Goal: Transaction & Acquisition: Purchase product/service

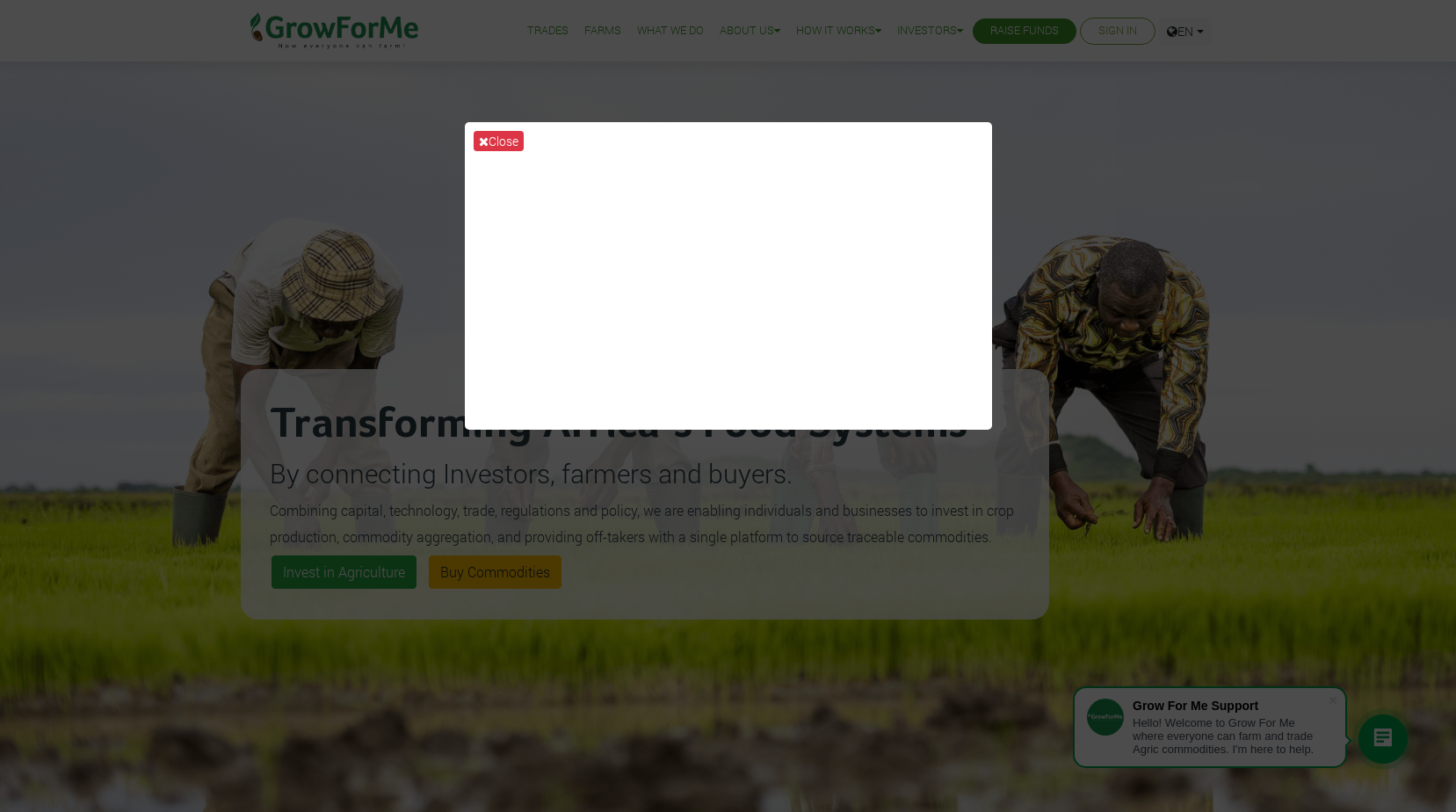
click at [362, 338] on div "Close" at bounding box center [728, 406] width 1456 height 812
click at [886, 515] on div "Close" at bounding box center [728, 406] width 1456 height 812
click at [510, 143] on button "Close" at bounding box center [498, 141] width 50 height 20
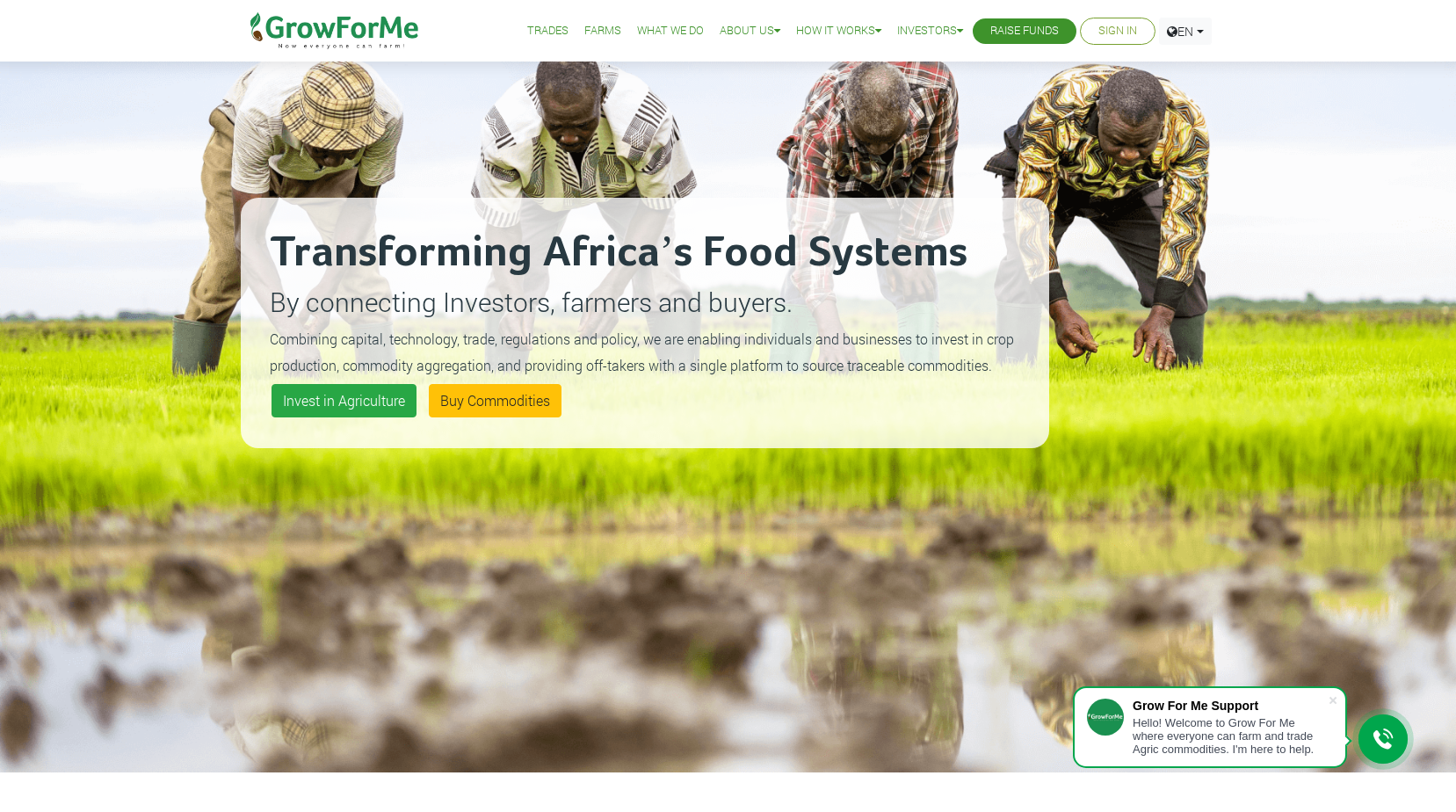
scroll to position [176, 0]
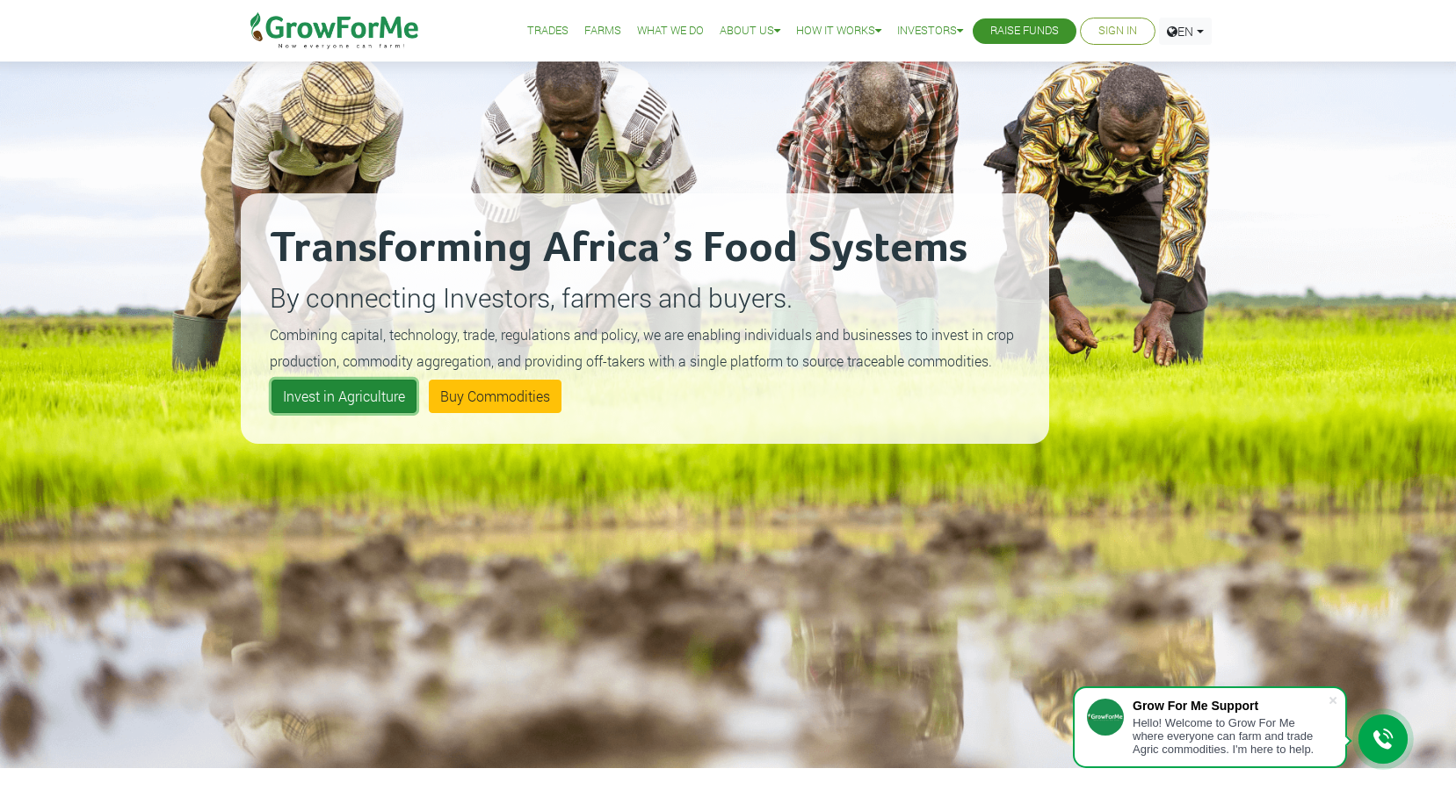
click at [350, 399] on link "Invest in Agriculture" at bounding box center [344, 396] width 145 height 33
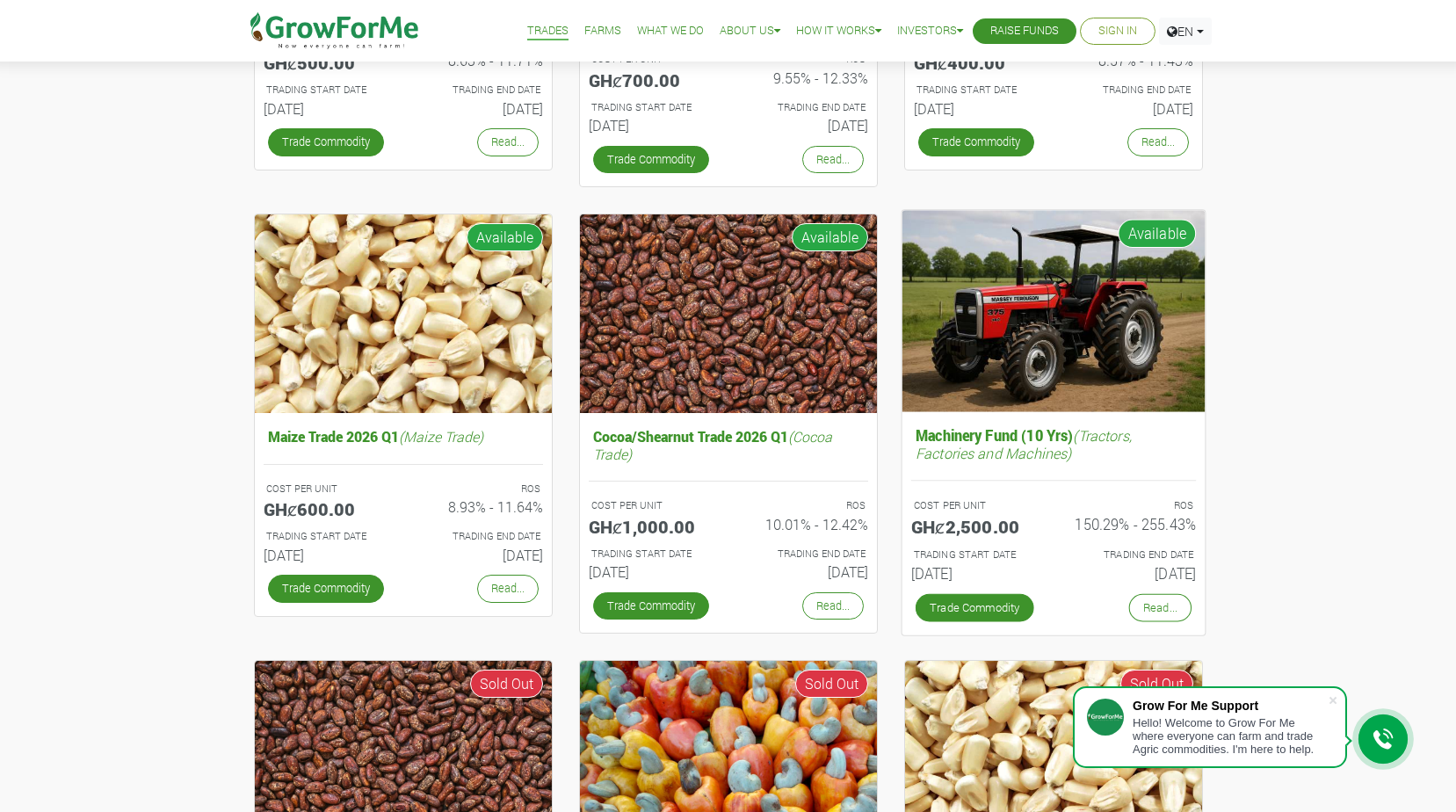
scroll to position [527, 0]
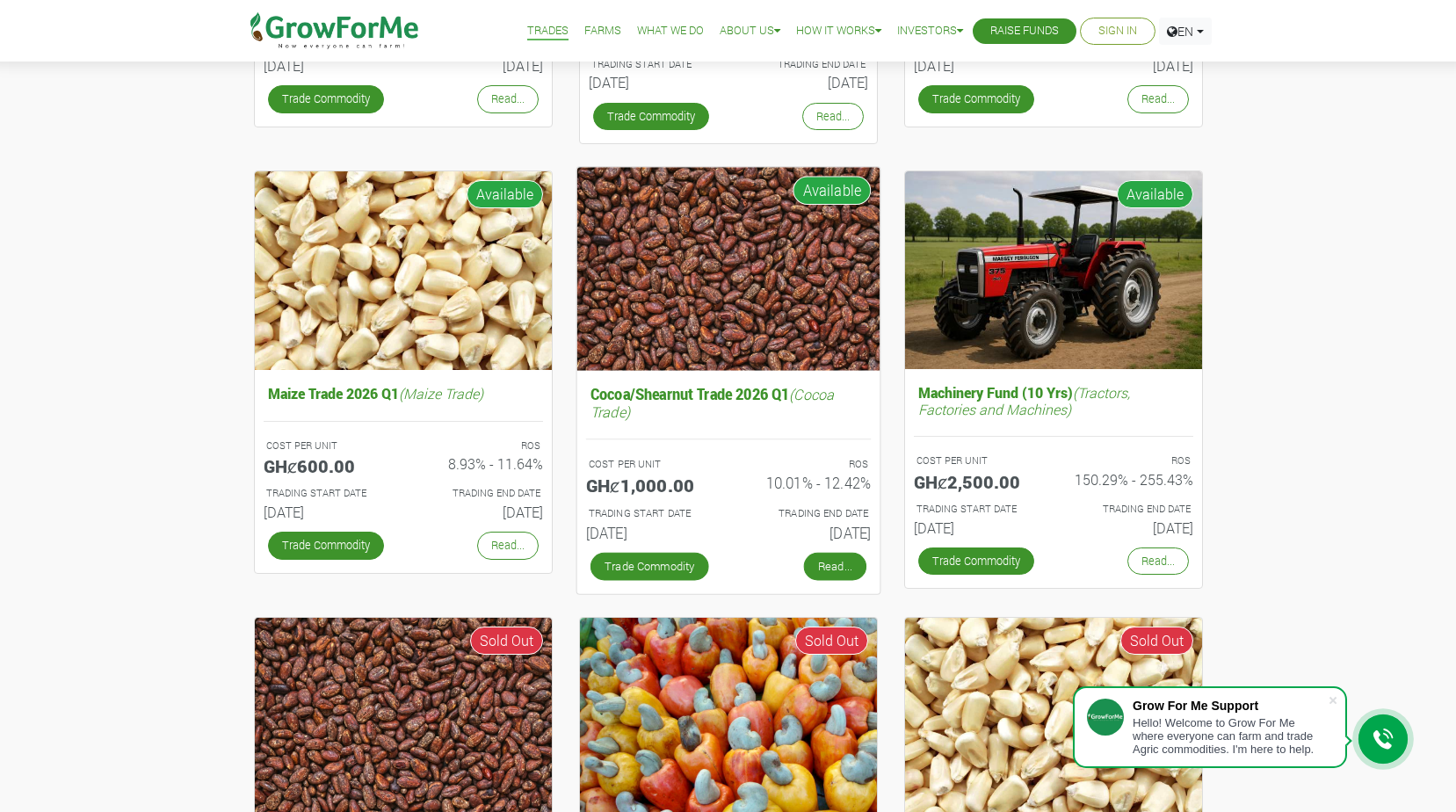
click at [826, 565] on link "Read..." at bounding box center [834, 565] width 62 height 28
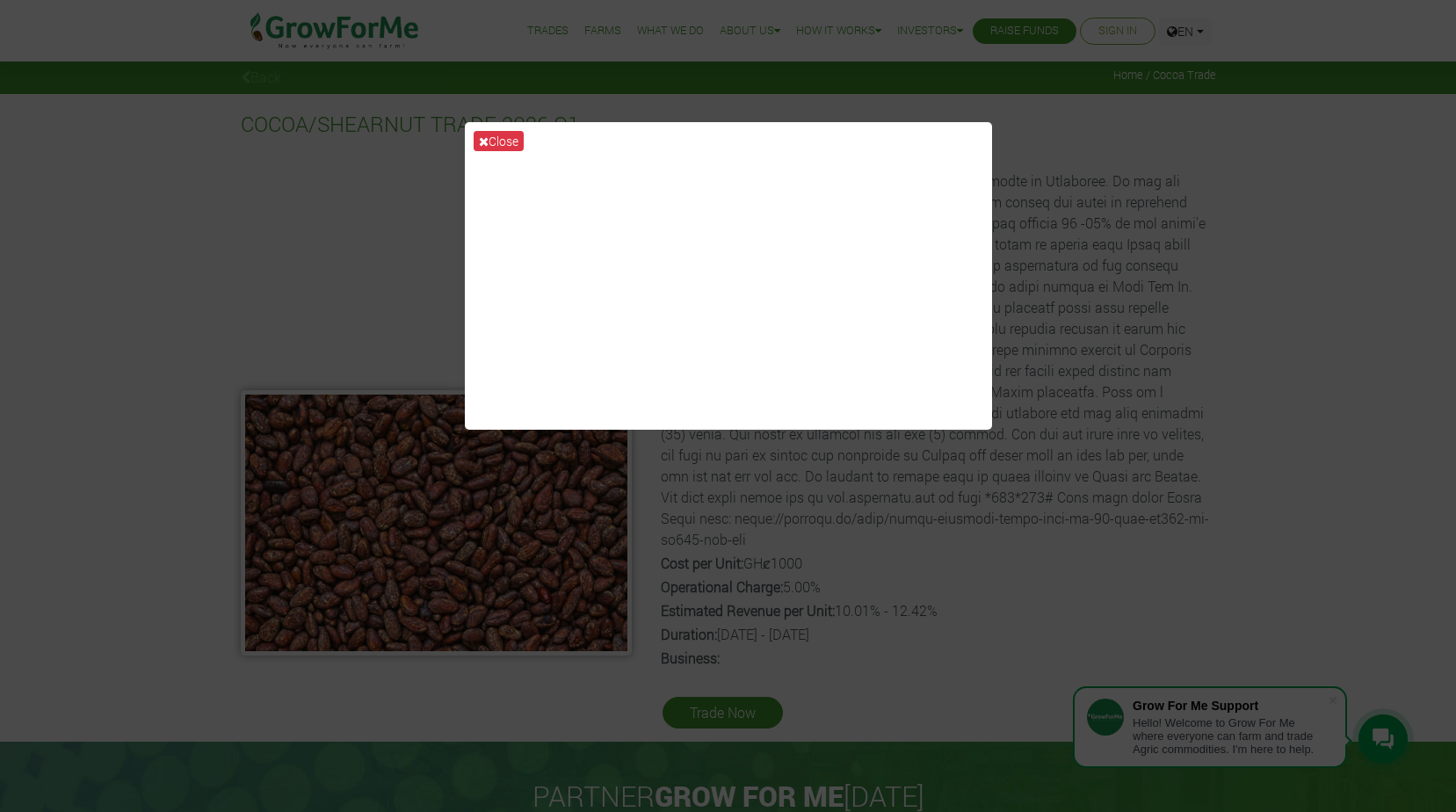
click at [745, 551] on div "Close" at bounding box center [728, 406] width 1456 height 812
click at [496, 134] on button "Close" at bounding box center [498, 141] width 50 height 20
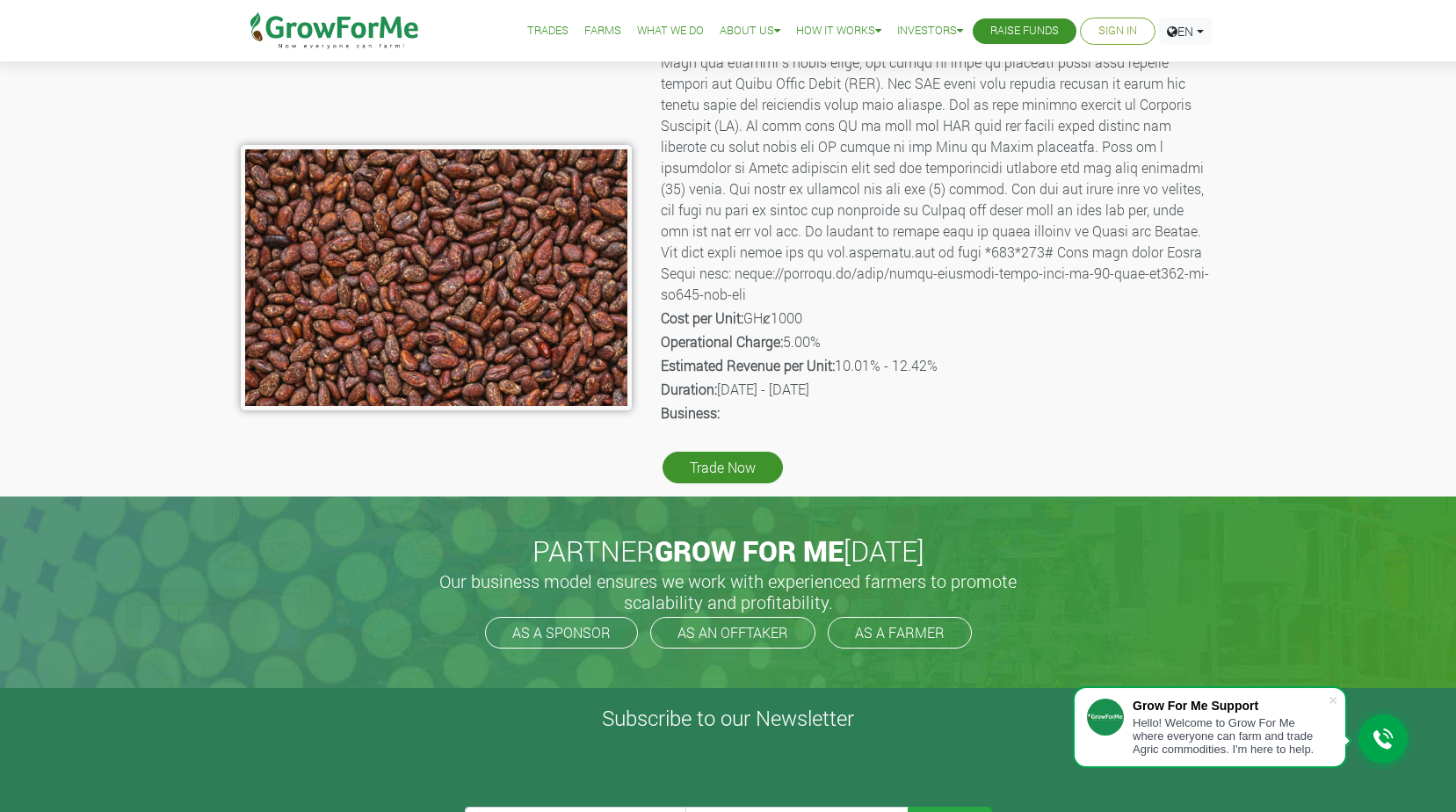
scroll to position [263, 0]
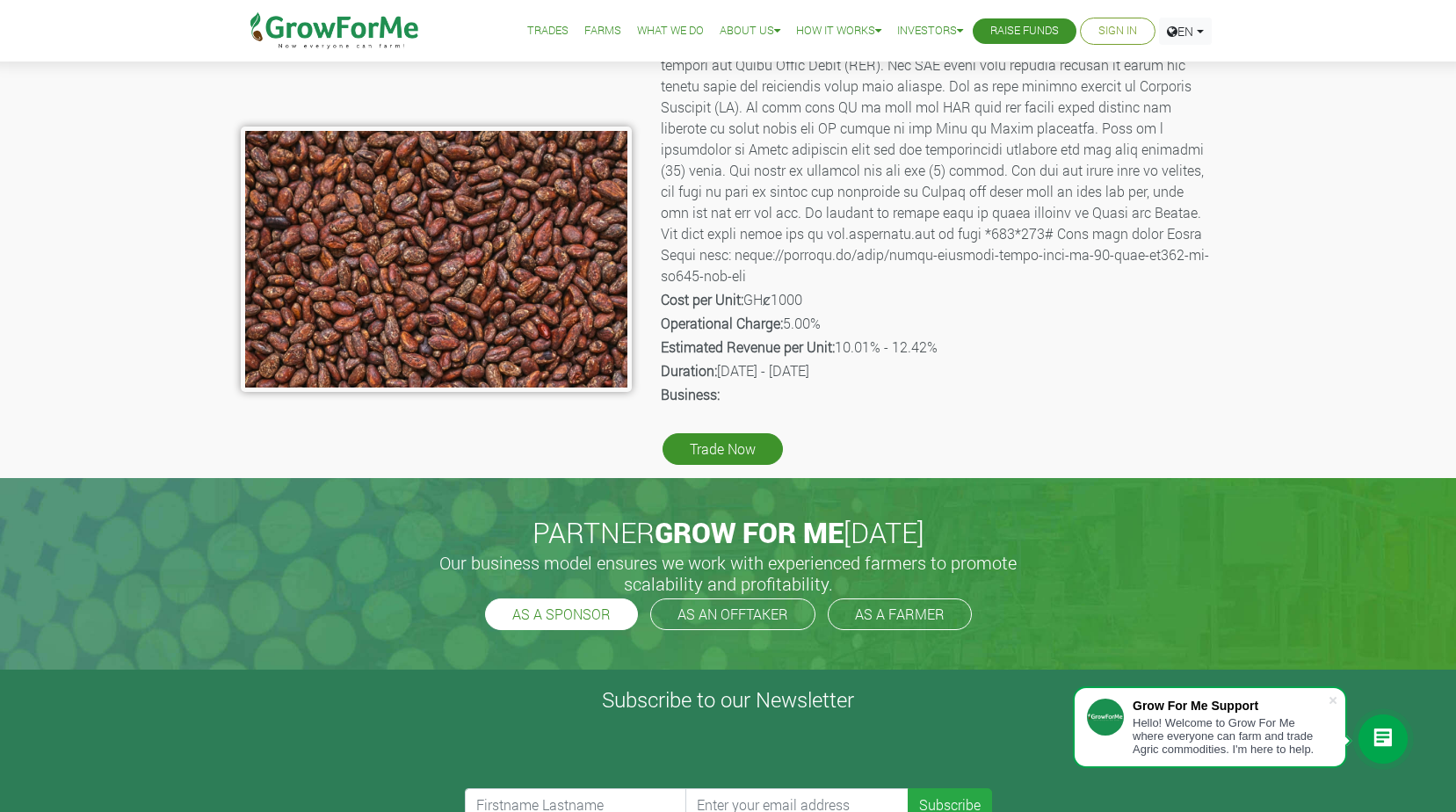
click at [585, 613] on link "AS A SPONSOR" at bounding box center [561, 614] width 153 height 32
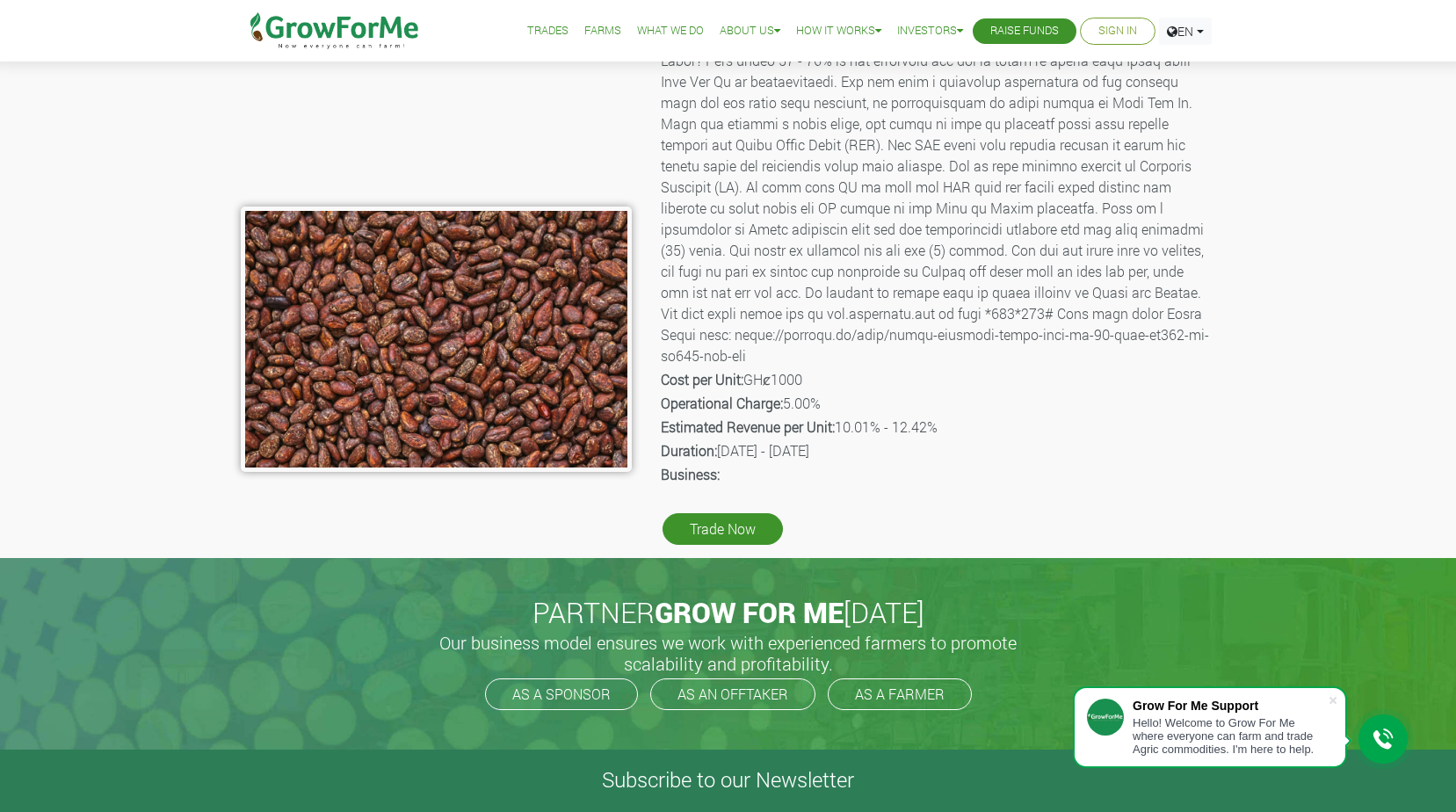
scroll to position [439, 0]
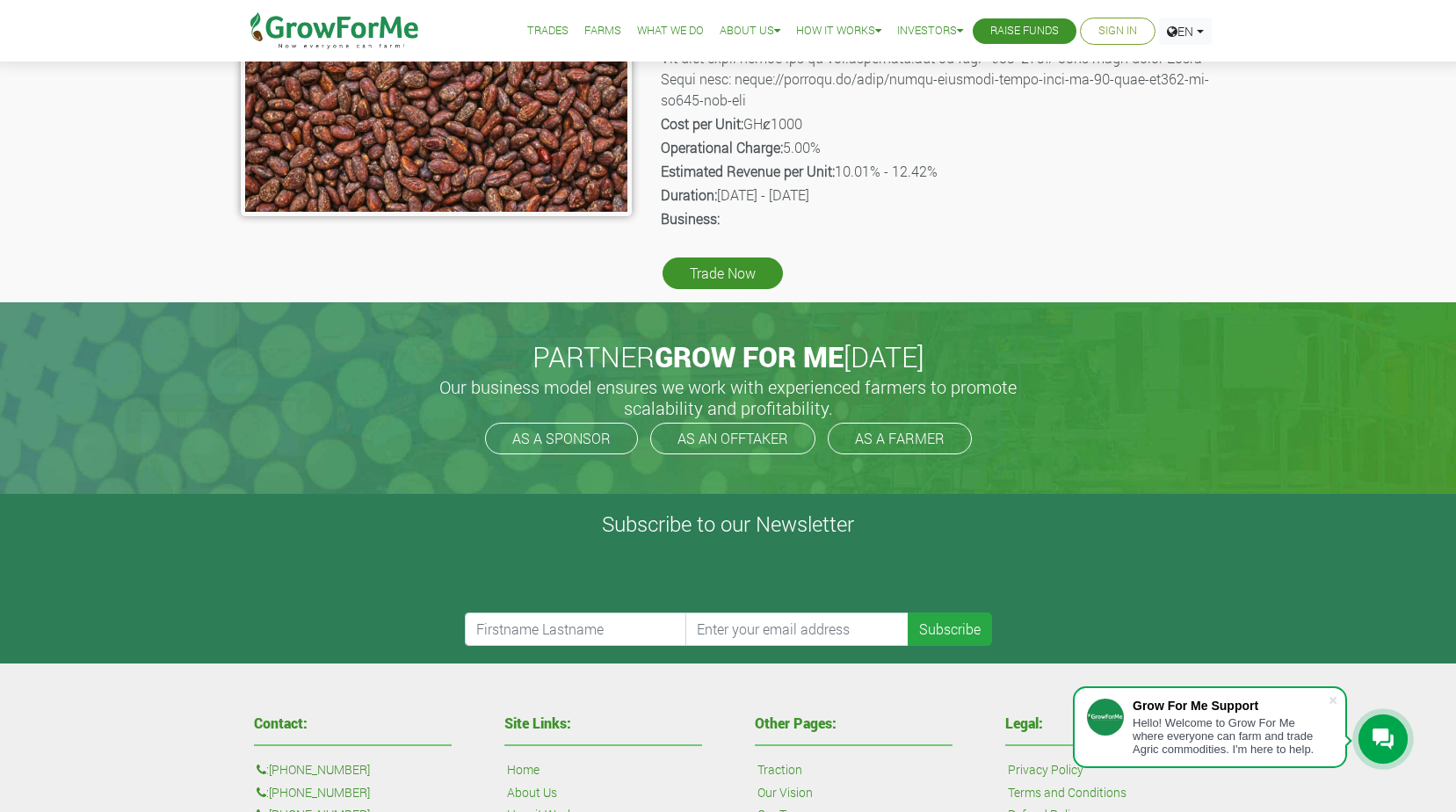
click at [1120, 30] on link "Sign In" at bounding box center [1118, 31] width 39 height 18
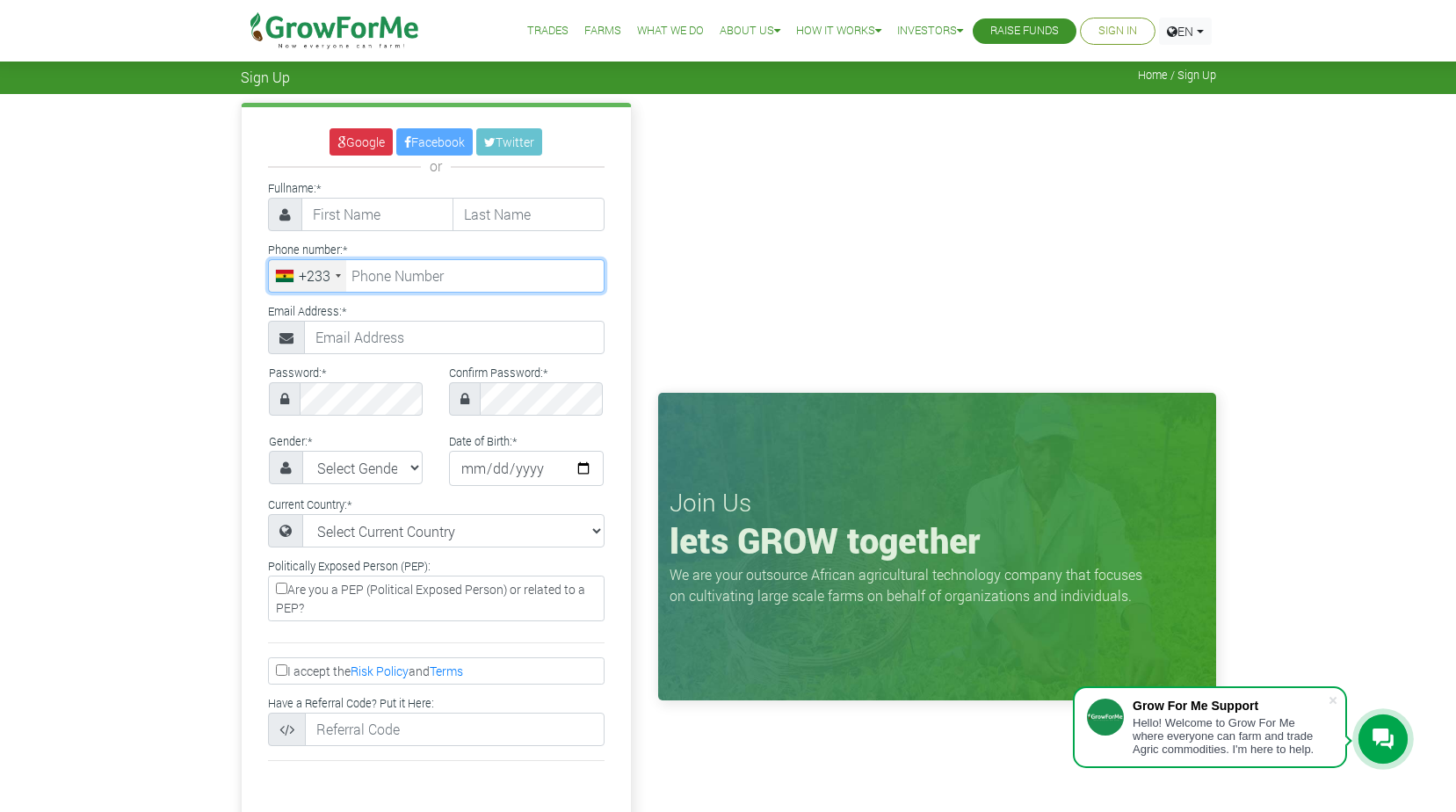
click at [464, 277] on input "tel" at bounding box center [436, 275] width 337 height 33
type input "07440066230"
type input "Ebenezer"
type input "Boadu"
type input "ebenezaboadu@gmail.com"
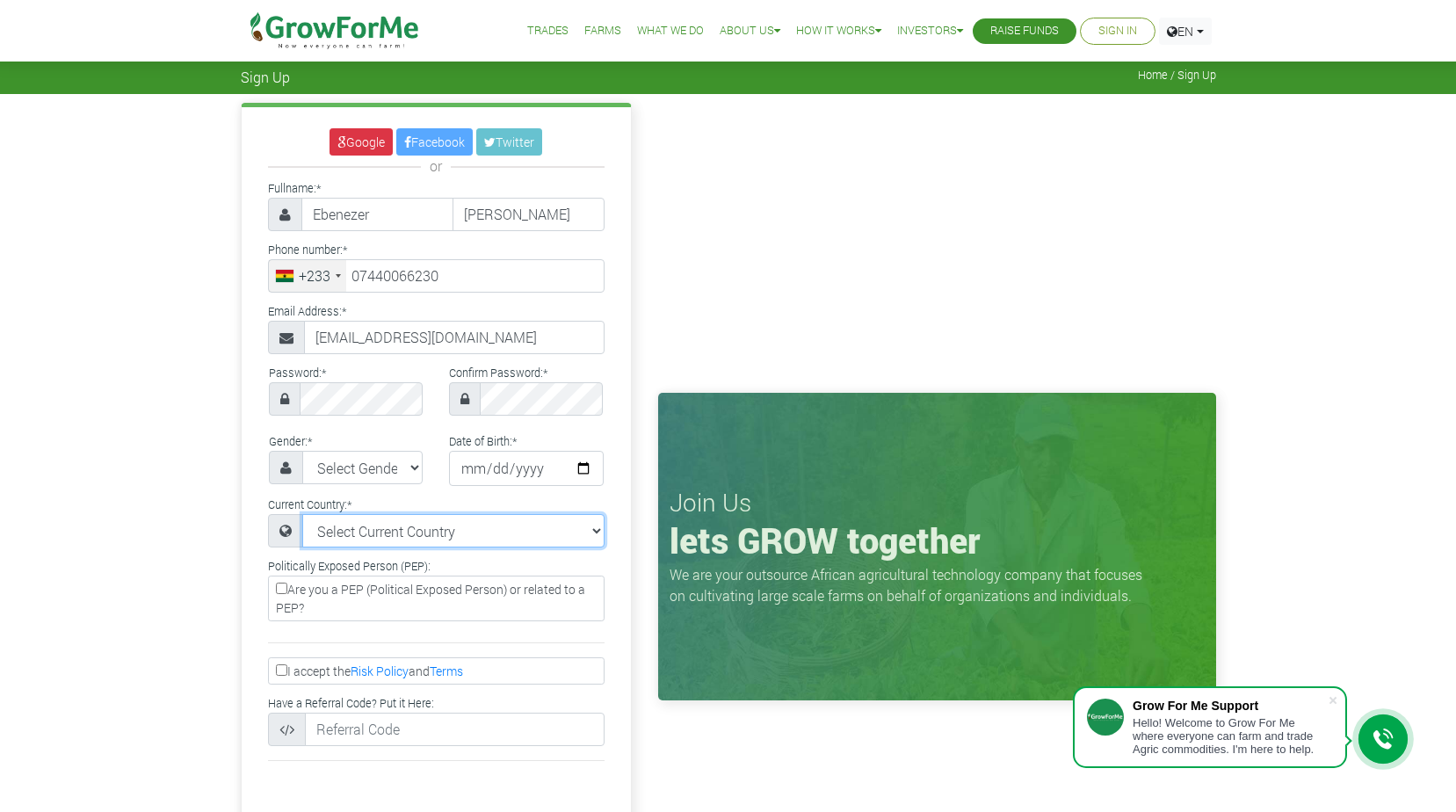
select select "United Kingdom"
click at [328, 282] on div "+233" at bounding box center [314, 275] width 32 height 21
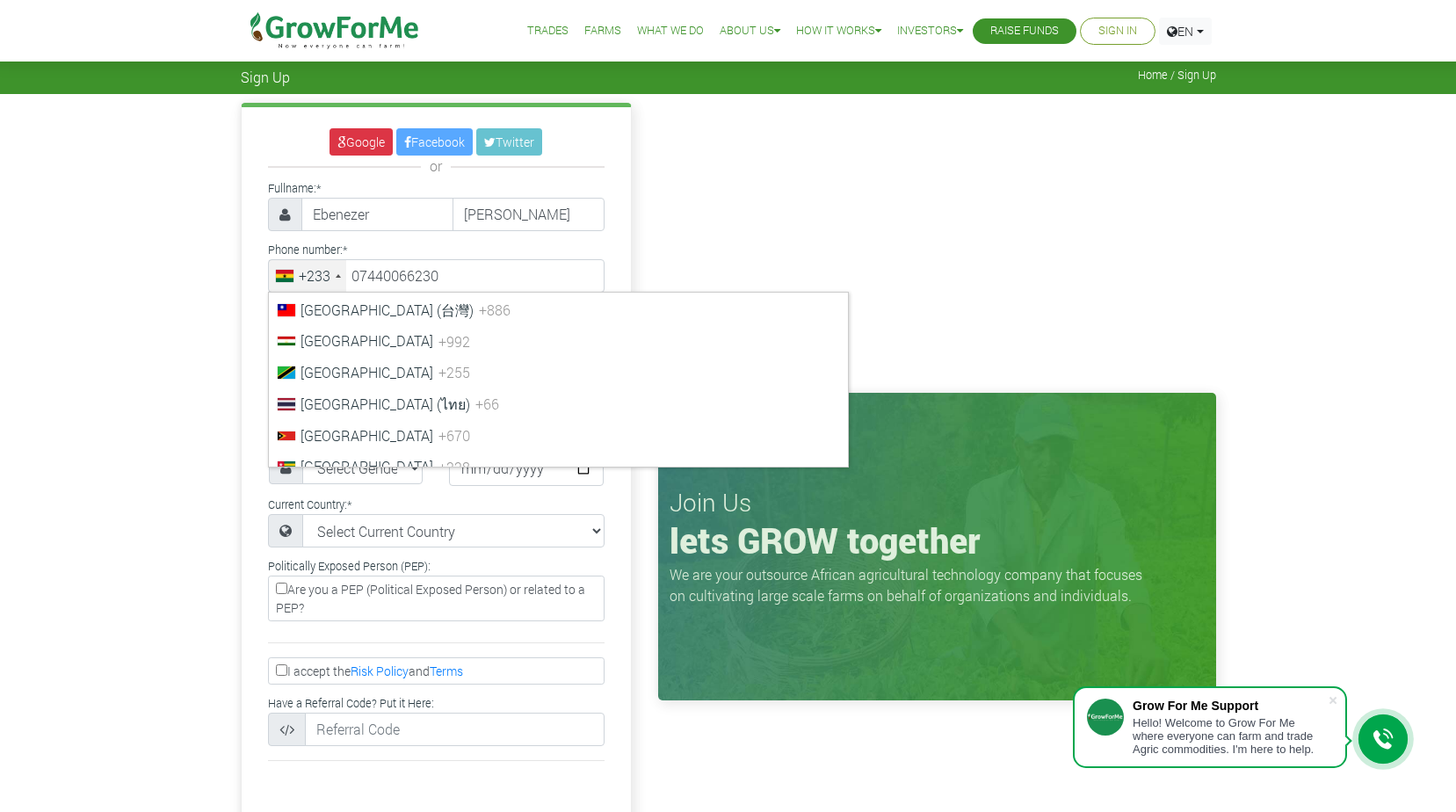
scroll to position [7291, 0]
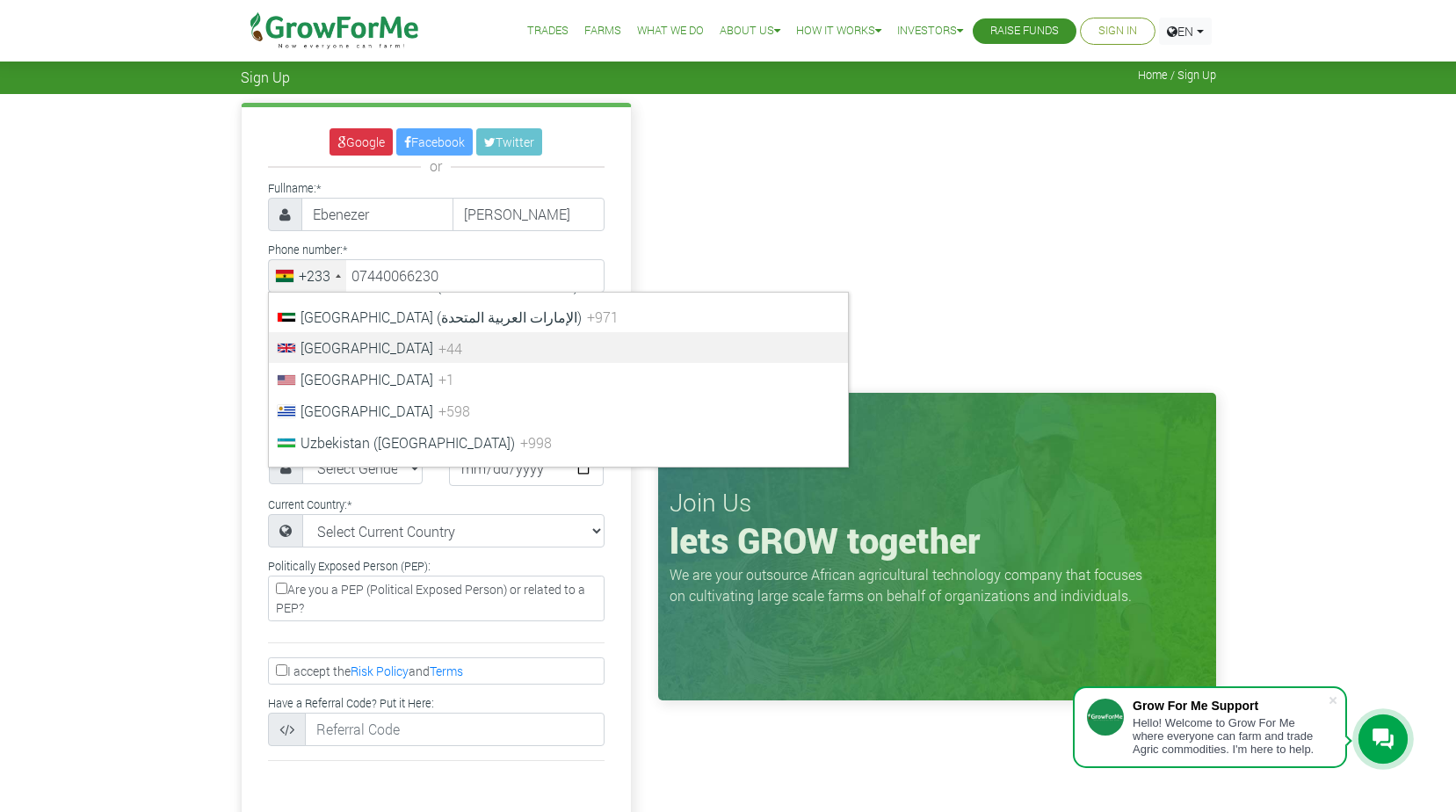
click at [387, 352] on span "United Kingdom" at bounding box center [366, 347] width 133 height 18
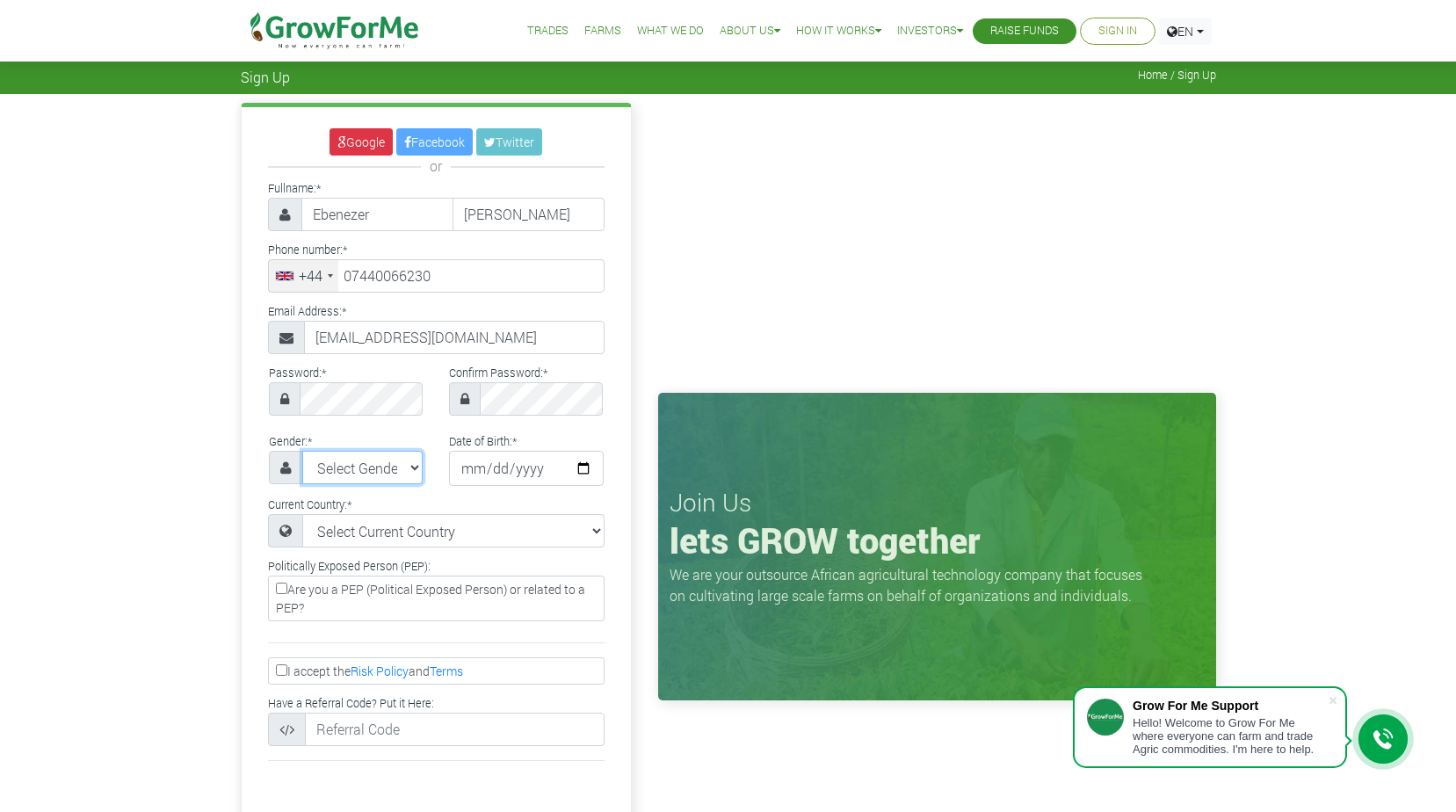
click at [418, 463] on select "Select Gender Female Male" at bounding box center [363, 466] width 121 height 33
select select "Male"
click at [302, 450] on select "Select Gender Female Male" at bounding box center [363, 466] width 121 height 33
click at [574, 471] on input "date" at bounding box center [526, 467] width 154 height 35
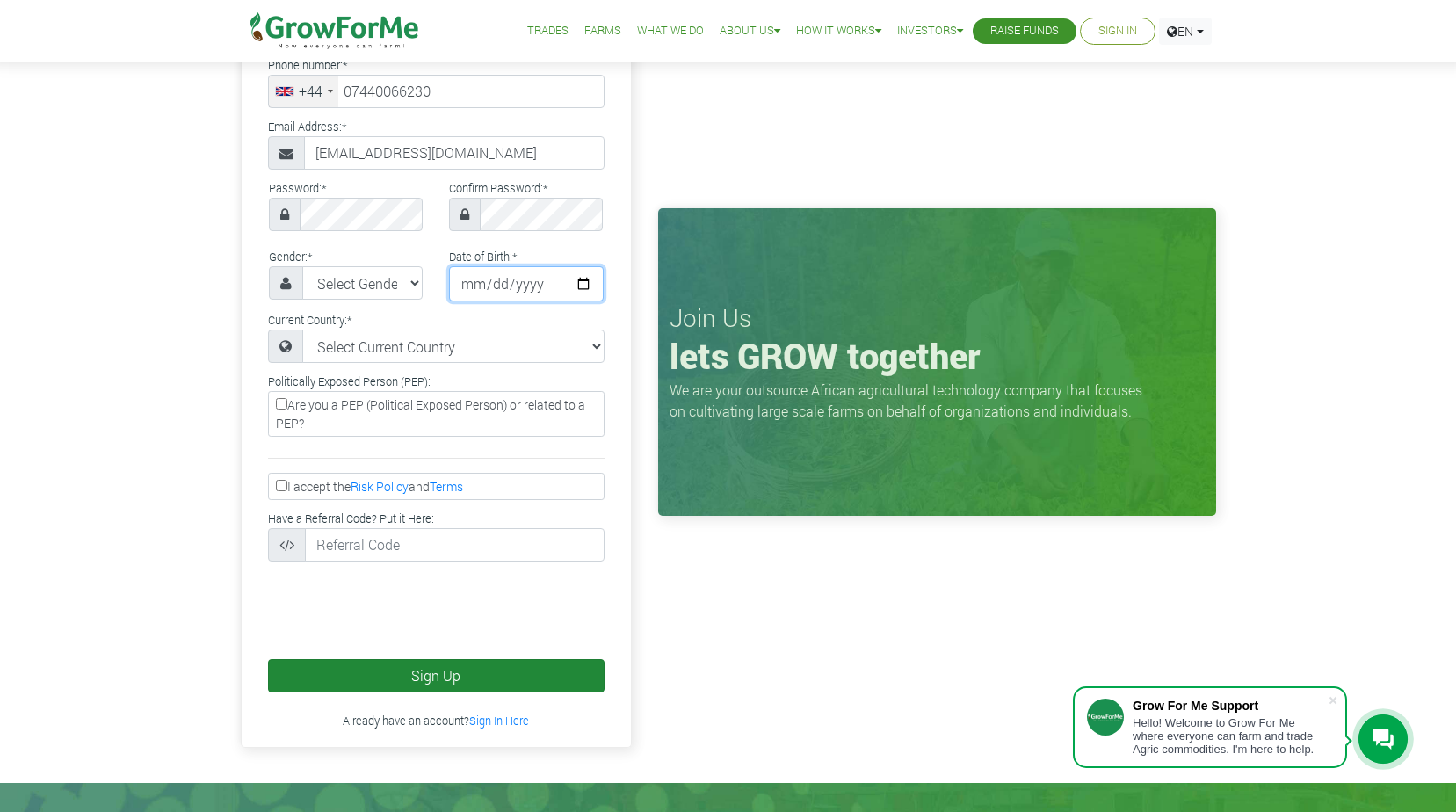
scroll to position [263, 0]
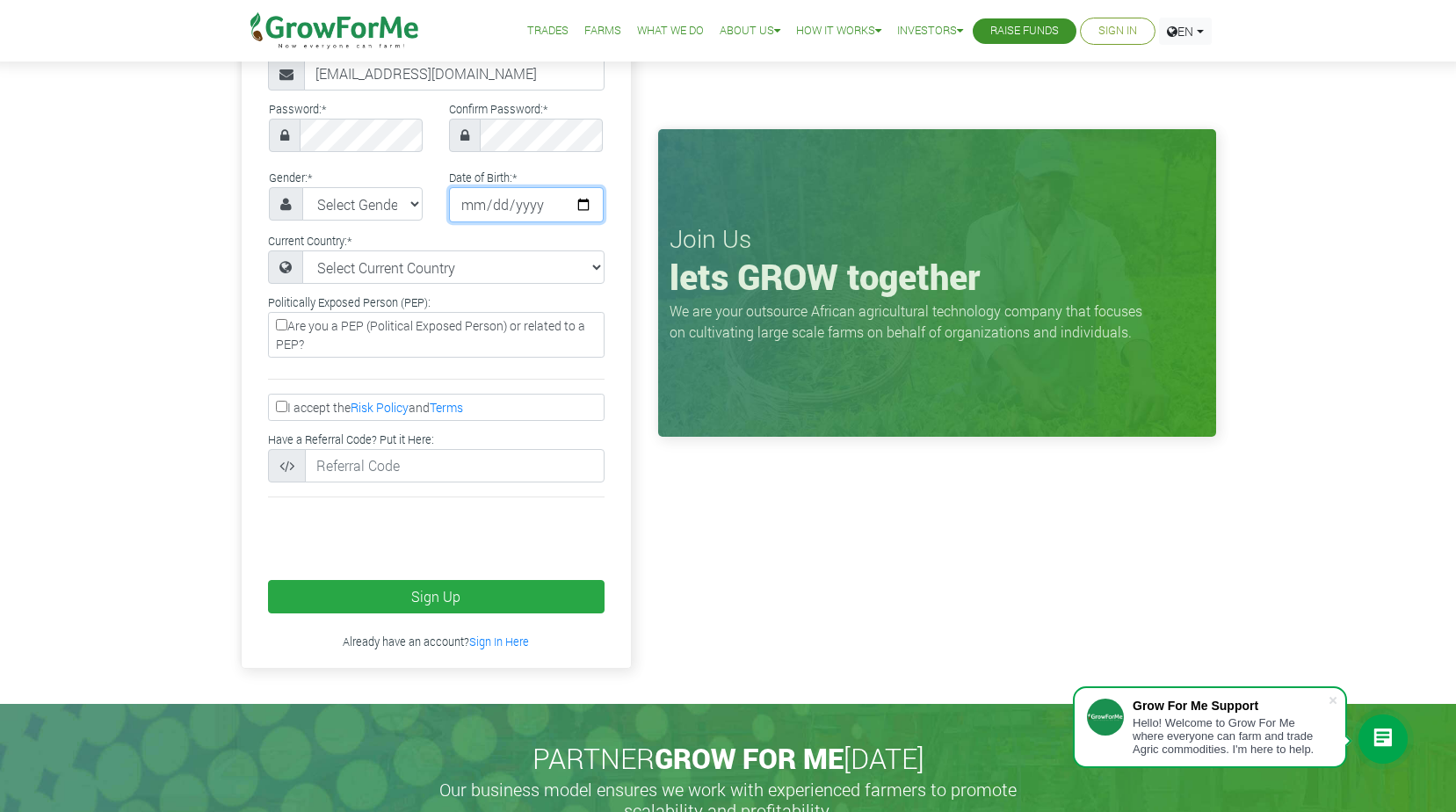
click at [580, 204] on input "2025-06-14" at bounding box center [526, 204] width 154 height 35
type input "1990-06-08"
click at [283, 411] on input "I accept the Risk Policy and Terms" at bounding box center [282, 406] width 12 height 12
checkbox input "true"
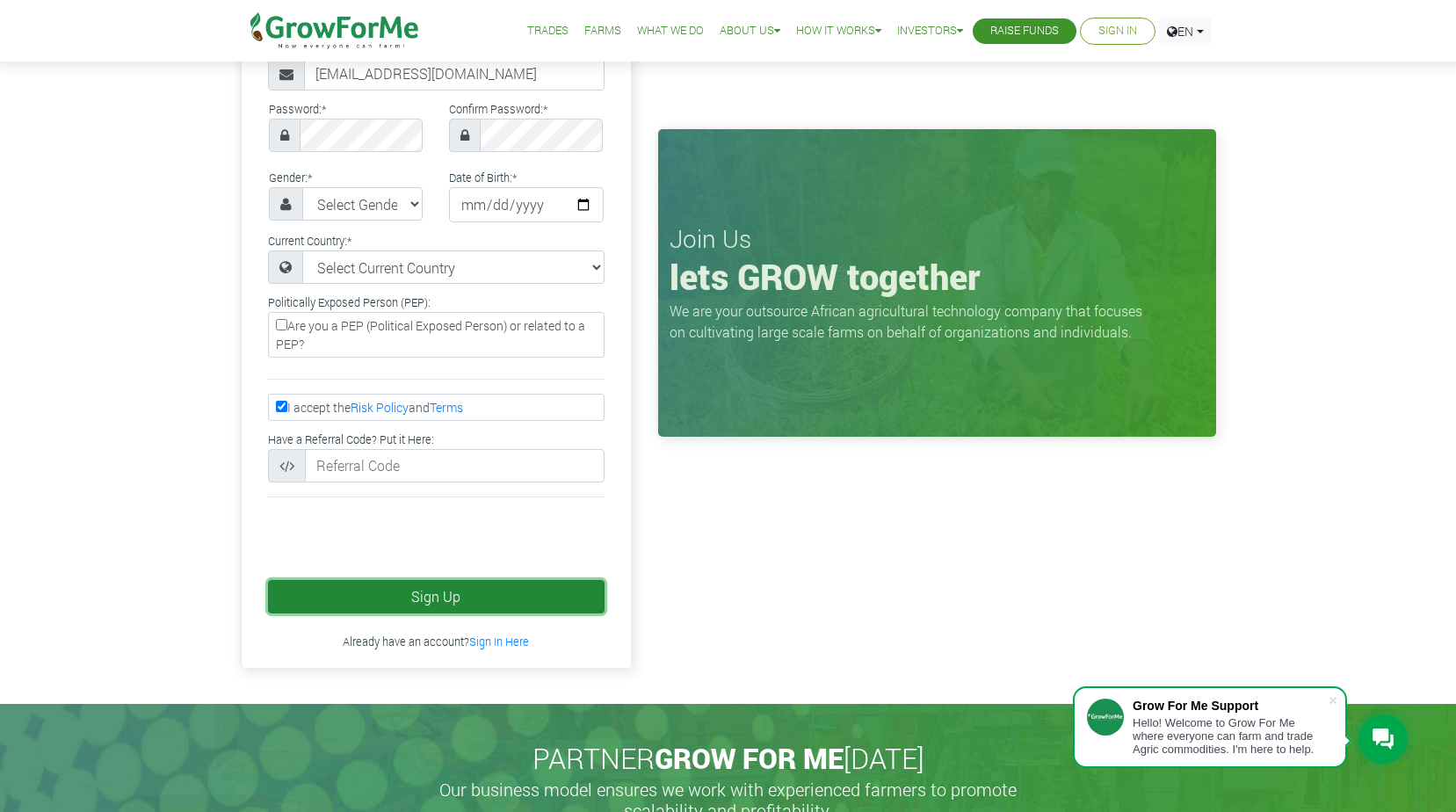
click at [465, 598] on button "Sign Up" at bounding box center [436, 596] width 337 height 33
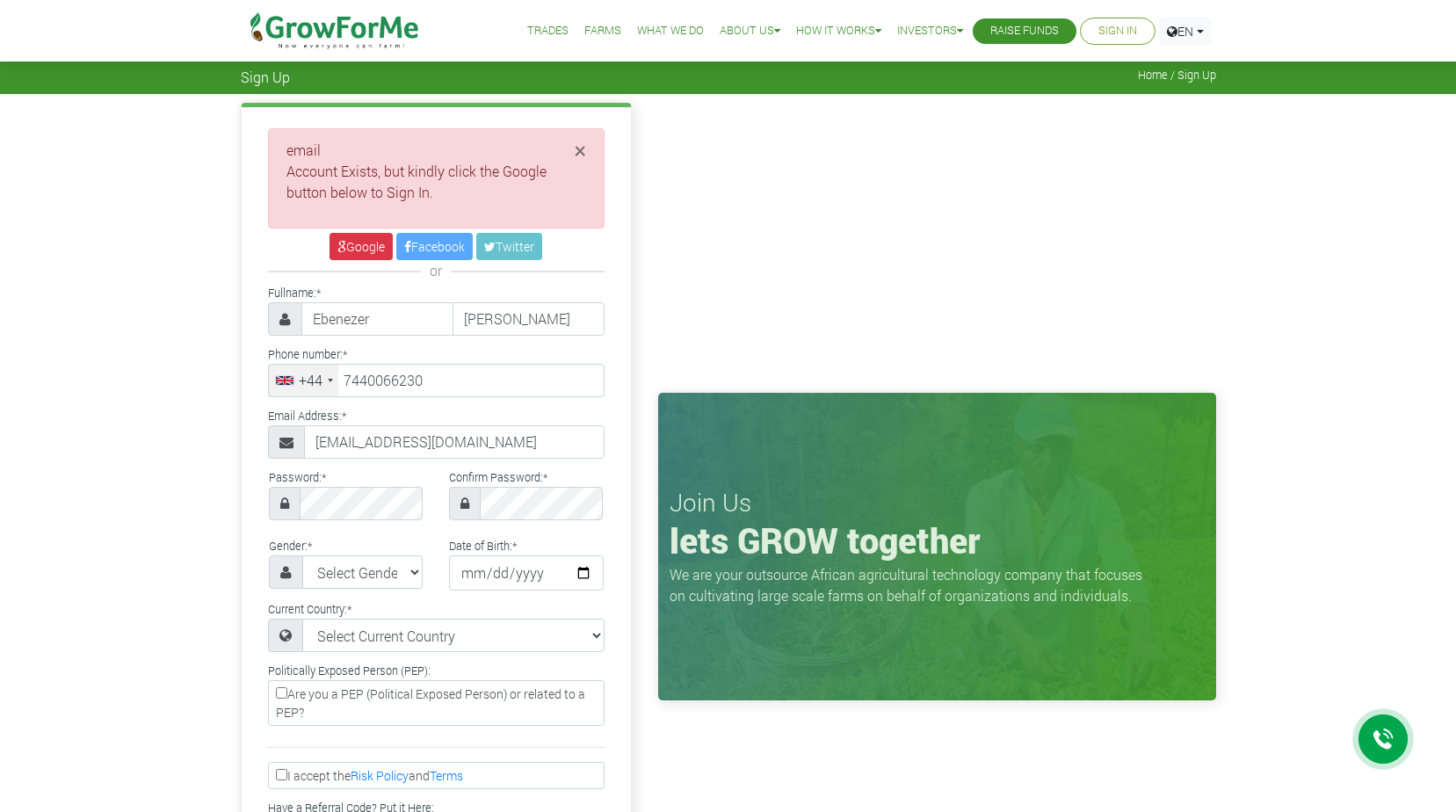
type input "7440 066230"
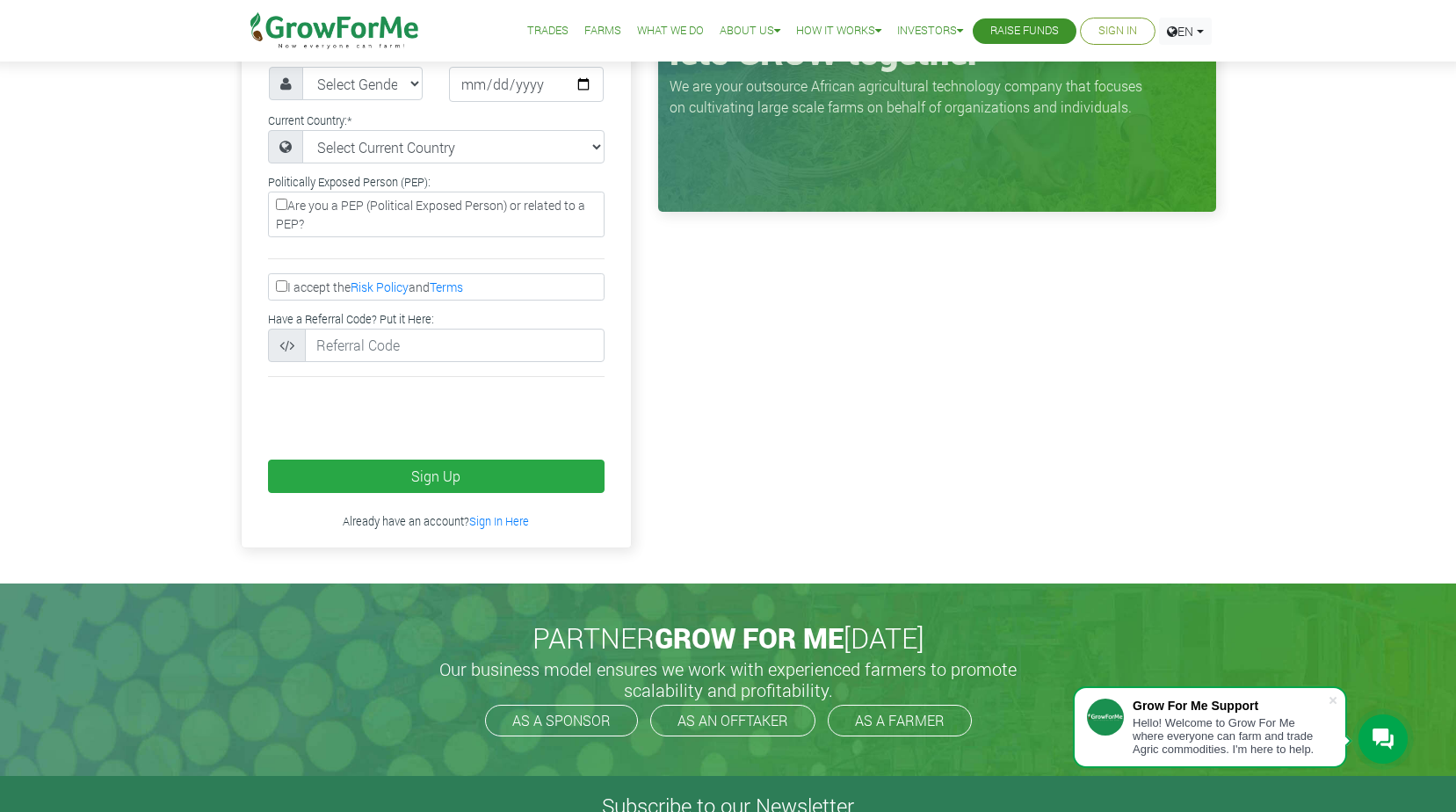
scroll to position [527, 0]
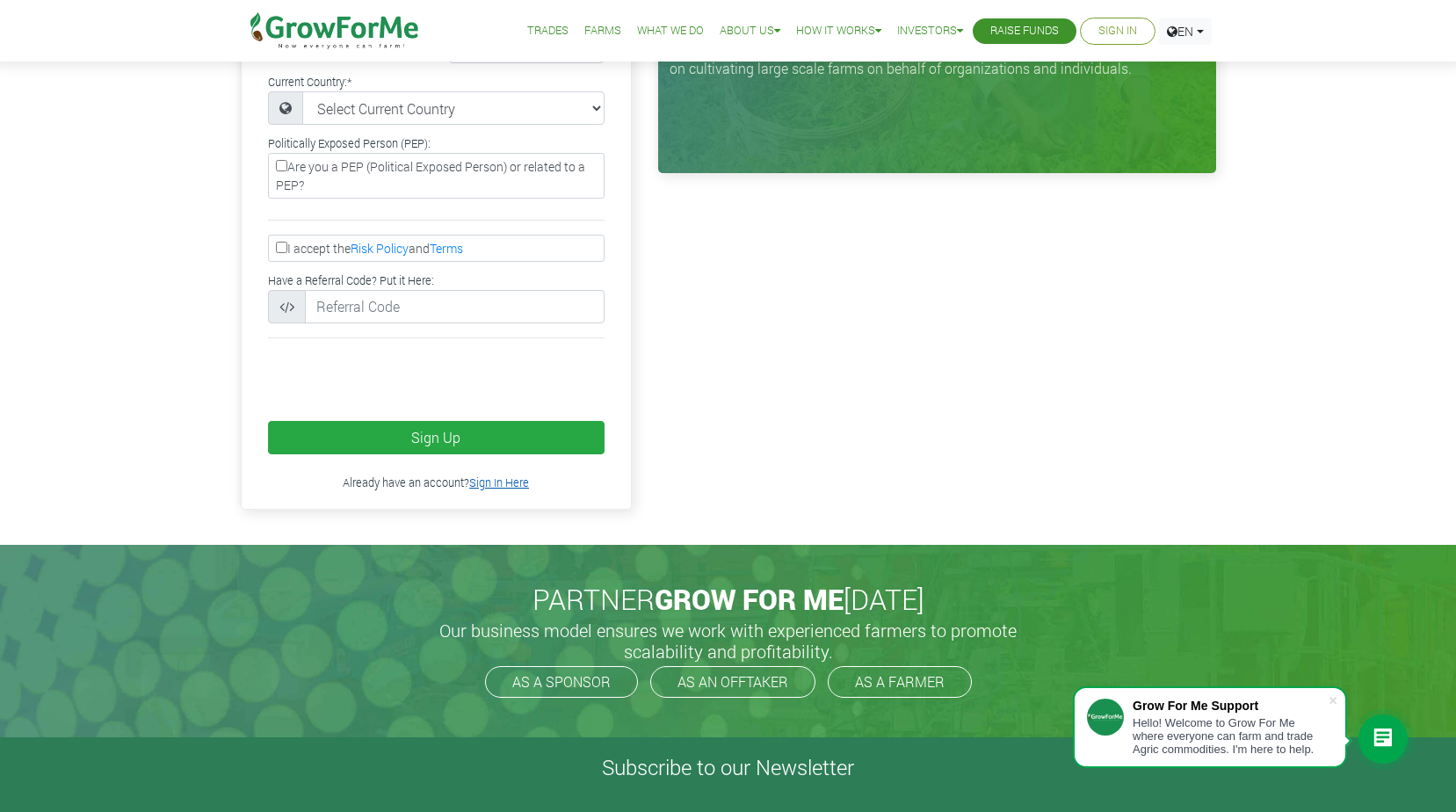
click at [492, 484] on link "Sign In Here" at bounding box center [499, 483] width 60 height 14
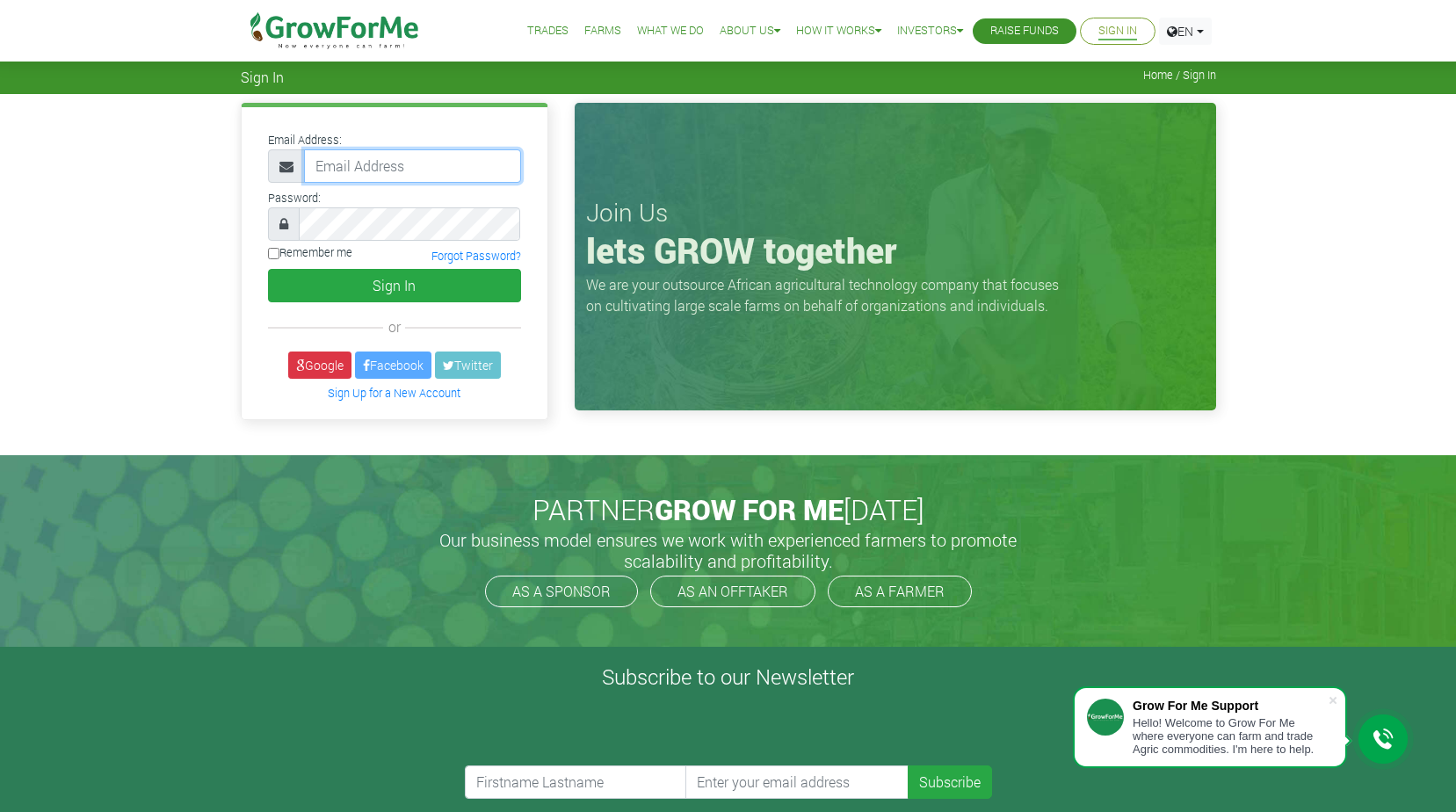
click at [407, 175] on input "email" at bounding box center [413, 166] width 217 height 33
type input "[EMAIL_ADDRESS][DOMAIN_NAME]"
click at [477, 259] on link "Forgot Password?" at bounding box center [476, 256] width 89 height 14
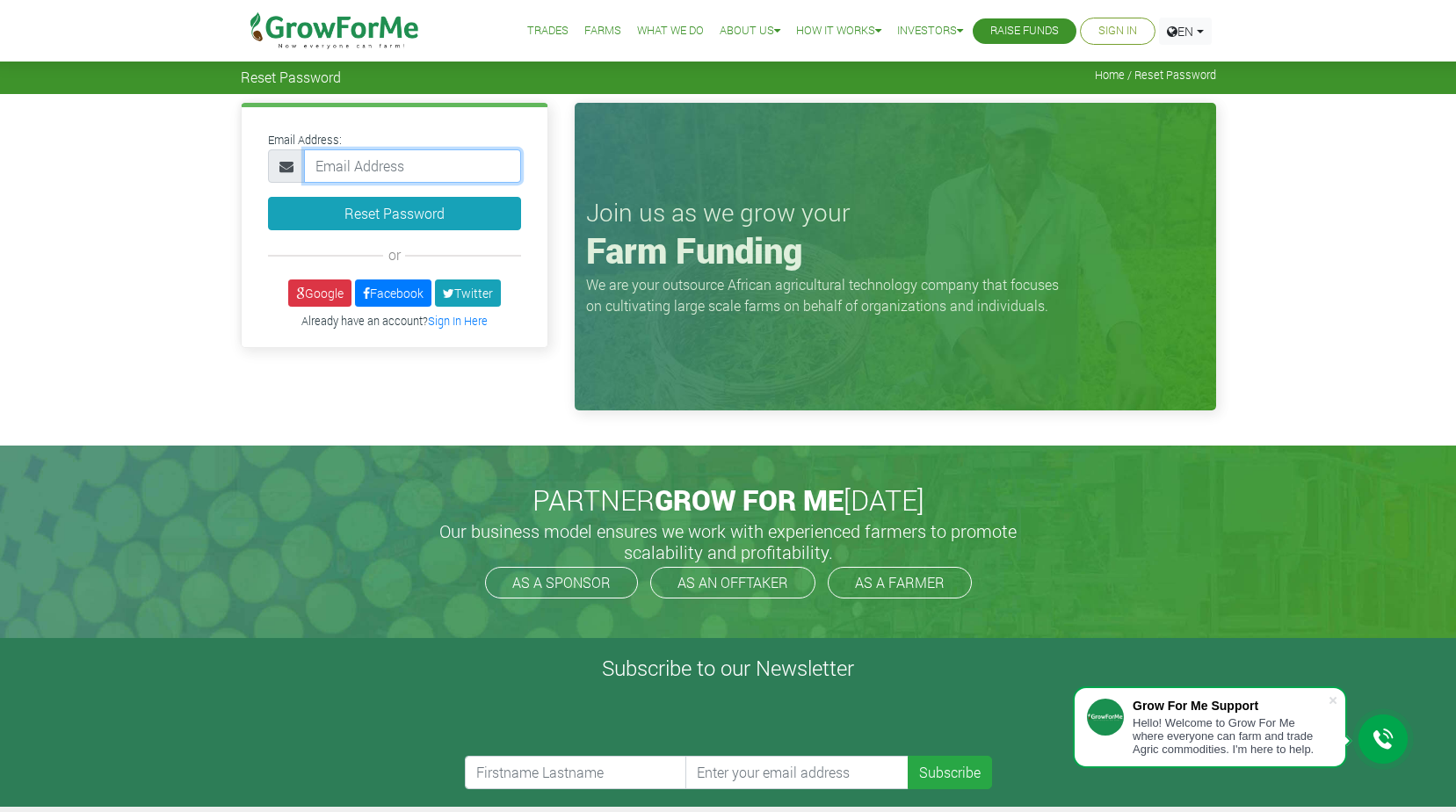
click at [395, 163] on input "email" at bounding box center [413, 166] width 217 height 33
type input "ebenezaboadu@gmail.com"
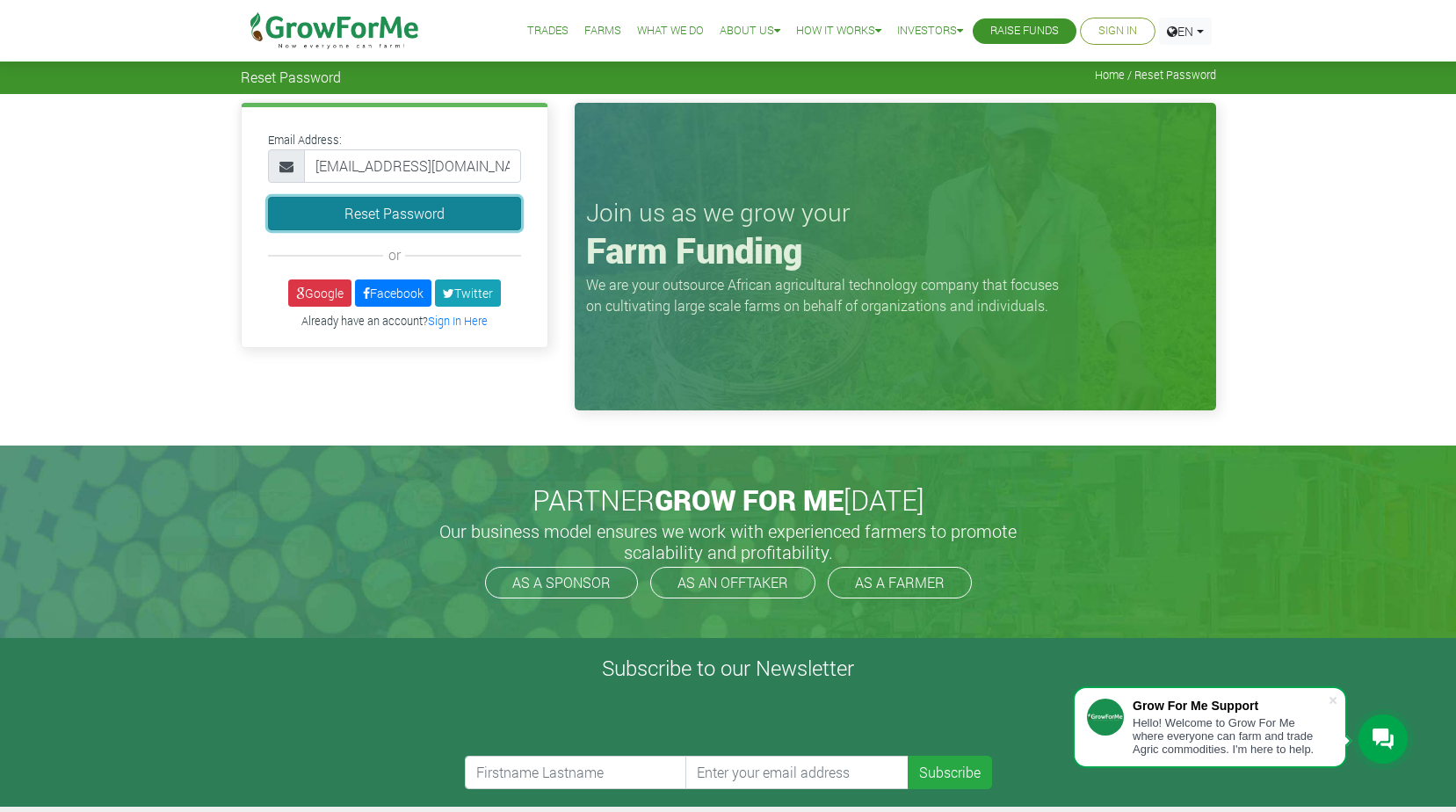
click at [416, 221] on button "Reset Password" at bounding box center [394, 213] width 253 height 33
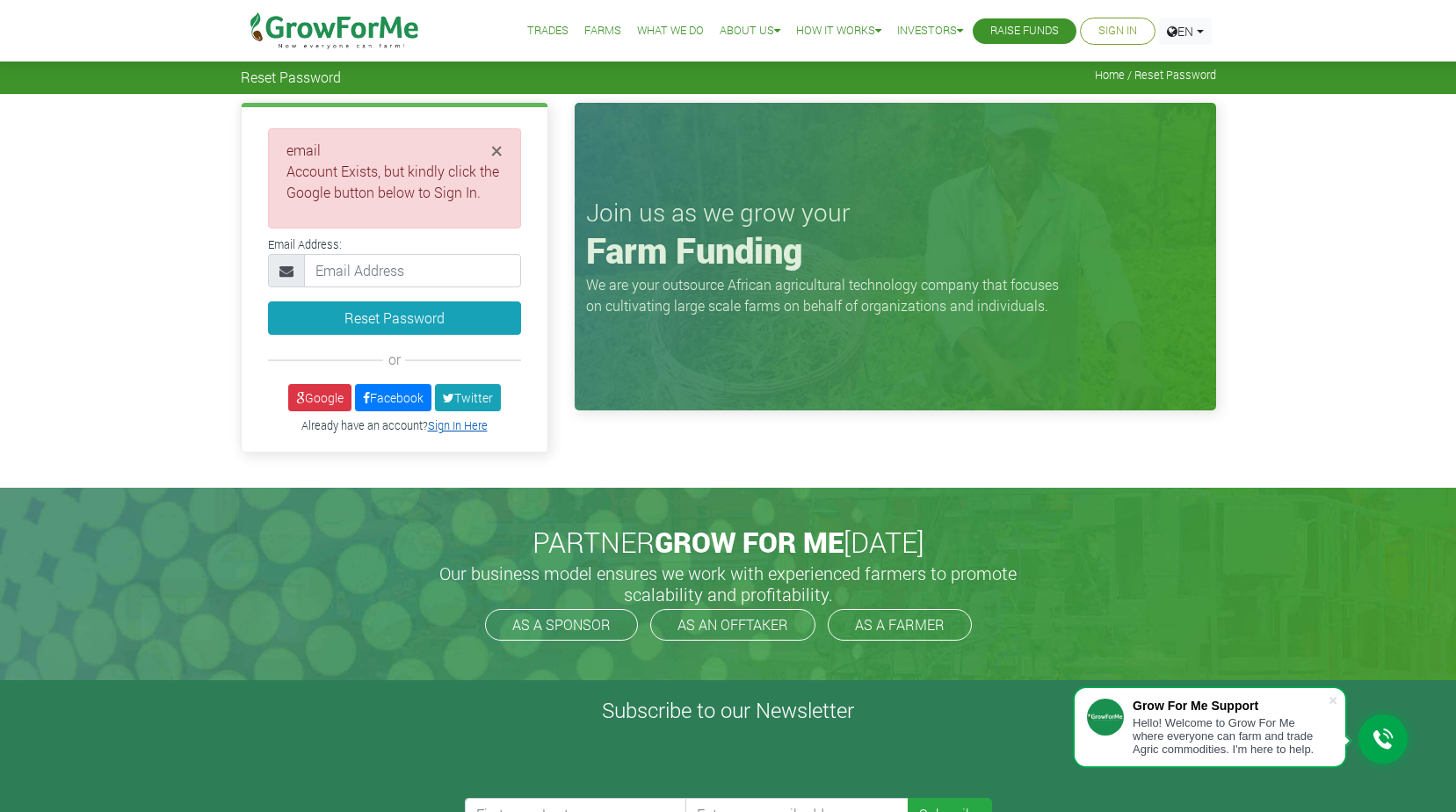
click at [459, 425] on link "Sign In Here" at bounding box center [458, 425] width 60 height 14
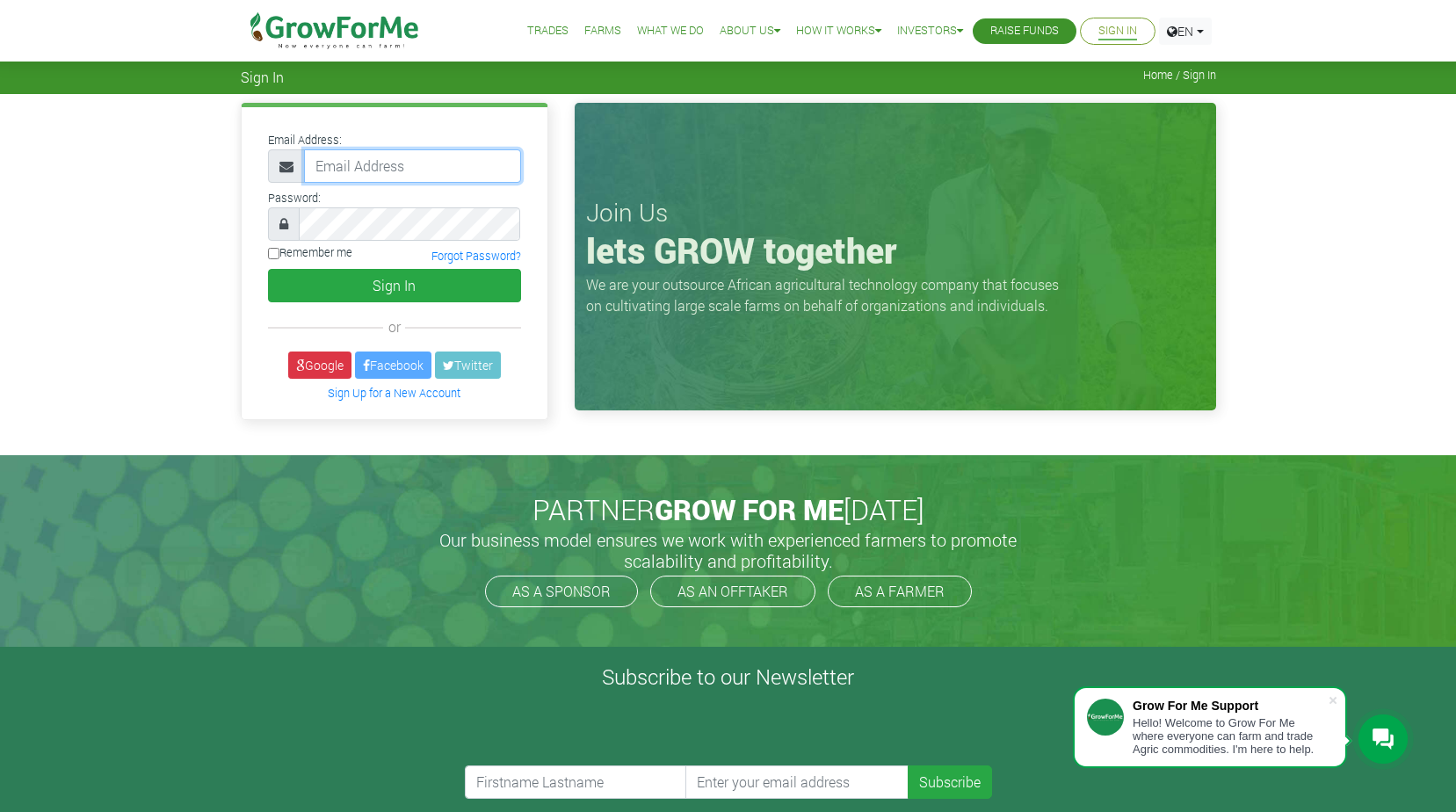
click at [450, 170] on input "email" at bounding box center [413, 166] width 217 height 33
type input "[EMAIL_ADDRESS][DOMAIN_NAME]"
click at [480, 259] on link "Forgot Password?" at bounding box center [476, 256] width 89 height 14
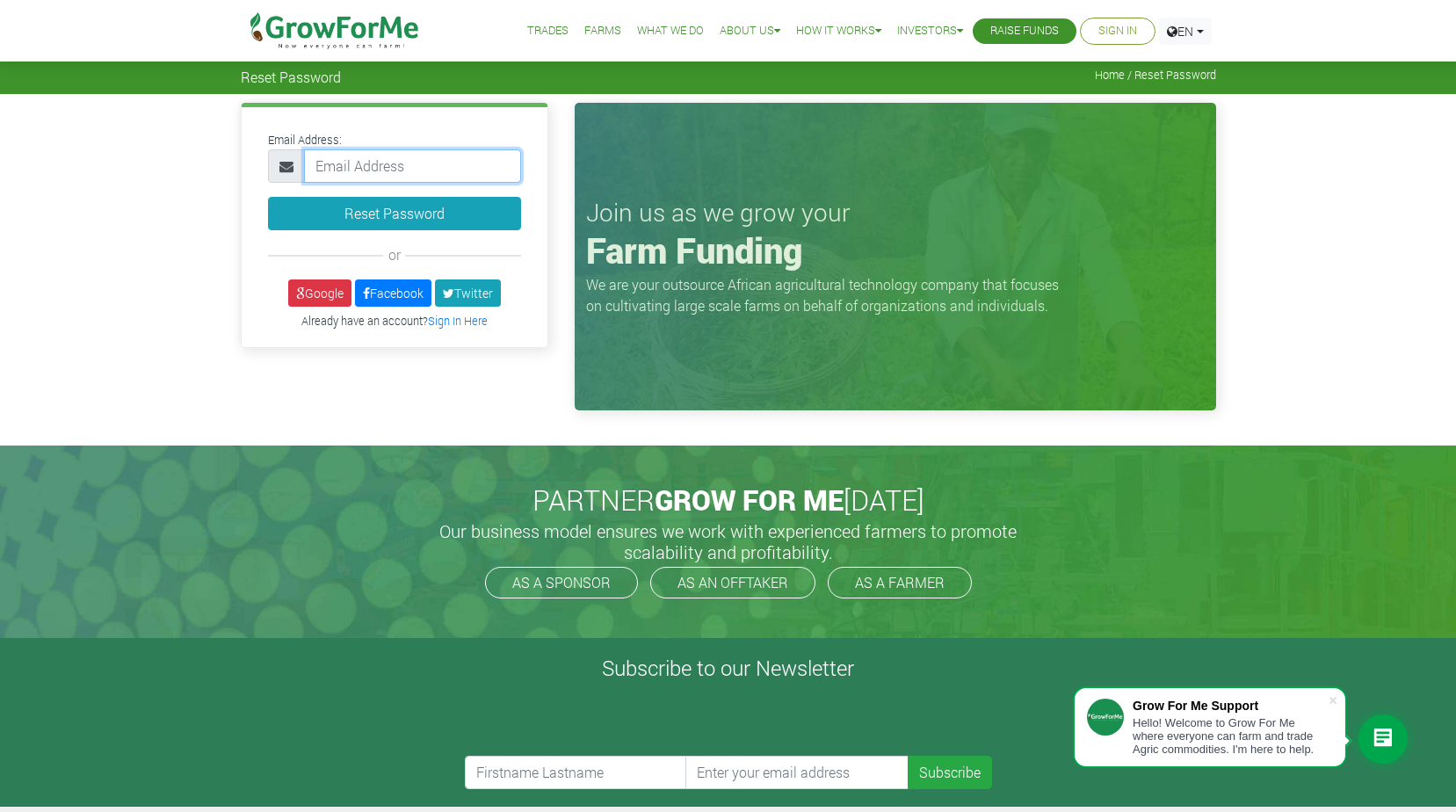
click at [473, 171] on input "email" at bounding box center [413, 166] width 217 height 33
type input "ebenezaboadu@gmail.com"
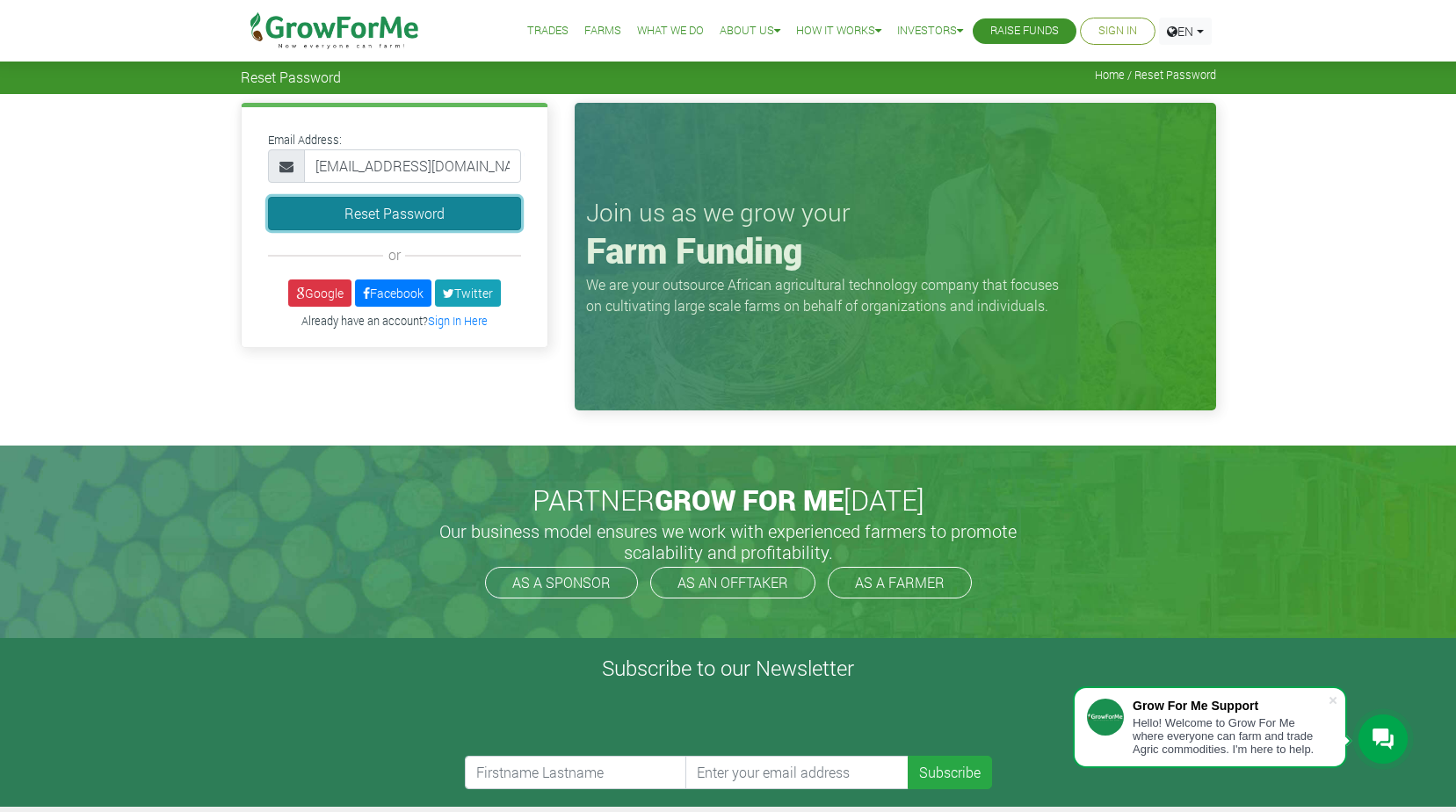
click at [456, 221] on button "Reset Password" at bounding box center [394, 213] width 253 height 33
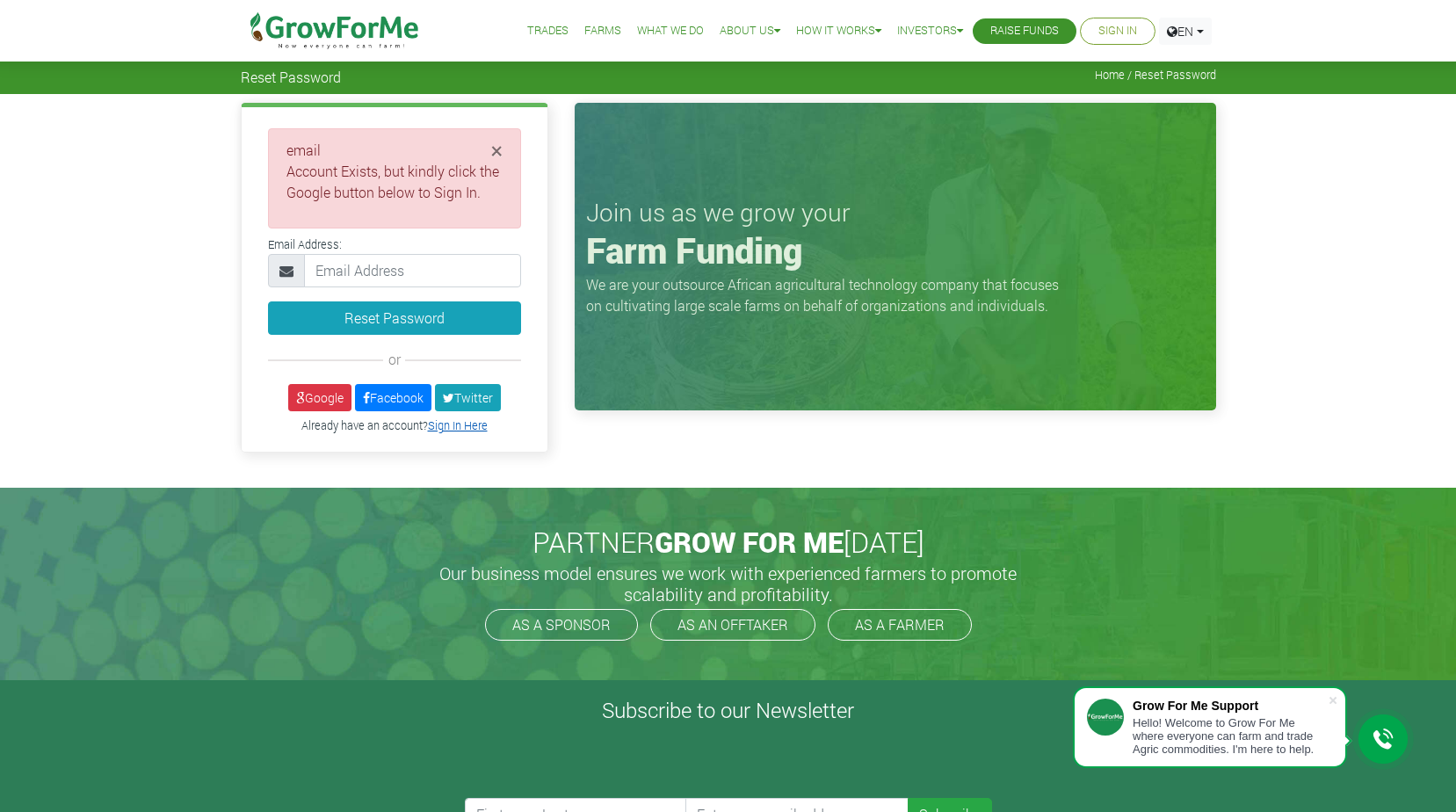
click at [455, 424] on link "Sign In Here" at bounding box center [458, 425] width 60 height 14
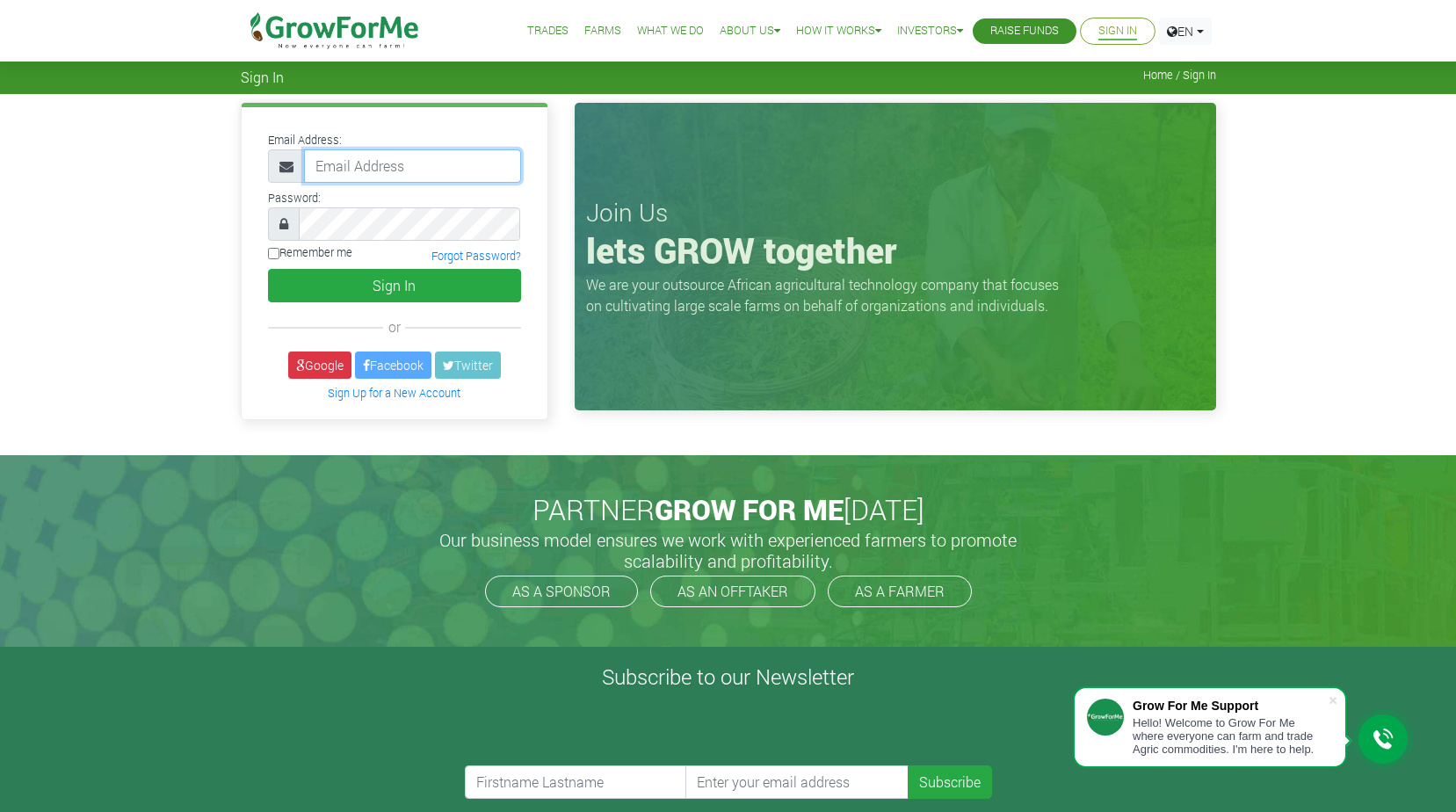
click at [432, 171] on input "email" at bounding box center [413, 166] width 217 height 33
type input "[EMAIL_ADDRESS][DOMAIN_NAME]"
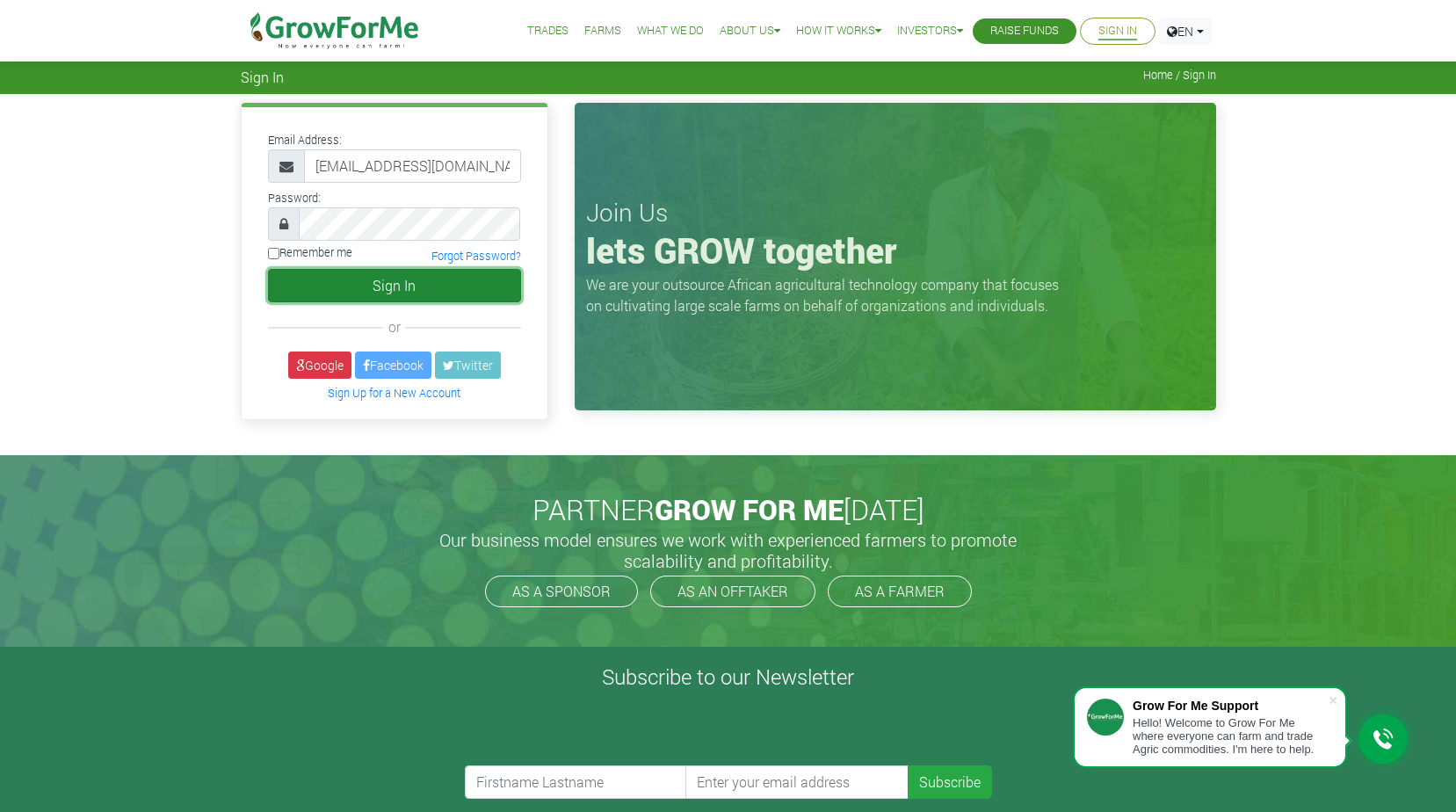
click at [447, 280] on button "Sign In" at bounding box center [394, 285] width 253 height 33
click at [510, 261] on link "Forgot Password?" at bounding box center [476, 256] width 89 height 14
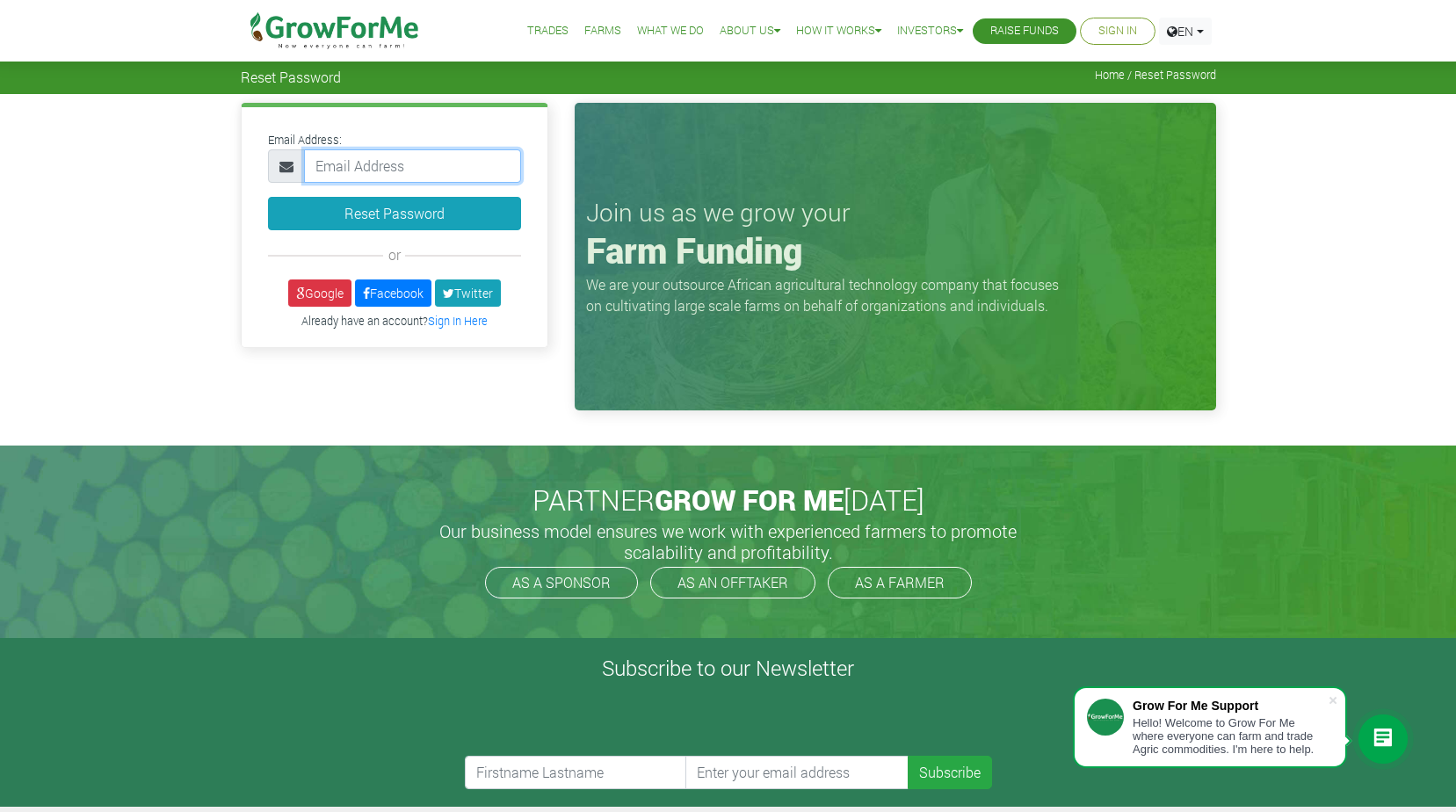
click at [450, 170] on input "email" at bounding box center [413, 166] width 217 height 33
type input "[EMAIL_ADDRESS][DOMAIN_NAME]"
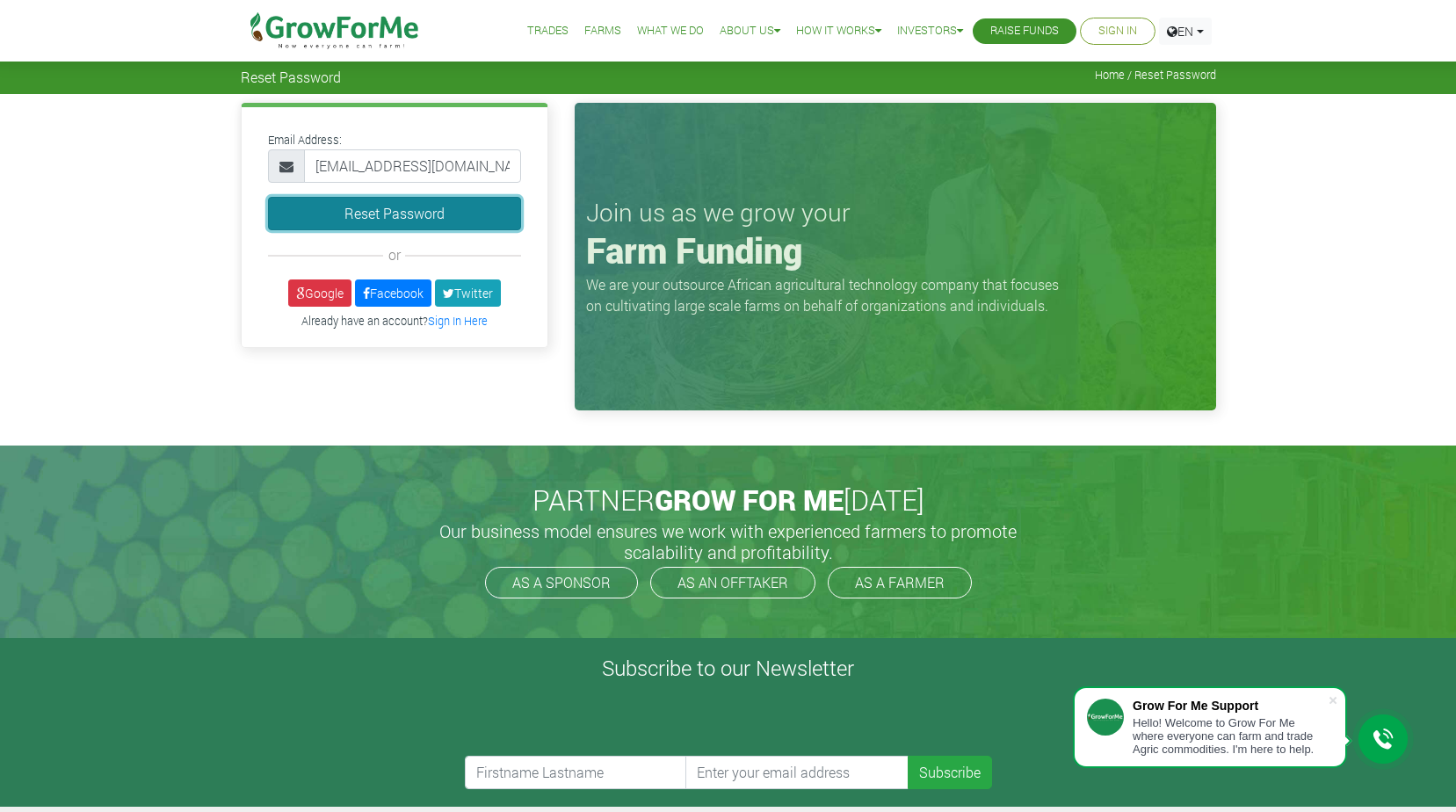
click at [474, 227] on button "Reset Password" at bounding box center [394, 213] width 253 height 33
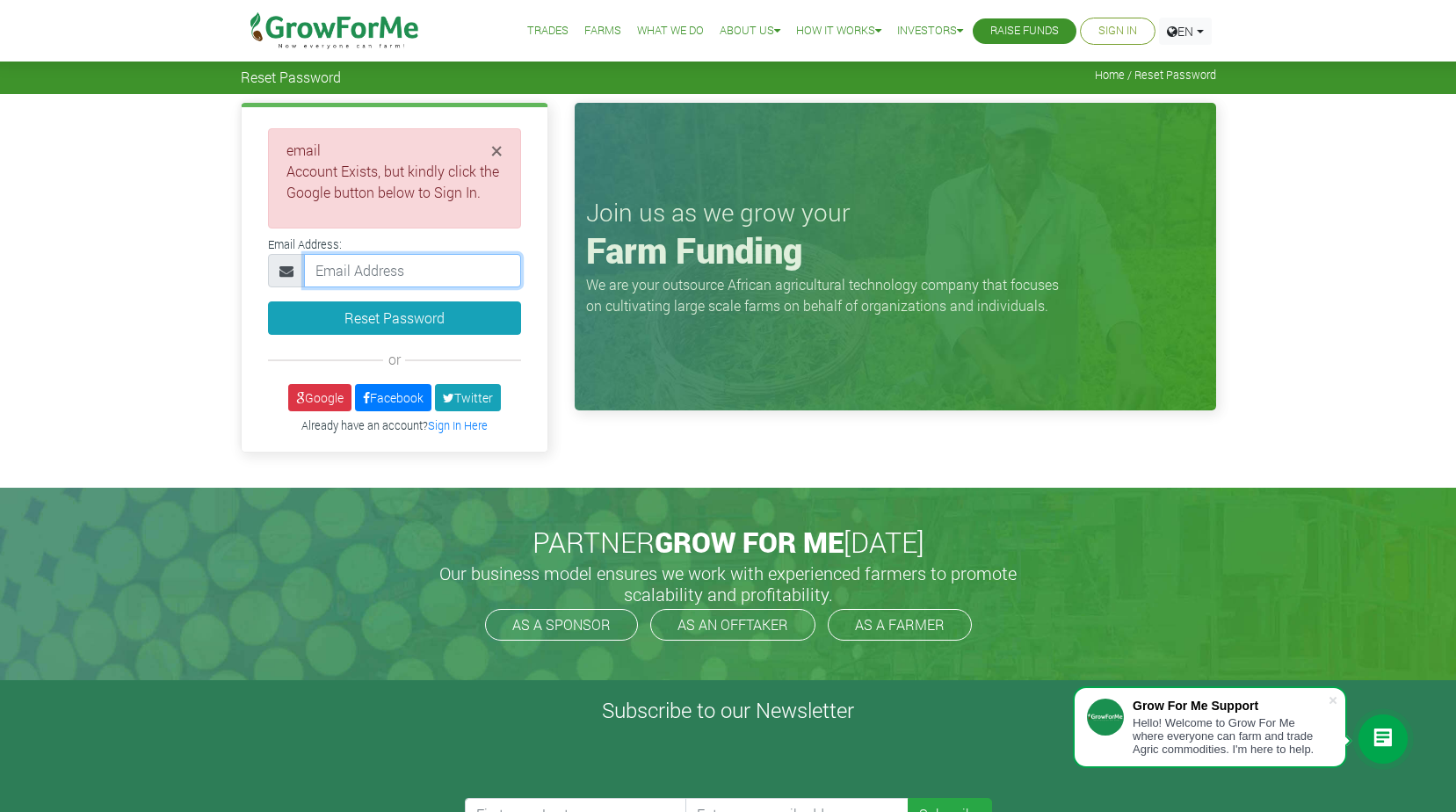
click at [445, 258] on input "email" at bounding box center [413, 270] width 217 height 33
type input "[EMAIL_ADDRESS][DOMAIN_NAME]"
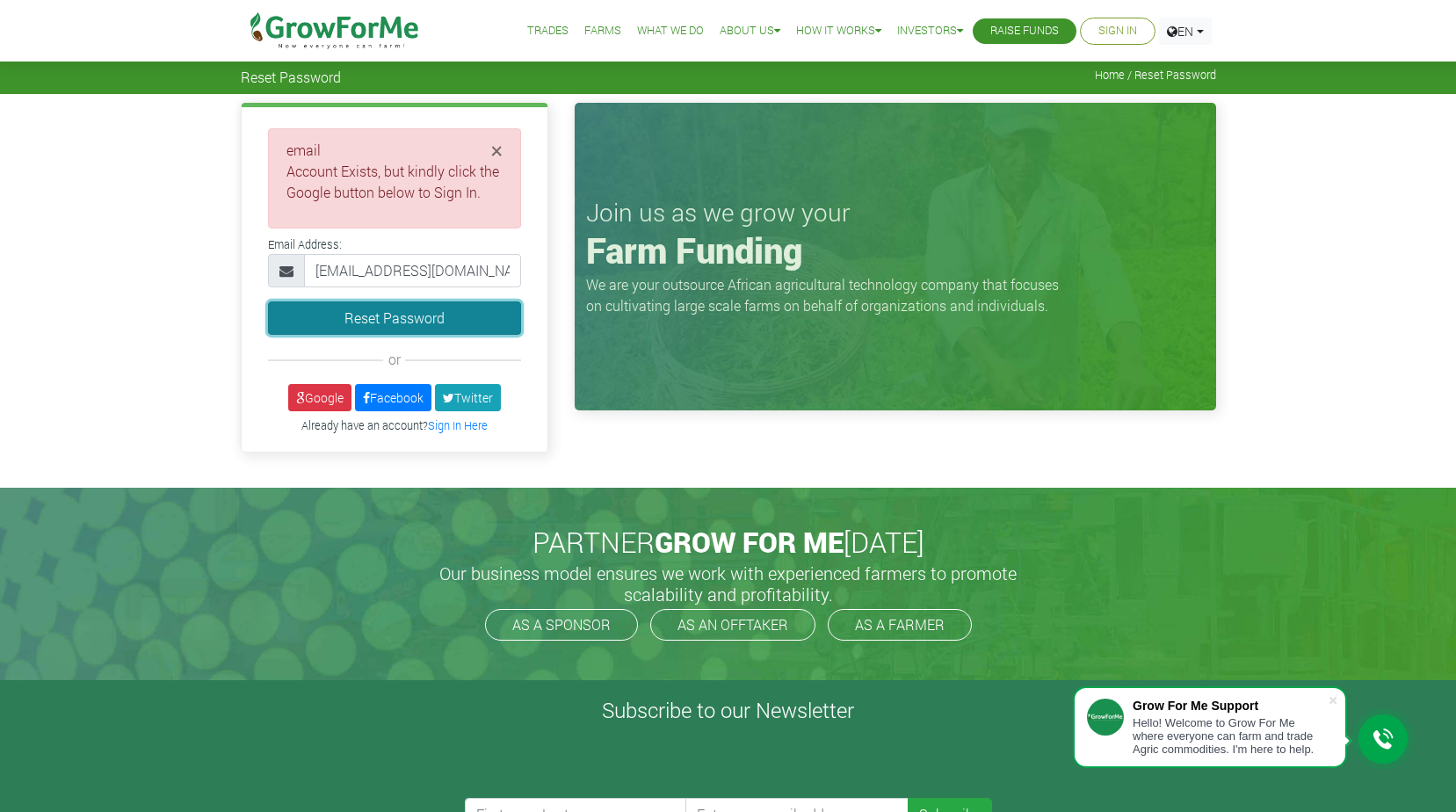
click at [422, 320] on button "Reset Password" at bounding box center [394, 318] width 253 height 33
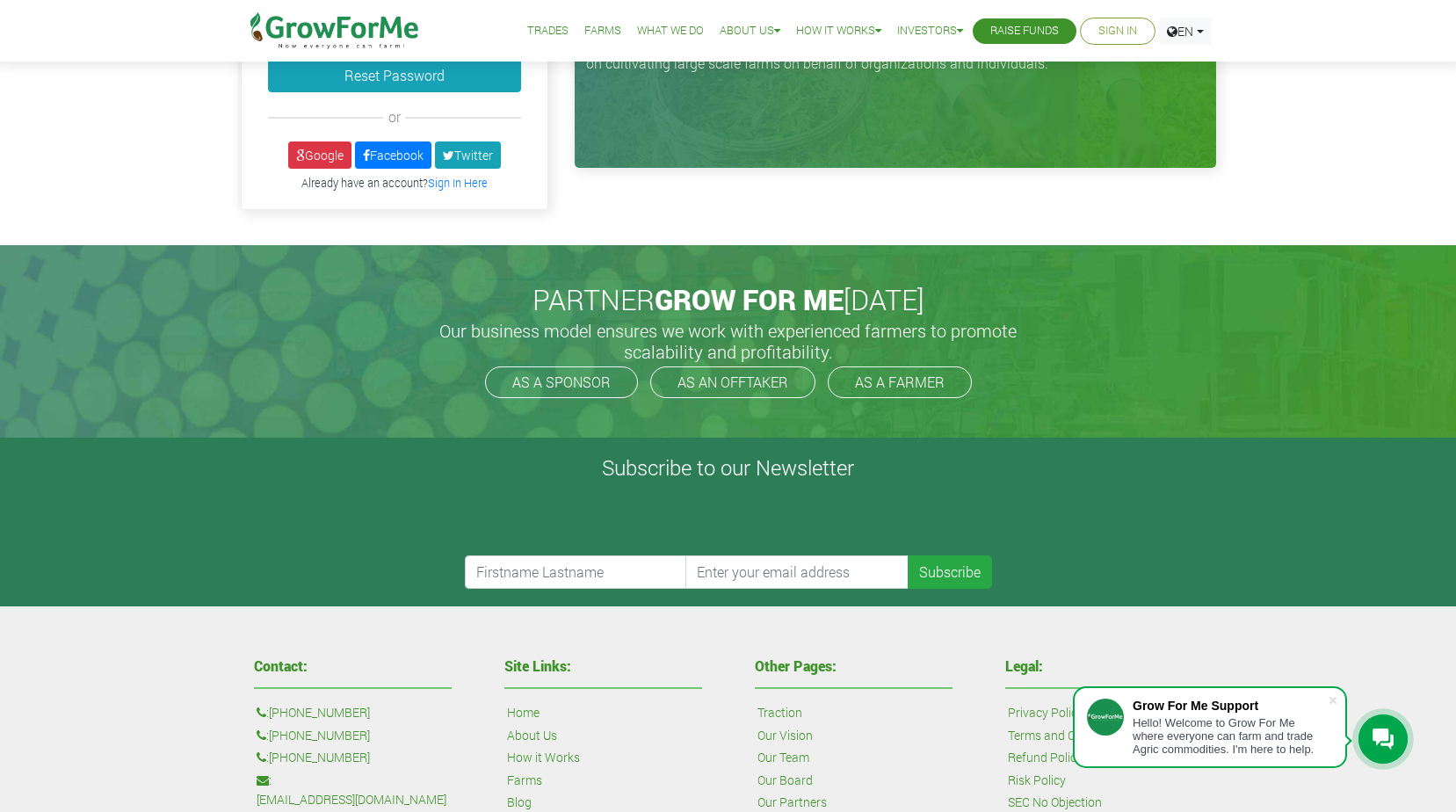
scroll to position [263, 0]
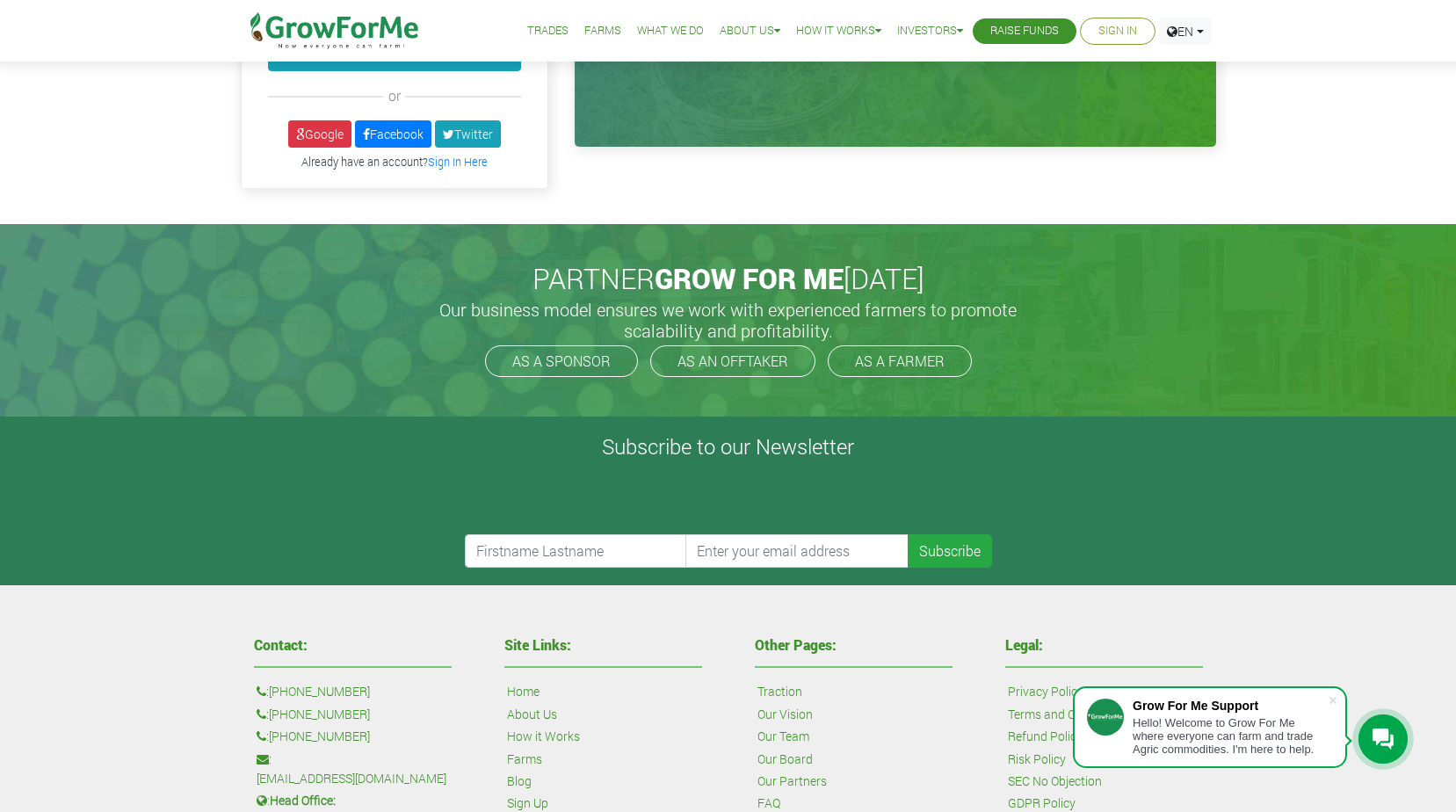
click at [365, 471] on form "0cAFcWeA5DXL_8s4BXb4KEU0mhaB4QI9YX0XjkhTpTcEkRGbs-Td_150fEhGLX0swN423w0ltpGPXaR…" at bounding box center [728, 516] width 1413 height 102
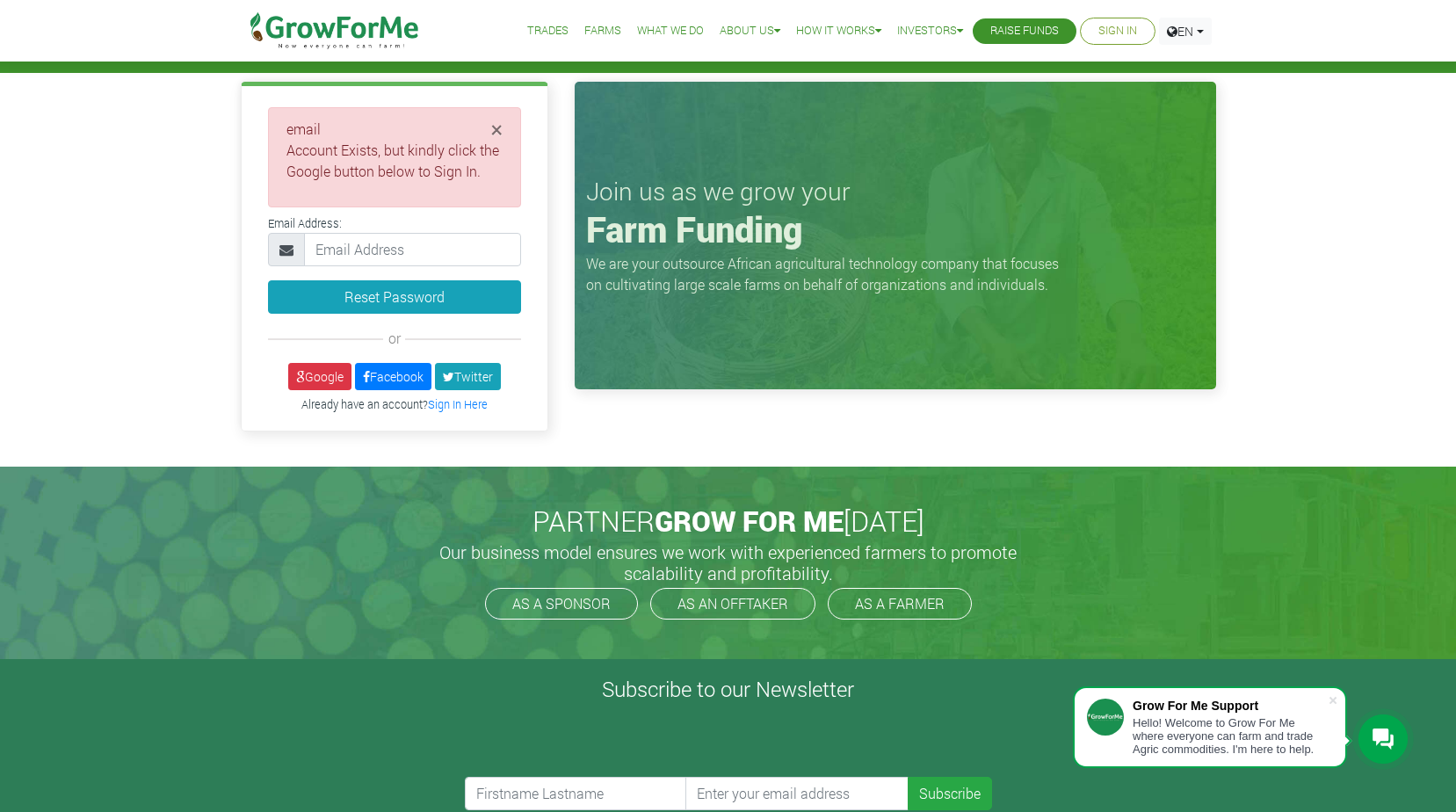
scroll to position [0, 0]
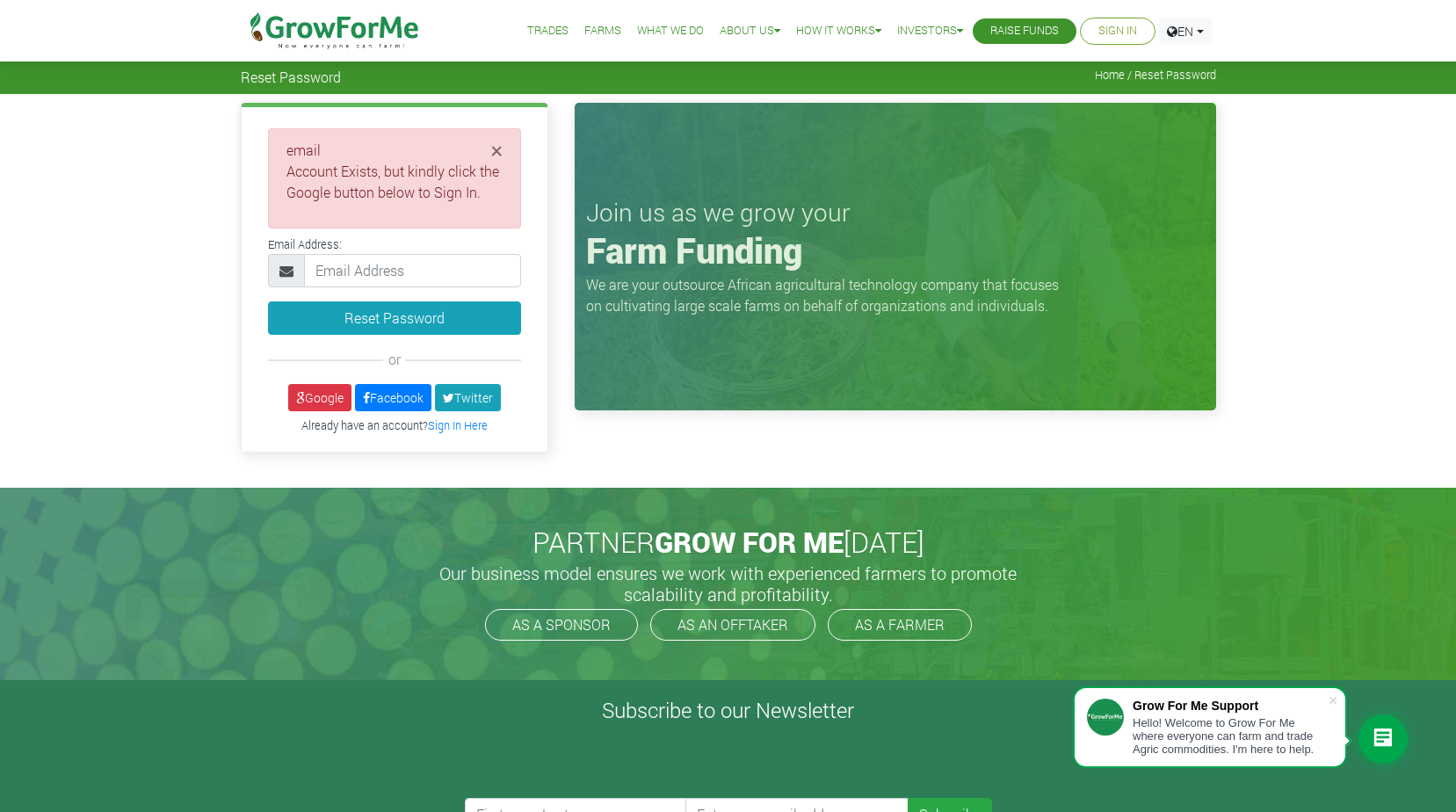
click at [329, 83] on span "Reset Password" at bounding box center [291, 77] width 100 height 16
click at [352, 263] on input "email" at bounding box center [413, 270] width 217 height 33
type input "ebenezaboadu@gmail.com"
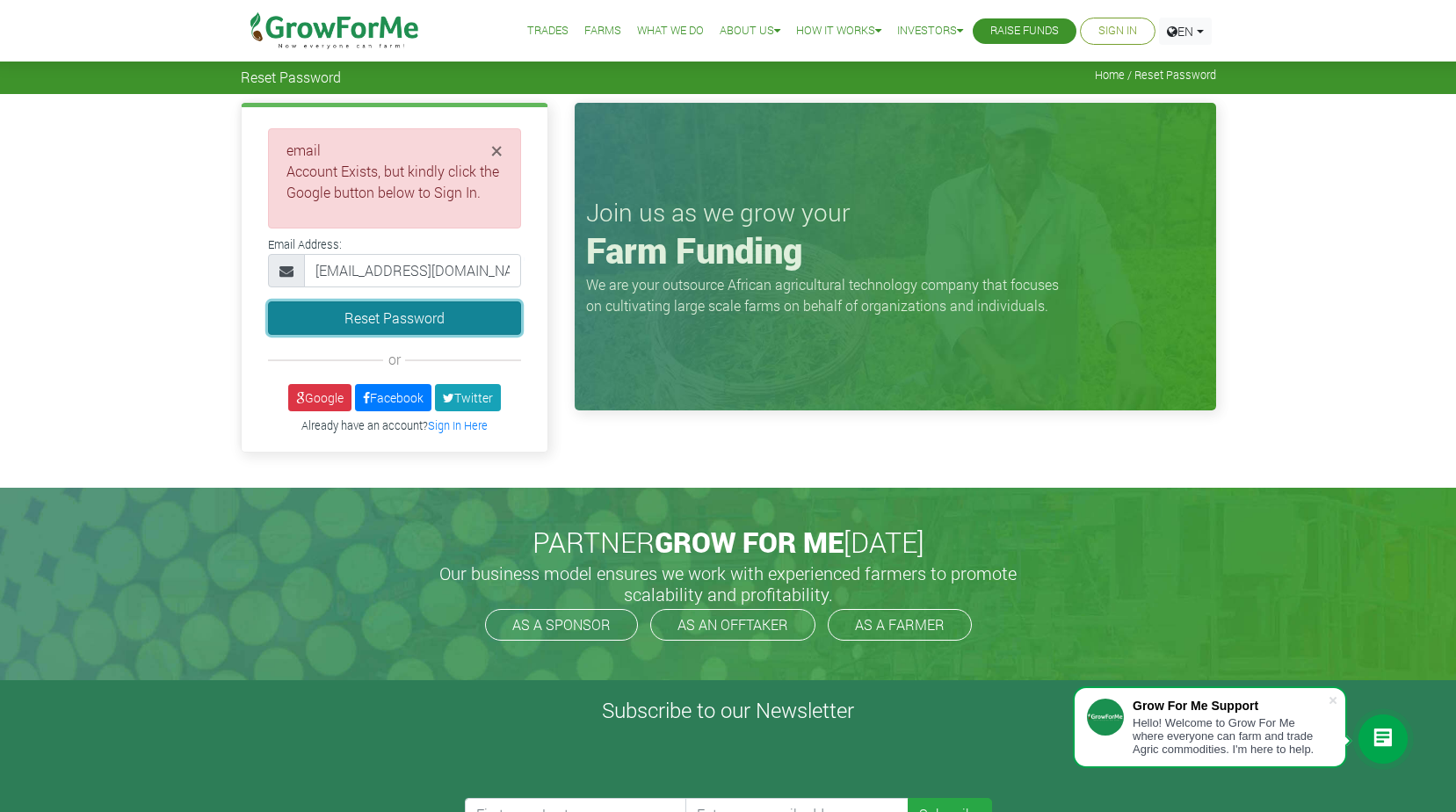
click at [391, 318] on button "Reset Password" at bounding box center [394, 318] width 253 height 33
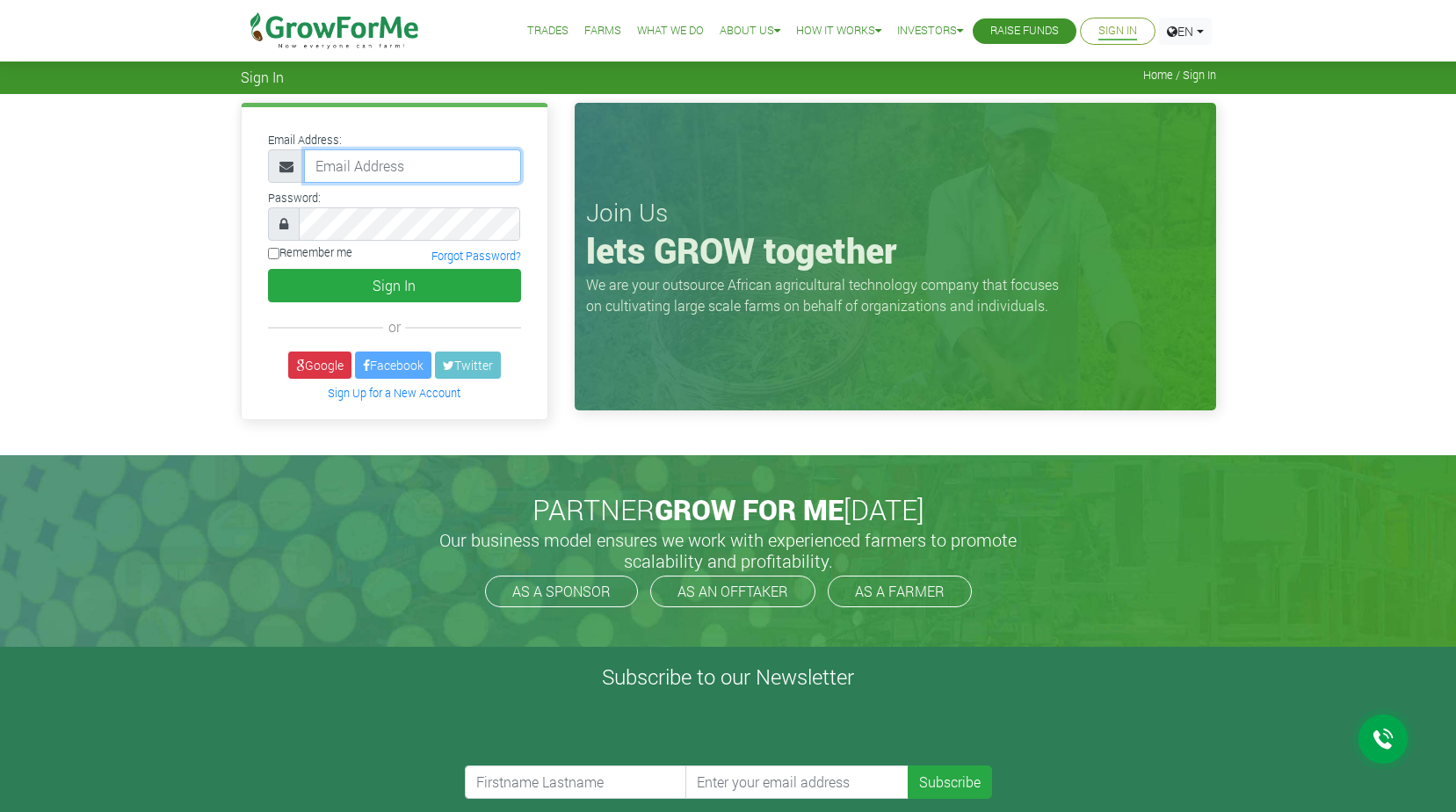
click at [398, 167] on input "email" at bounding box center [413, 166] width 217 height 33
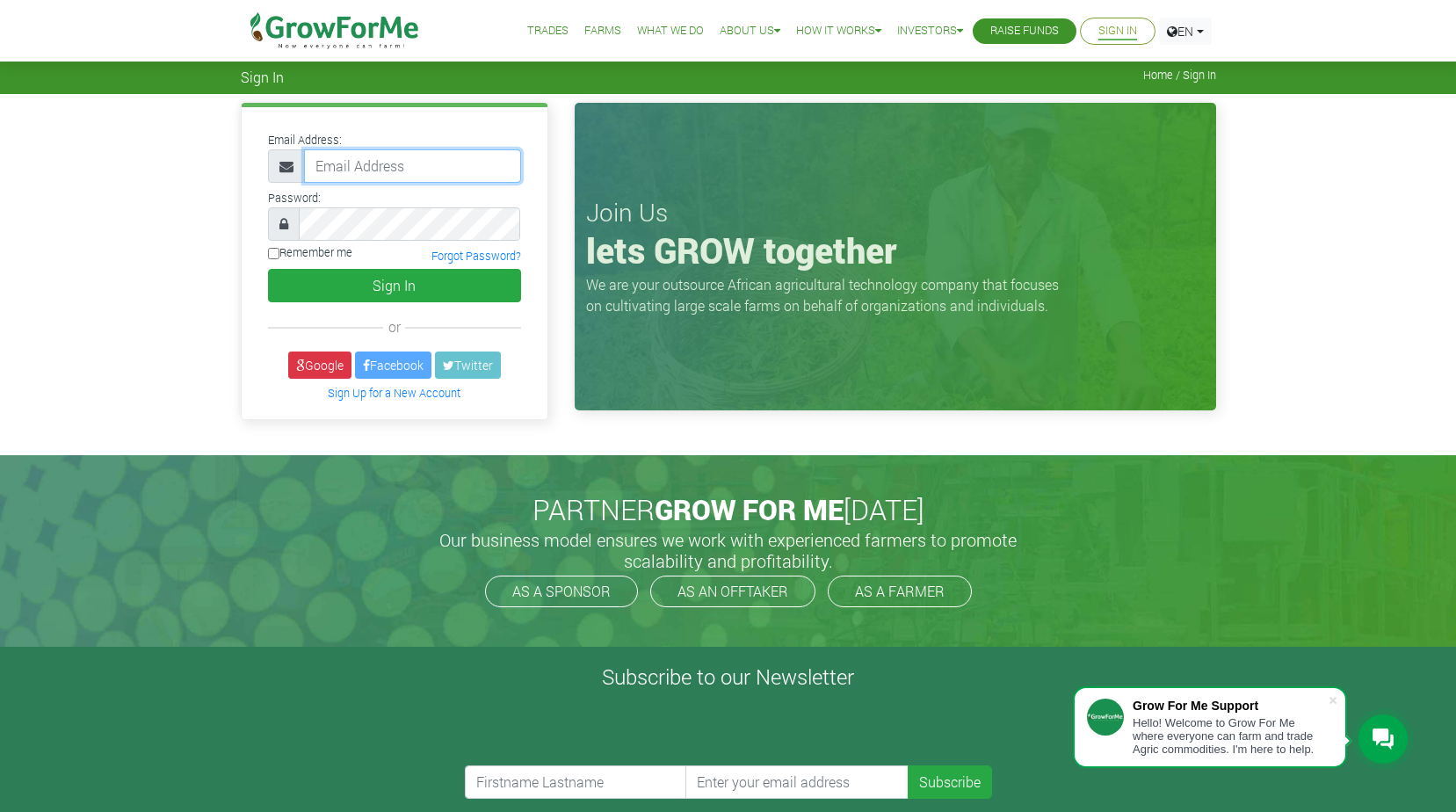
type input "[EMAIL_ADDRESS][DOMAIN_NAME]"
click at [407, 397] on link "Sign Up for a New Account" at bounding box center [394, 392] width 133 height 14
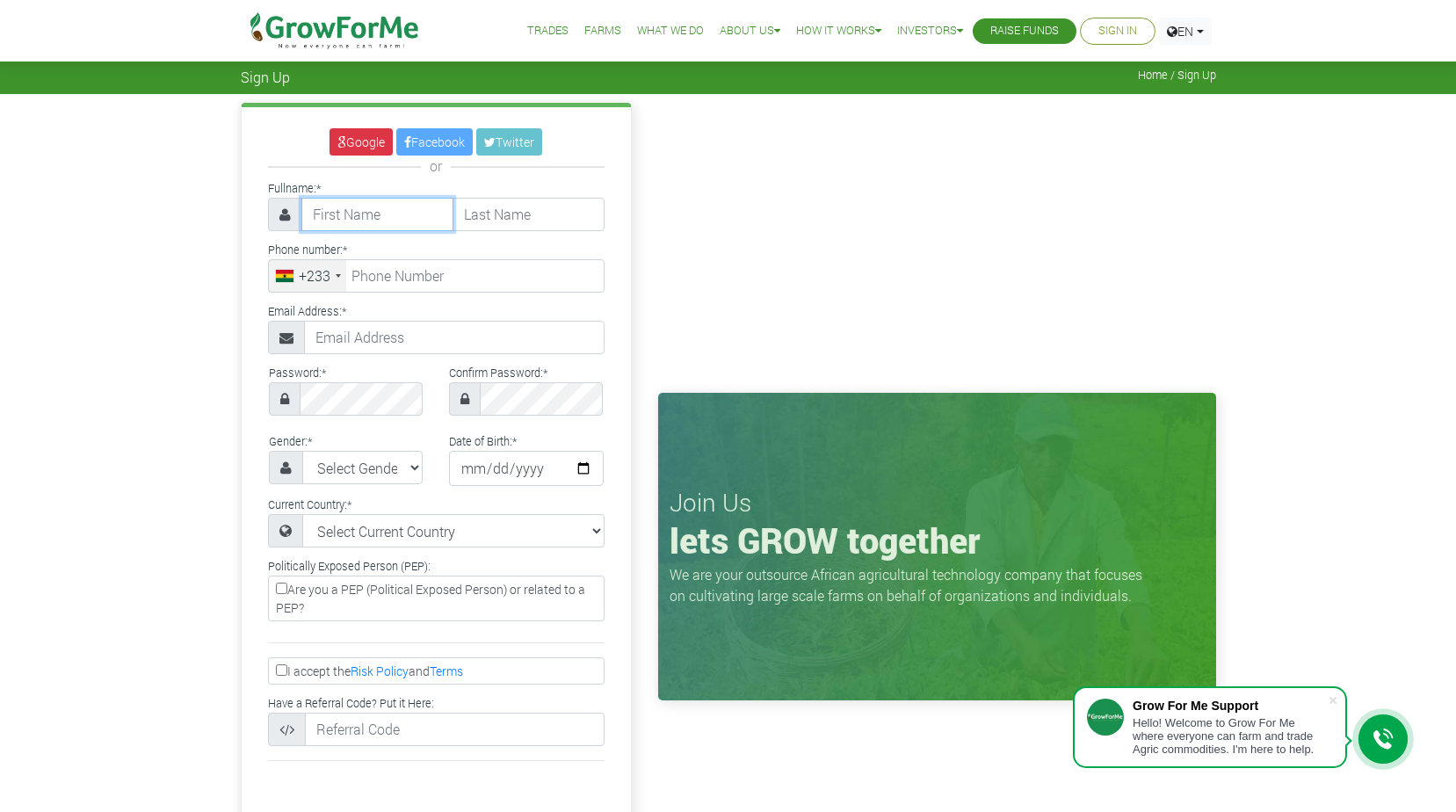
click at [396, 219] on input "text" at bounding box center [377, 214] width 152 height 33
type input "Ebenezer"
type input "Boadu"
type input "07440066230"
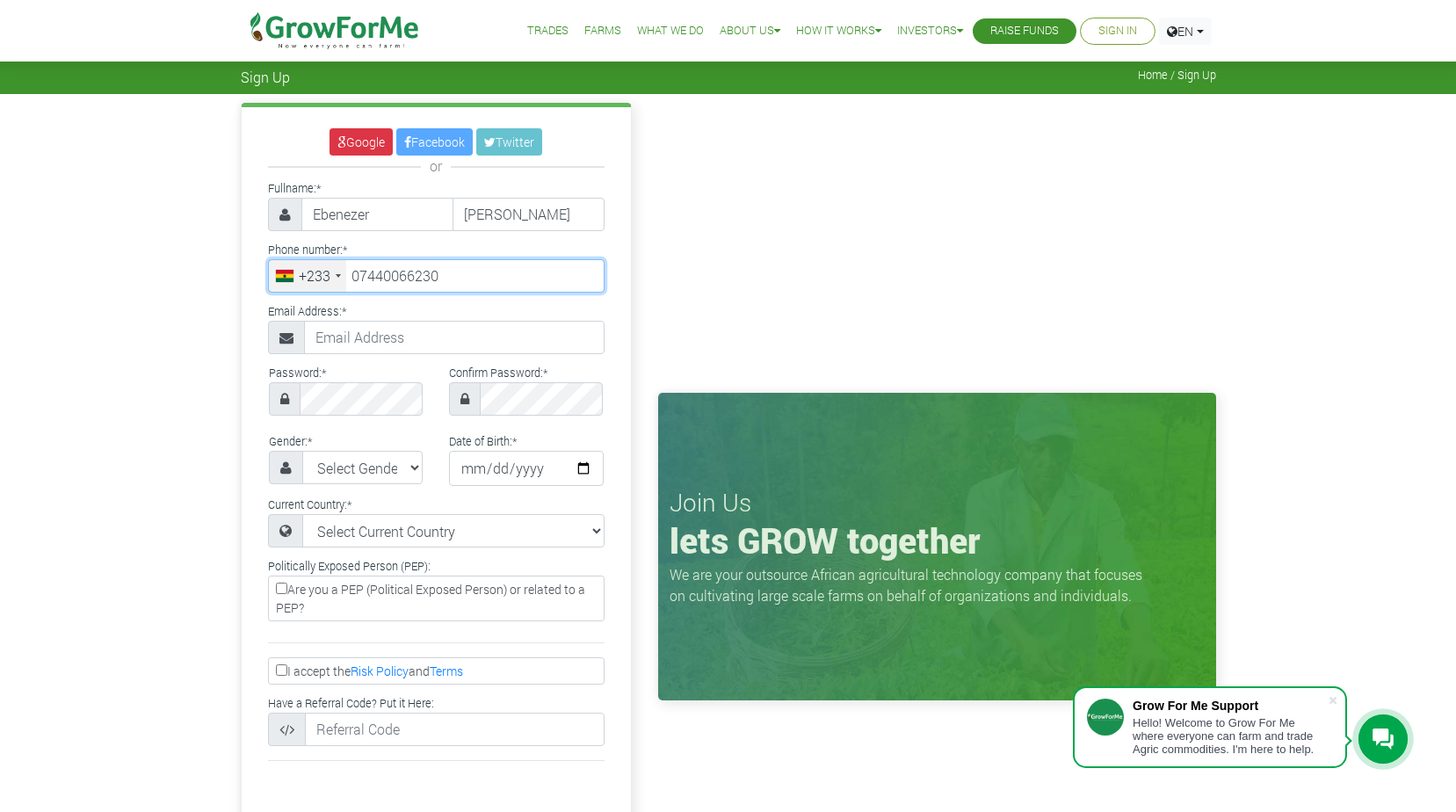
type input "ebenezaboadu@gmail.com"
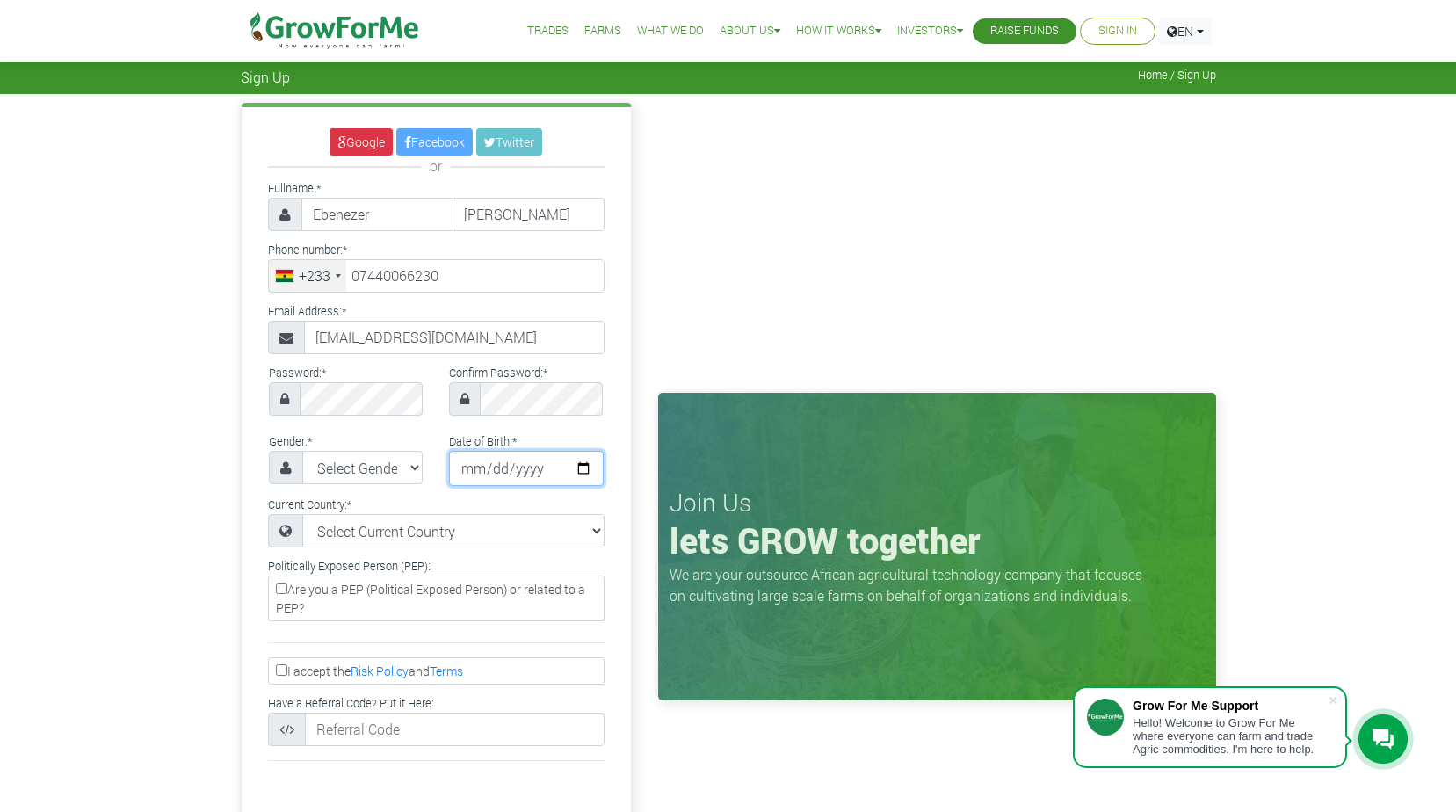
type input "1990-06-08"
select select "United Kingdom"
click at [423, 337] on input "ebenezaboadu@gmail.com" at bounding box center [454, 337] width 301 height 33
type input "ebenezaboadu@ymail.com"
click at [412, 470] on select "Select Gender Female Male" at bounding box center [363, 466] width 121 height 33
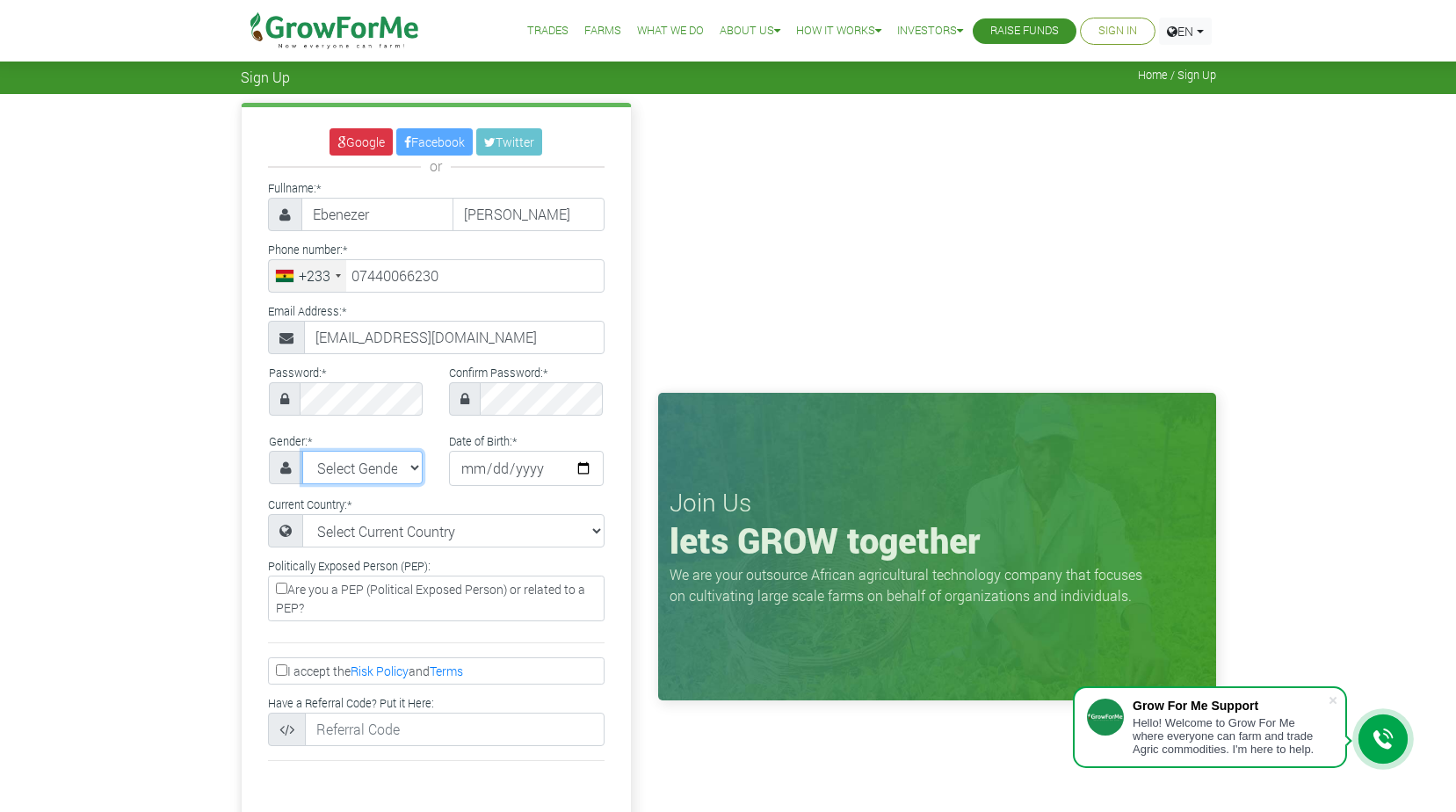
select select "Male"
click at [302, 450] on select "Select Gender Female Male" at bounding box center [363, 466] width 121 height 33
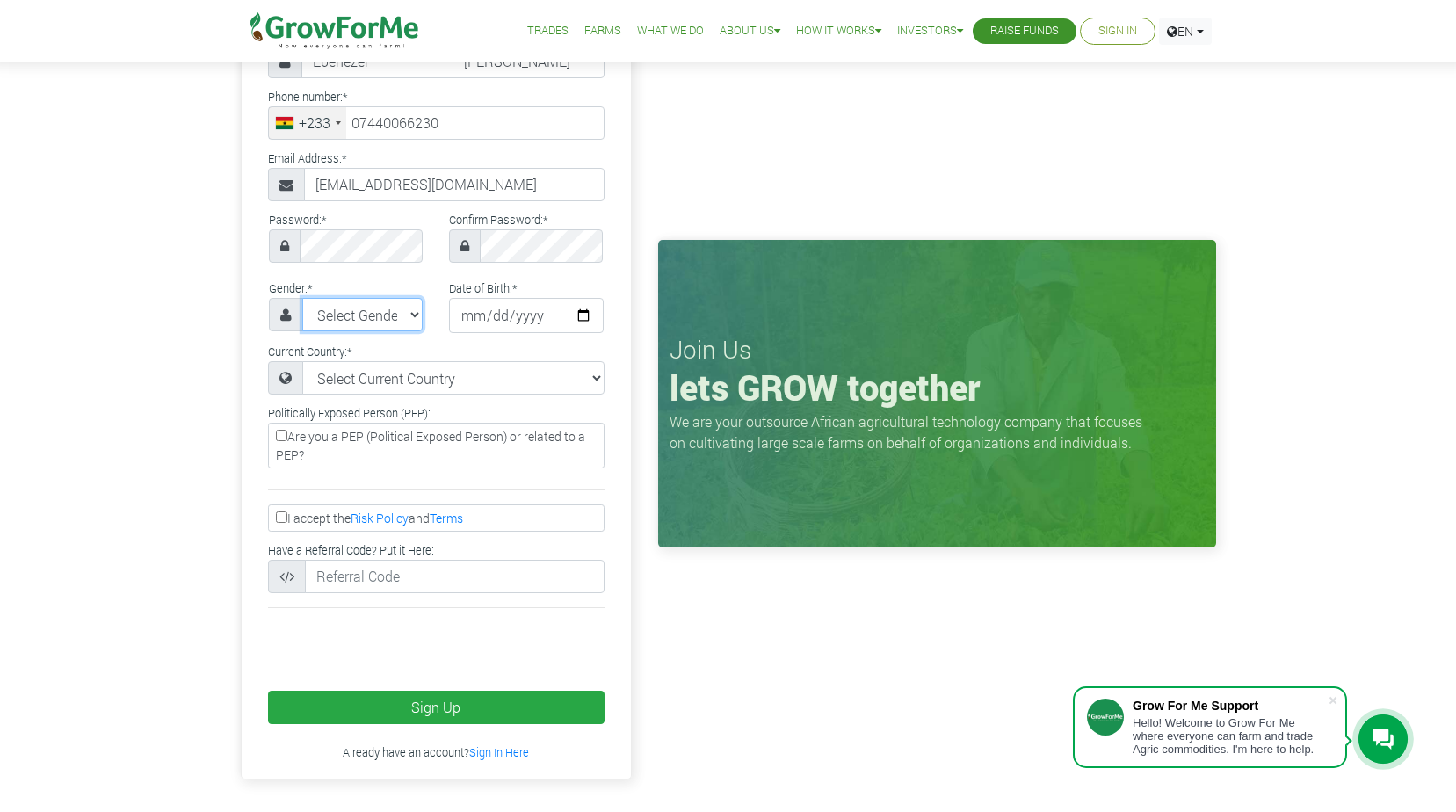
scroll to position [176, 0]
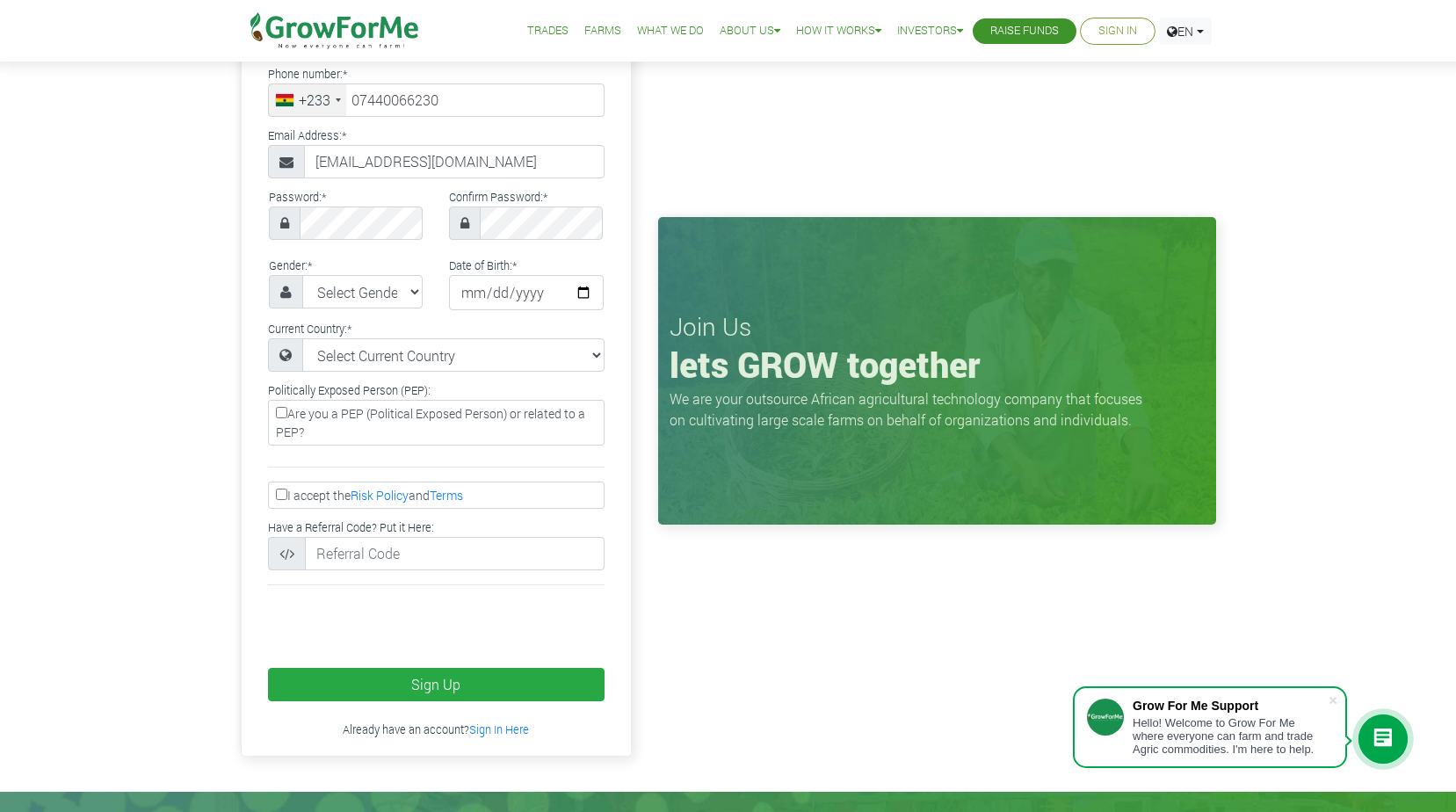
click at [279, 494] on input "I accept the Risk Policy and Terms" at bounding box center [282, 494] width 12 height 12
checkbox input "true"
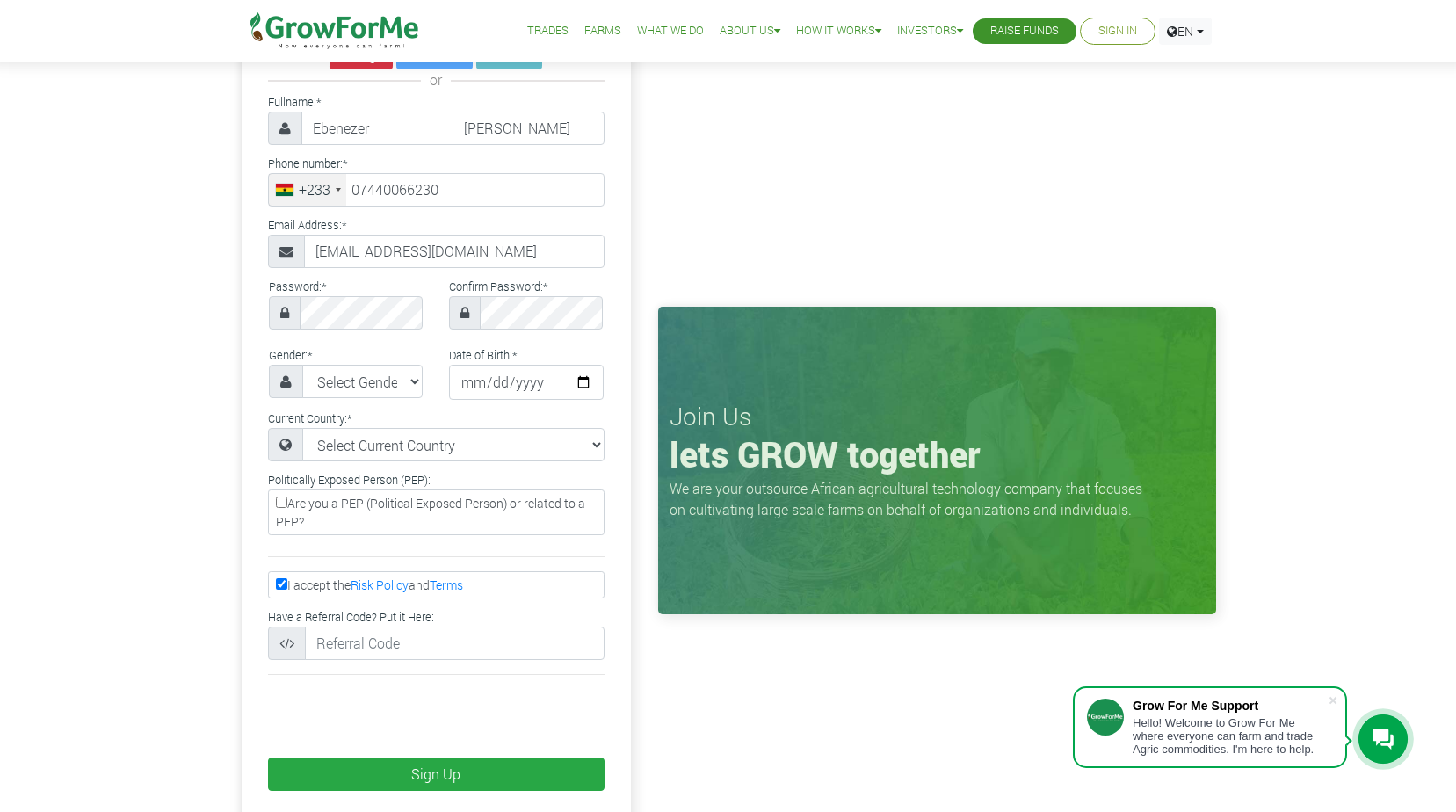
scroll to position [0, 0]
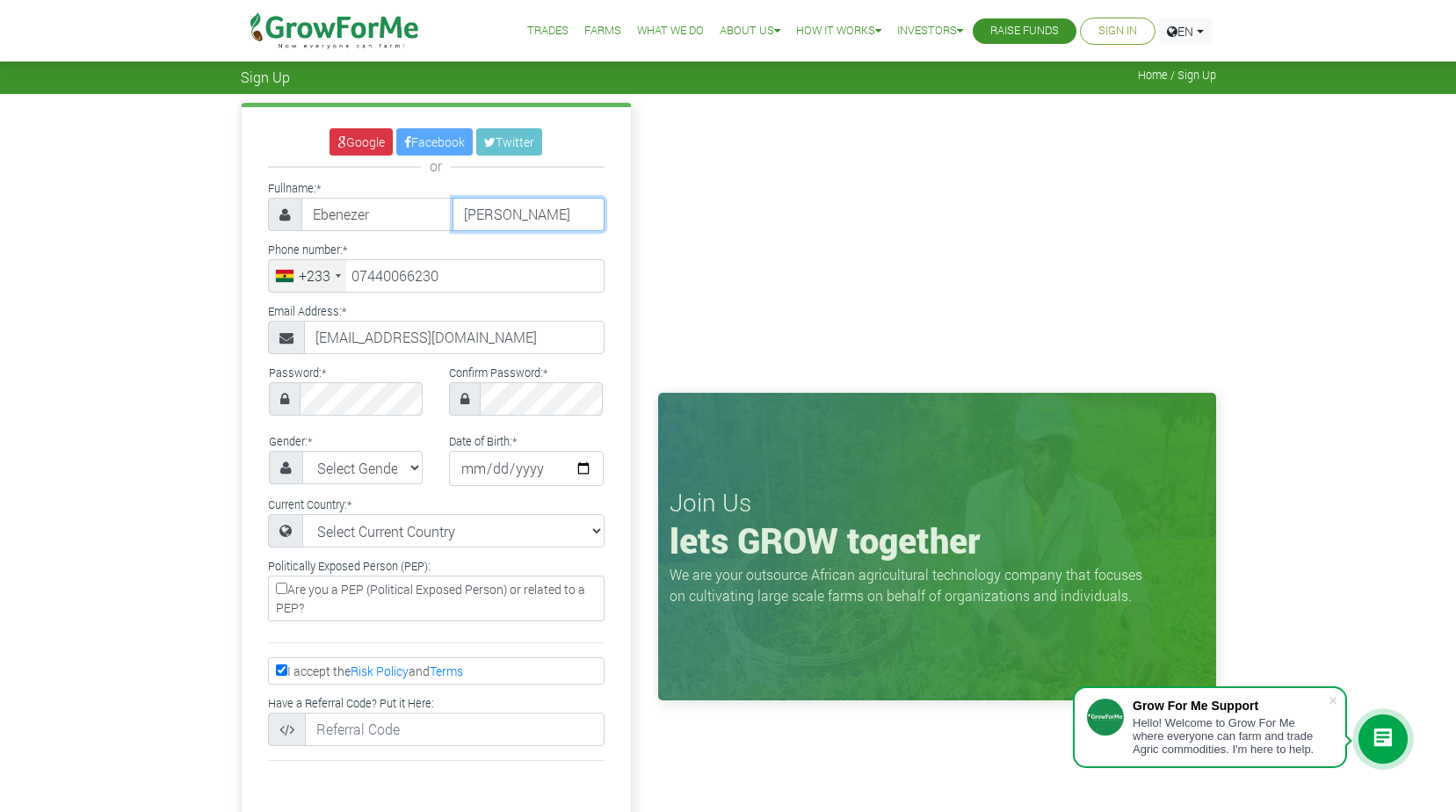
click at [462, 214] on input "Boadu" at bounding box center [528, 214] width 152 height 33
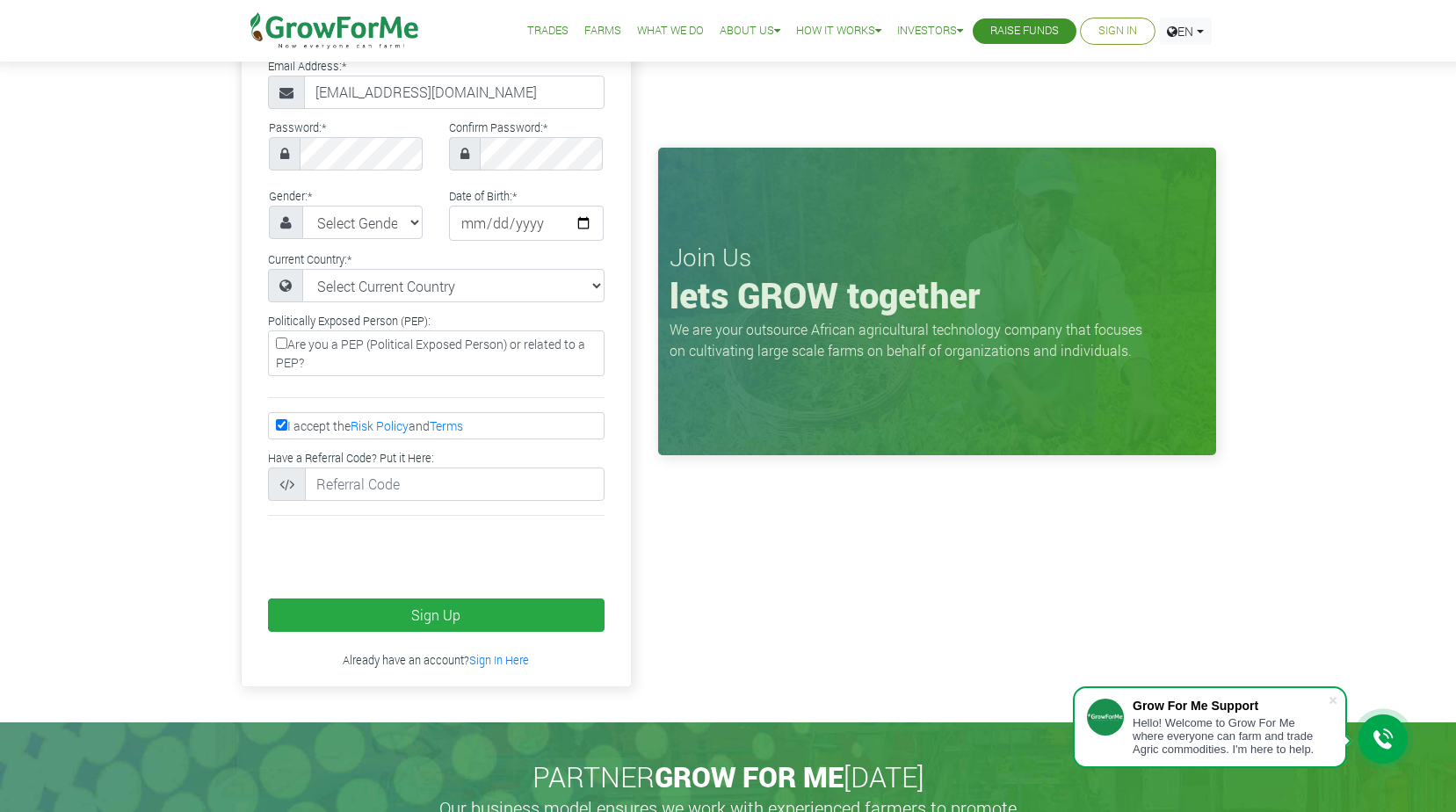
scroll to position [263, 0]
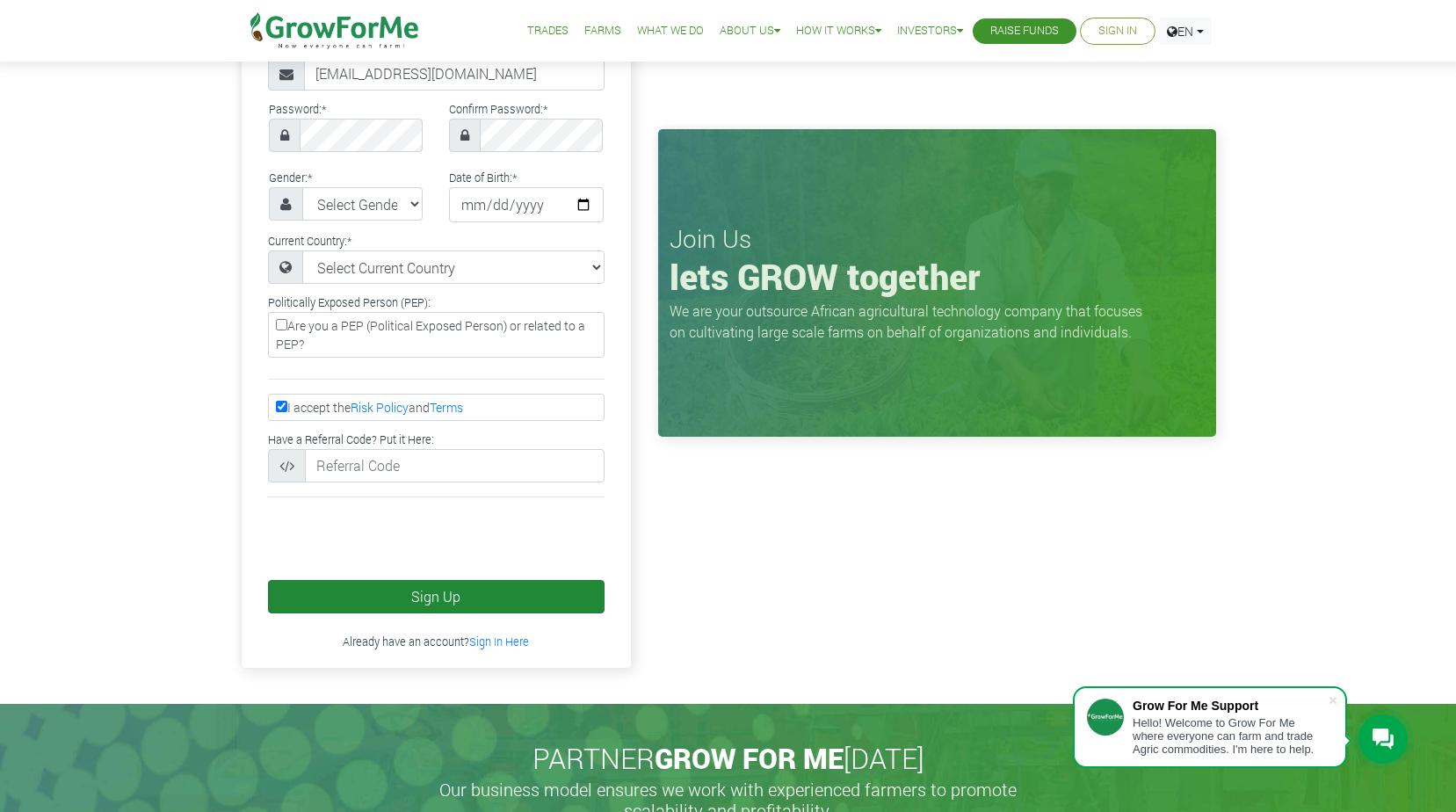
type input "Obeng Boadu"
click at [499, 605] on button "Sign Up" at bounding box center [436, 596] width 337 height 33
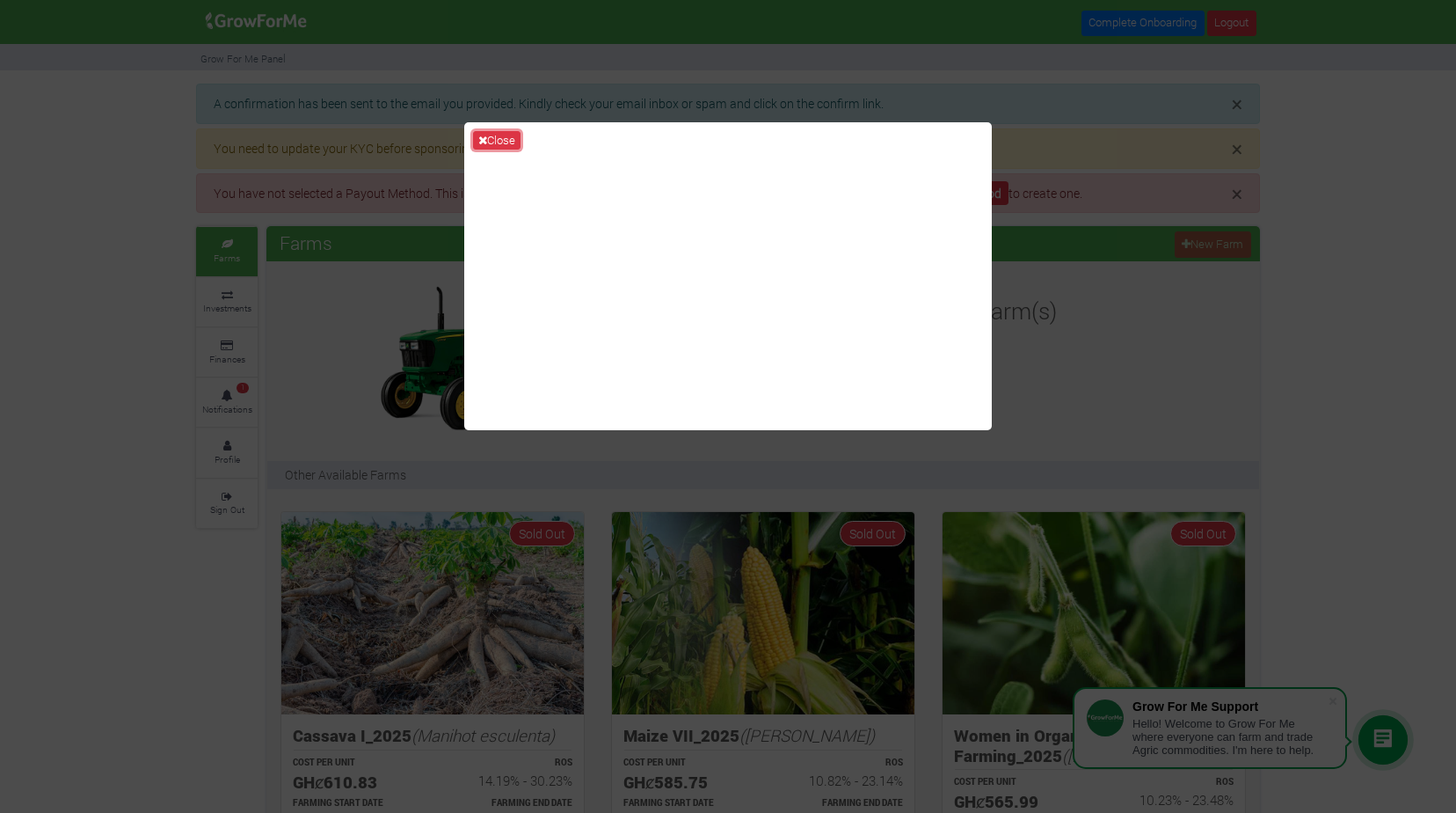
drag, startPoint x: 490, startPoint y: 140, endPoint x: 499, endPoint y: 137, distance: 9.5
click at [490, 140] on button "Close" at bounding box center [497, 140] width 48 height 19
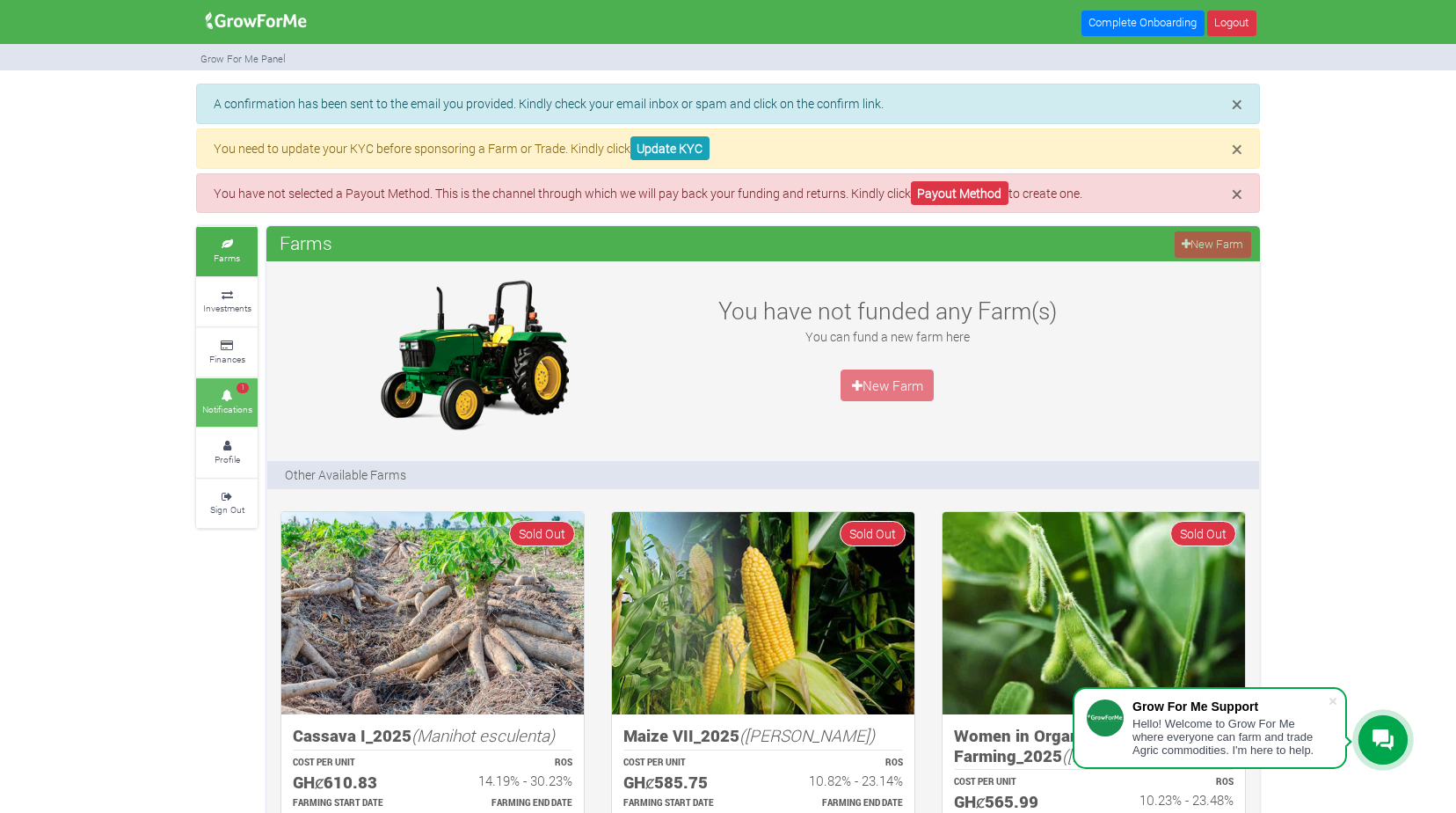
click at [230, 403] on small "Notifications" at bounding box center [227, 409] width 50 height 13
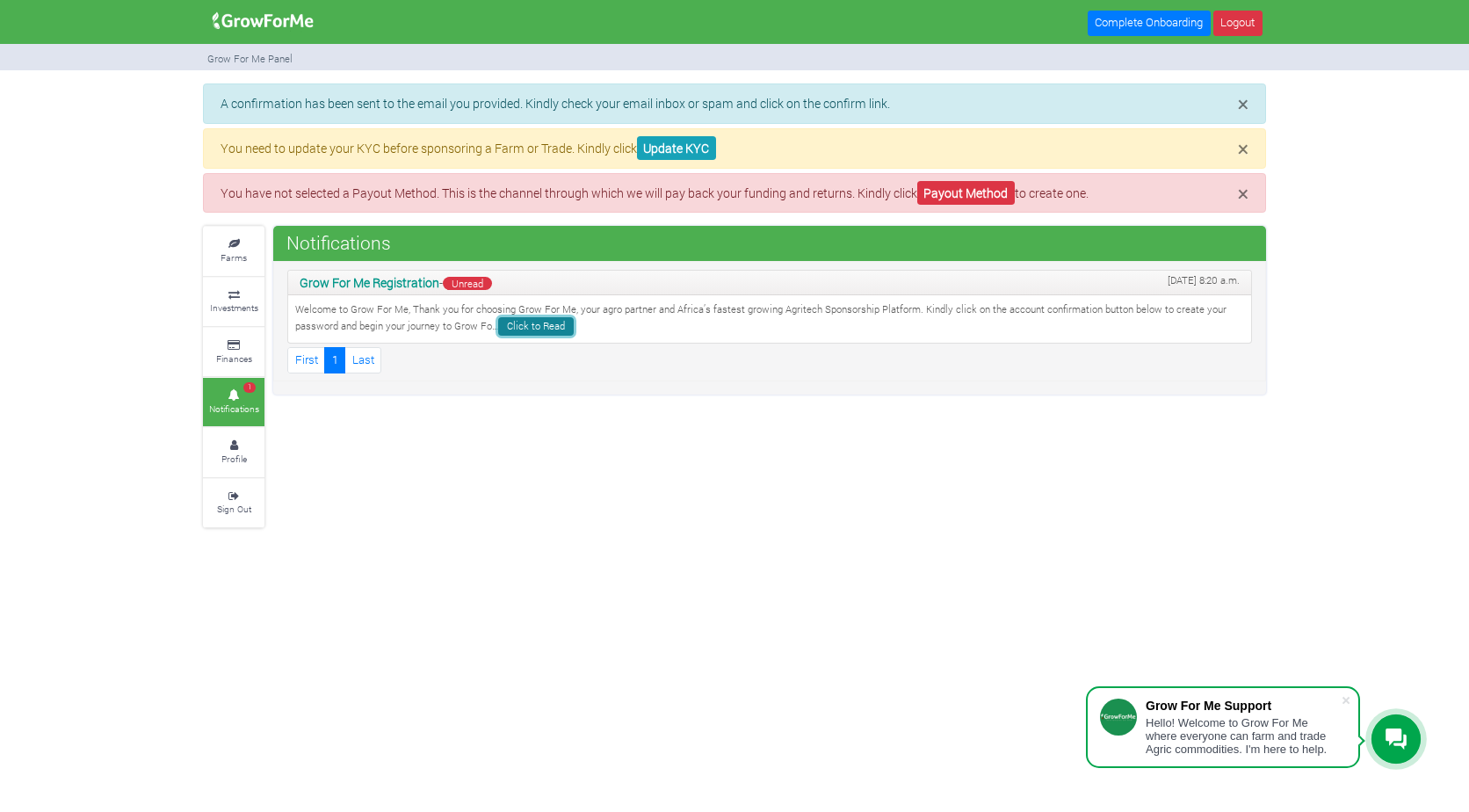
click at [563, 329] on link "Click to Read" at bounding box center [536, 326] width 76 height 18
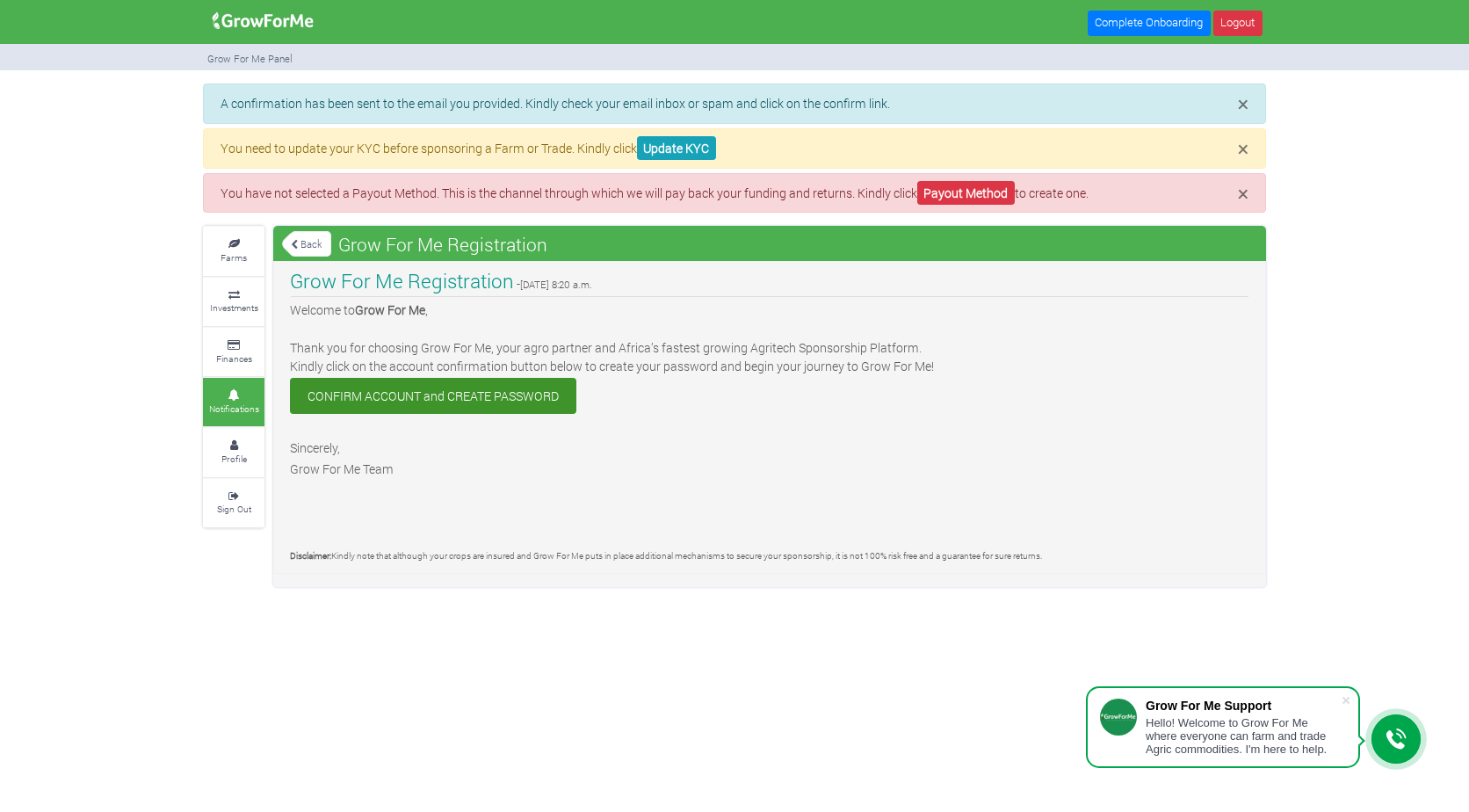
click at [508, 396] on link "CONFIRM ACCOUNT and CREATE PASSWORD" at bounding box center [432, 396] width 286 height 36
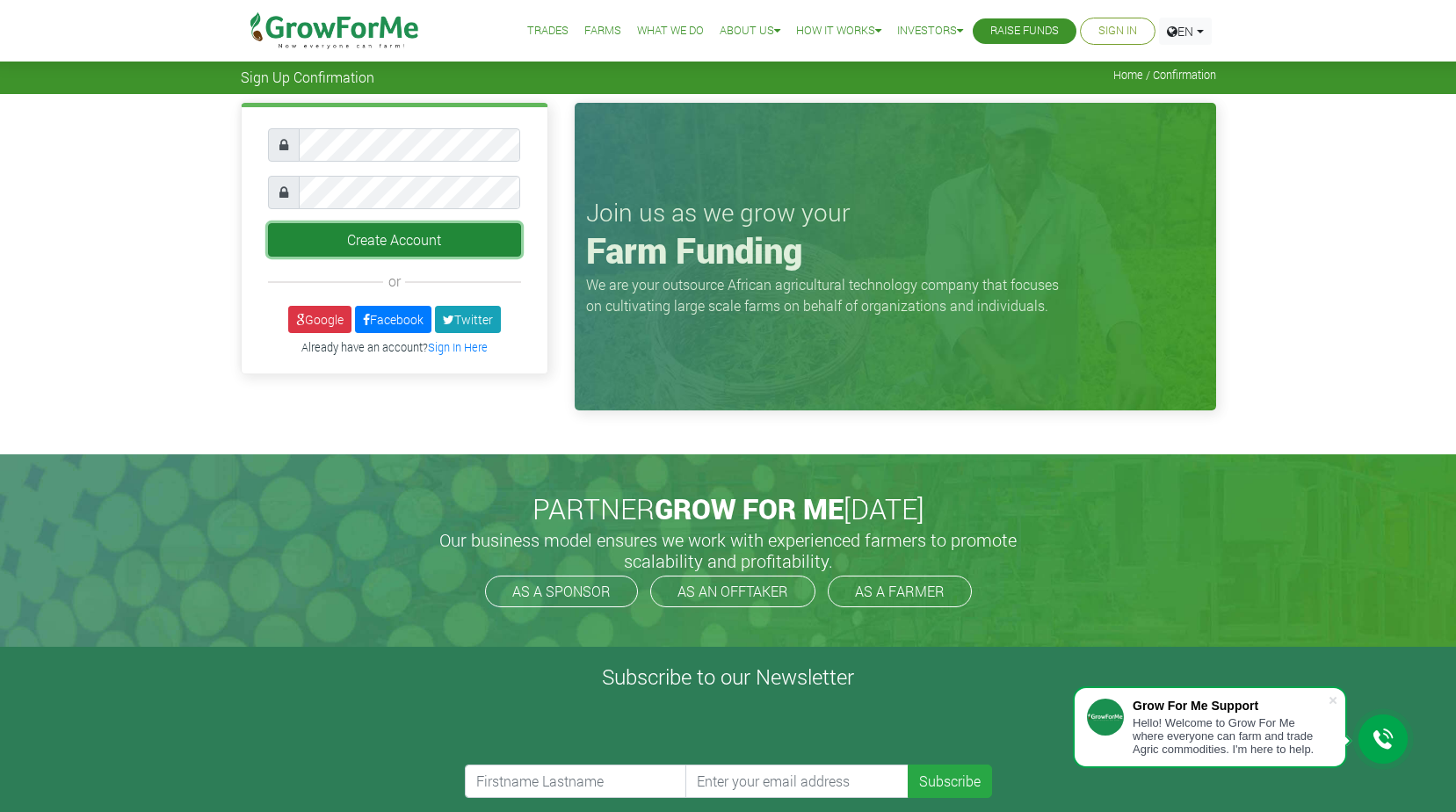
click at [440, 237] on button "Create Account" at bounding box center [394, 239] width 253 height 33
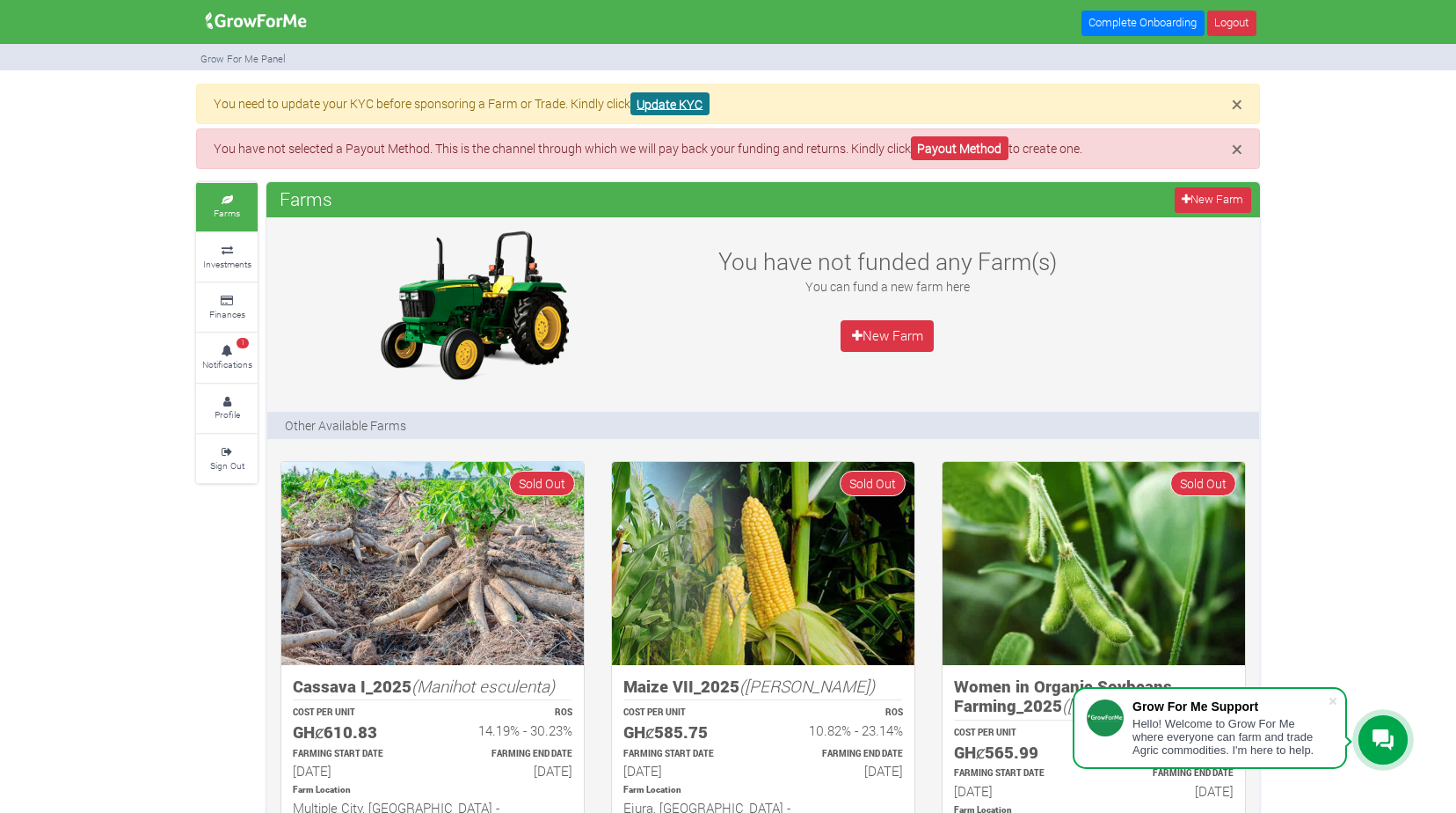
click at [681, 107] on link "Update KYC" at bounding box center [670, 104] width 79 height 23
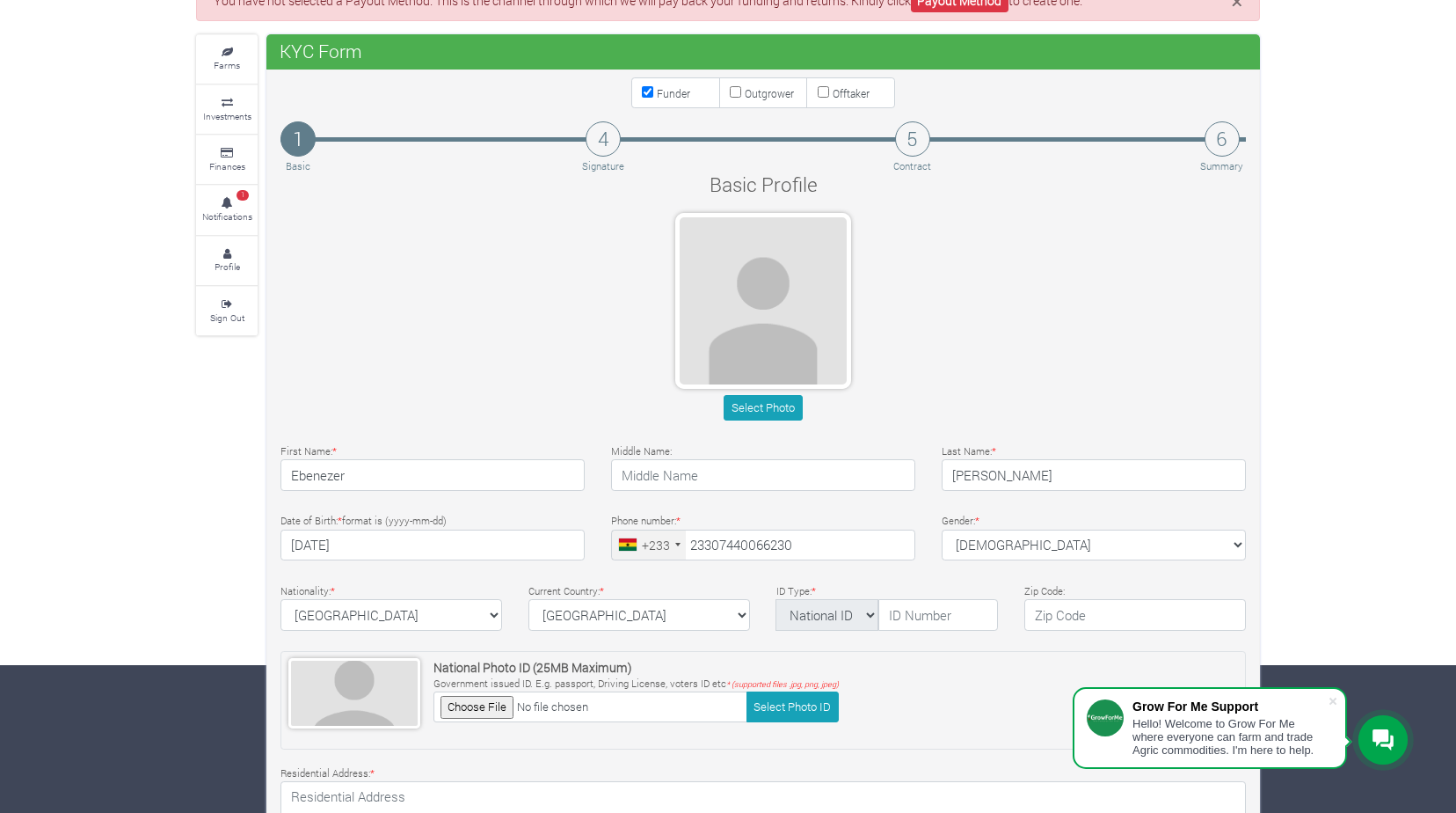
scroll to position [351, 0]
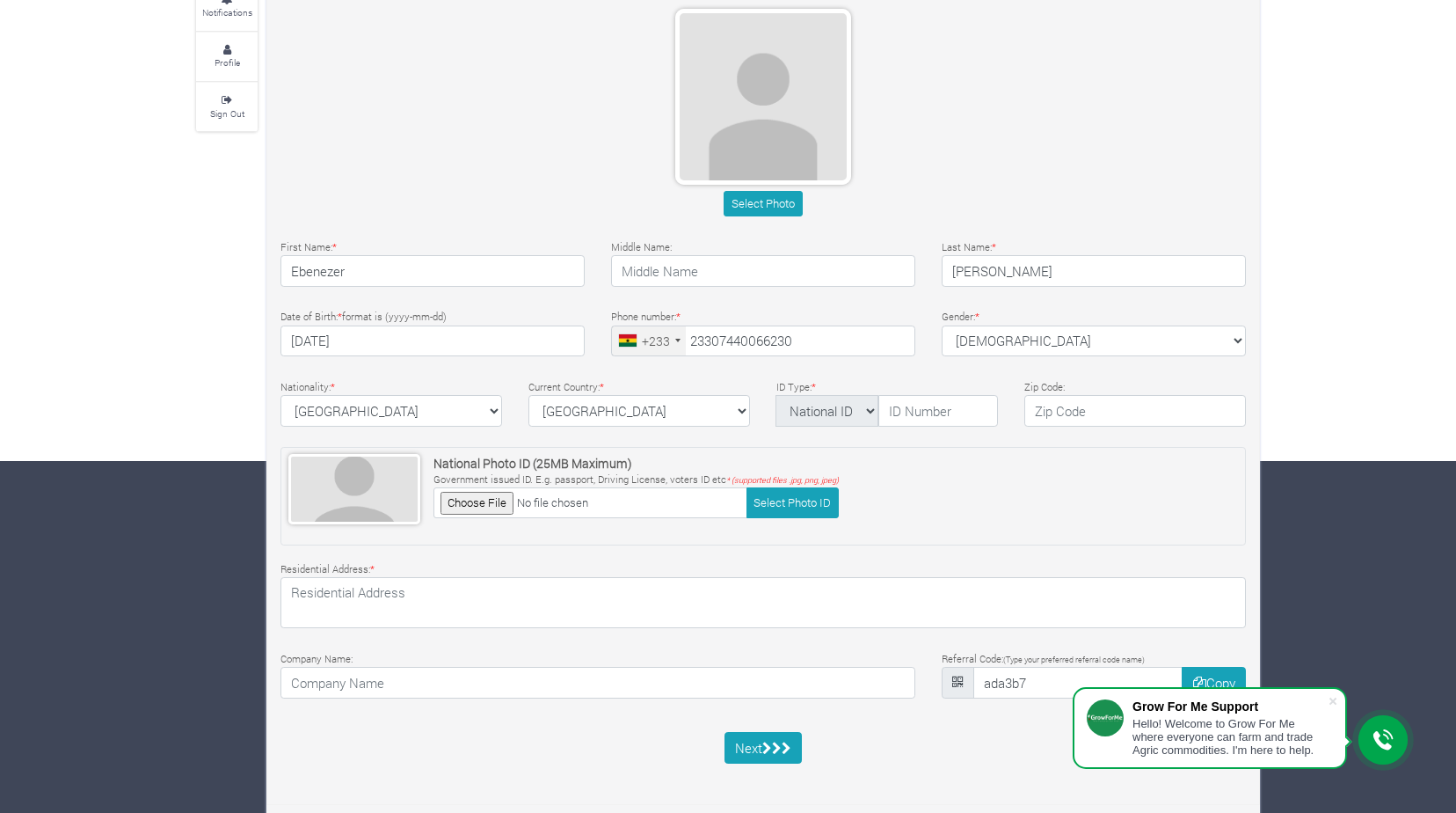
click at [674, 338] on div "+233" at bounding box center [649, 341] width 74 height 30
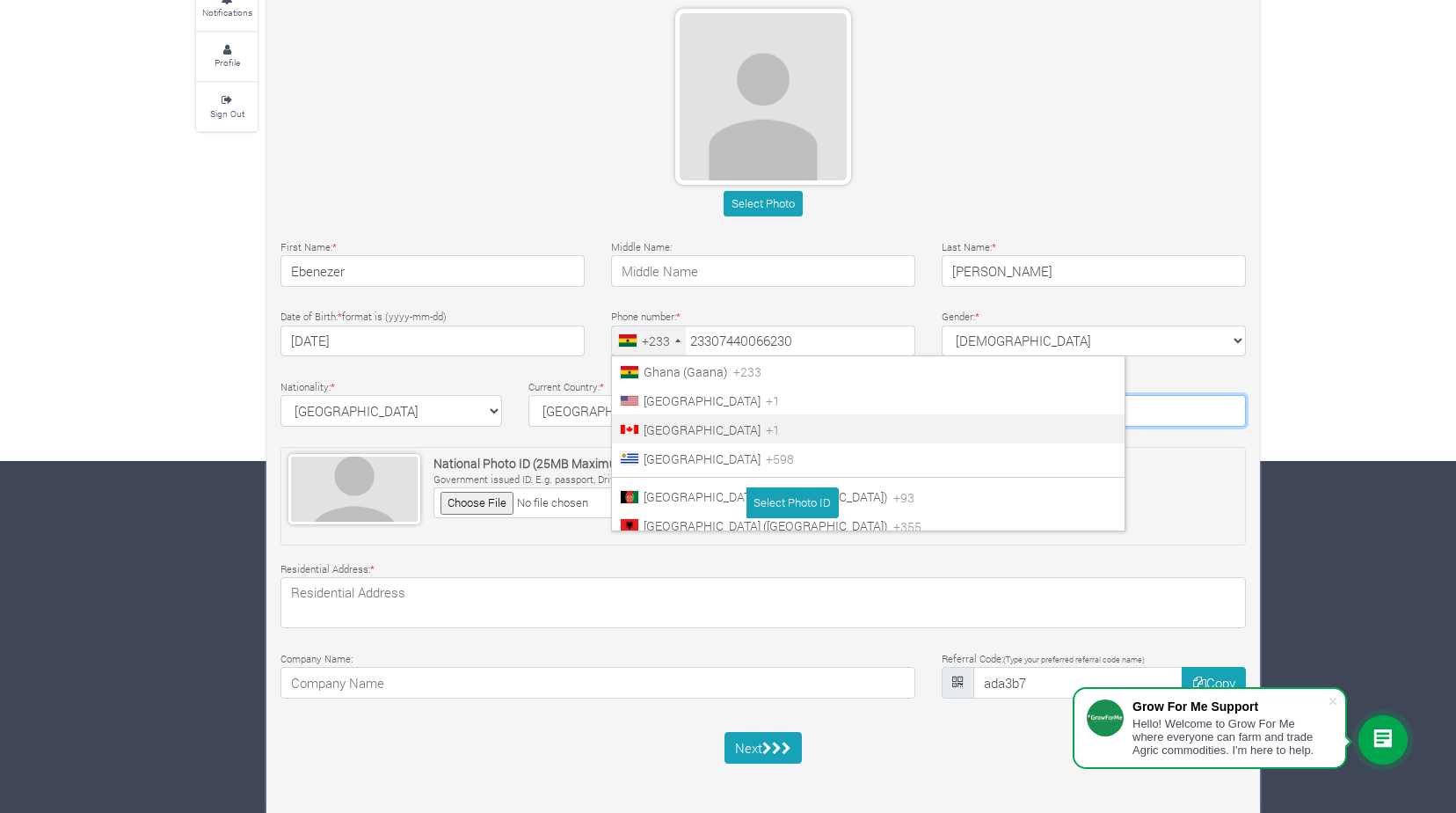
click at [1071, 415] on input "text" at bounding box center [1134, 410] width 221 height 32
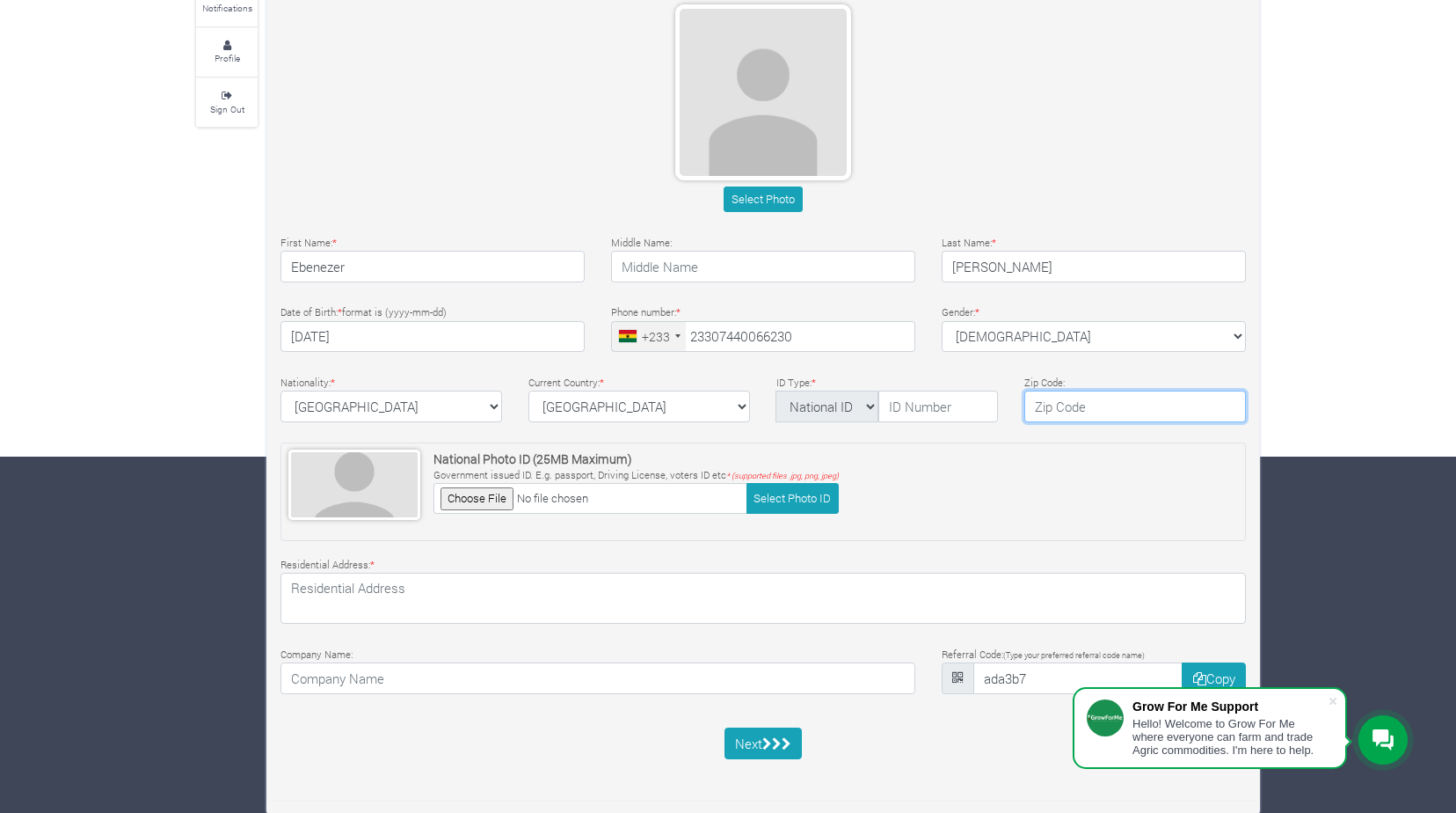
scroll to position [357, 0]
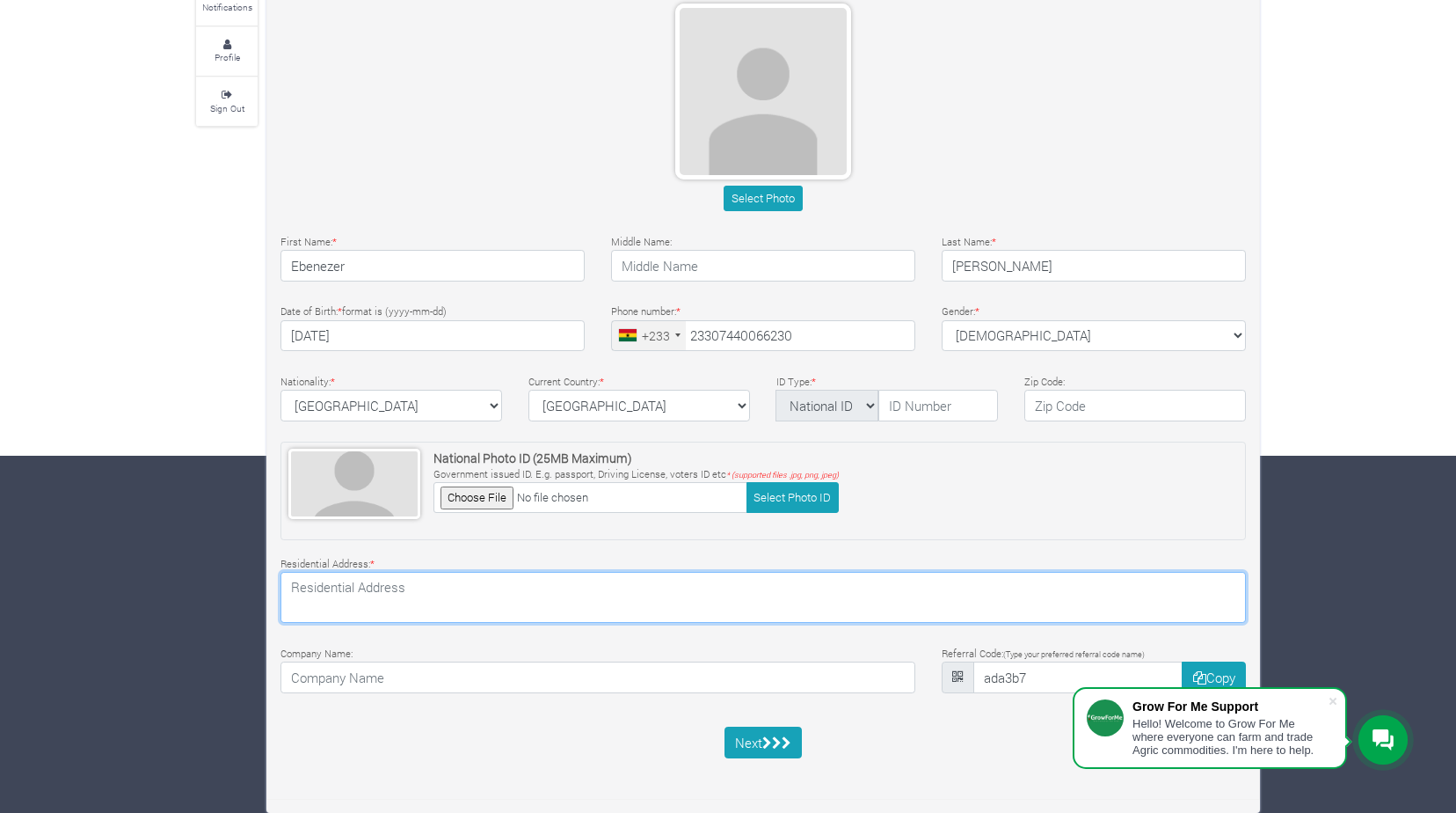
click at [493, 593] on textarea at bounding box center [763, 597] width 966 height 51
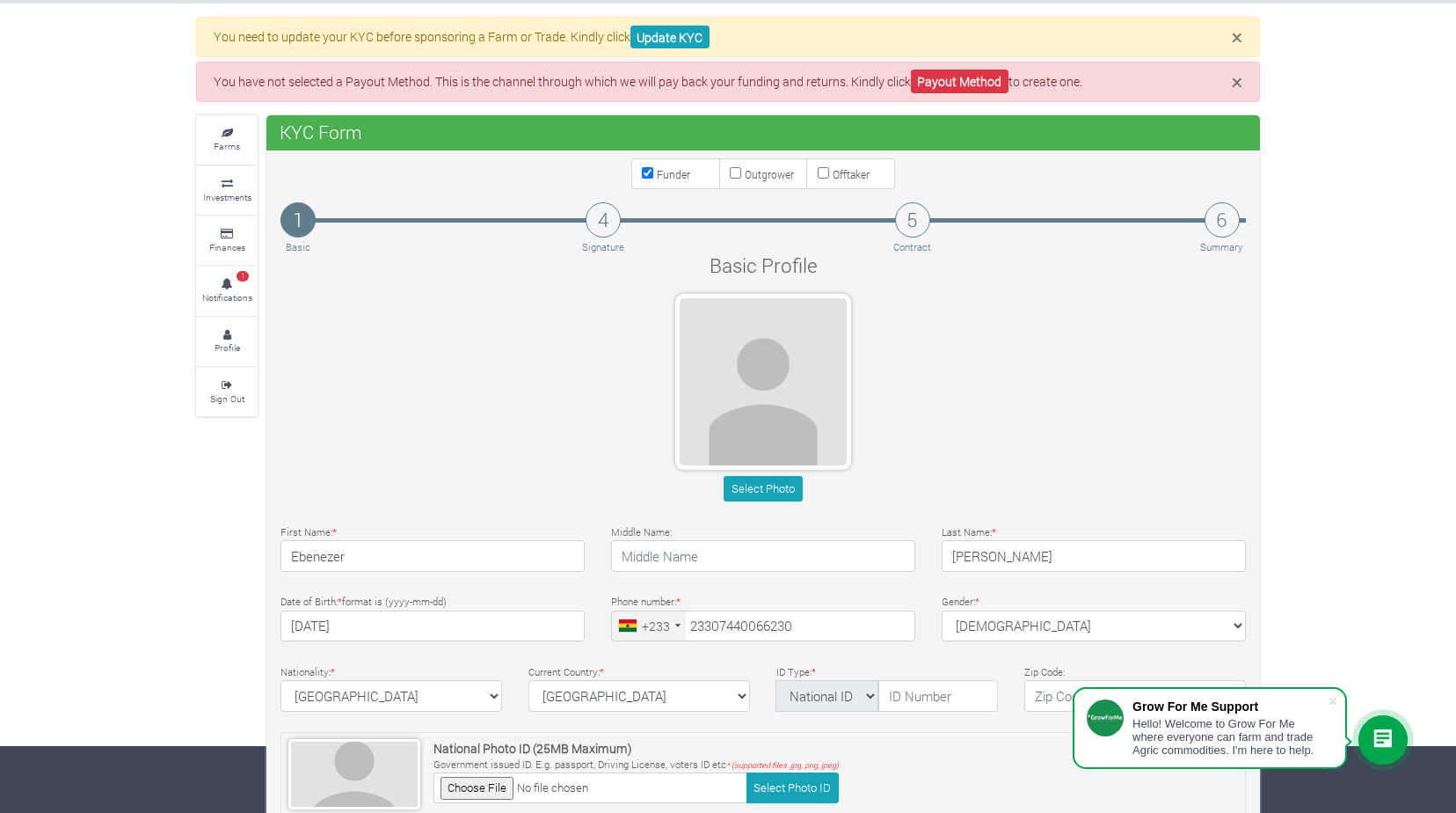
scroll to position [5, 0]
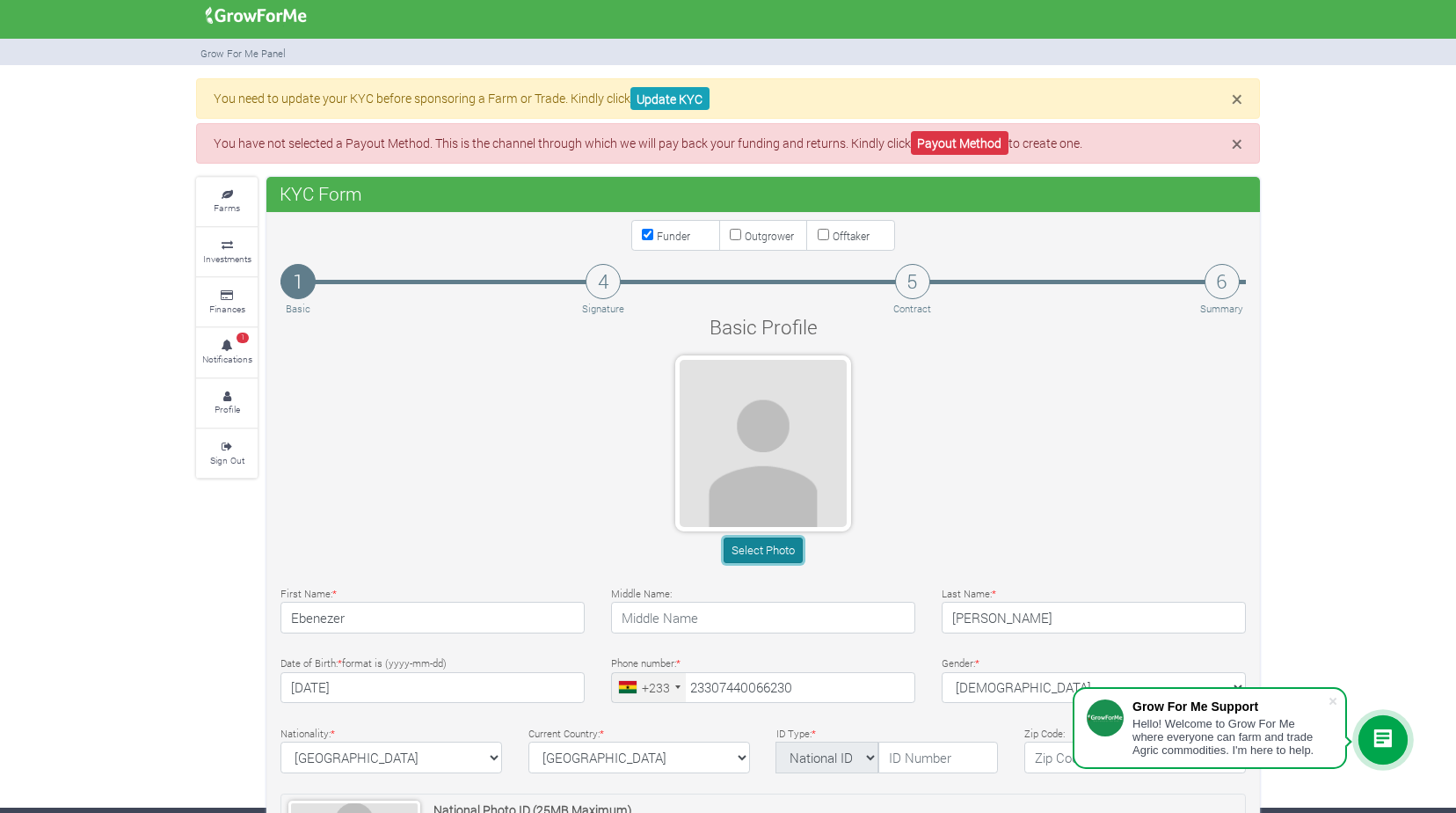
click at [768, 547] on button "Select Photo" at bounding box center [762, 550] width 79 height 25
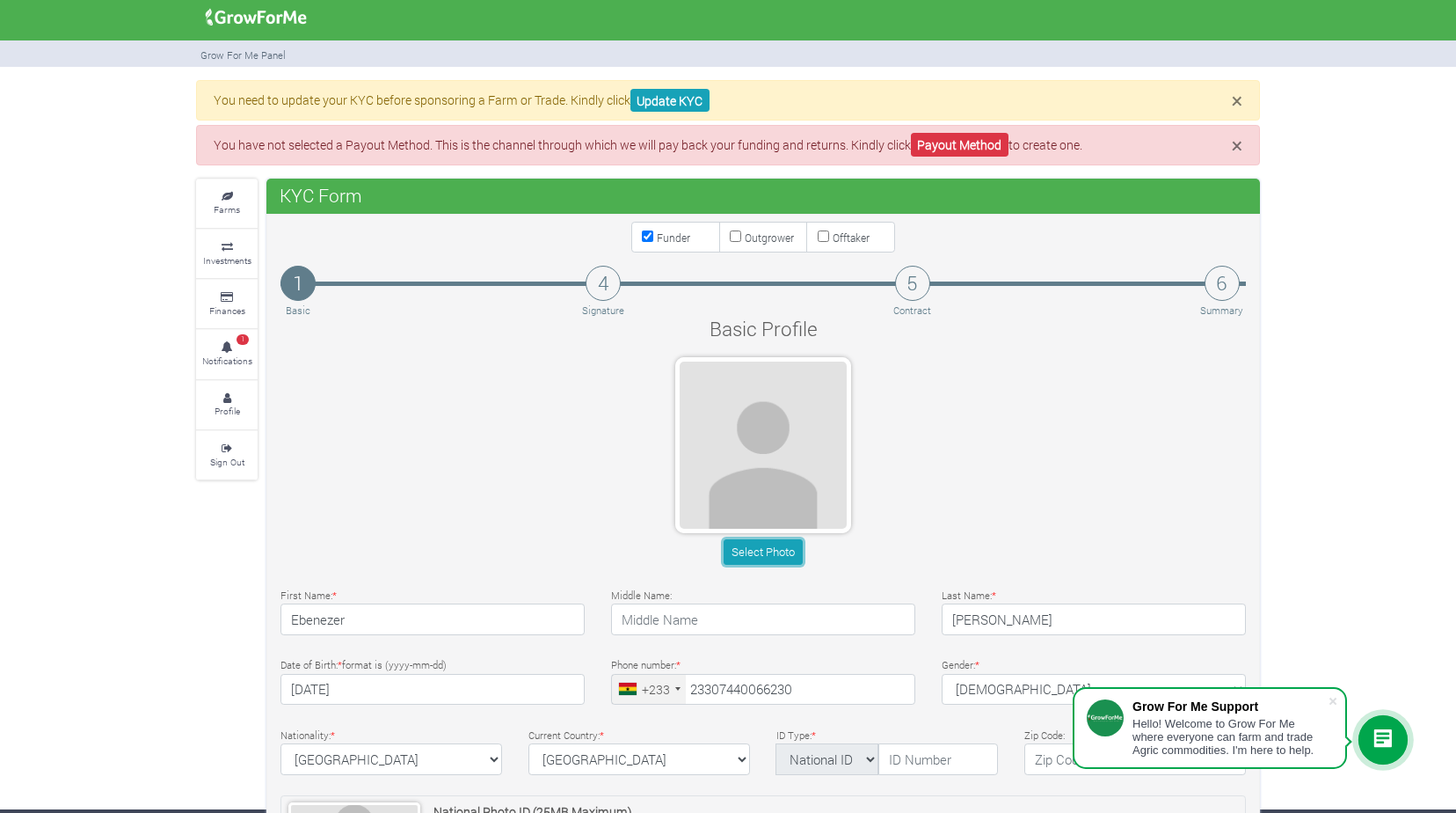
scroll to position [0, 0]
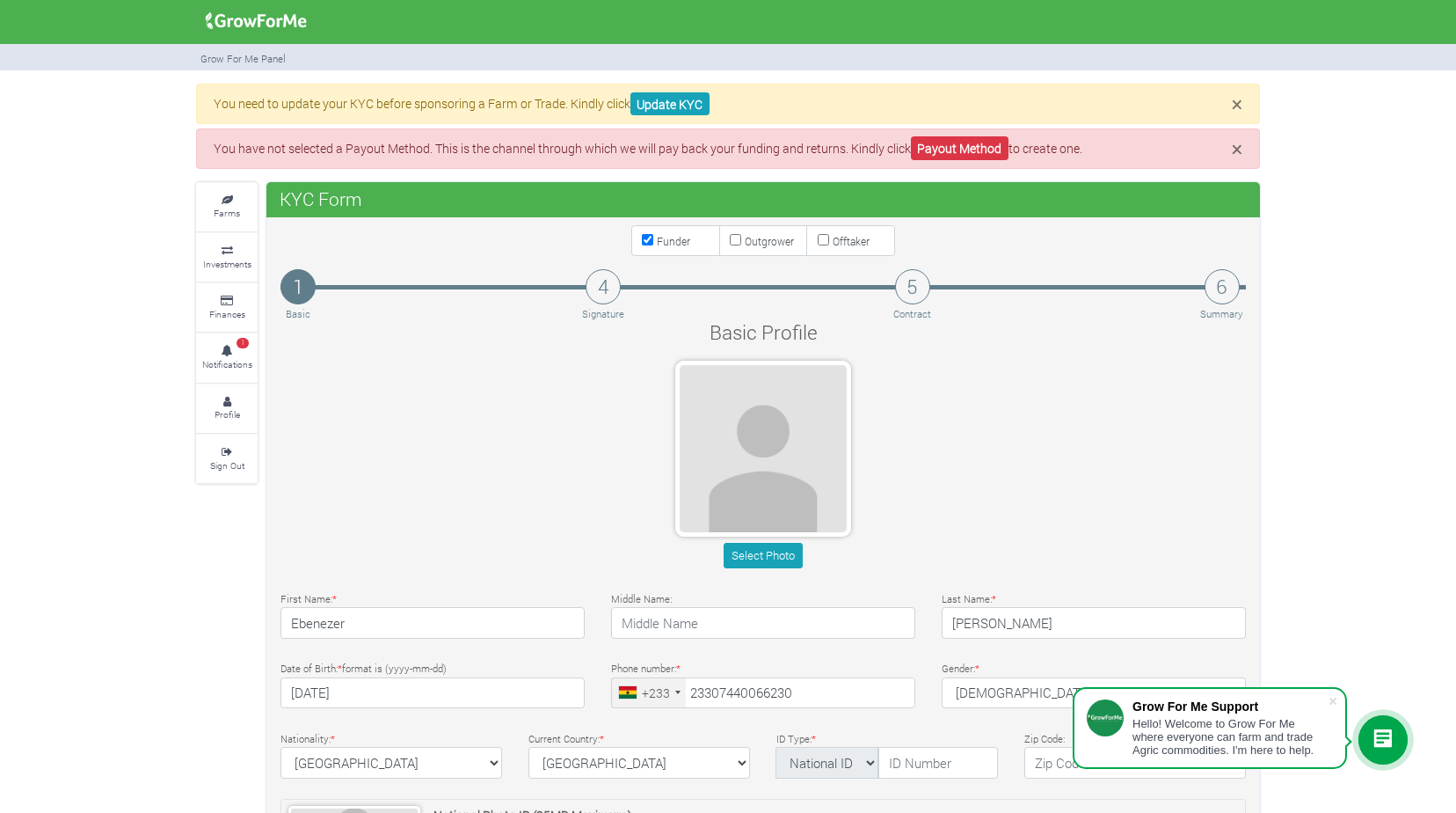
click at [345, 23] on div at bounding box center [728, 21] width 1090 height 42
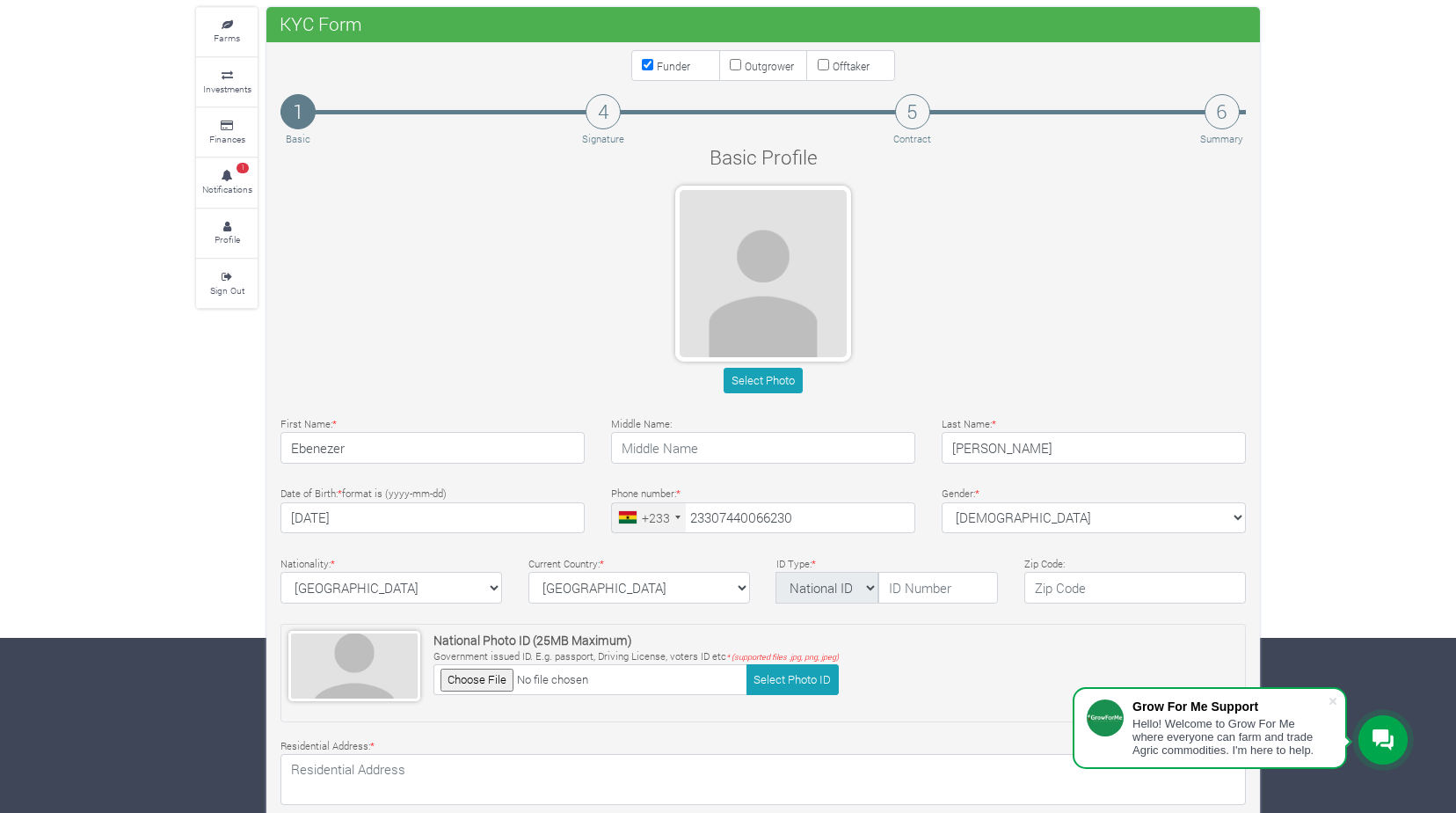
scroll to position [357, 0]
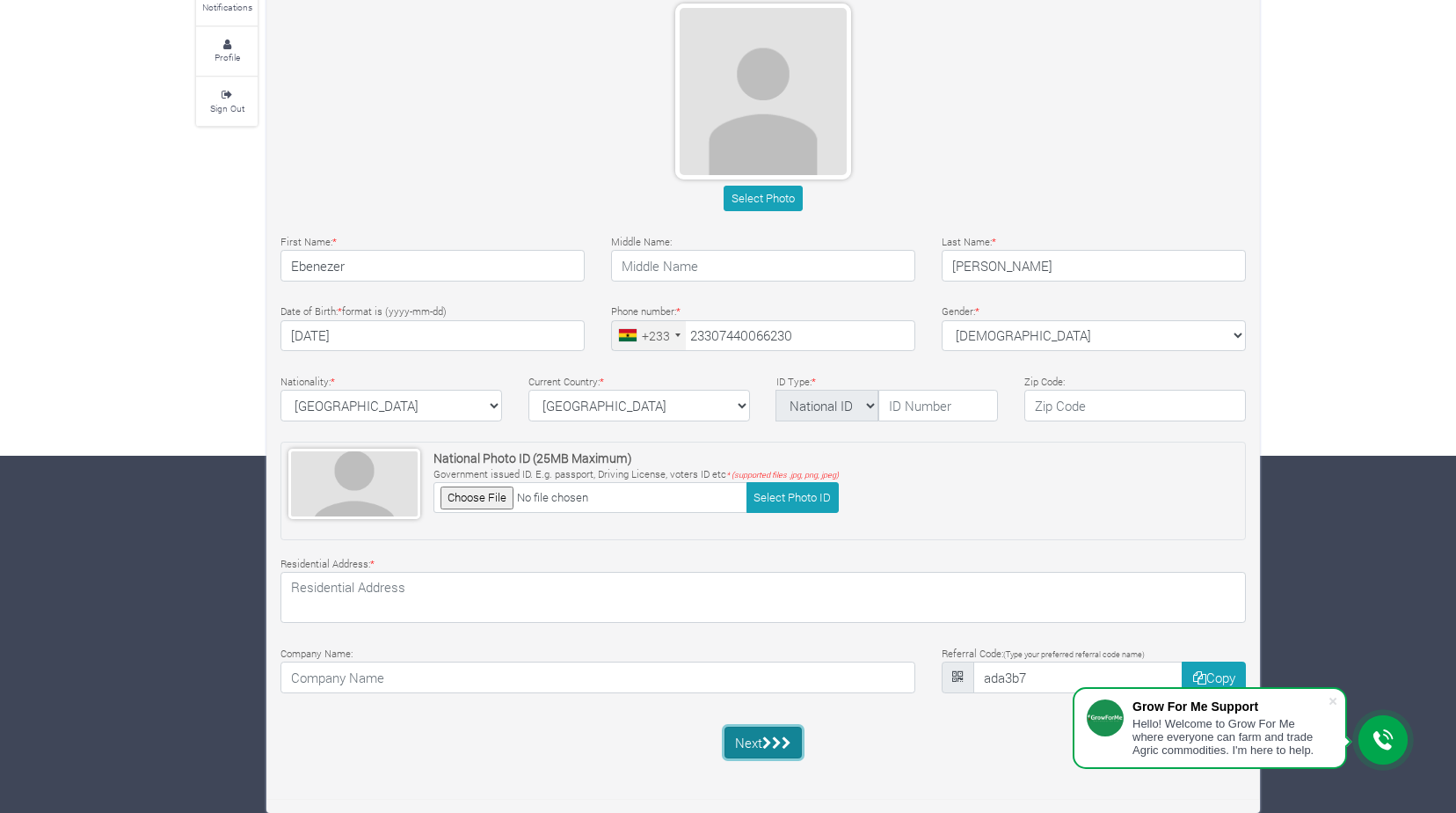
click at [794, 748] on button "Next" at bounding box center [763, 742] width 79 height 32
click at [771, 749] on button "Next" at bounding box center [763, 742] width 79 height 32
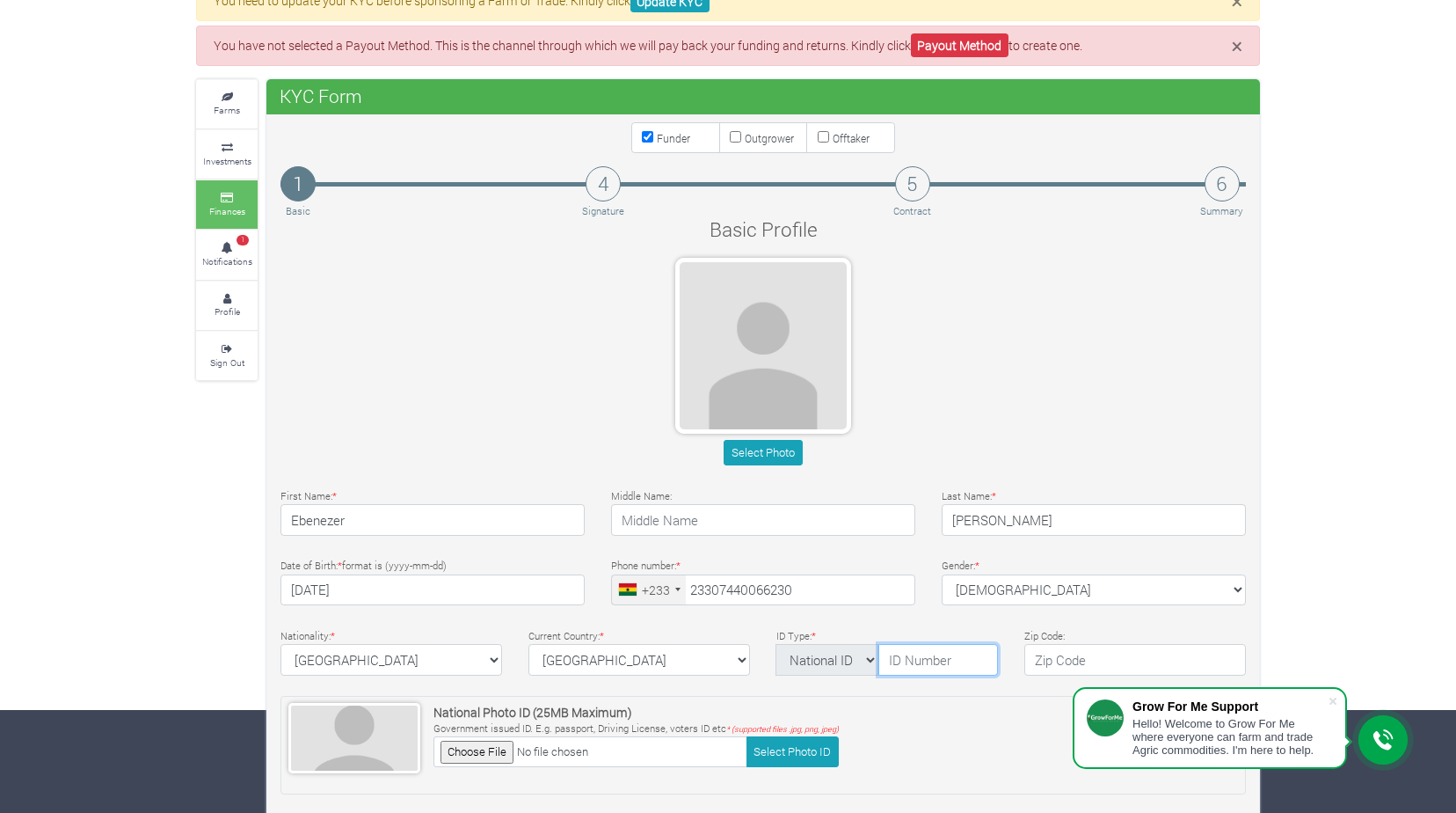
scroll to position [93, 0]
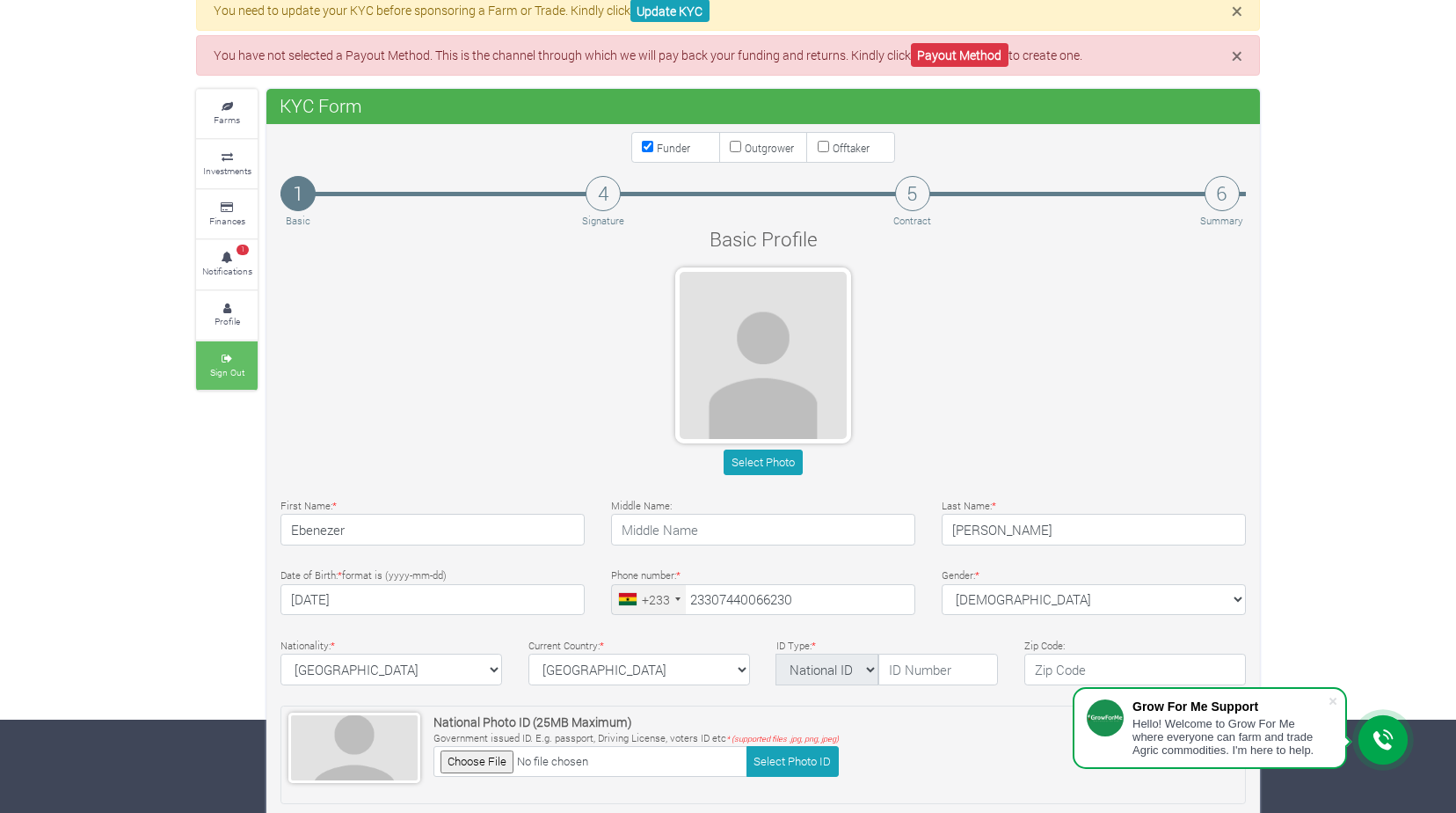
click at [225, 358] on icon at bounding box center [227, 359] width 52 height 9
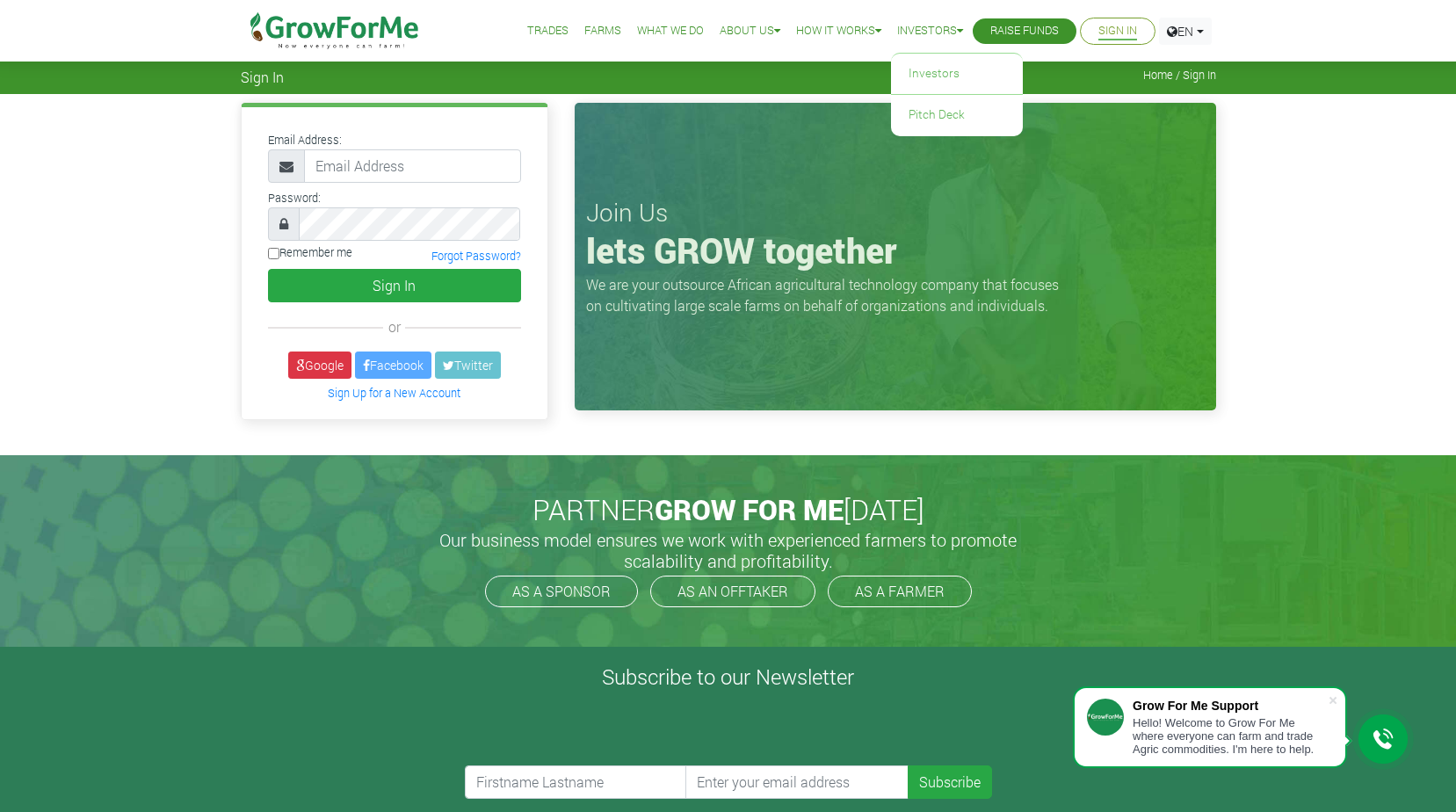
click at [957, 34] on icon at bounding box center [960, 31] width 6 height 12
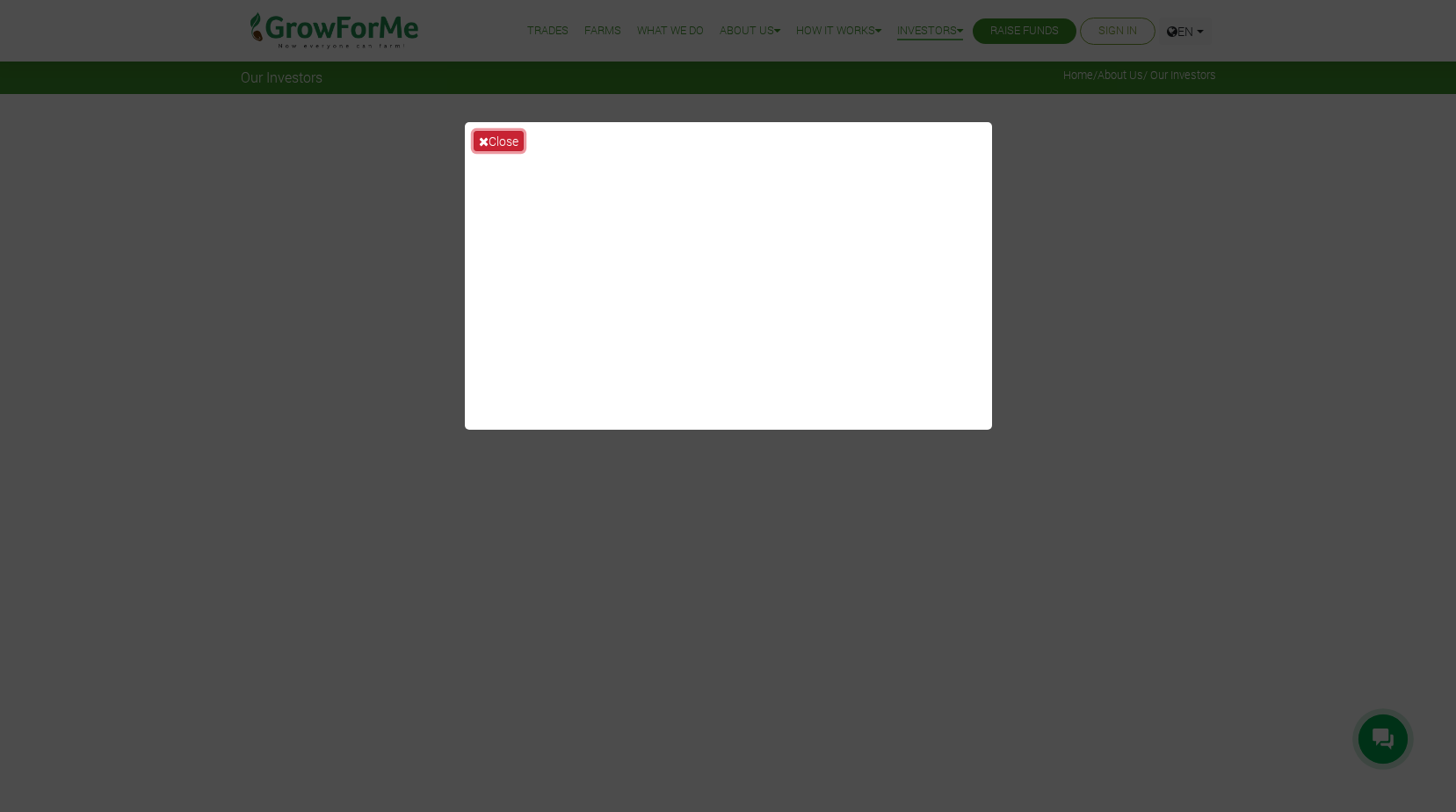
click at [493, 134] on button "Close" at bounding box center [498, 141] width 50 height 20
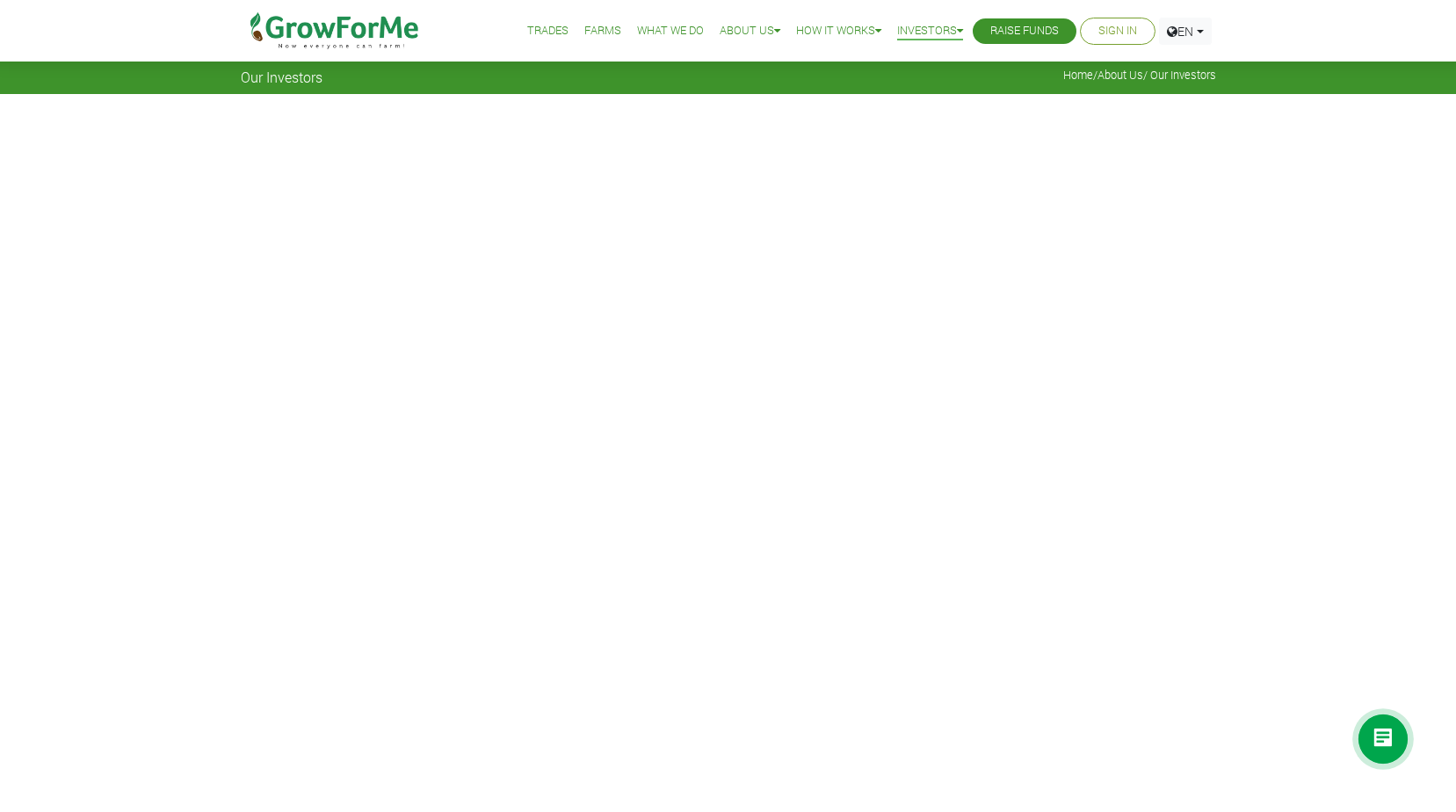
click at [1120, 27] on link "Sign In" at bounding box center [1118, 31] width 39 height 18
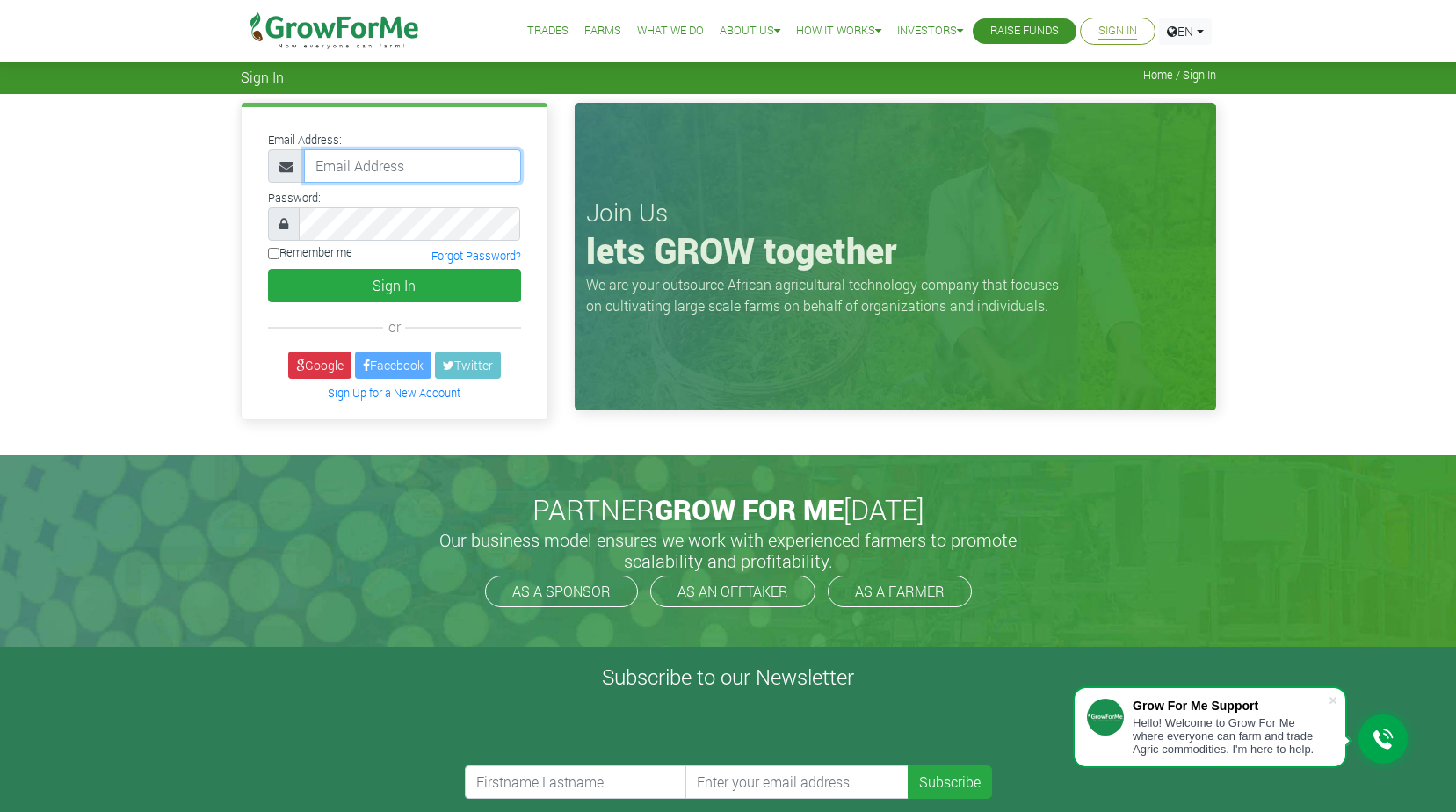
click at [394, 167] on input "email" at bounding box center [413, 166] width 217 height 33
type input "[EMAIL_ADDRESS][DOMAIN_NAME]"
click at [273, 254] on input "Remember me" at bounding box center [274, 254] width 12 height 12
checkbox input "true"
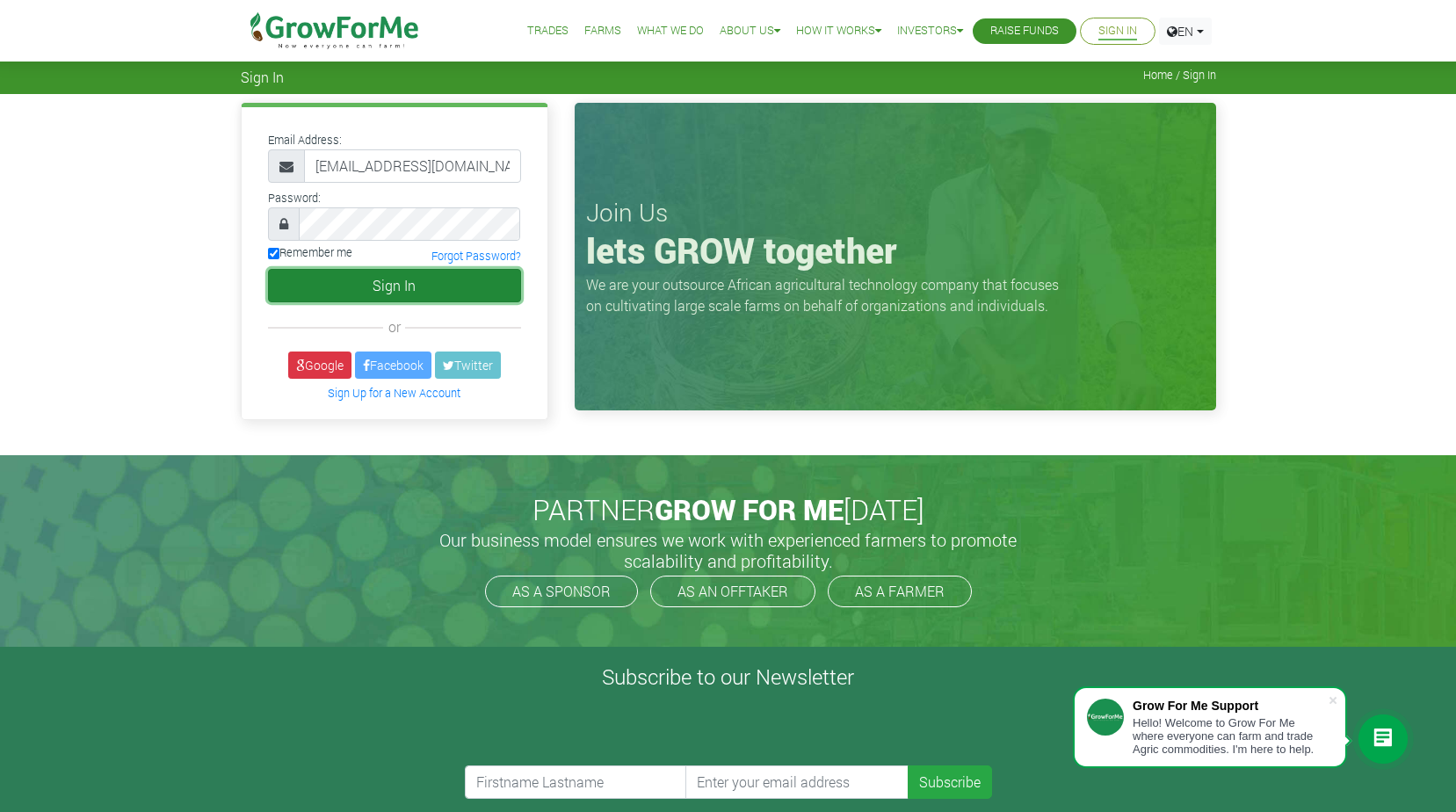
click at [494, 278] on button "Sign In" at bounding box center [394, 285] width 253 height 33
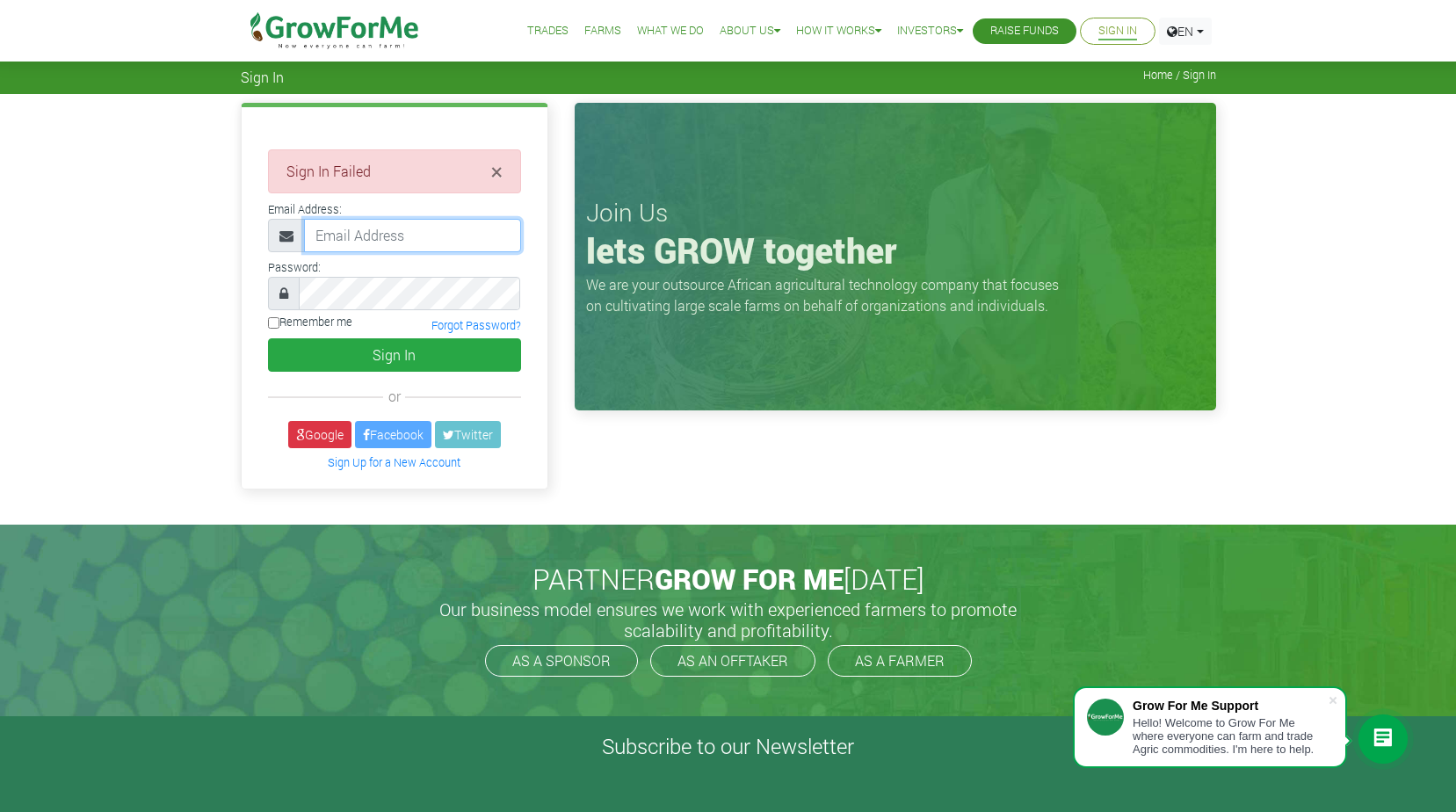
click at [417, 230] on input "email" at bounding box center [413, 235] width 217 height 33
type input "[EMAIL_ADDRESS][DOMAIN_NAME]"
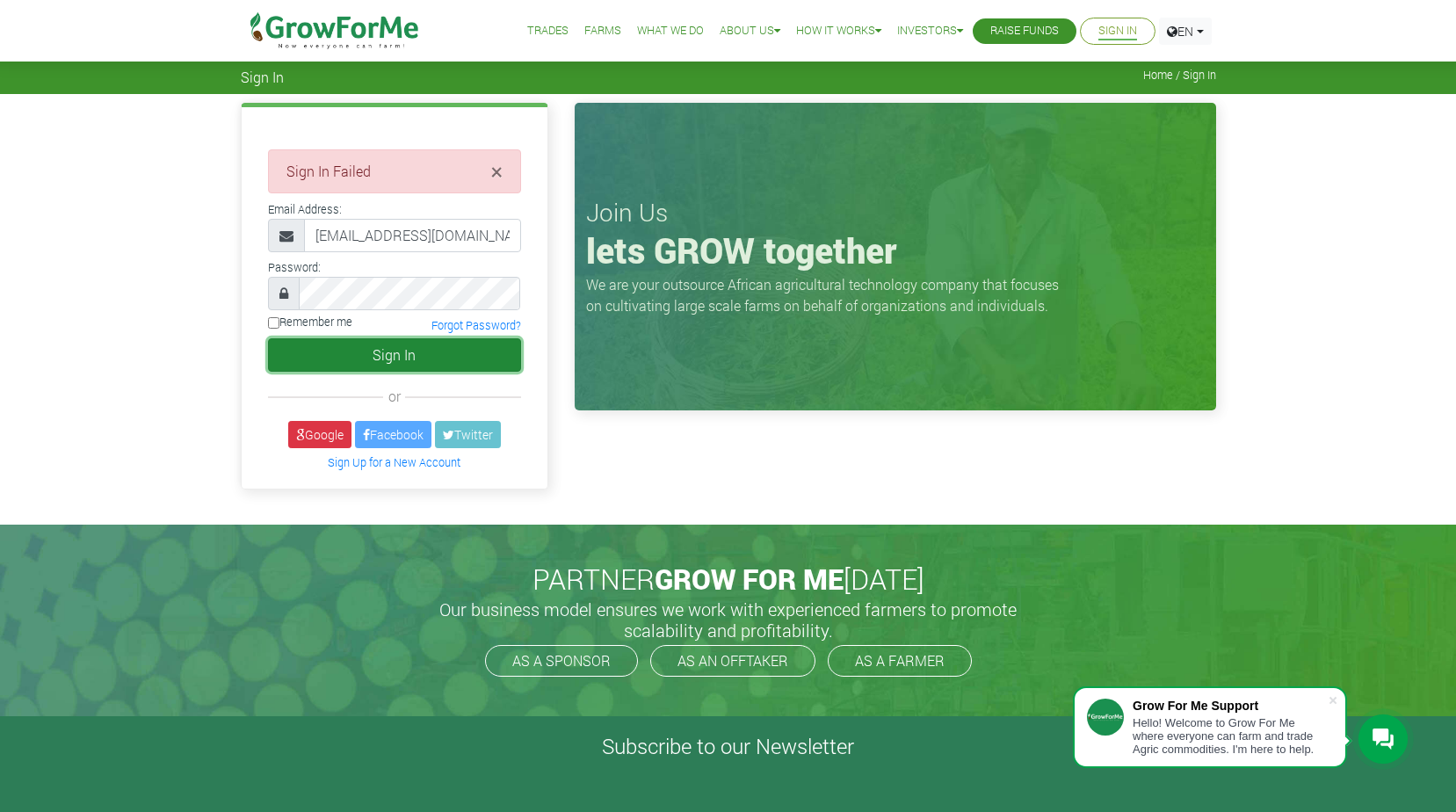
click at [313, 345] on button "Sign In" at bounding box center [394, 355] width 253 height 33
click at [496, 173] on span "×" at bounding box center [496, 171] width 12 height 28
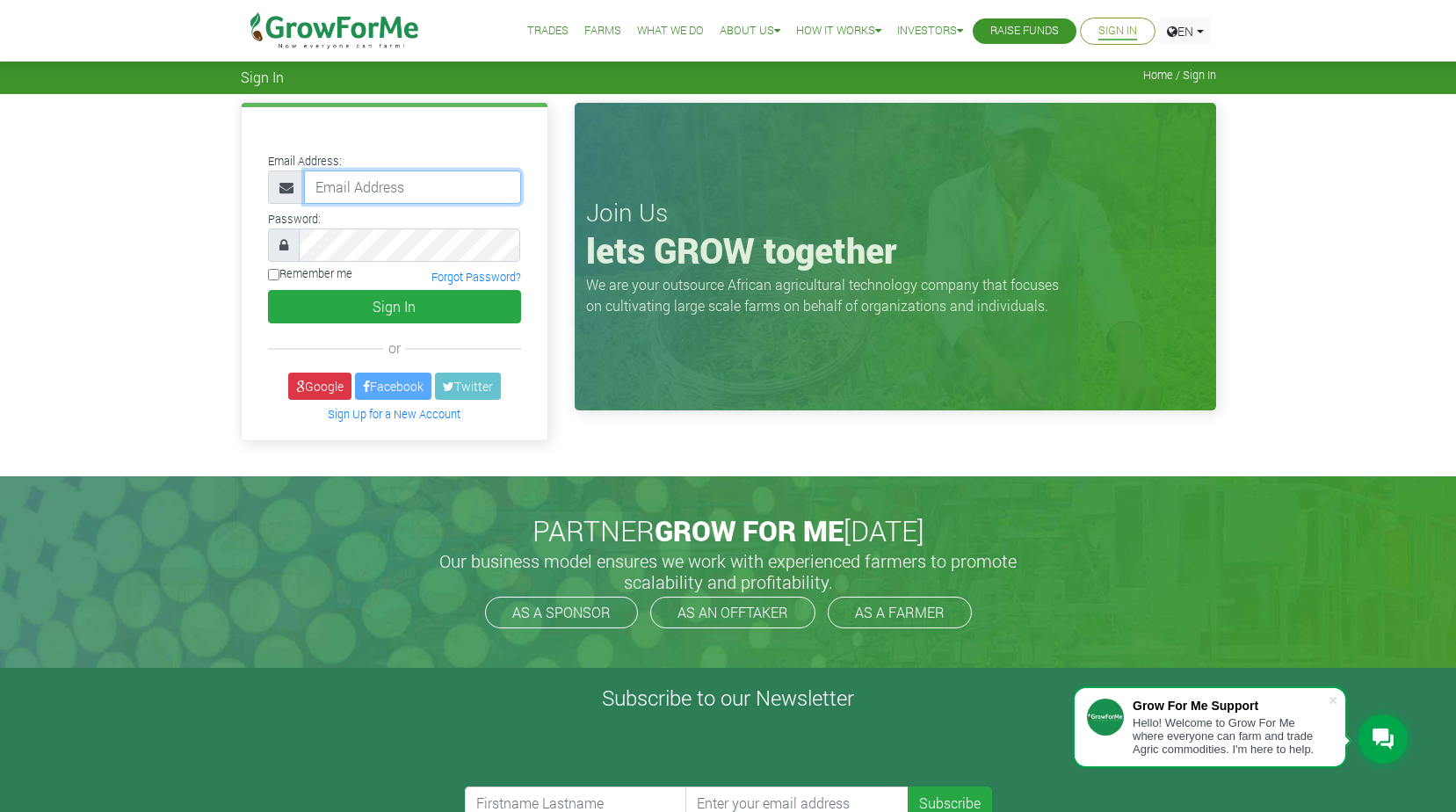
click at [504, 186] on input "email" at bounding box center [413, 187] width 217 height 33
type input "[EMAIL_ADDRESS][DOMAIN_NAME]"
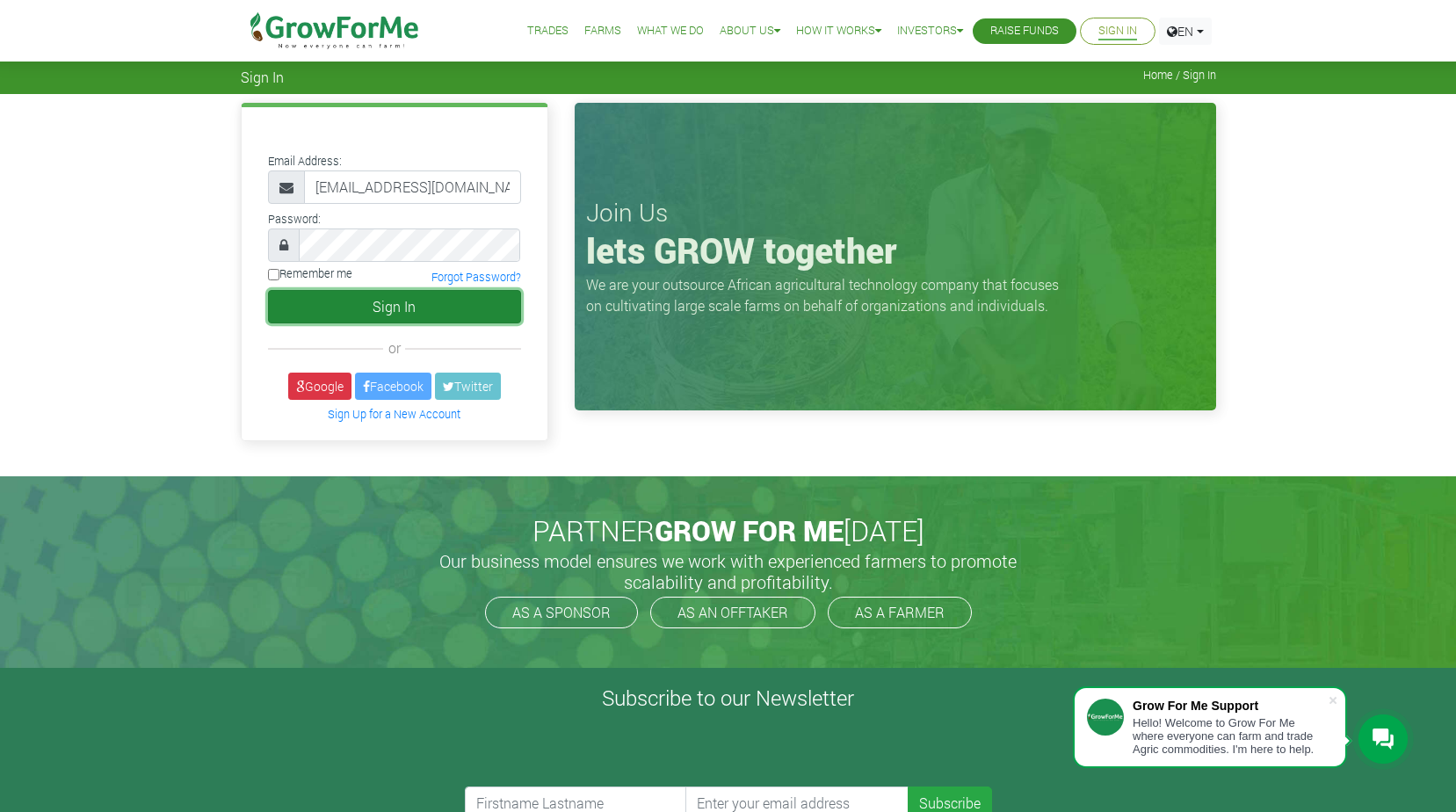
click at [450, 305] on button "Sign In" at bounding box center [394, 306] width 253 height 33
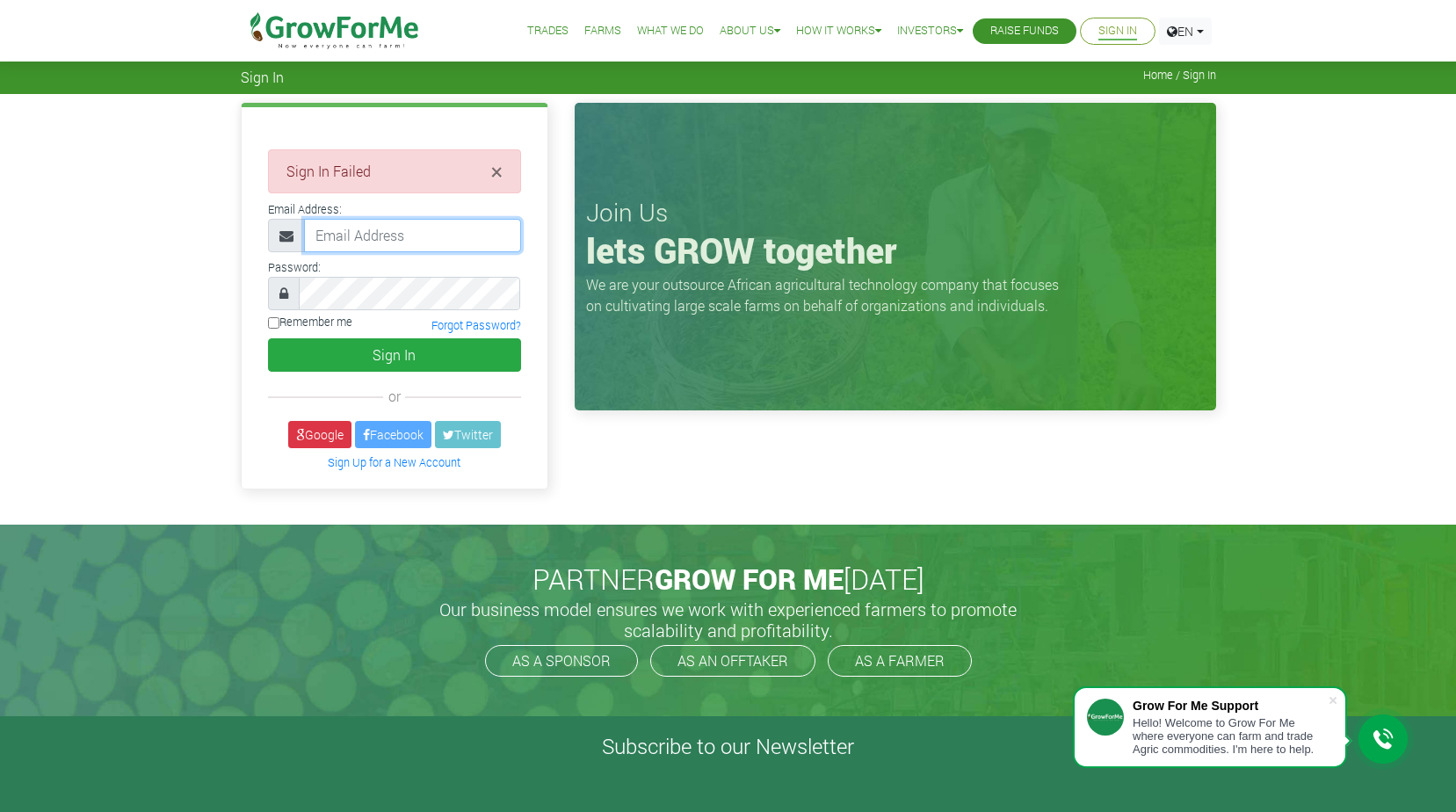
click at [449, 243] on input "email" at bounding box center [413, 235] width 217 height 33
type input "[EMAIL_ADDRESS][DOMAIN_NAME]"
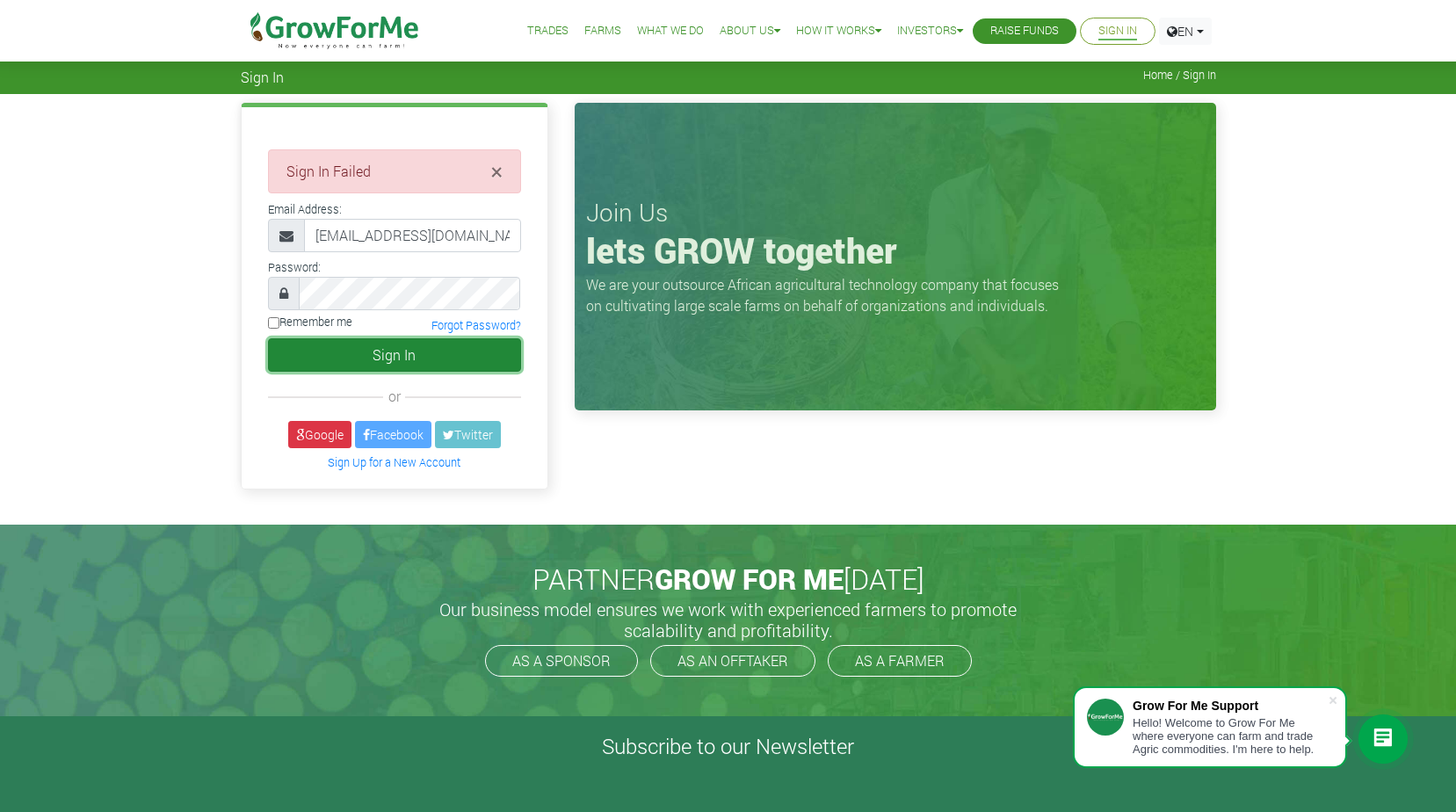
click at [456, 346] on button "Sign In" at bounding box center [394, 355] width 253 height 33
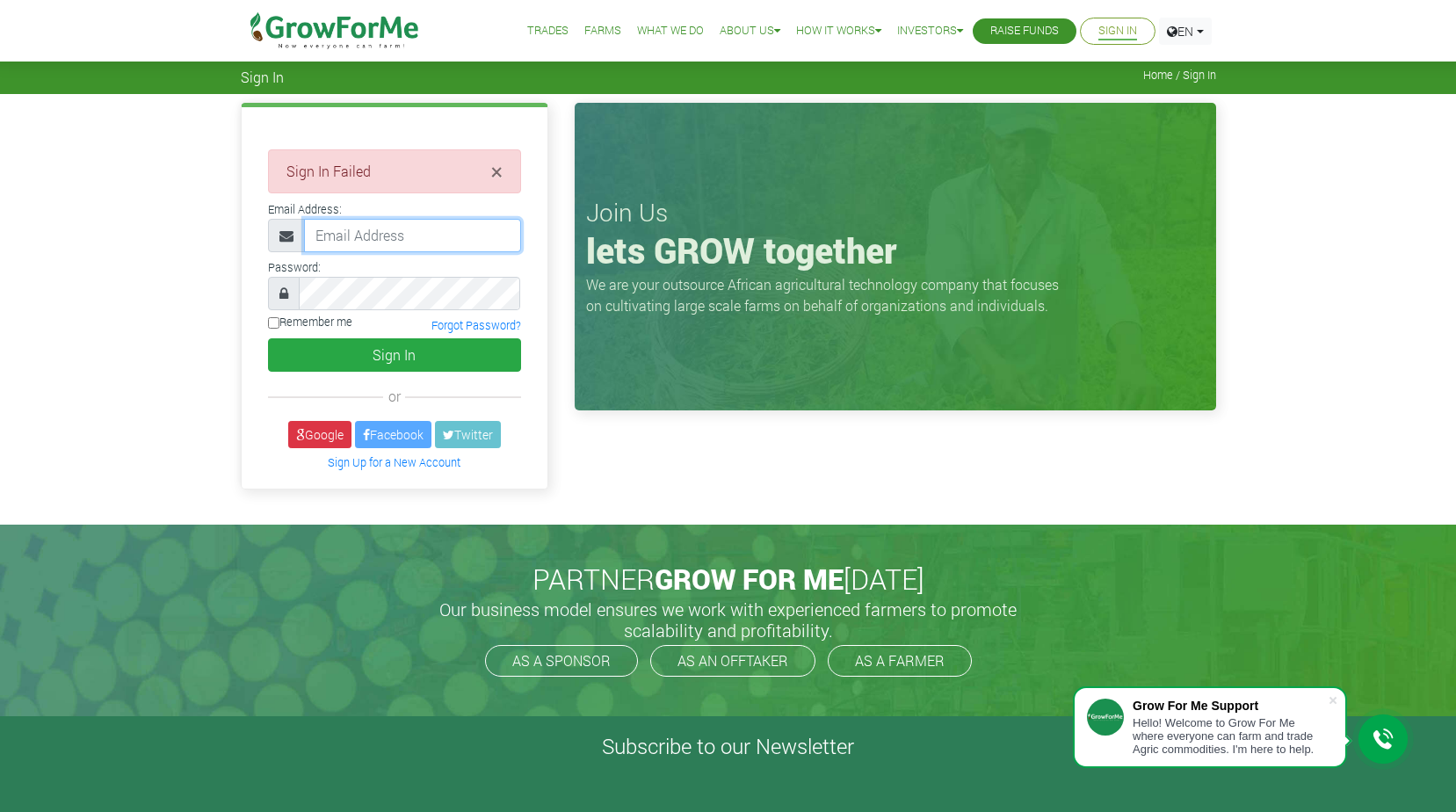
drag, startPoint x: 472, startPoint y: 235, endPoint x: 463, endPoint y: 238, distance: 9.5
click at [472, 235] on input "email" at bounding box center [413, 235] width 217 height 33
type input "[EMAIL_ADDRESS][DOMAIN_NAME]"
click at [479, 326] on link "Forgot Password?" at bounding box center [476, 325] width 89 height 14
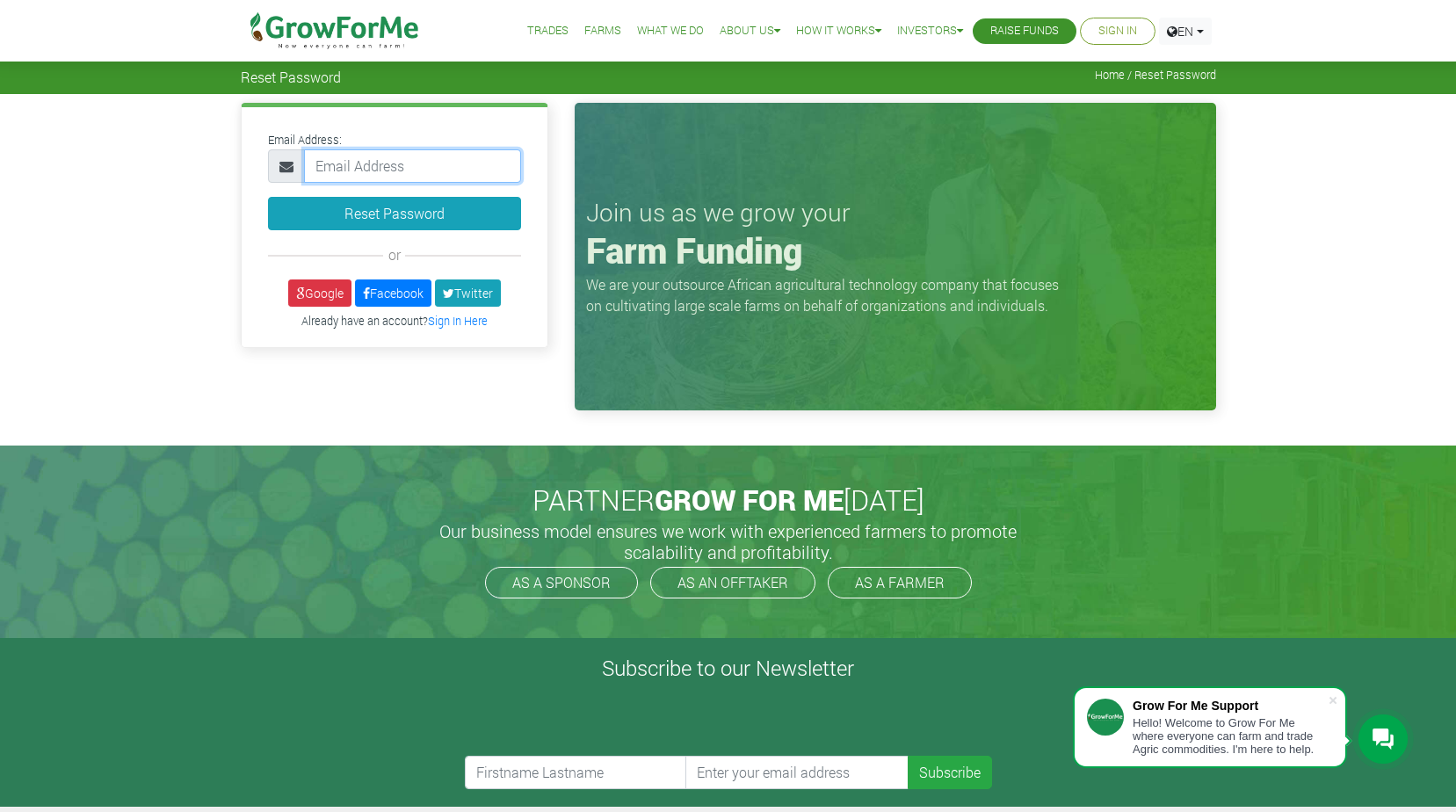
click at [422, 158] on input "email" at bounding box center [413, 166] width 217 height 33
type input "ebenezaboadu@ymail.com"
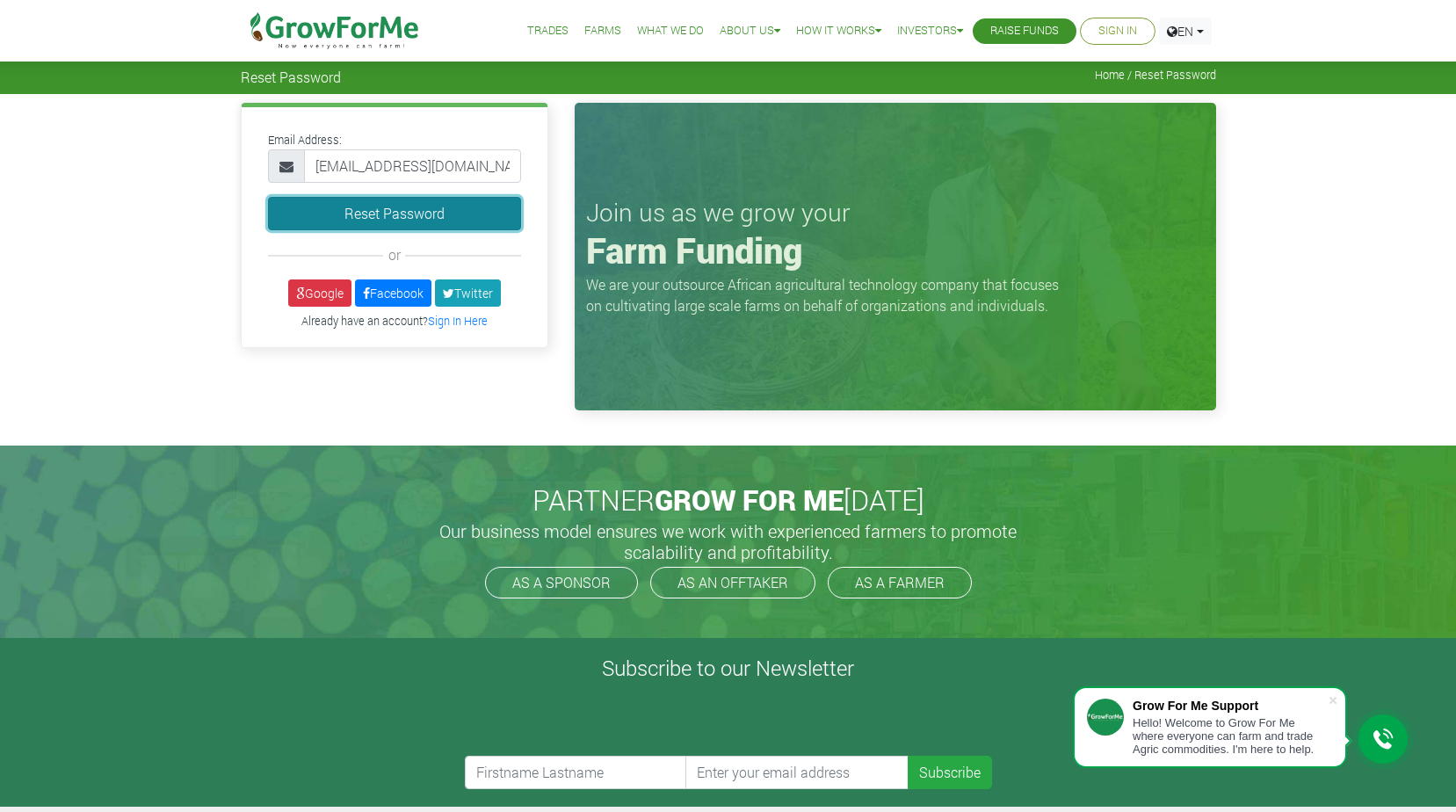
click at [447, 213] on button "Reset Password" at bounding box center [394, 213] width 253 height 33
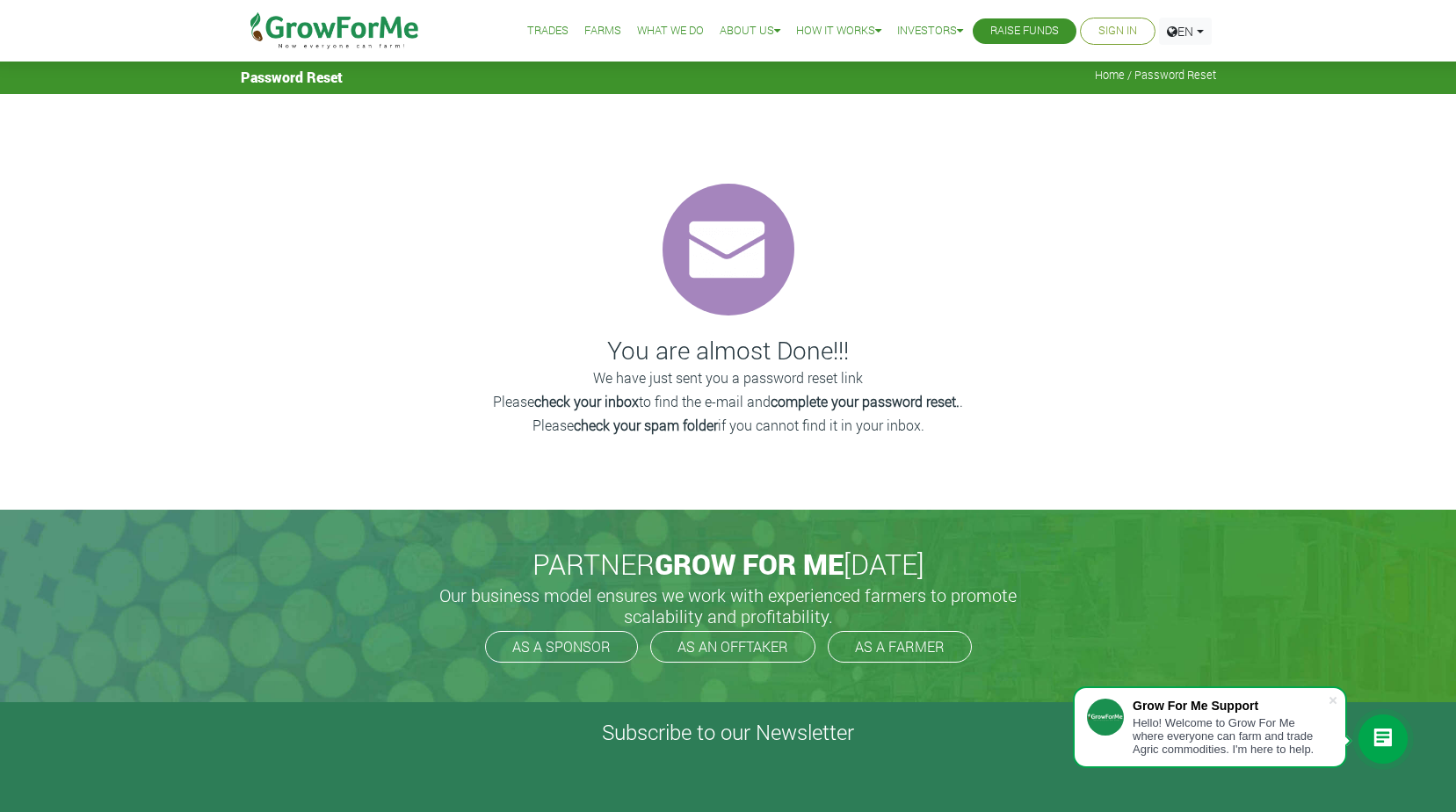
click at [1113, 26] on link "Sign In" at bounding box center [1118, 31] width 39 height 18
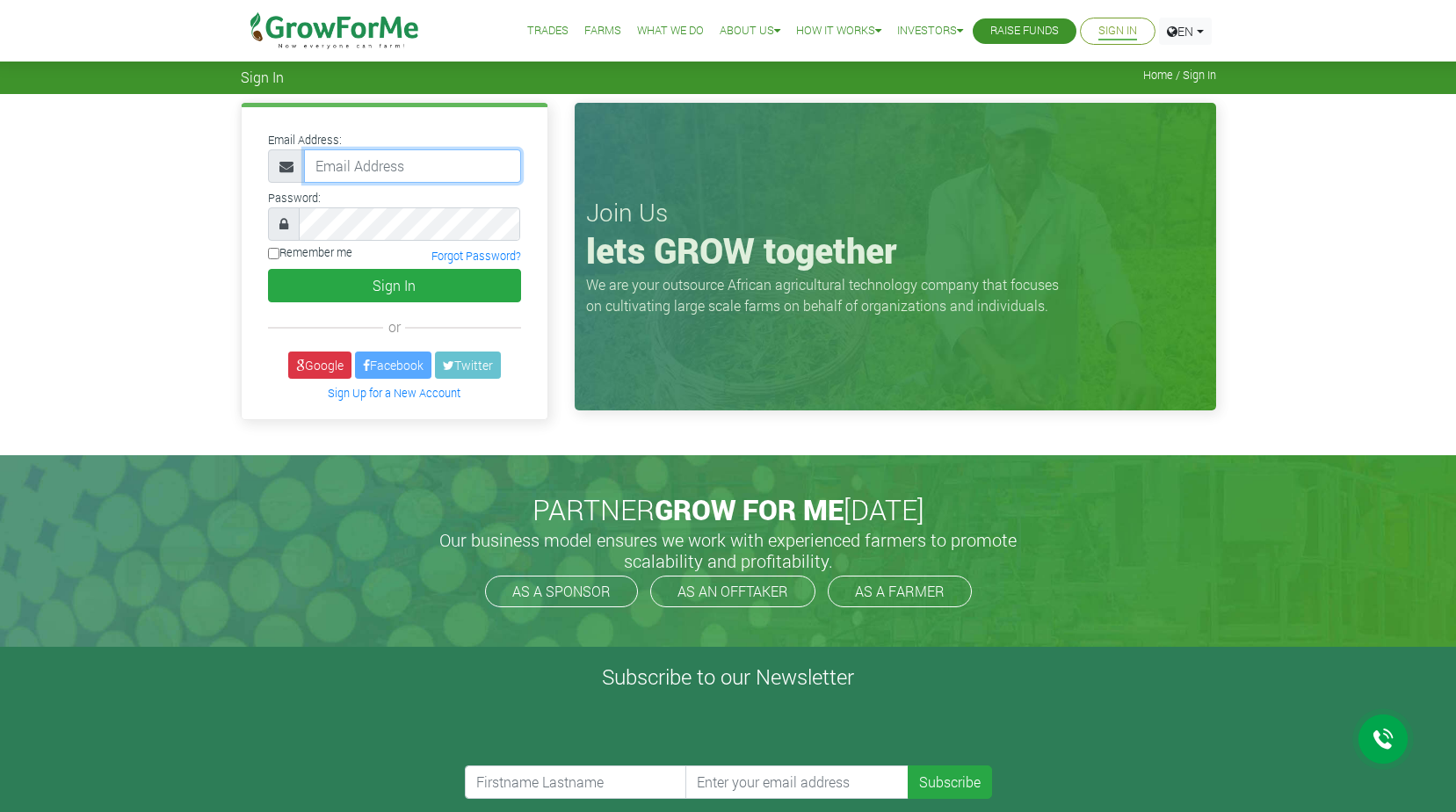
click at [455, 165] on input "email" at bounding box center [413, 166] width 217 height 33
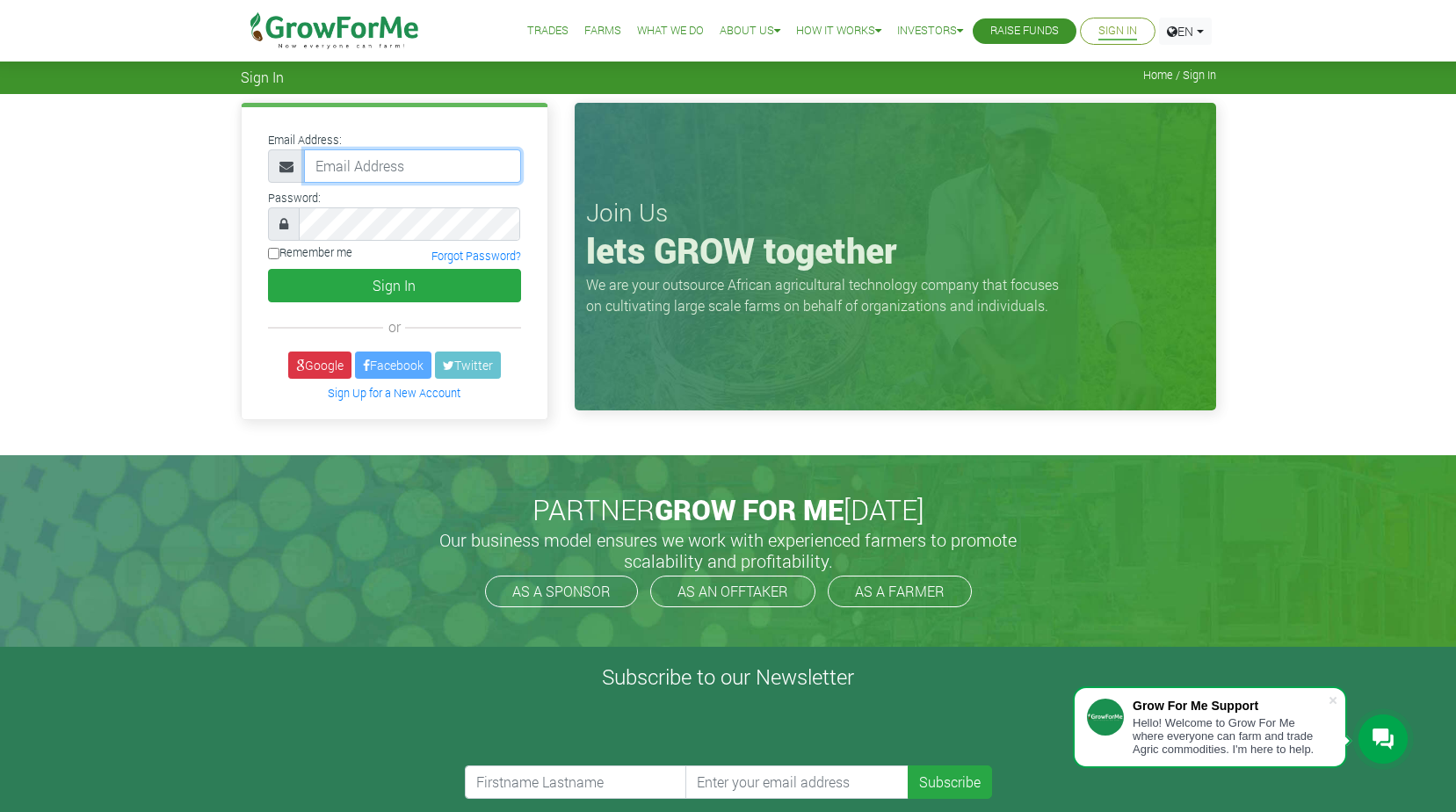
type input "[EMAIL_ADDRESS][DOMAIN_NAME]"
click at [271, 253] on input "Remember me" at bounding box center [274, 254] width 12 height 12
checkbox input "true"
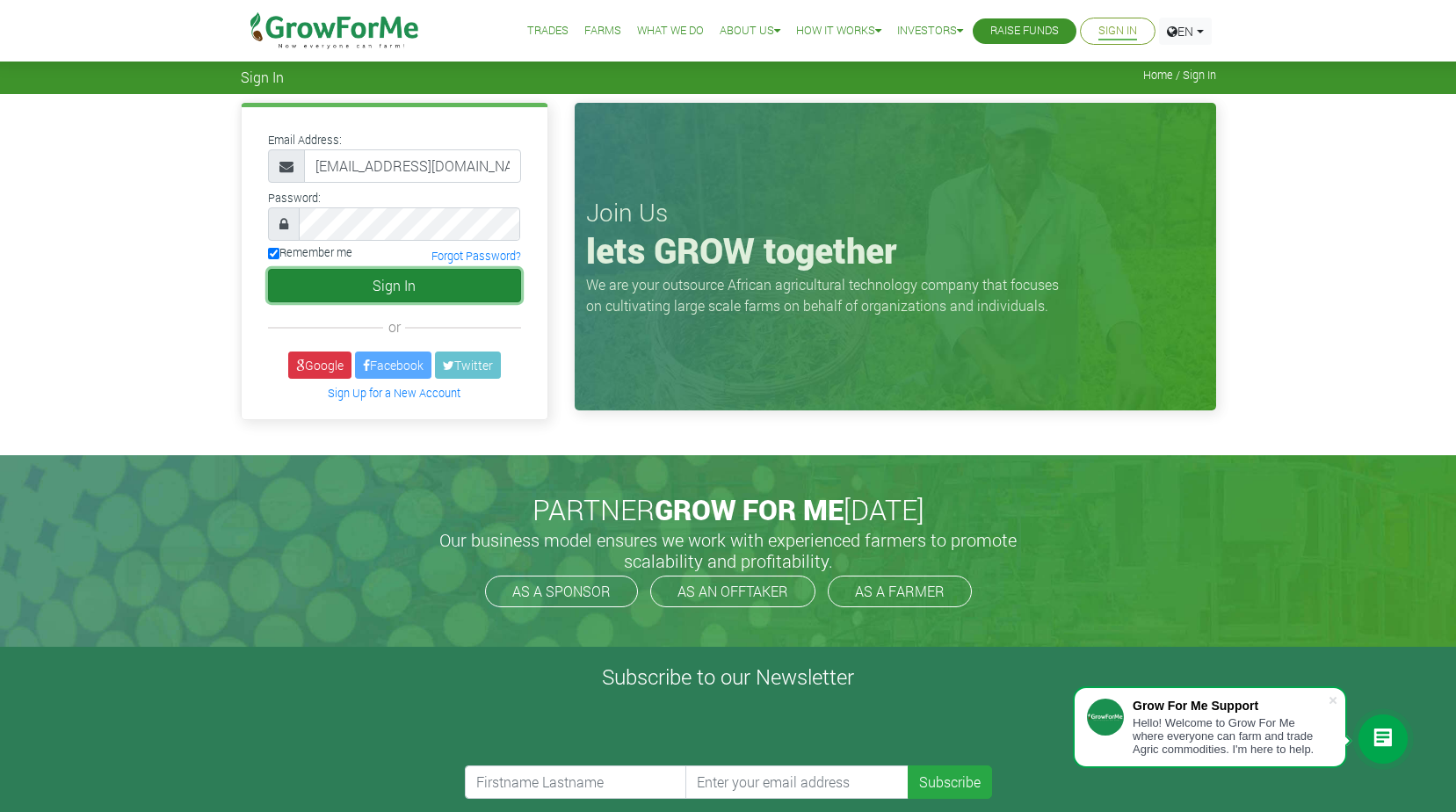
click at [418, 286] on button "Sign In" at bounding box center [394, 285] width 253 height 33
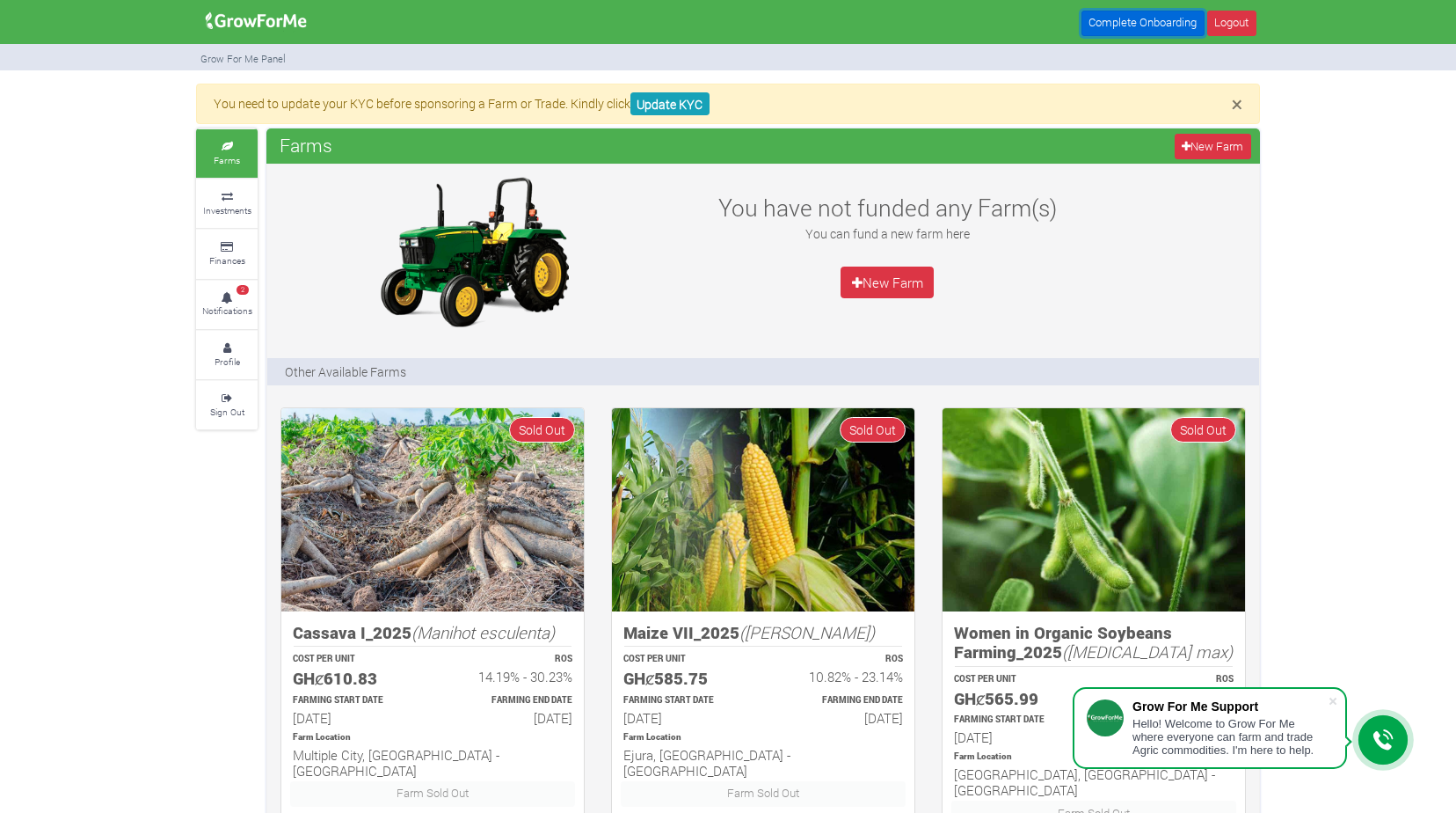
click at [1154, 23] on link "Complete Onboarding" at bounding box center [1143, 23] width 123 height 25
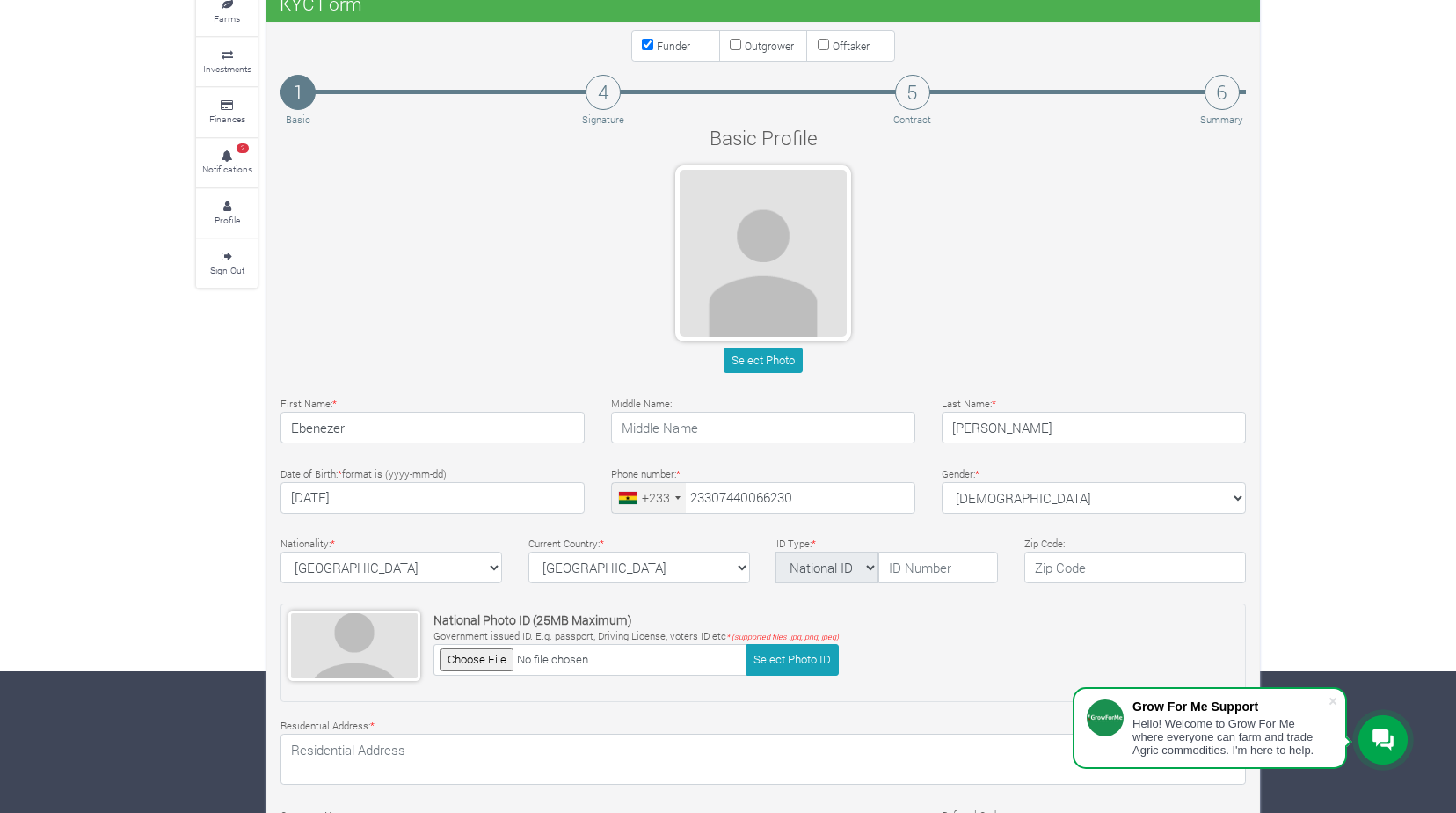
scroll to position [176, 0]
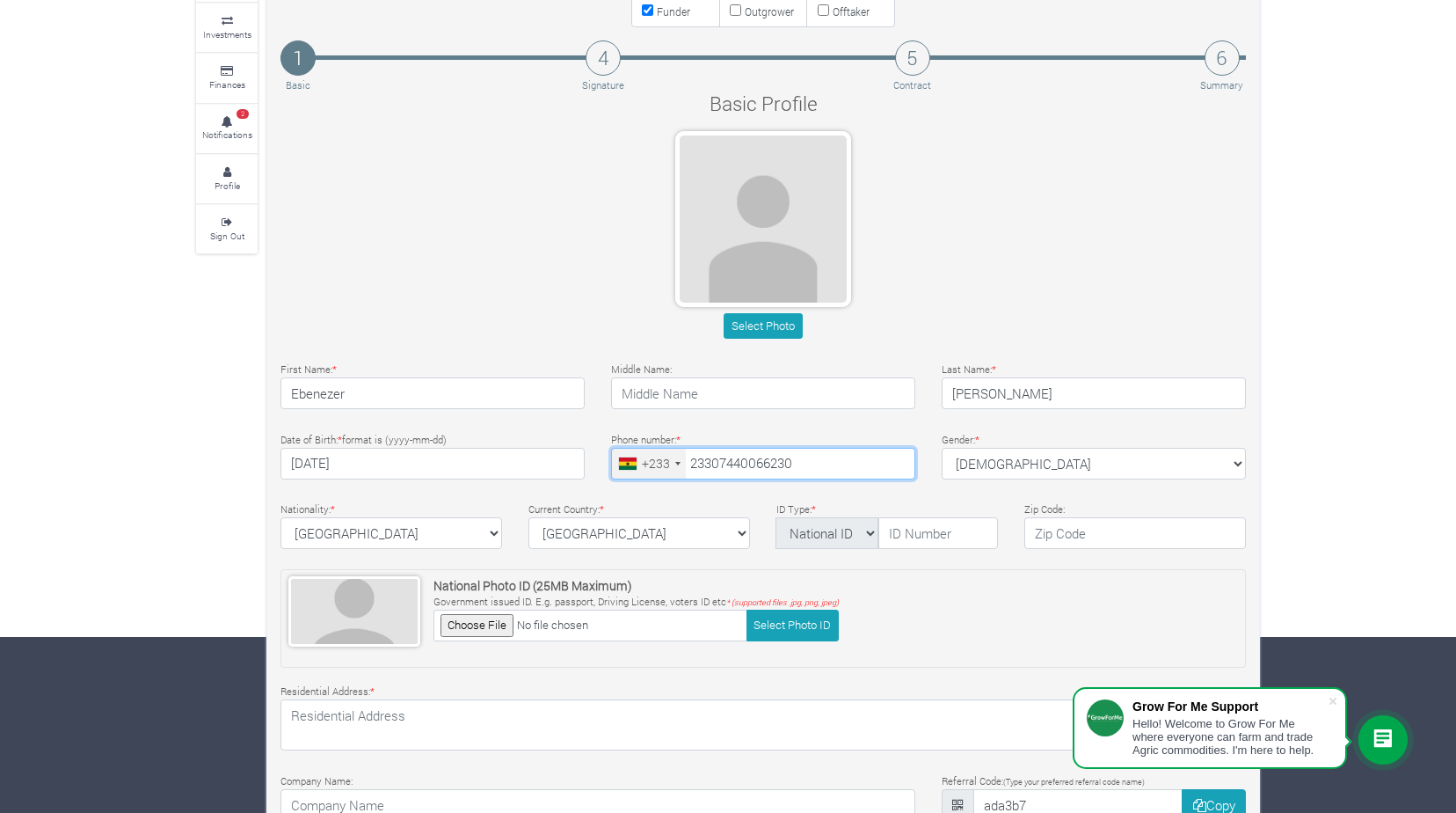
drag, startPoint x: 805, startPoint y: 465, endPoint x: 677, endPoint y: 465, distance: 128.0
click at [677, 465] on div "+233 Ghana (Gaana) +233 United States +1 Canada +1 Uruguay +598 Afghanistan (‫ا…" at bounding box center [763, 463] width 304 height 32
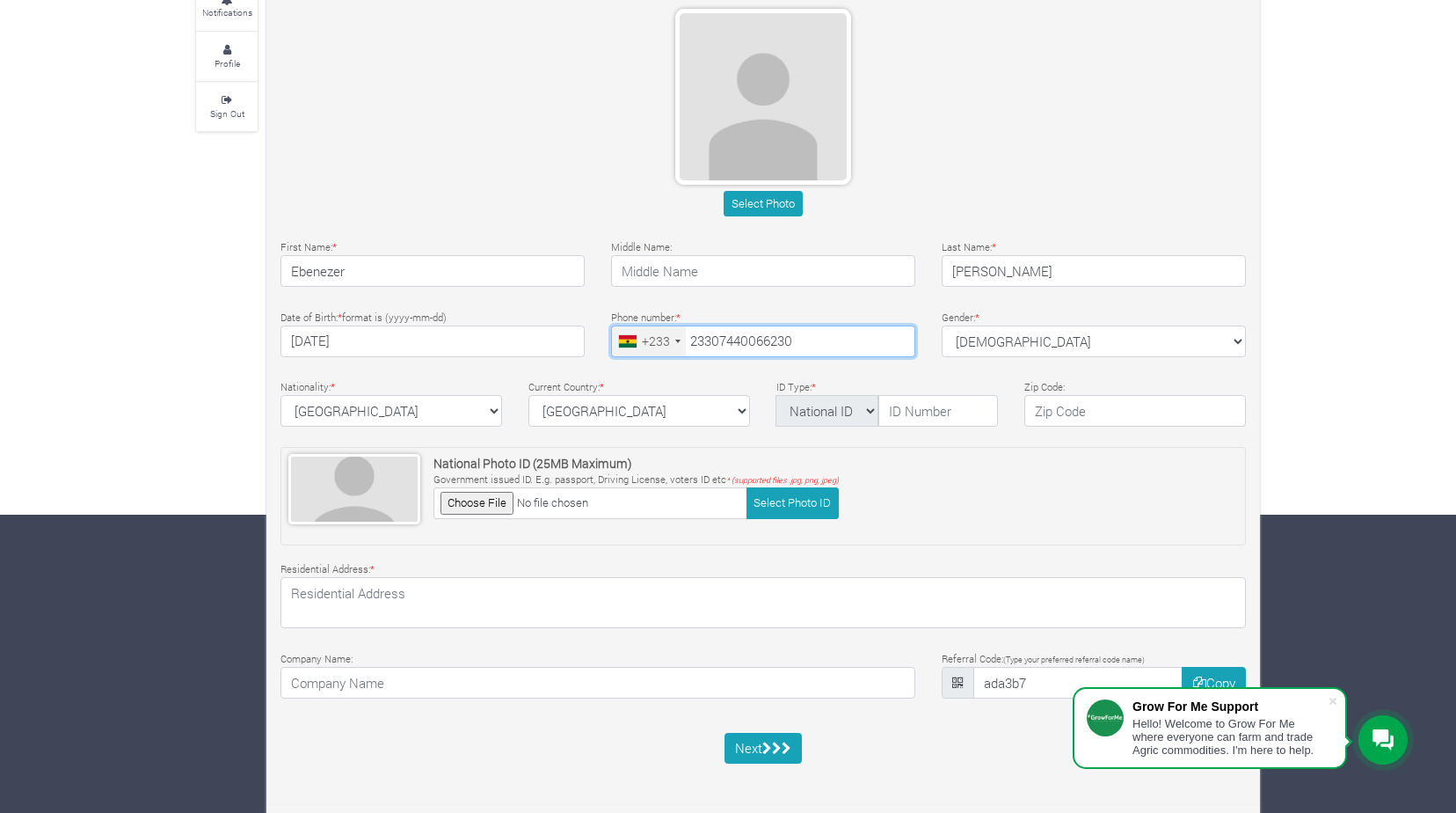
scroll to position [304, 0]
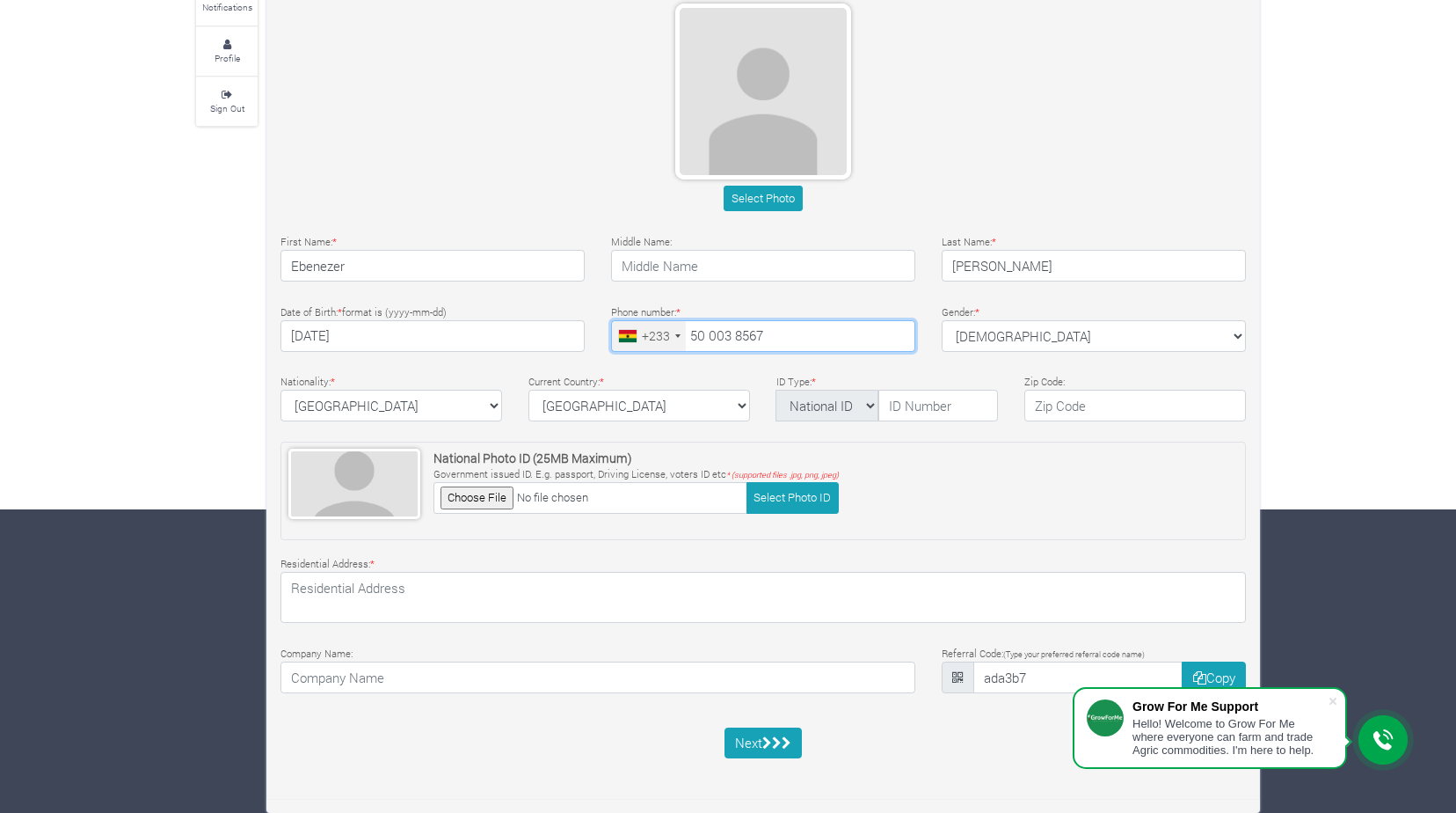
type input "50 003 8567"
click at [917, 409] on input "text" at bounding box center [938, 405] width 119 height 32
click at [871, 402] on select "National ID Ghana ID Passport Drivers" at bounding box center [827, 405] width 103 height 32
select select "Passport"
click at [776, 389] on select "National ID Ghana ID Passport Drivers" at bounding box center [827, 405] width 103 height 32
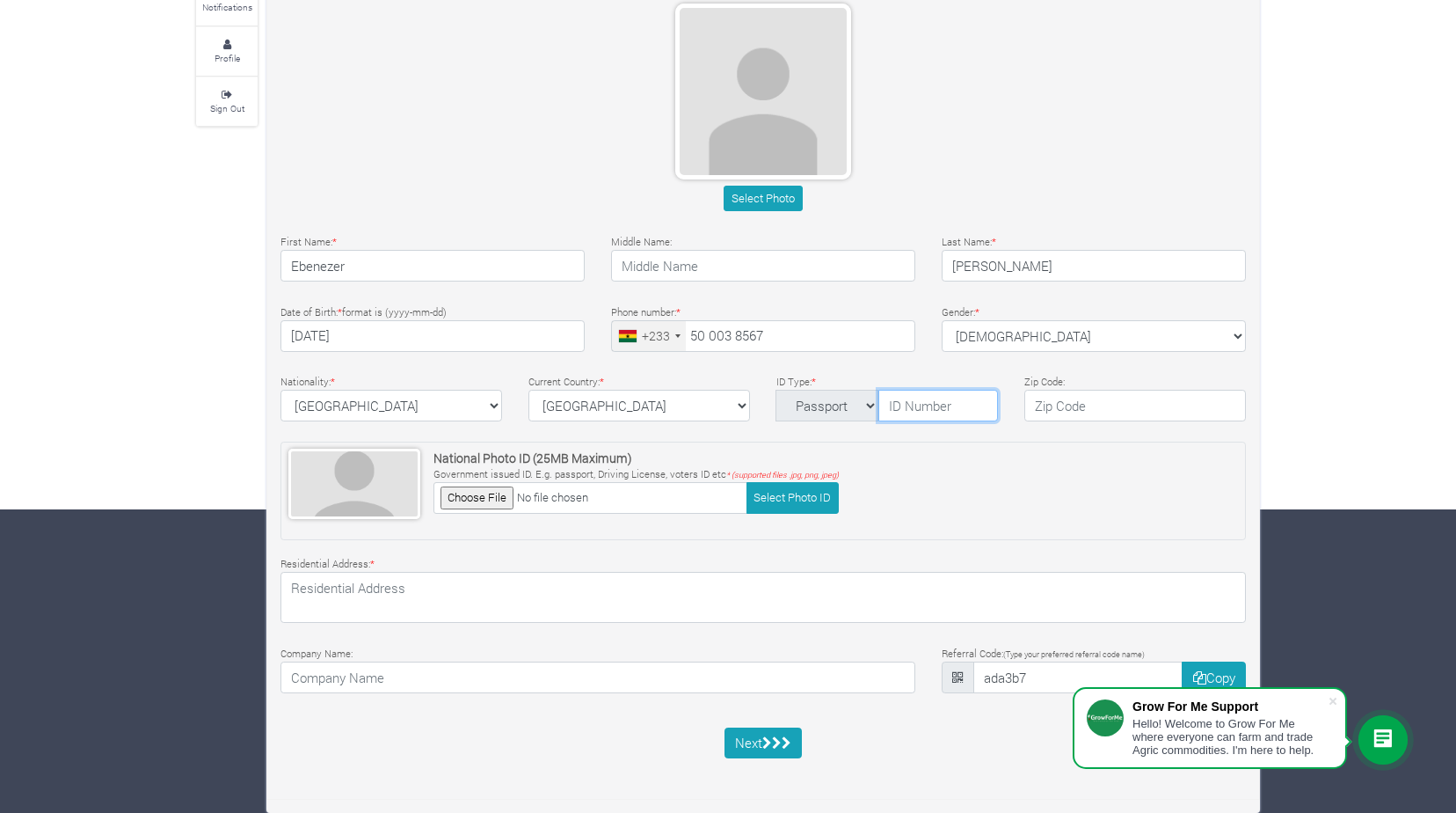
click at [929, 409] on input "text" at bounding box center [938, 405] width 119 height 32
type input "G3813615"
click at [1116, 408] on input "text" at bounding box center [1134, 405] width 221 height 32
type input "00233"
click at [827, 678] on input at bounding box center [598, 677] width 635 height 32
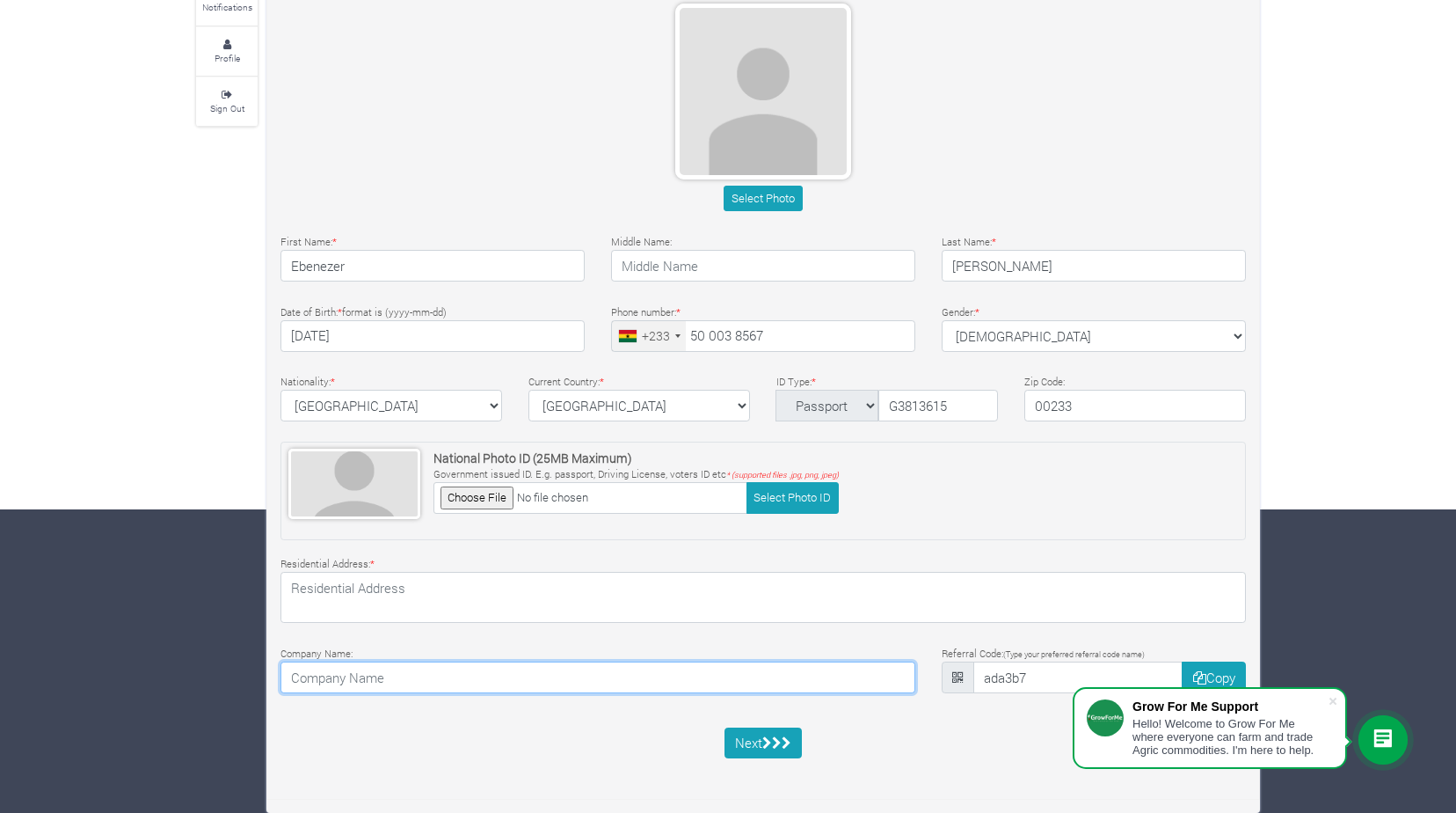
type input "c"
type input "w"
type input "Westminster Abbey"
click at [1045, 677] on input "ada3b7" at bounding box center [1078, 677] width 210 height 32
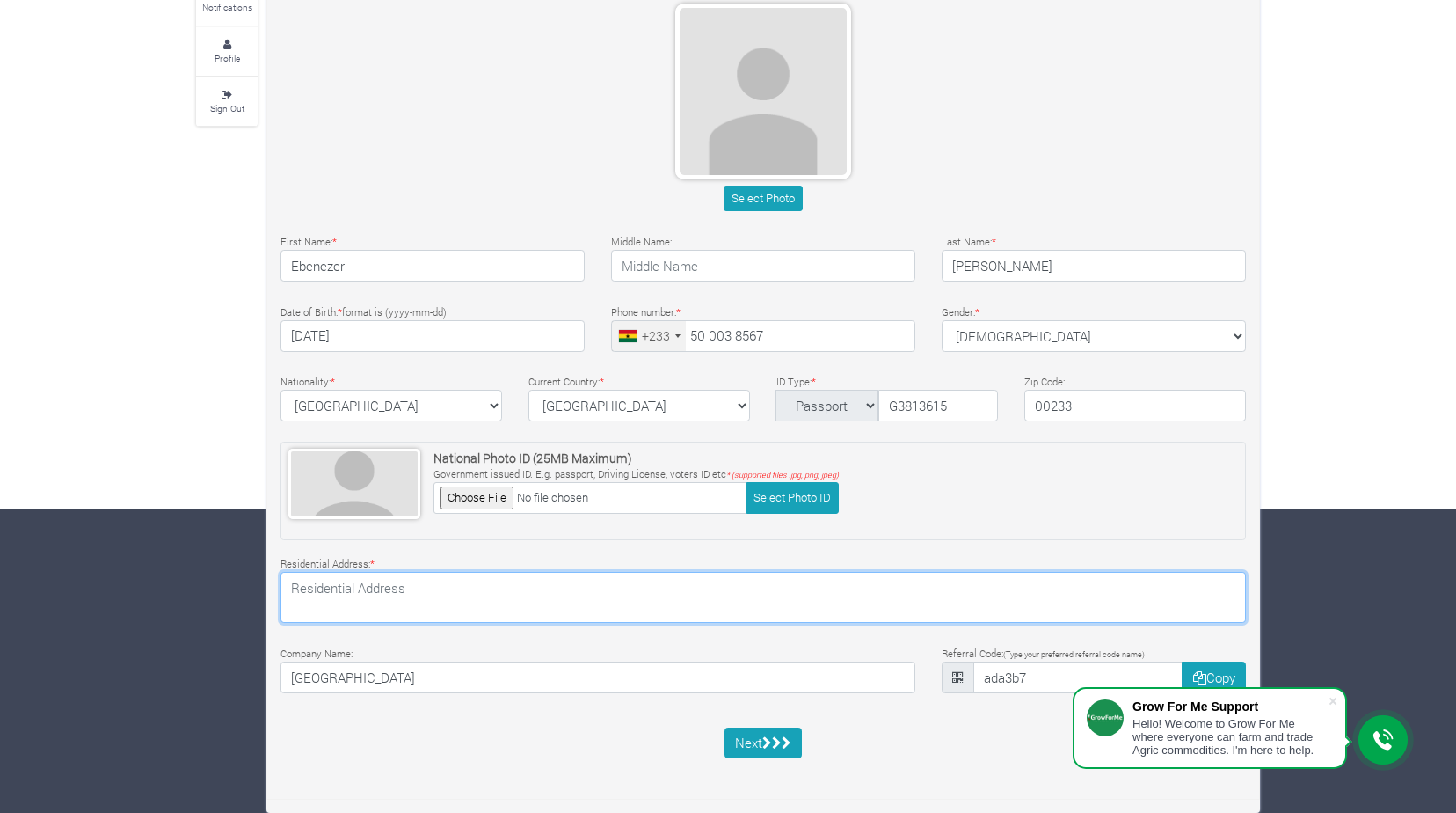
click at [460, 603] on textarea at bounding box center [763, 597] width 966 height 51
type textarea "10 May Day Road, Thornton Heath CR7 7HL Croydon, London England"
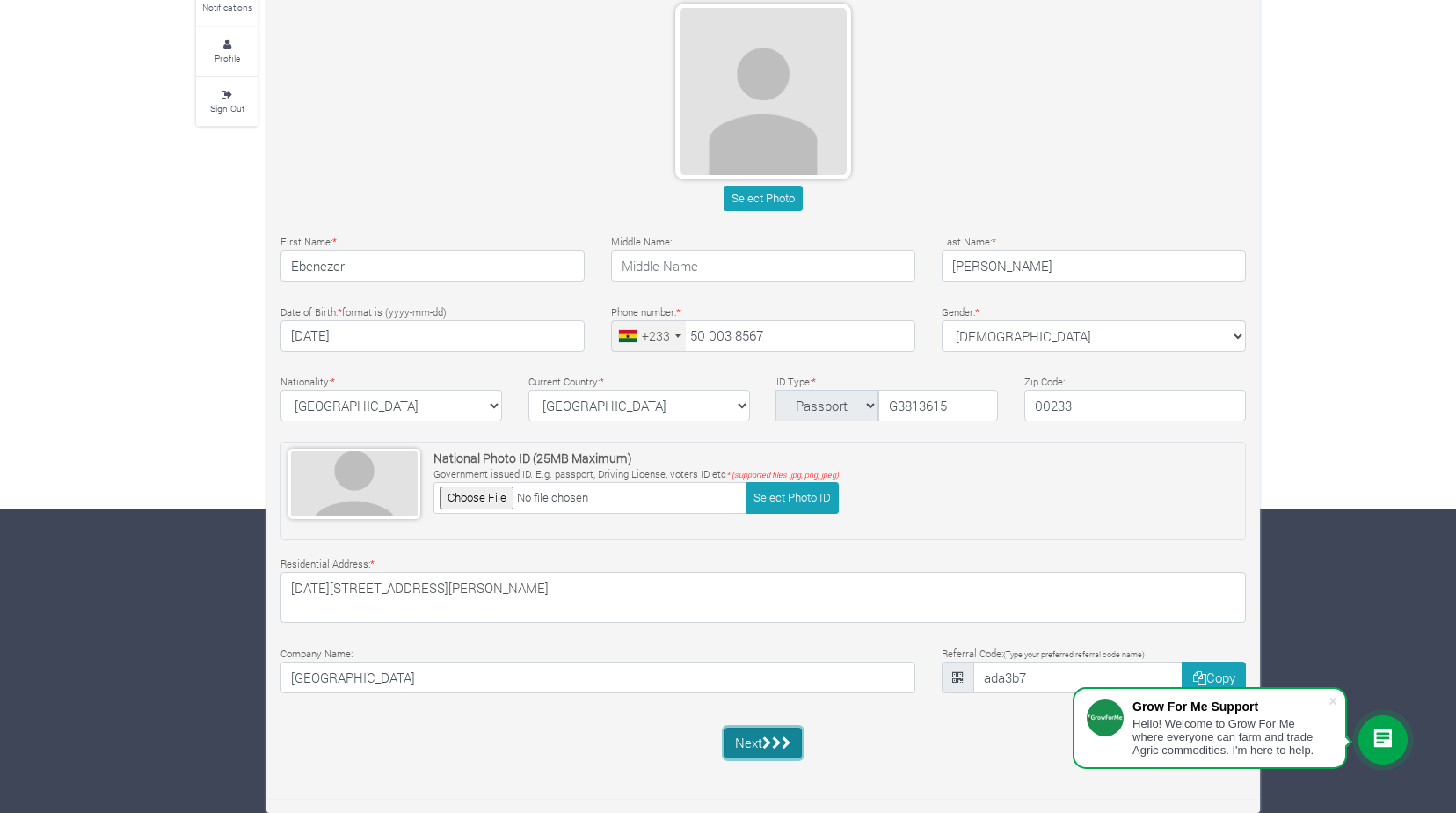
click at [778, 743] on icon "submit" at bounding box center [777, 743] width 10 height 14
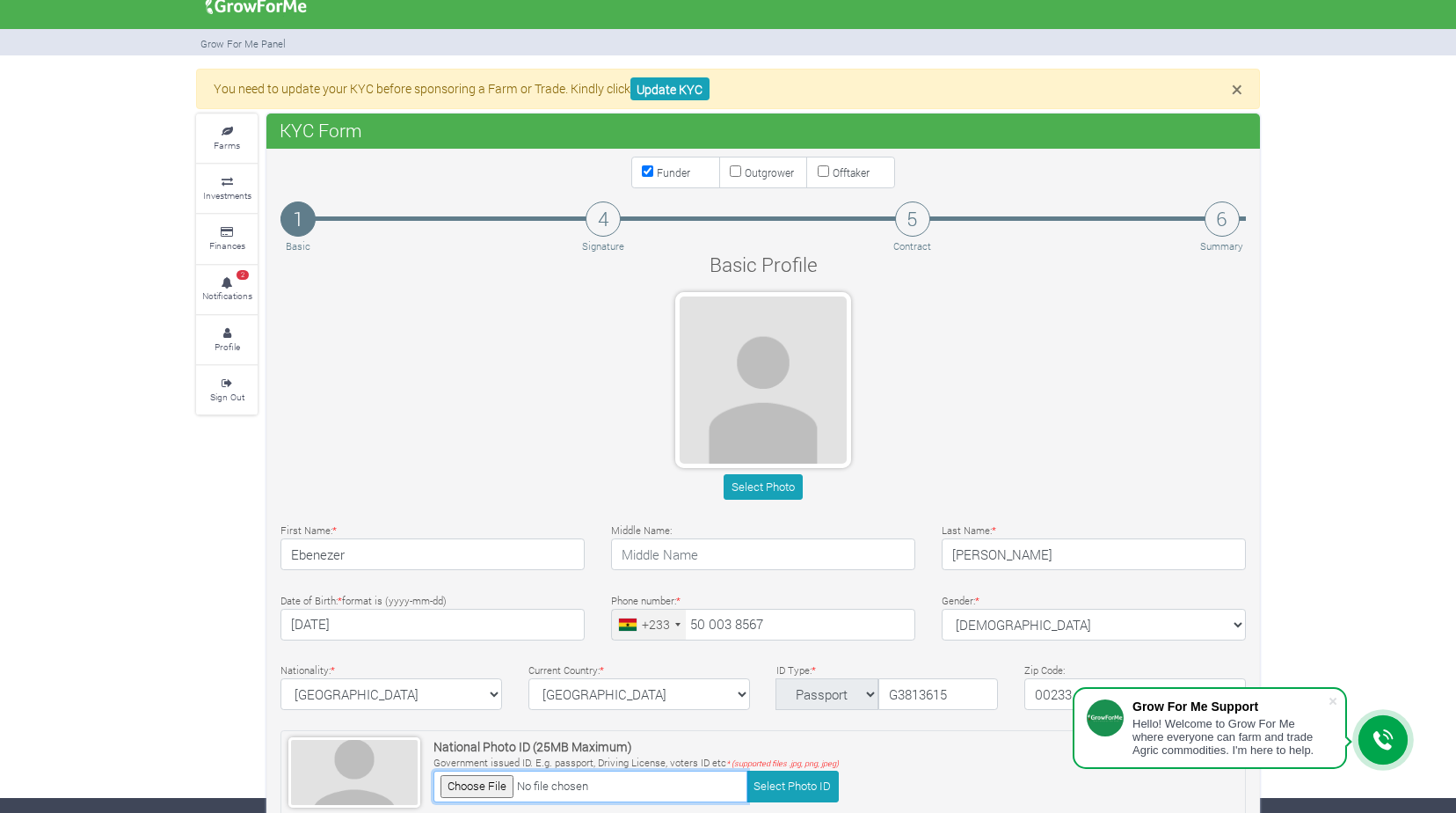
scroll to position [0, 0]
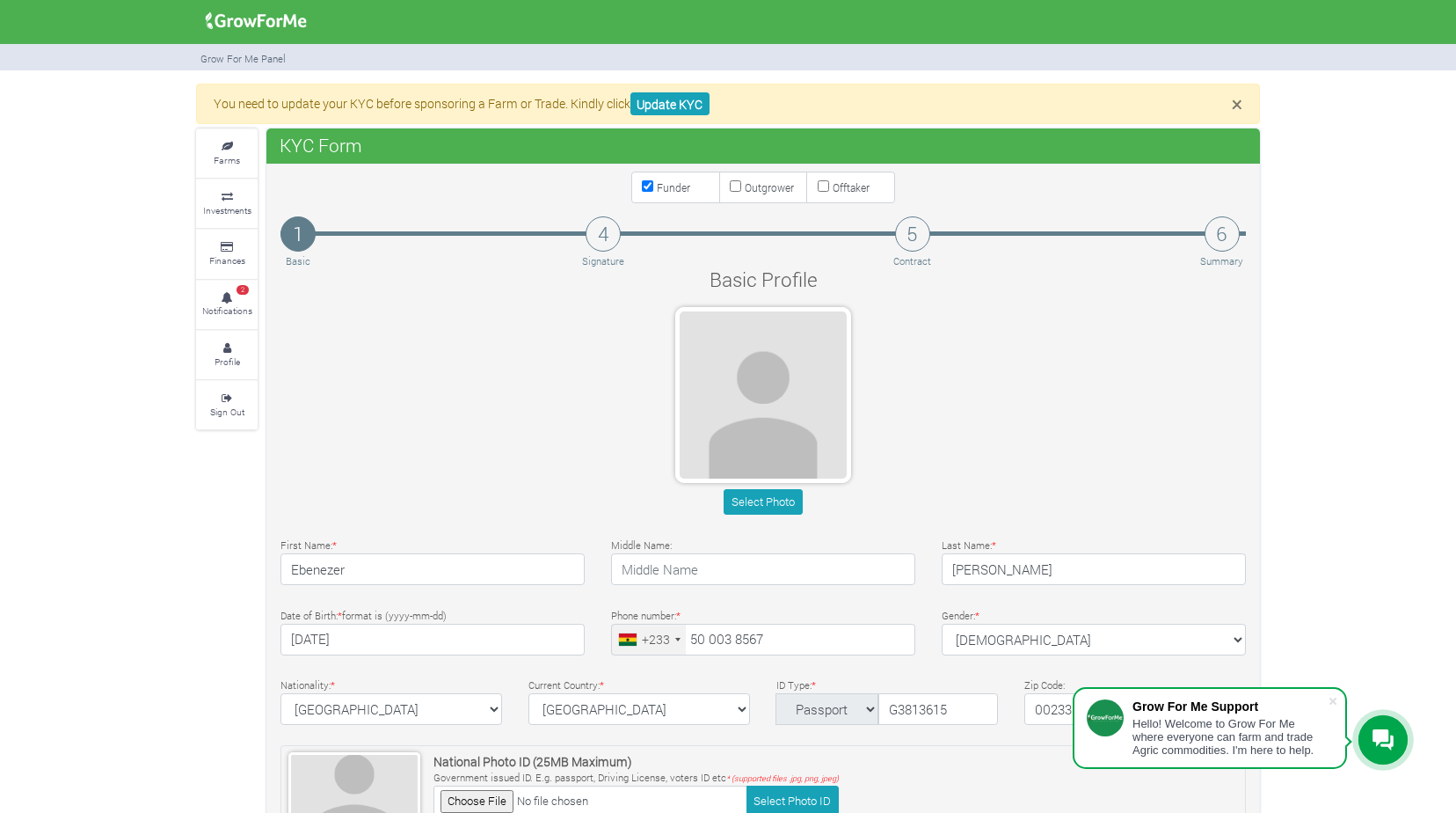
click at [274, 17] on img at bounding box center [257, 21] width 114 height 35
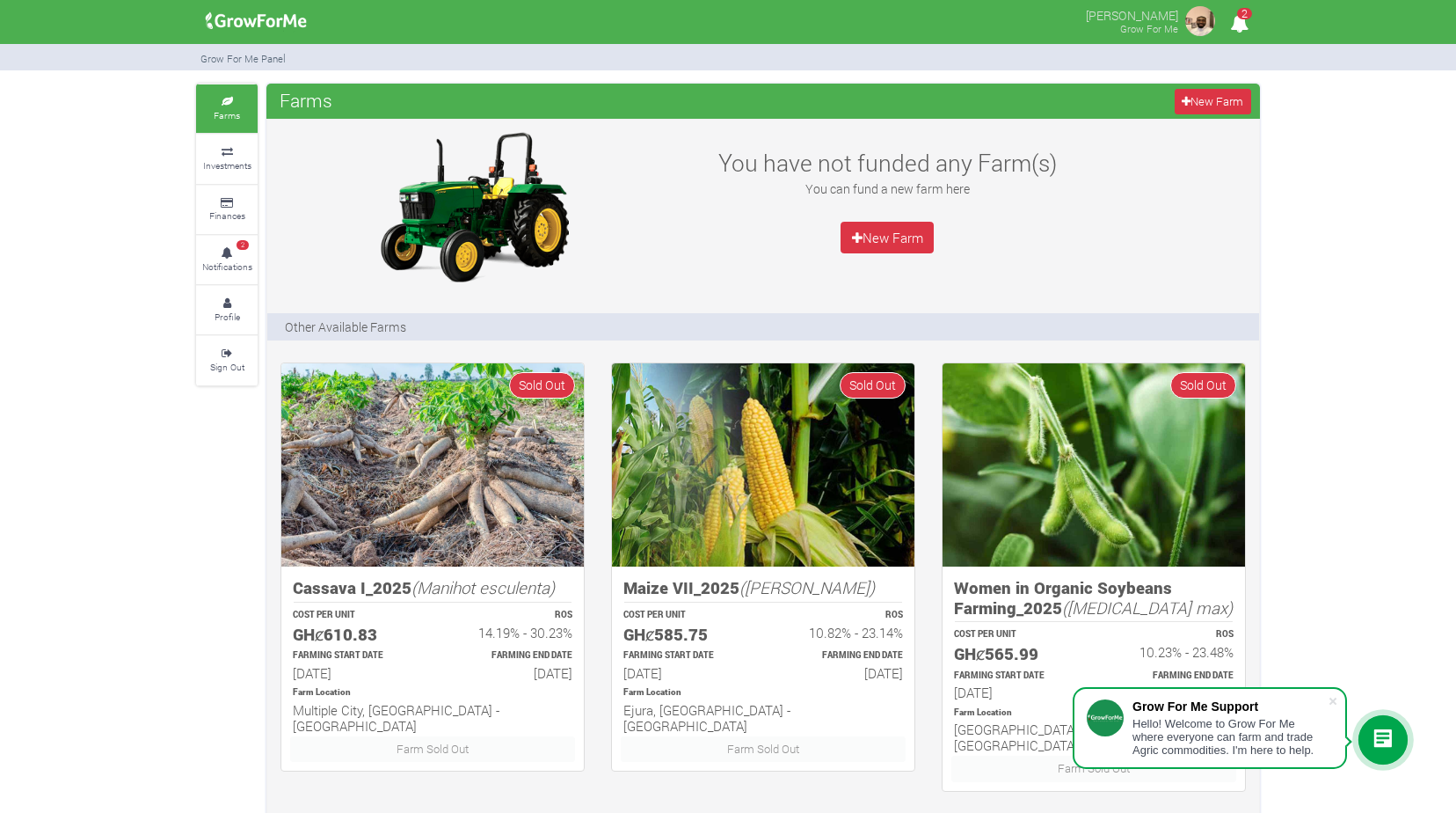
click at [1203, 21] on img at bounding box center [1199, 21] width 35 height 35
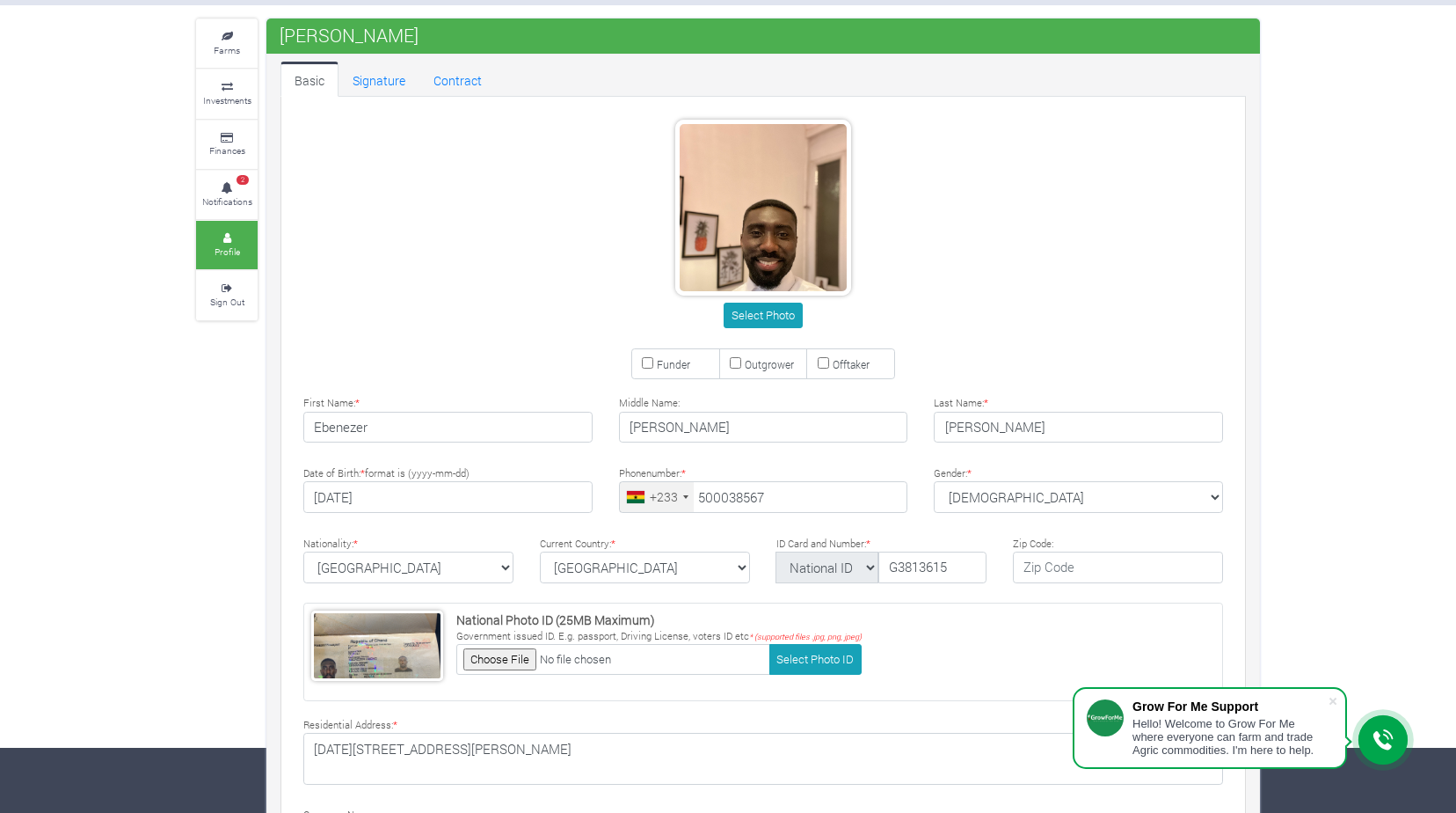
type input "50 003 8567"
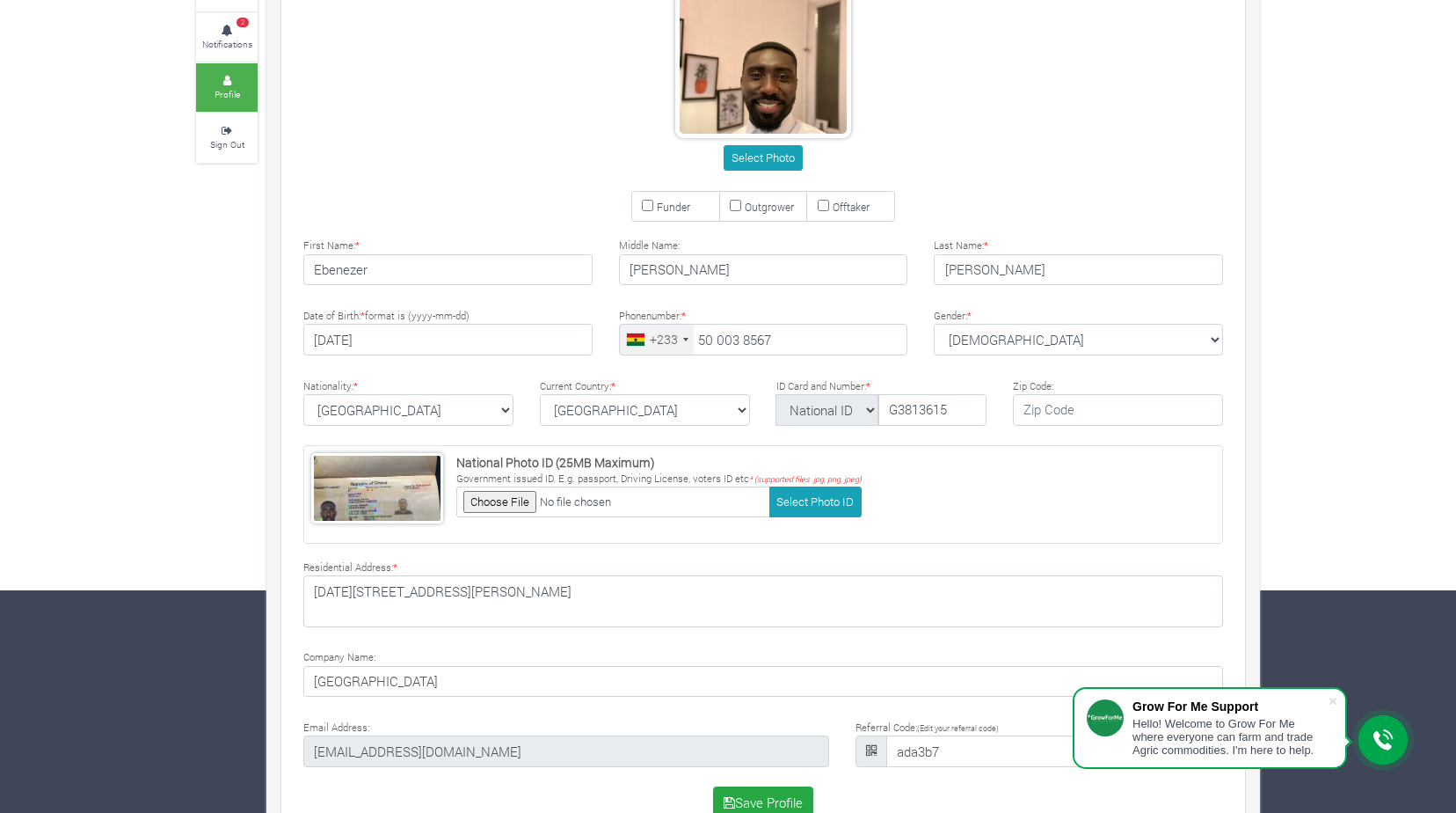
scroll to position [266, 0]
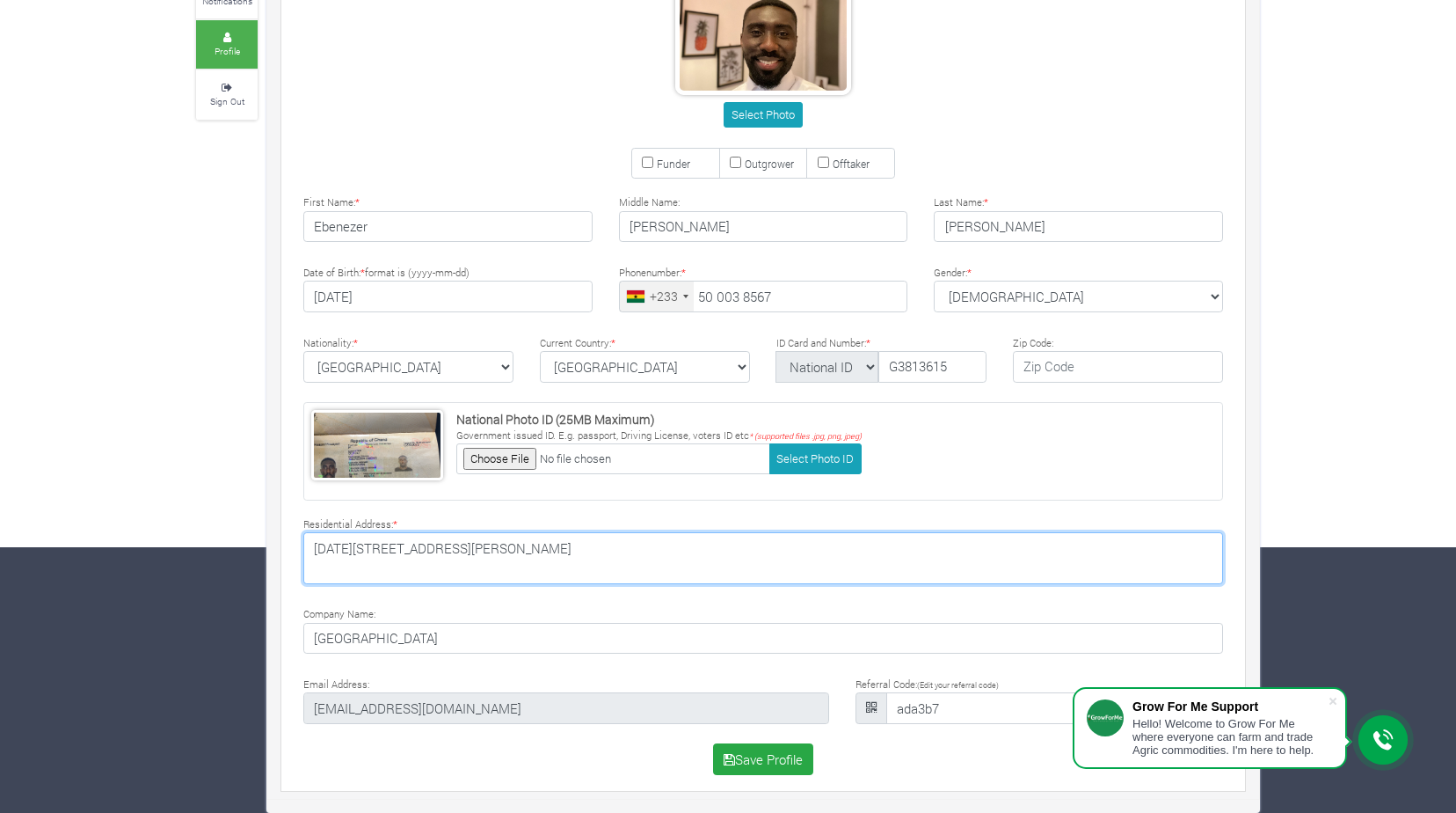
click at [500, 554] on textarea "[DATE][STREET_ADDRESS][PERSON_NAME]" at bounding box center [763, 557] width 919 height 51
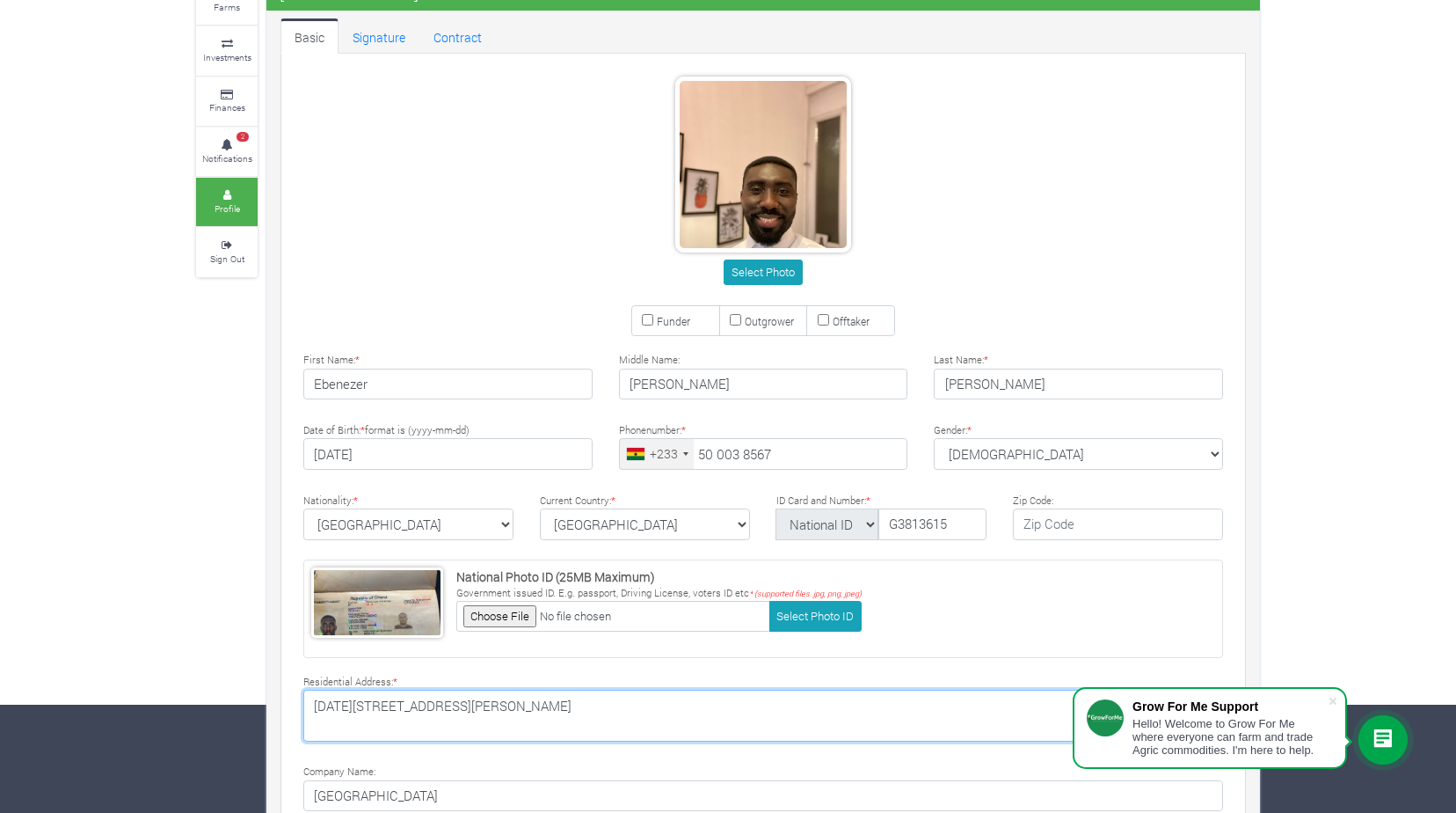
scroll to position [89, 0]
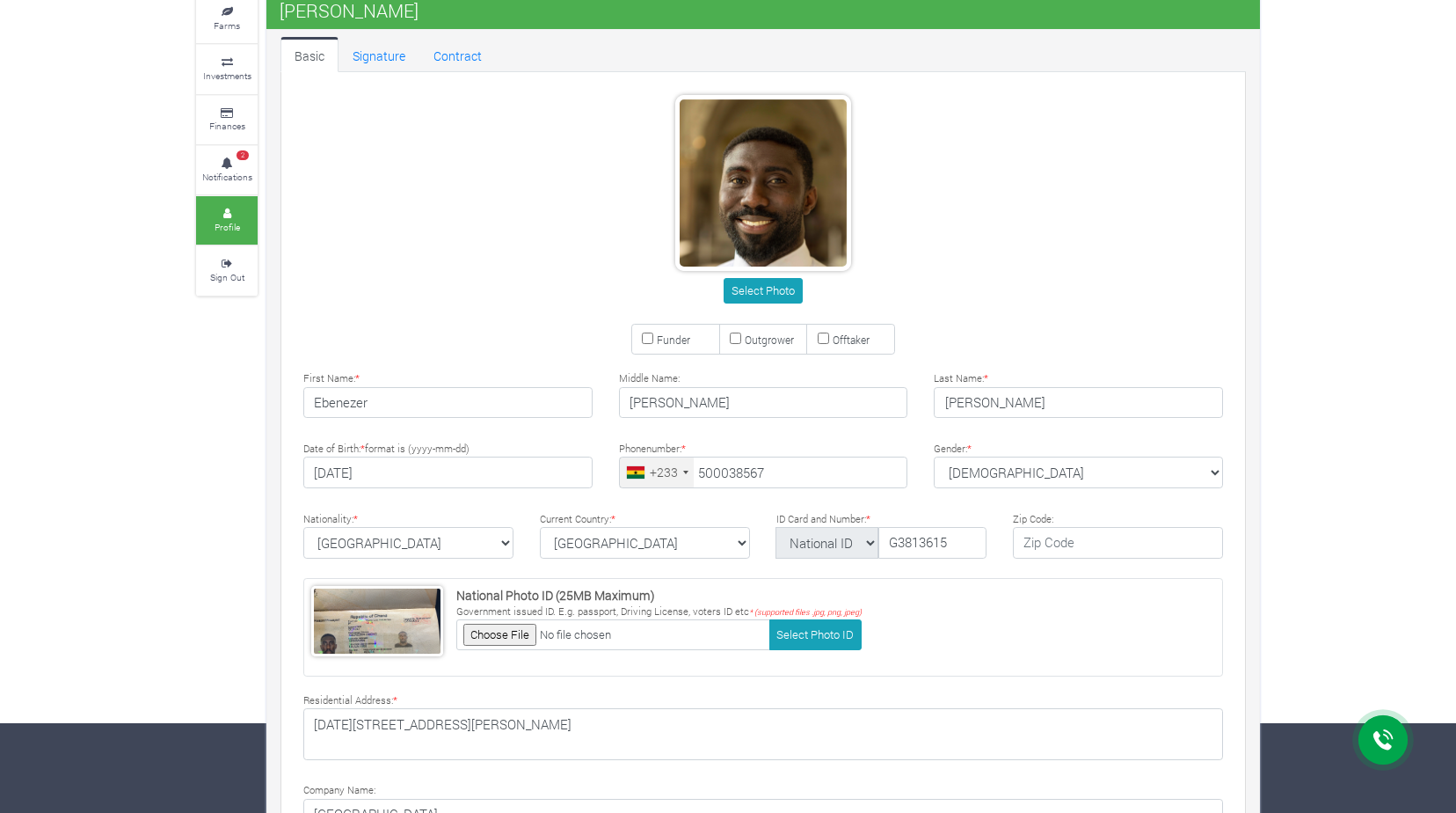
type input "50 003 8567"
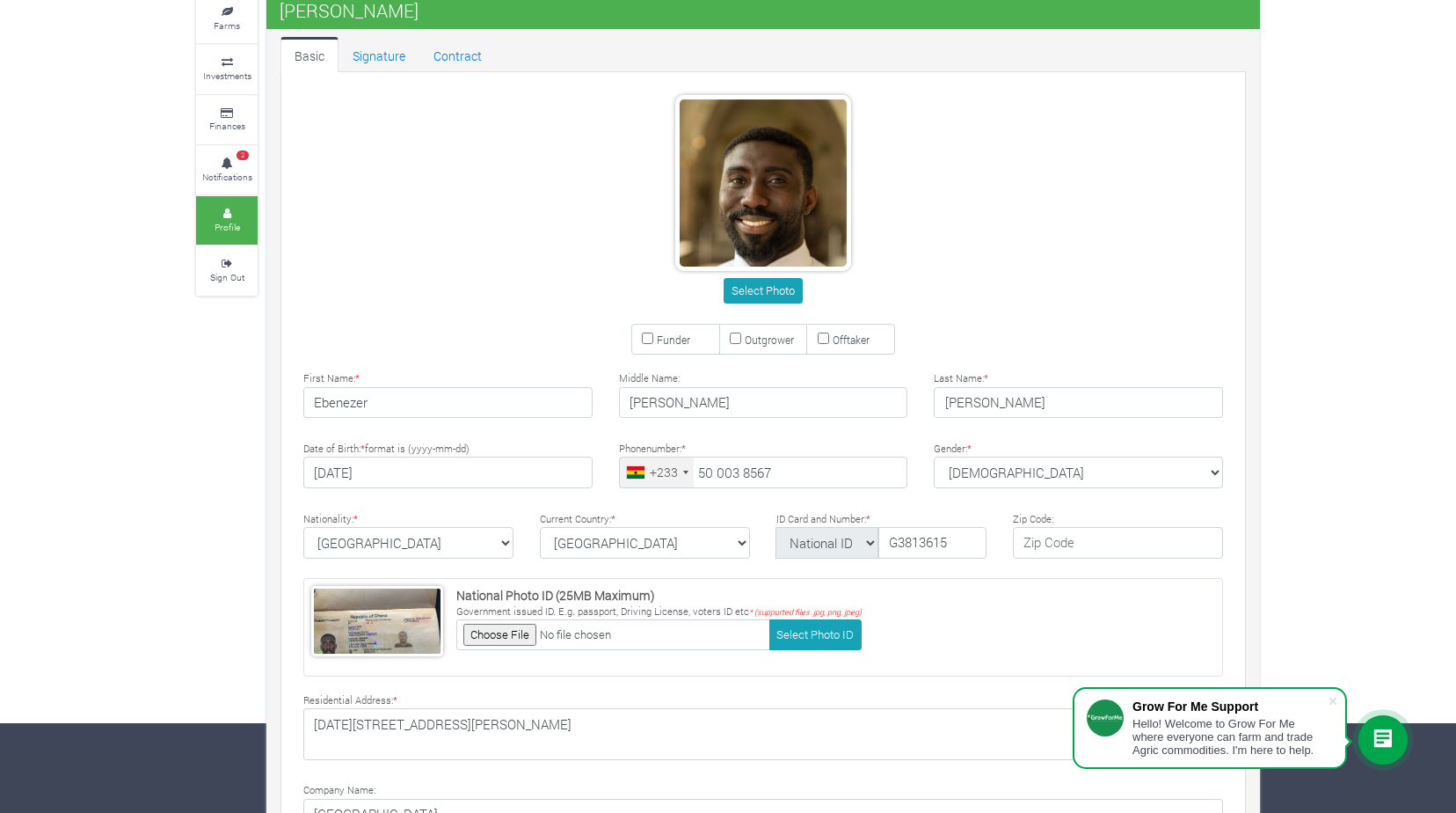
click at [649, 334] on input "Funder" at bounding box center [648, 338] width 12 height 12
checkbox input "true"
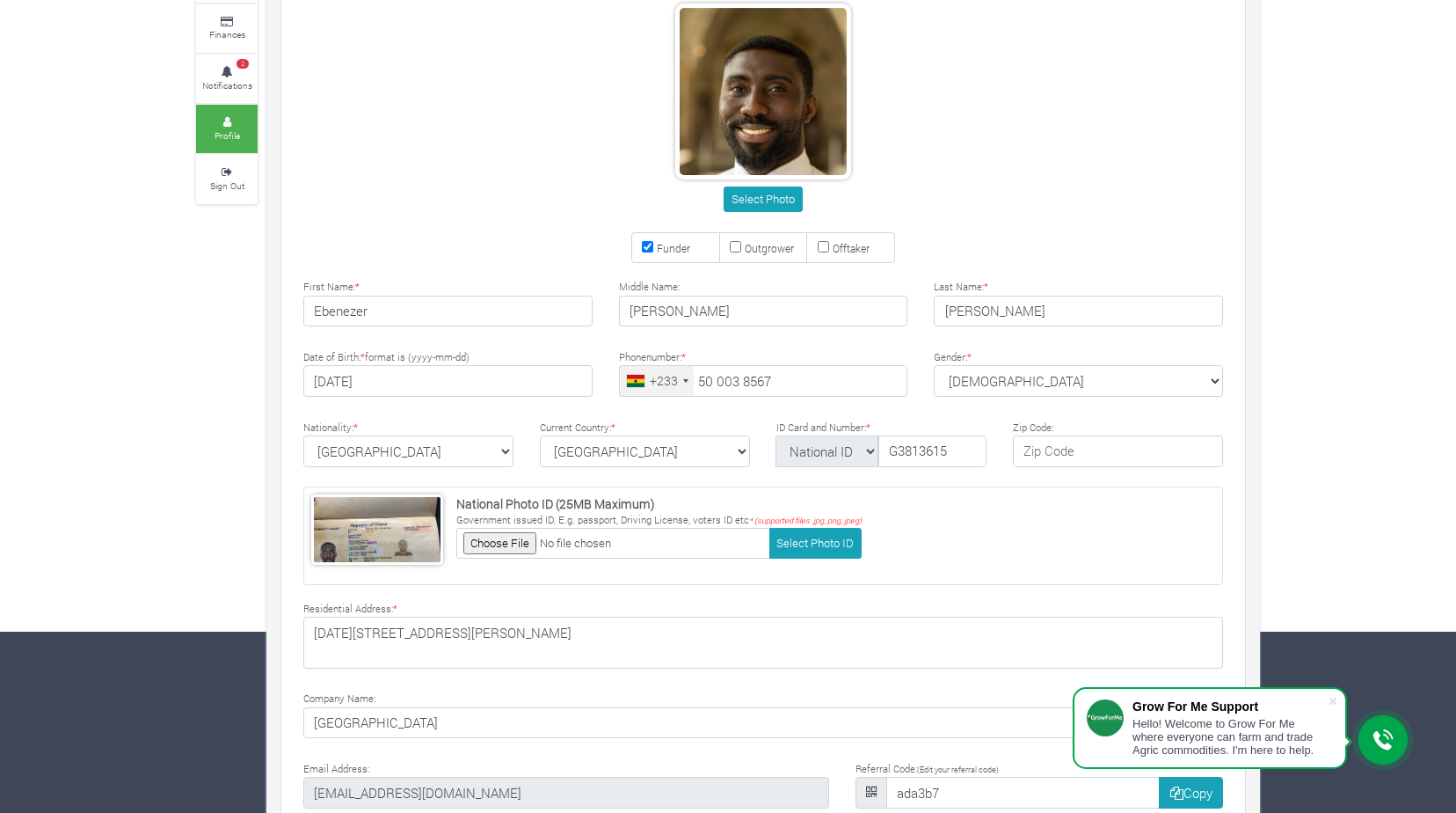
scroll to position [266, 0]
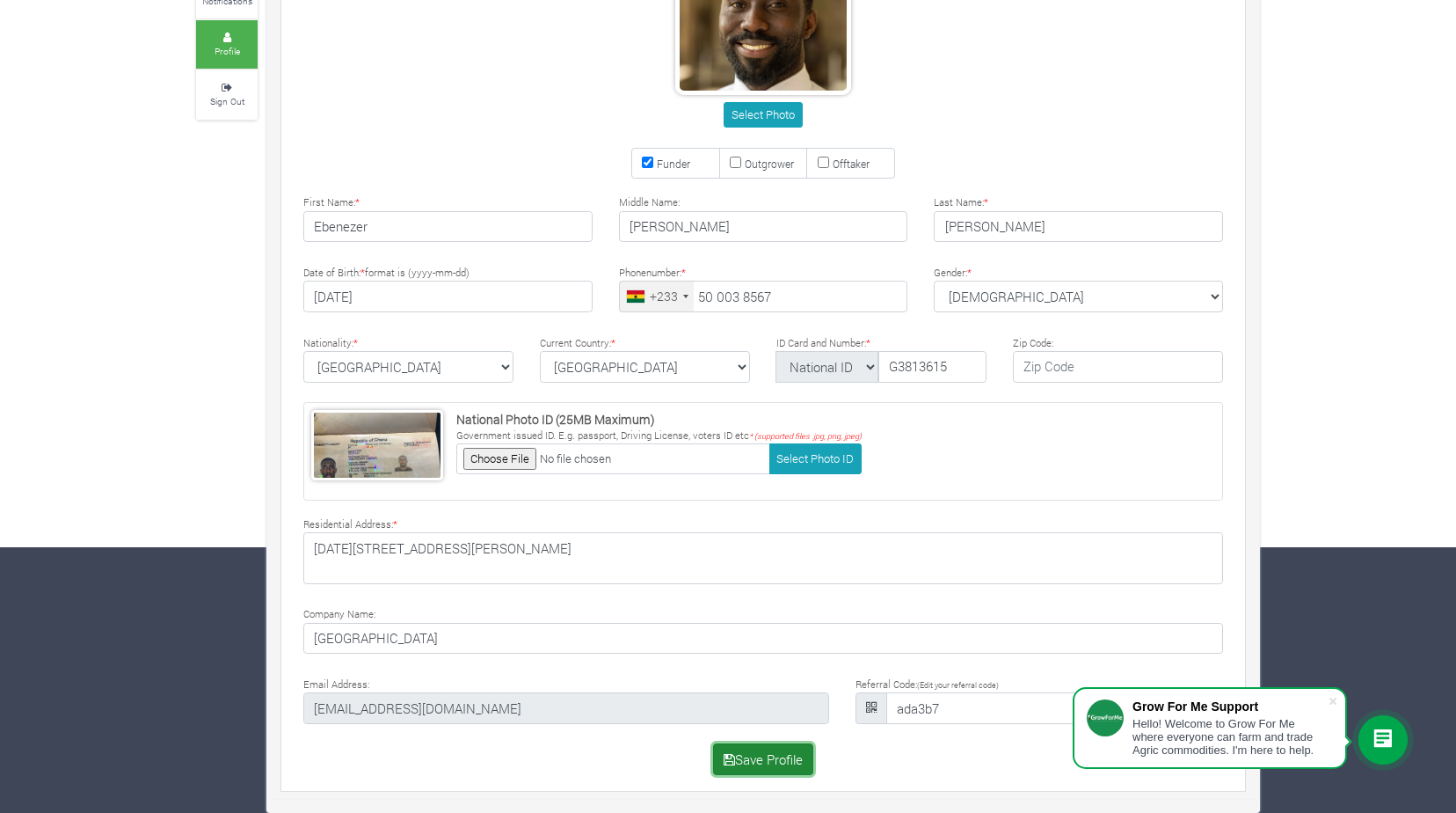
click at [792, 756] on button "Save Profile" at bounding box center [764, 759] width 101 height 32
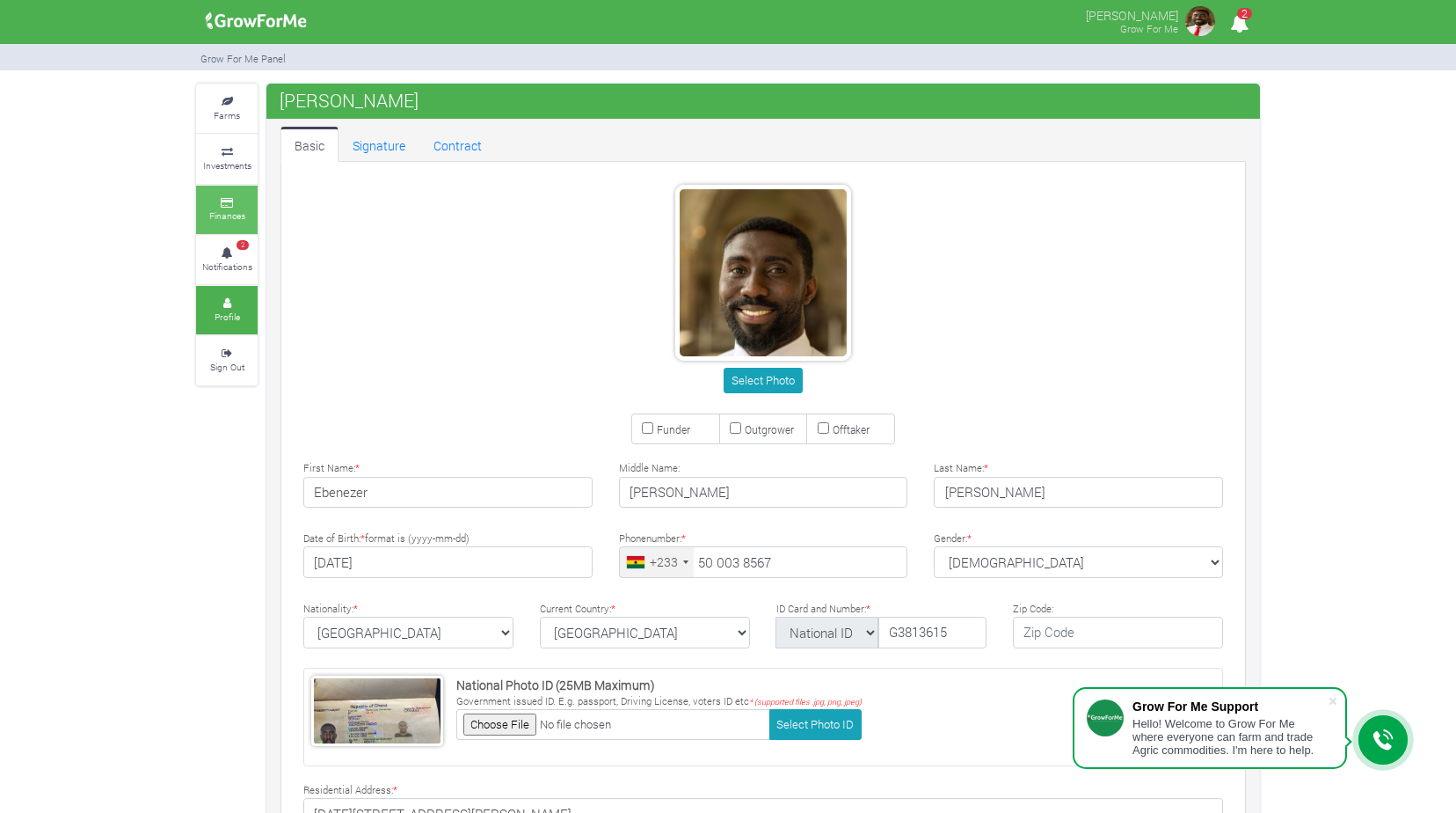
click at [228, 223] on link "Finances" at bounding box center [227, 210] width 61 height 49
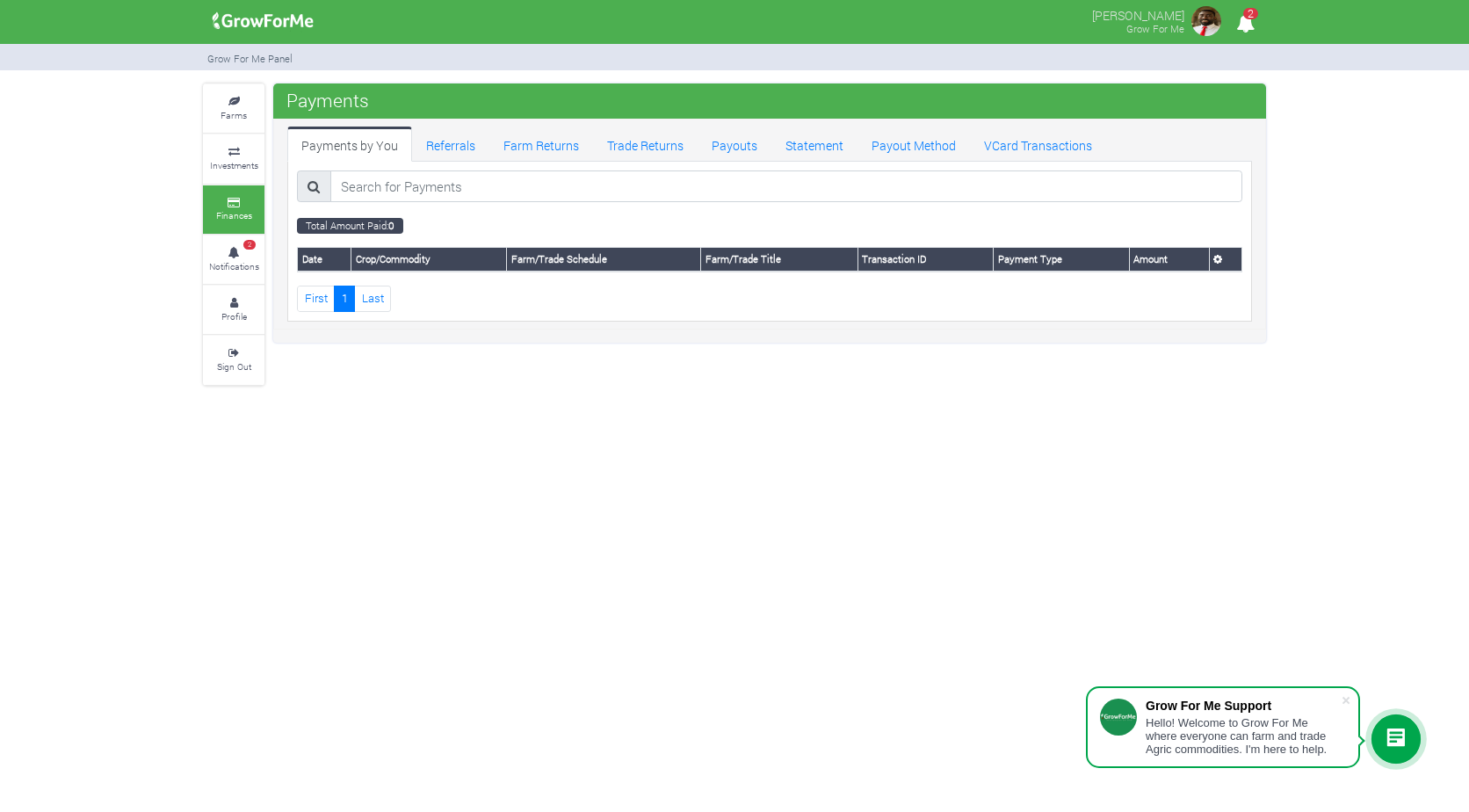
click at [761, 261] on th "Farm/Trade Title" at bounding box center [780, 260] width 157 height 23
click at [310, 293] on link "First" at bounding box center [316, 298] width 38 height 25
click at [720, 139] on link "Payouts" at bounding box center [734, 143] width 74 height 35
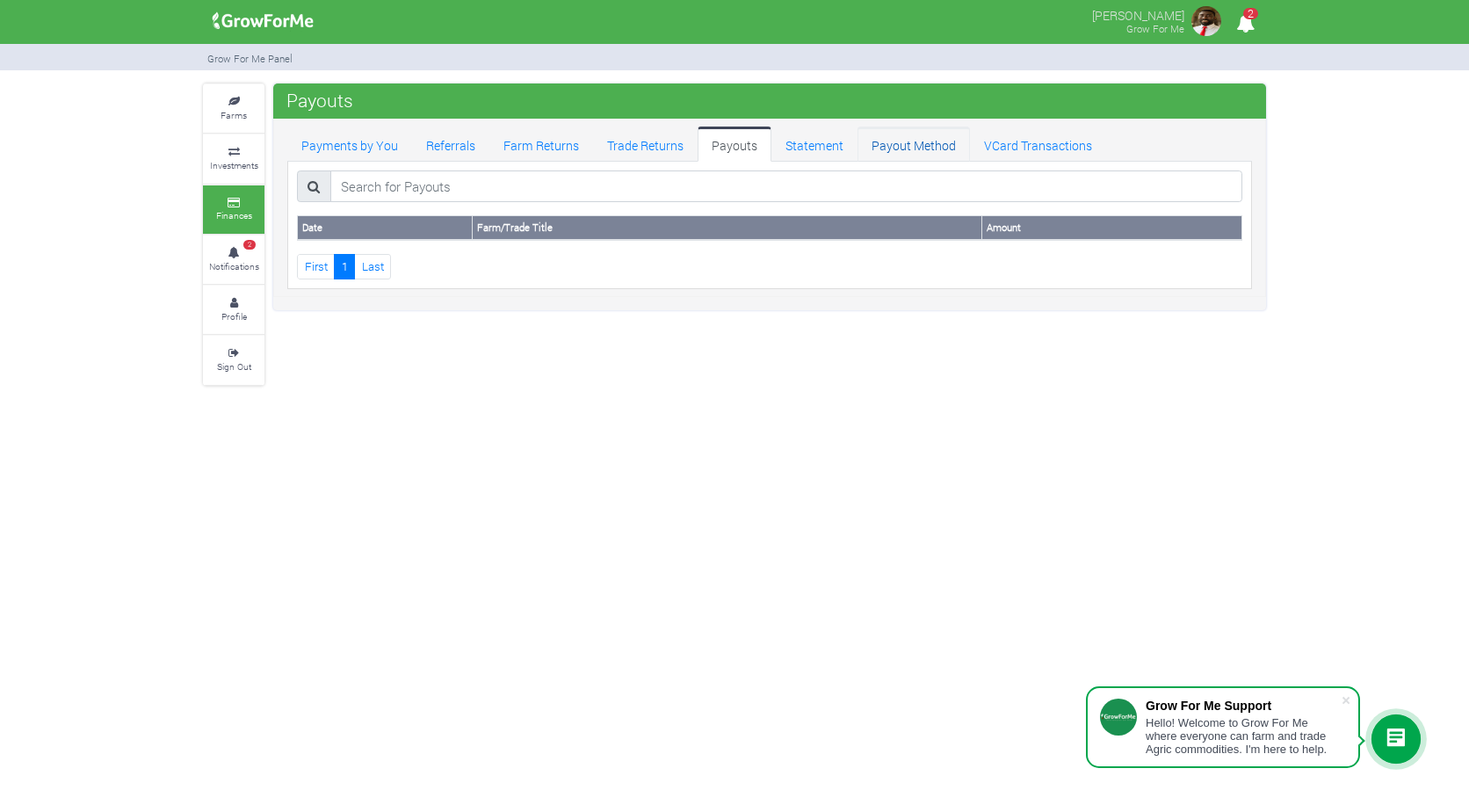
click at [917, 150] on link "Payout Method" at bounding box center [913, 143] width 113 height 35
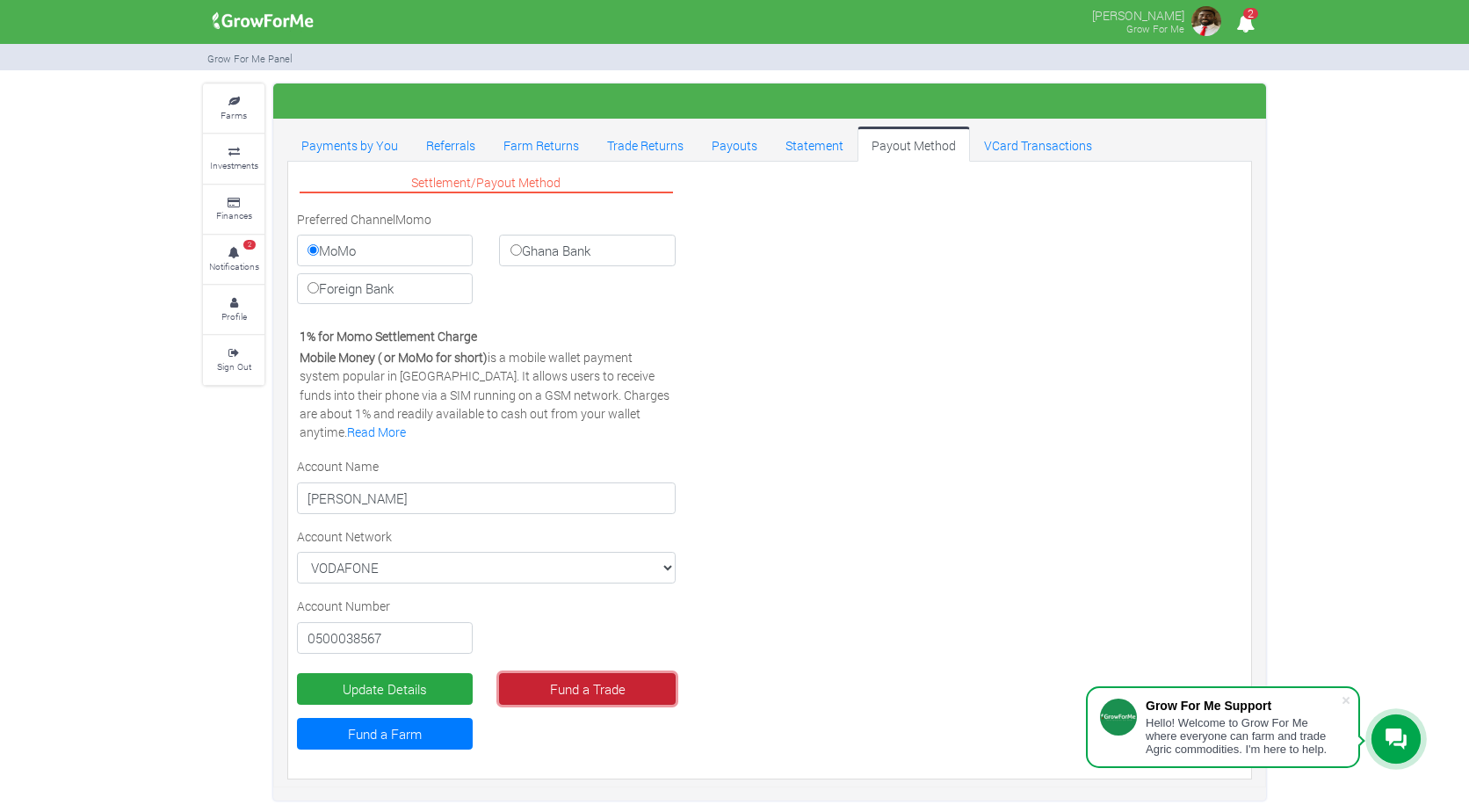
click at [612, 696] on link "Fund a Trade" at bounding box center [587, 688] width 176 height 32
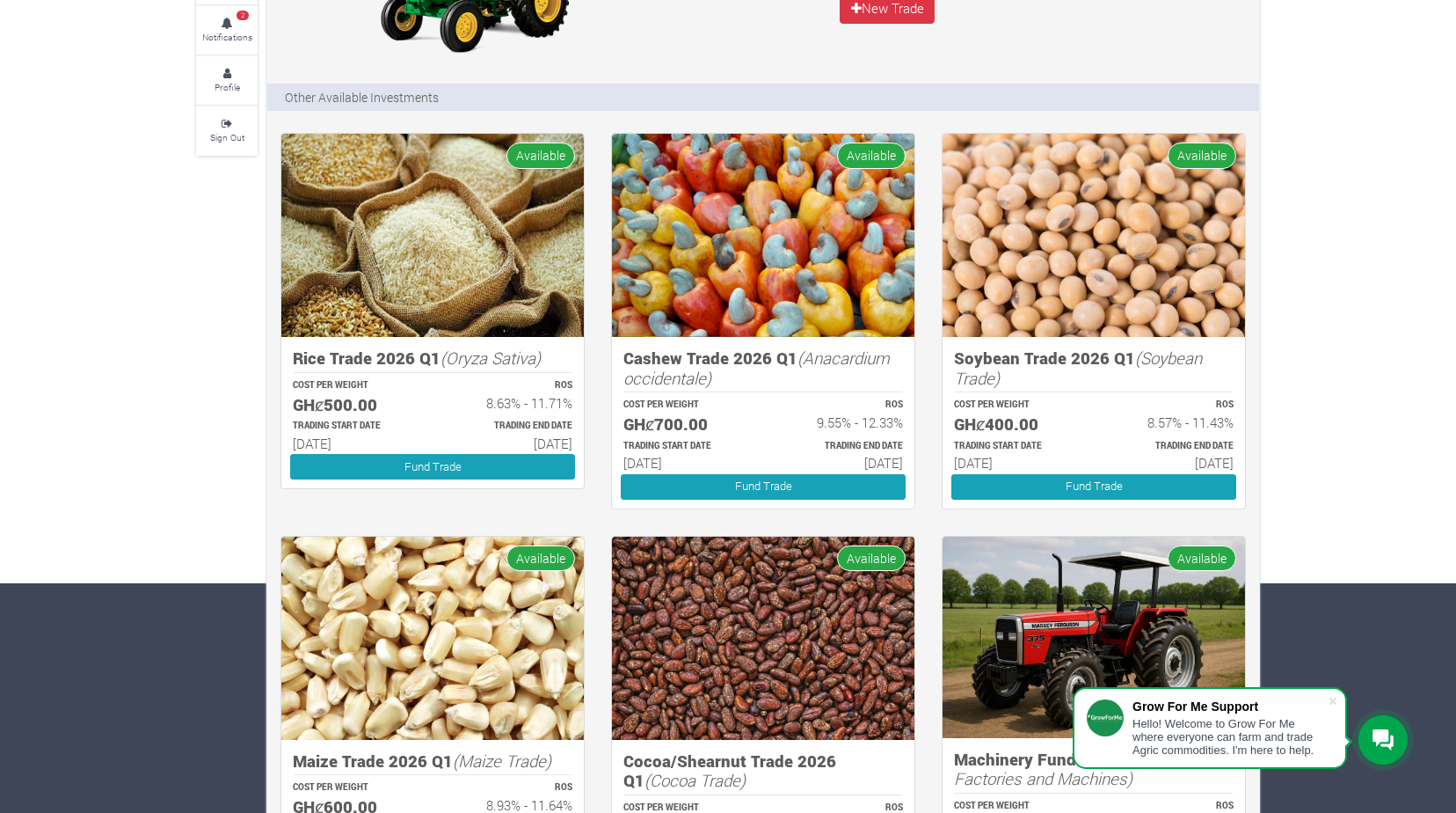
scroll to position [264, 0]
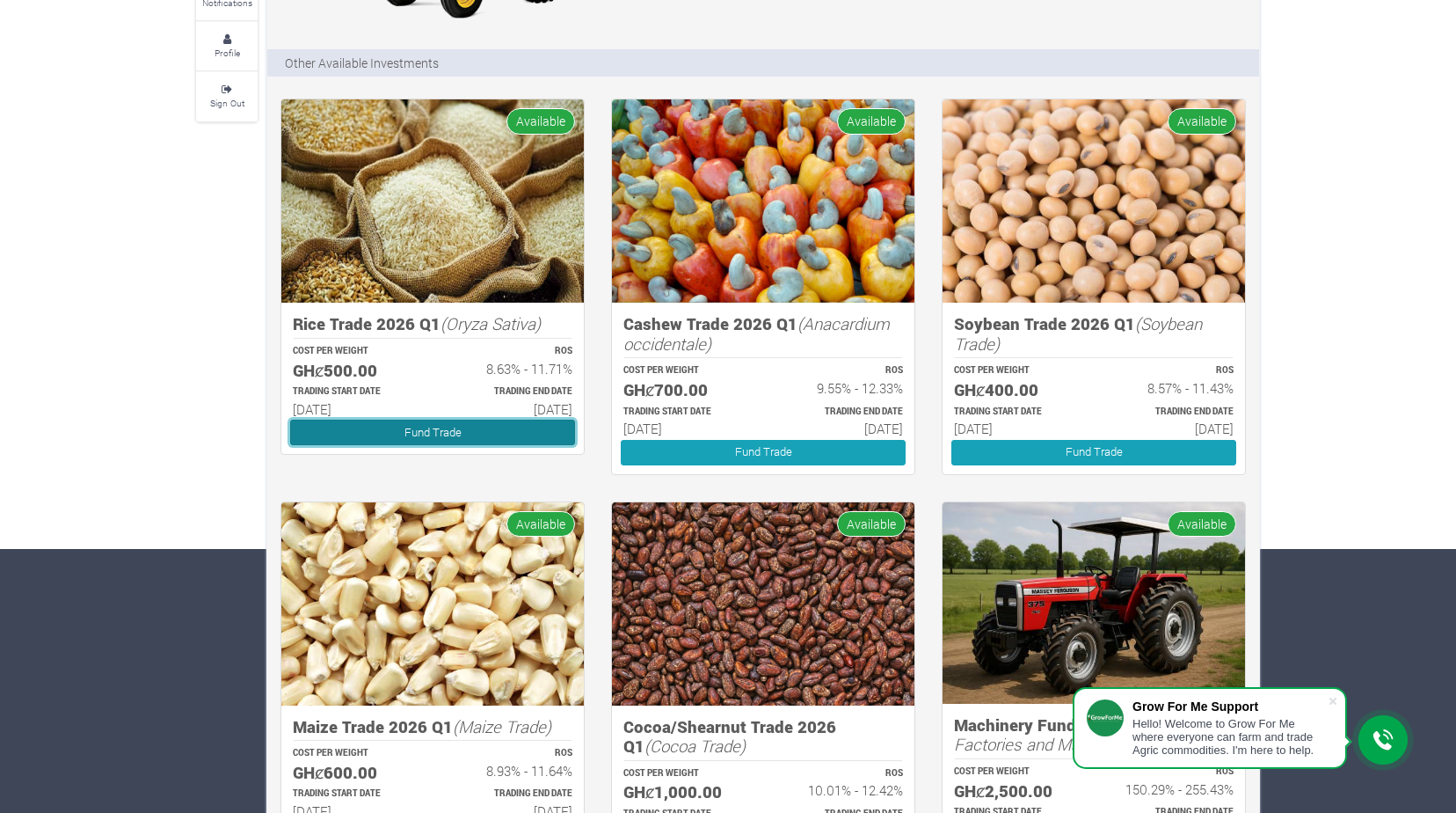
click at [513, 430] on link "Fund Trade" at bounding box center [432, 432] width 285 height 25
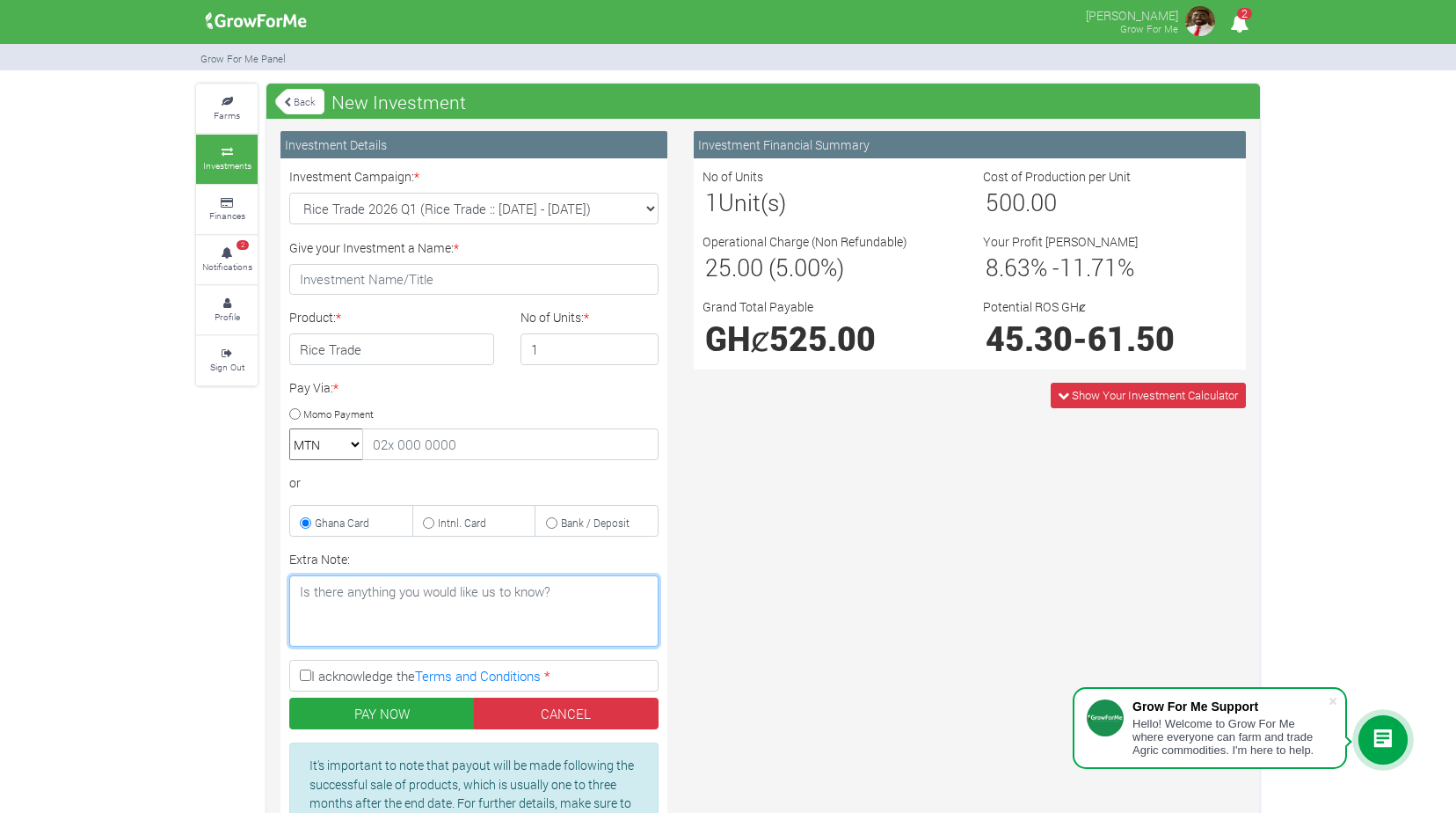
click at [366, 608] on textarea "Extra Note:" at bounding box center [473, 611] width 369 height 71
click at [353, 444] on select "MTN Telecel Airtel Tigo" at bounding box center [326, 444] width 74 height 32
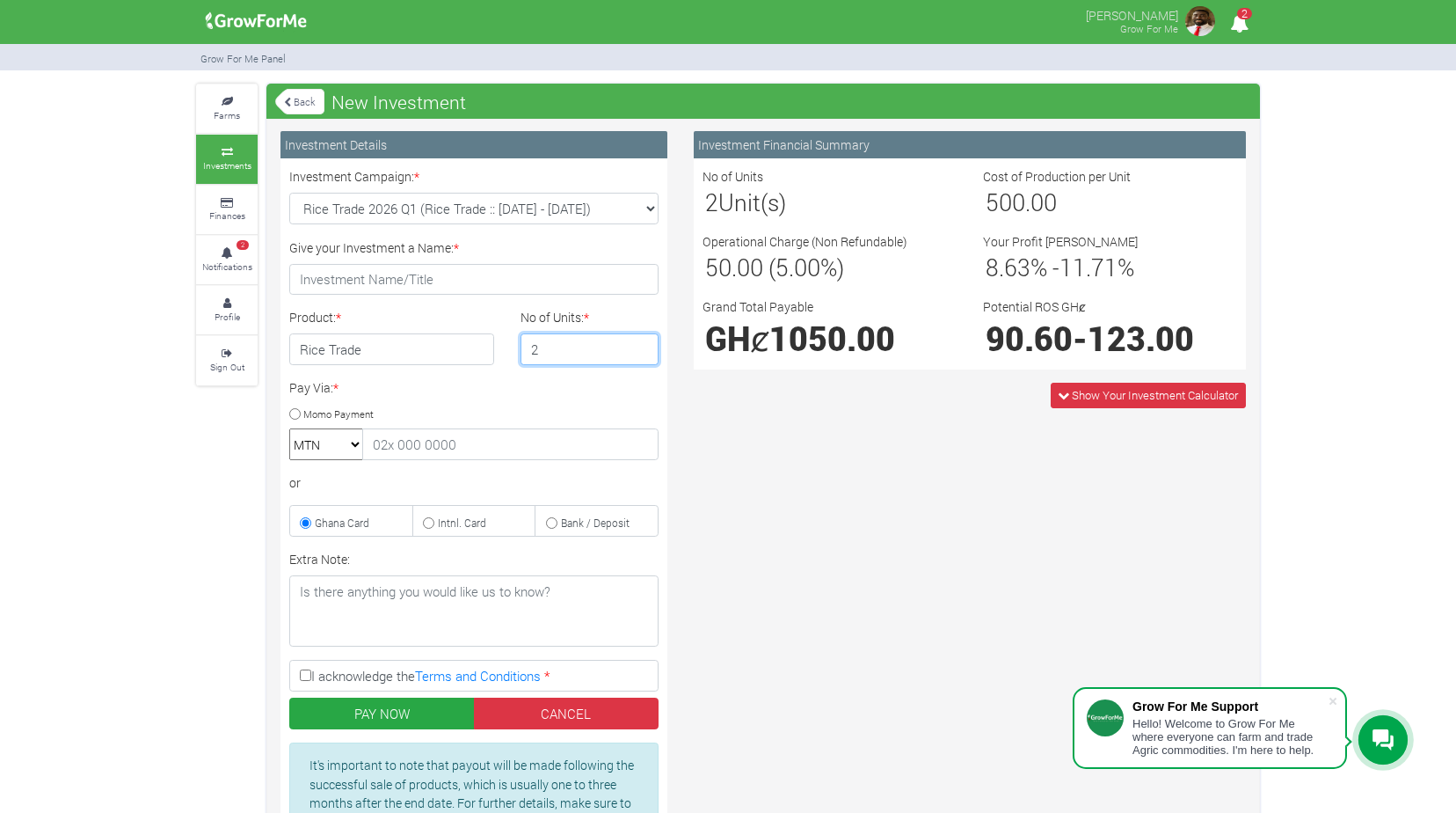
click at [641, 340] on input "2" at bounding box center [590, 349] width 139 height 32
click at [641, 340] on input "3" at bounding box center [590, 349] width 139 height 32
click at [641, 340] on input "4" at bounding box center [590, 349] width 139 height 32
click at [641, 340] on input "5" at bounding box center [590, 349] width 139 height 32
click at [641, 340] on input "6" at bounding box center [590, 349] width 139 height 32
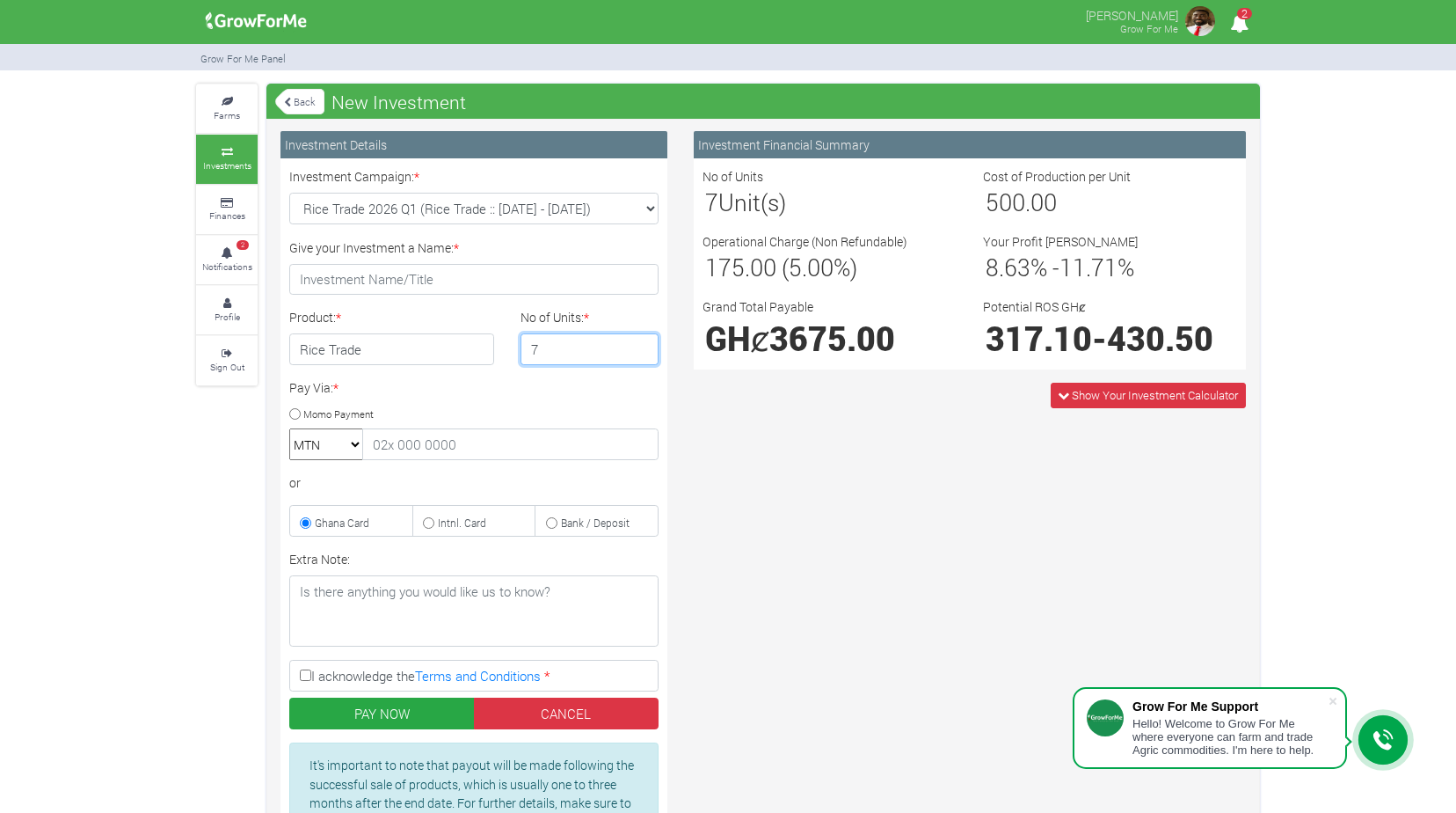
click at [641, 340] on input "7" at bounding box center [590, 349] width 139 height 32
click at [641, 340] on input "8" at bounding box center [590, 349] width 139 height 32
click at [641, 340] on input "9" at bounding box center [590, 349] width 139 height 32
type input "10"
click at [641, 340] on input "10" at bounding box center [590, 349] width 139 height 32
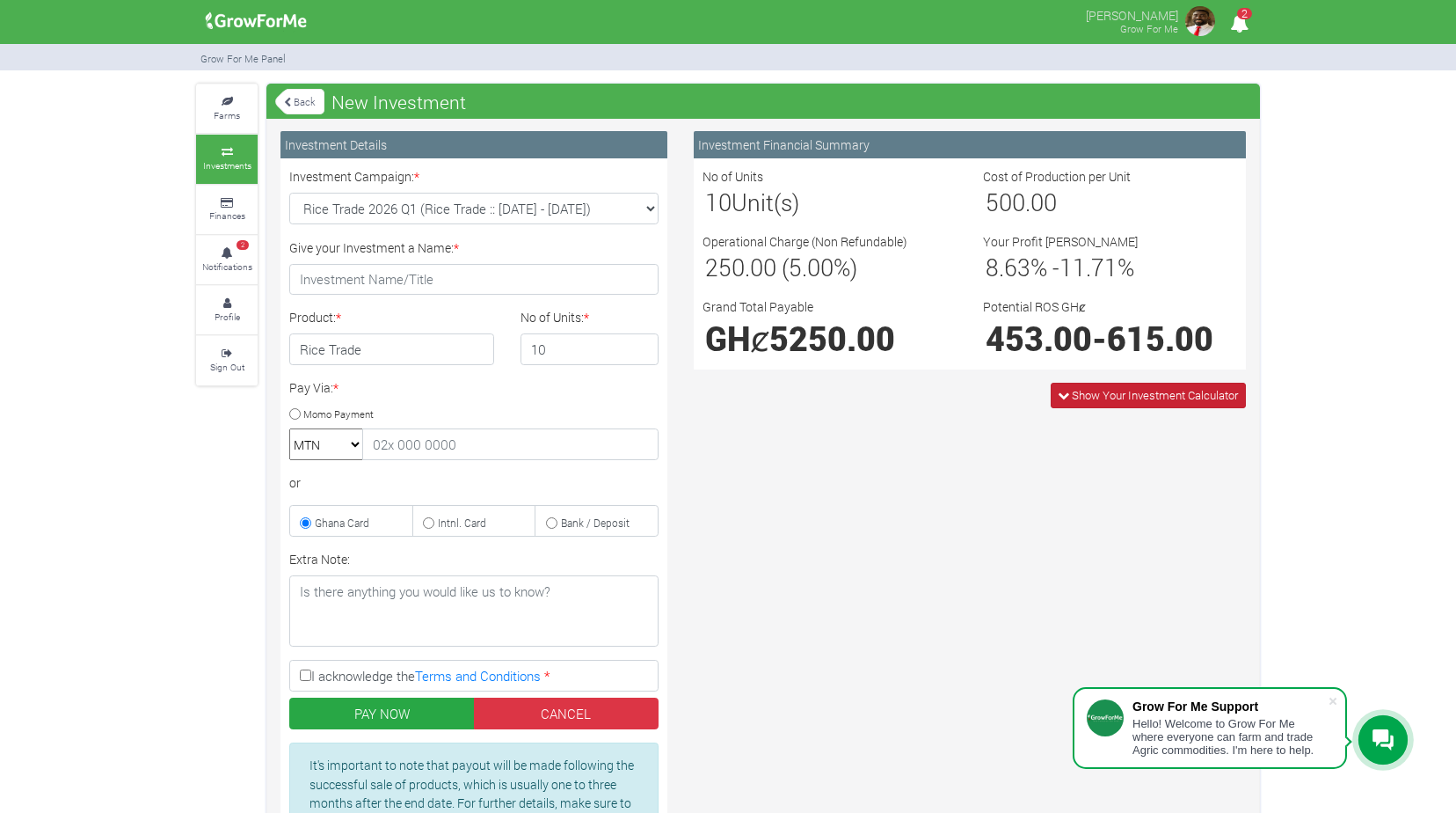
click at [1064, 395] on icon at bounding box center [1063, 395] width 12 height 12
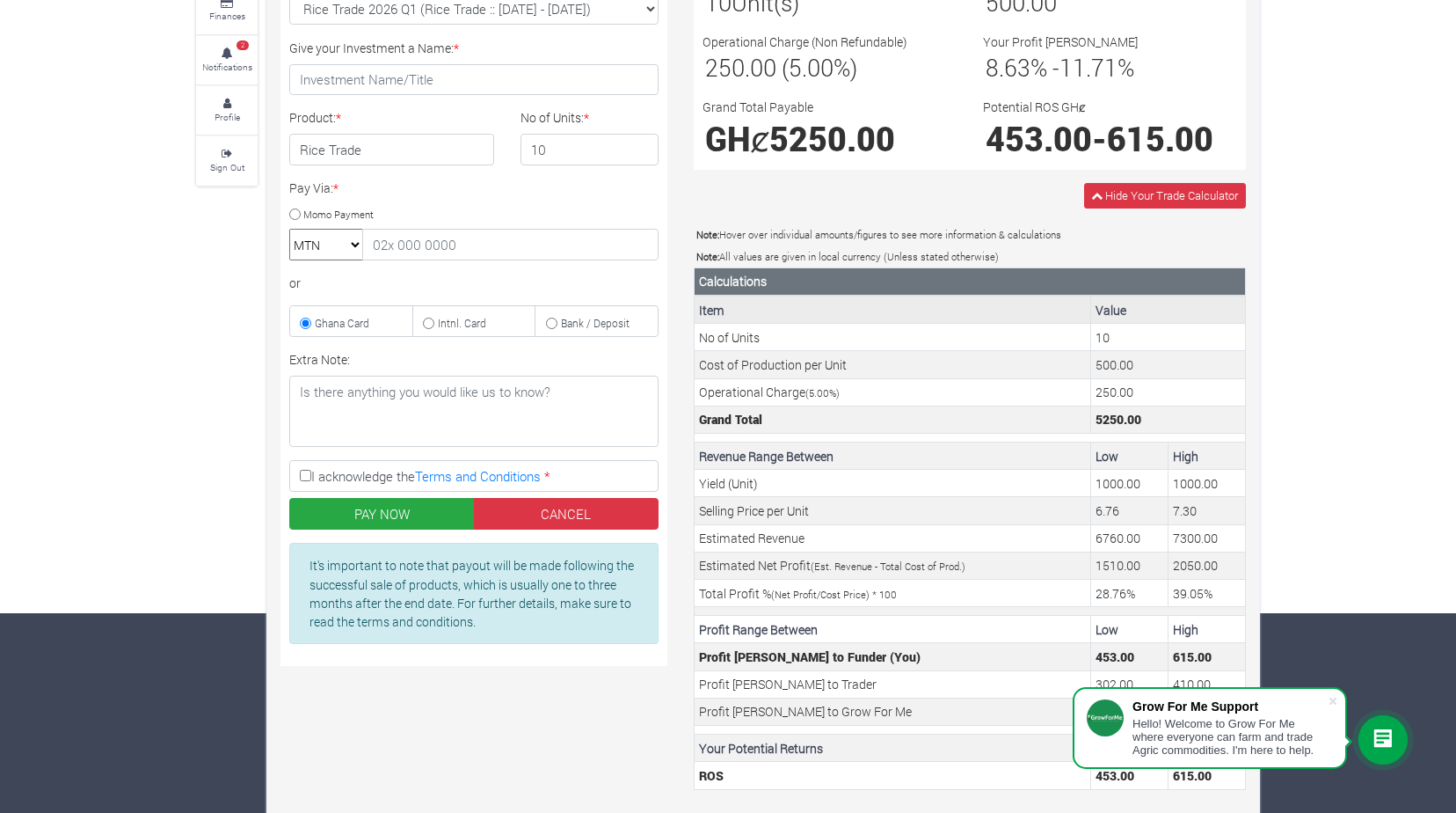
scroll to position [238, 0]
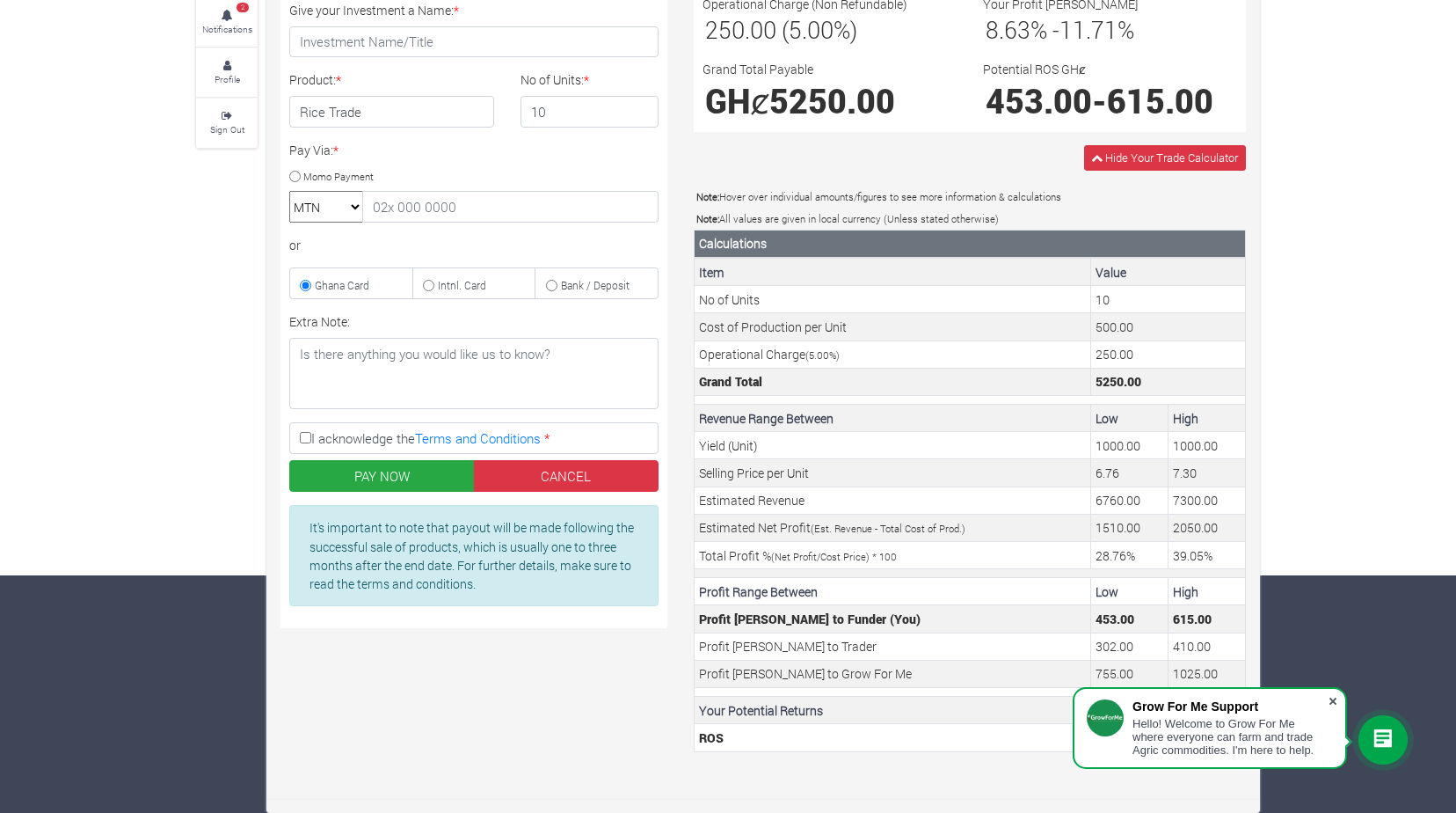
click at [1332, 698] on span at bounding box center [1332, 700] width 17 height 17
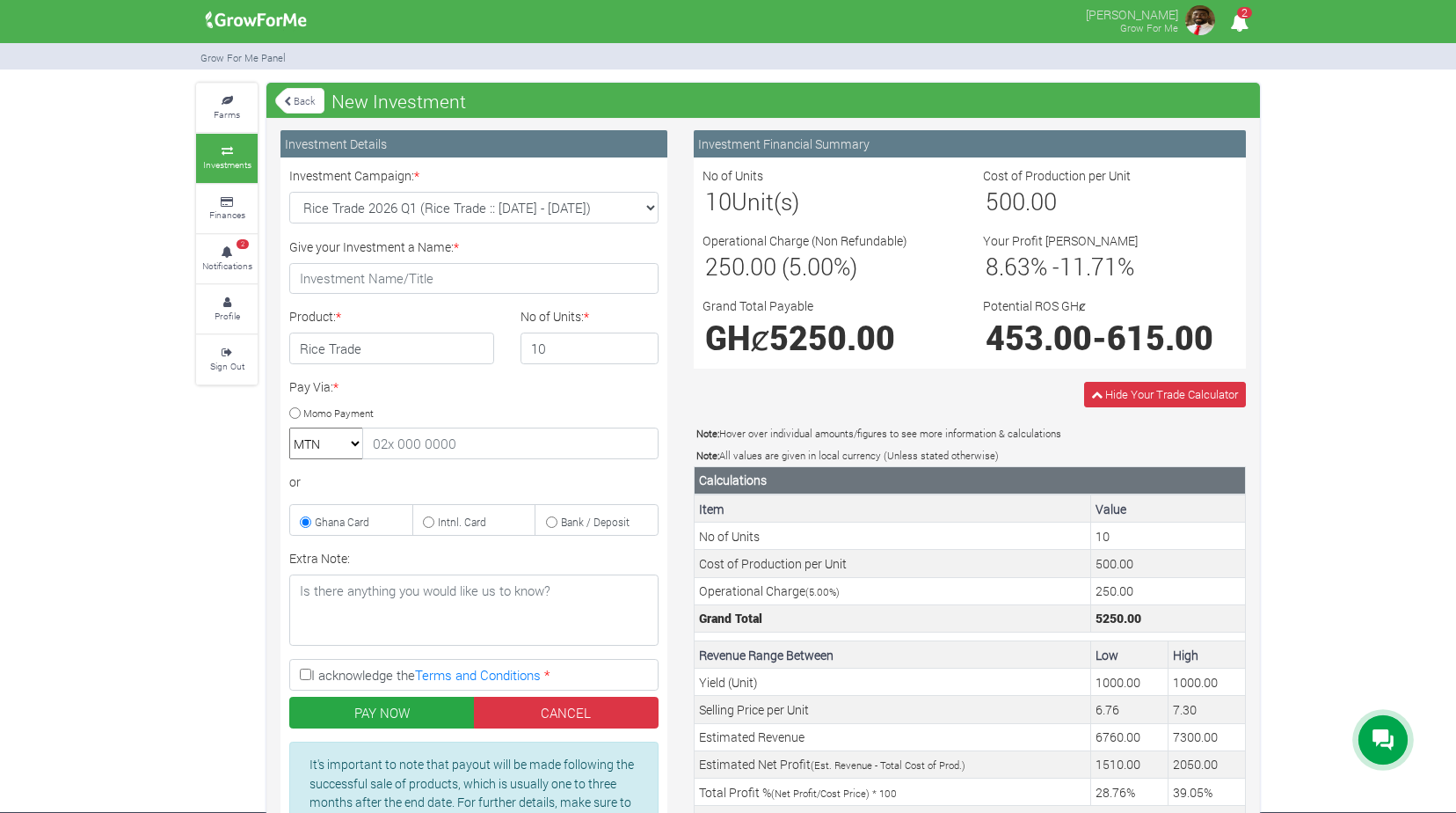
scroll to position [0, 0]
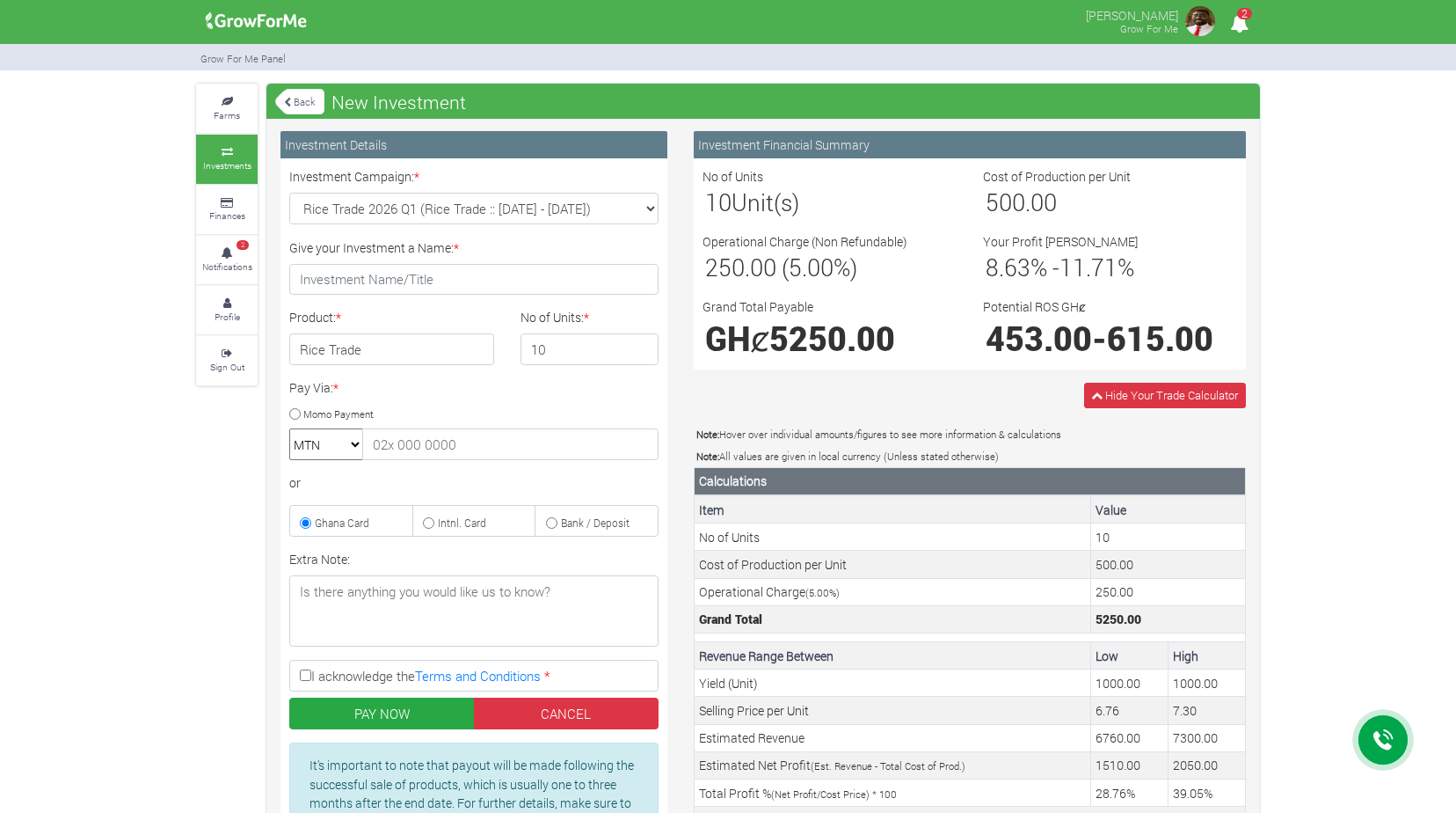
click at [297, 102] on link "Back" at bounding box center [300, 101] width 50 height 29
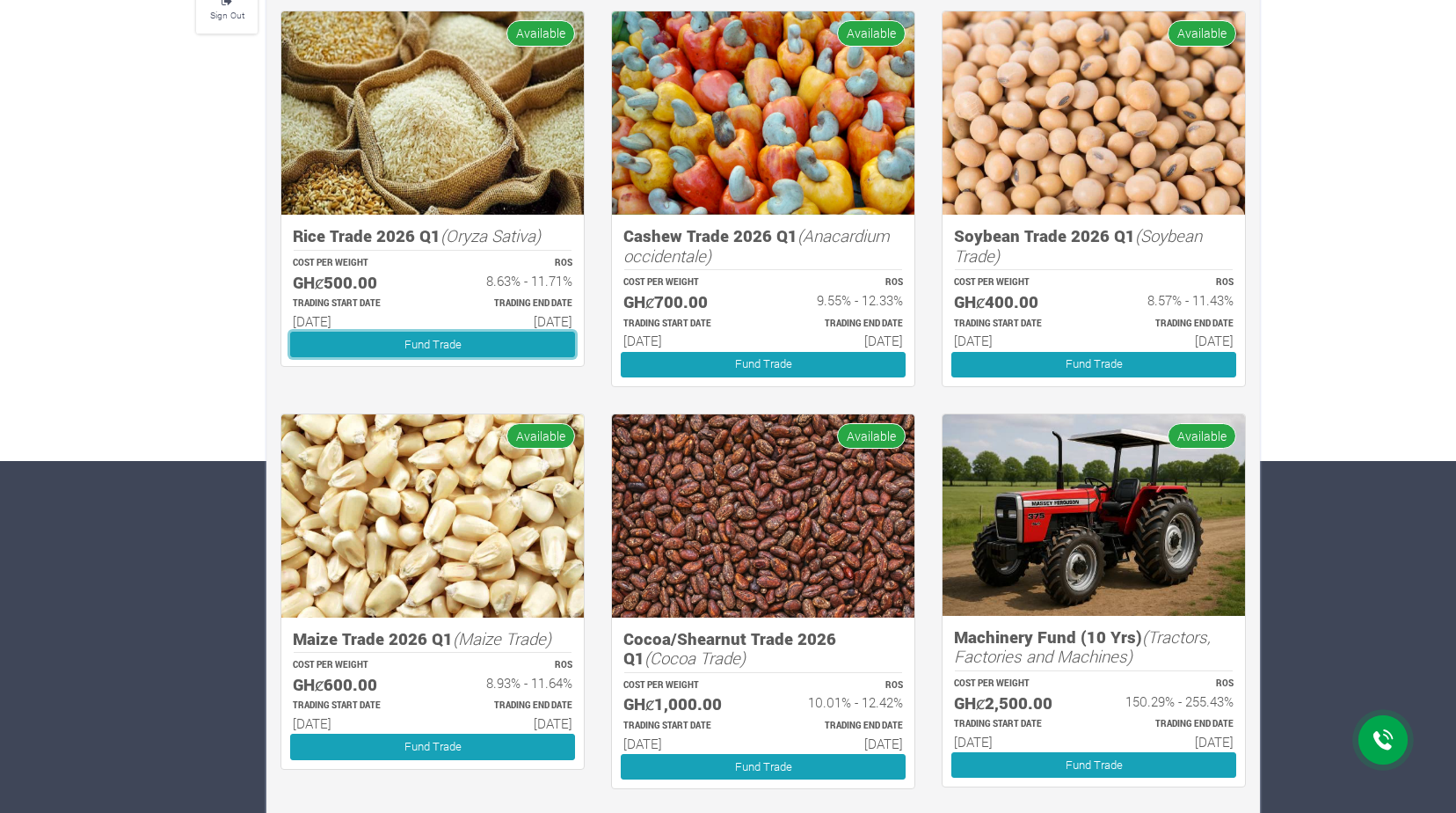
scroll to position [440, 0]
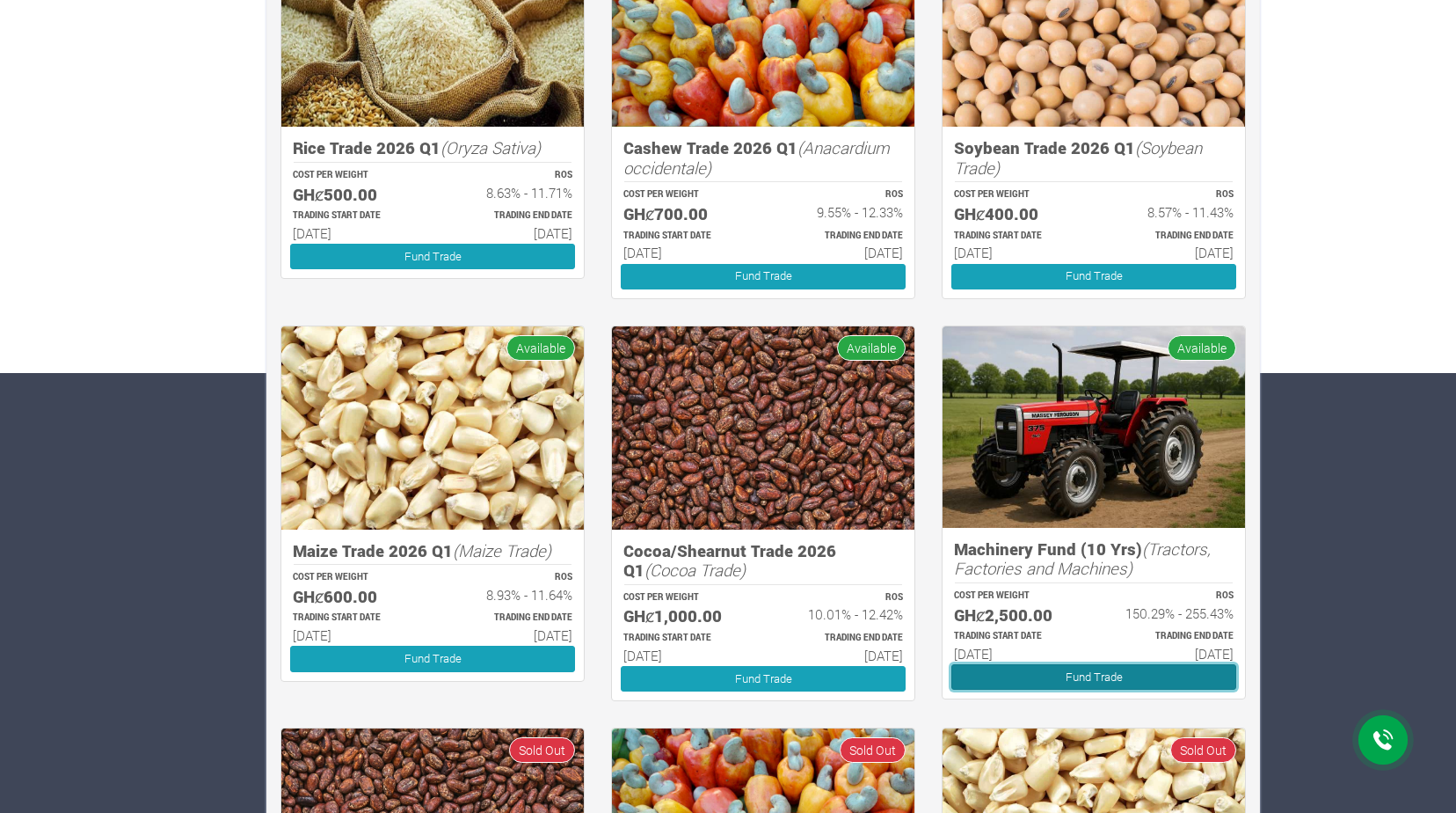
click at [1101, 670] on link "Fund Trade" at bounding box center [1093, 677] width 285 height 25
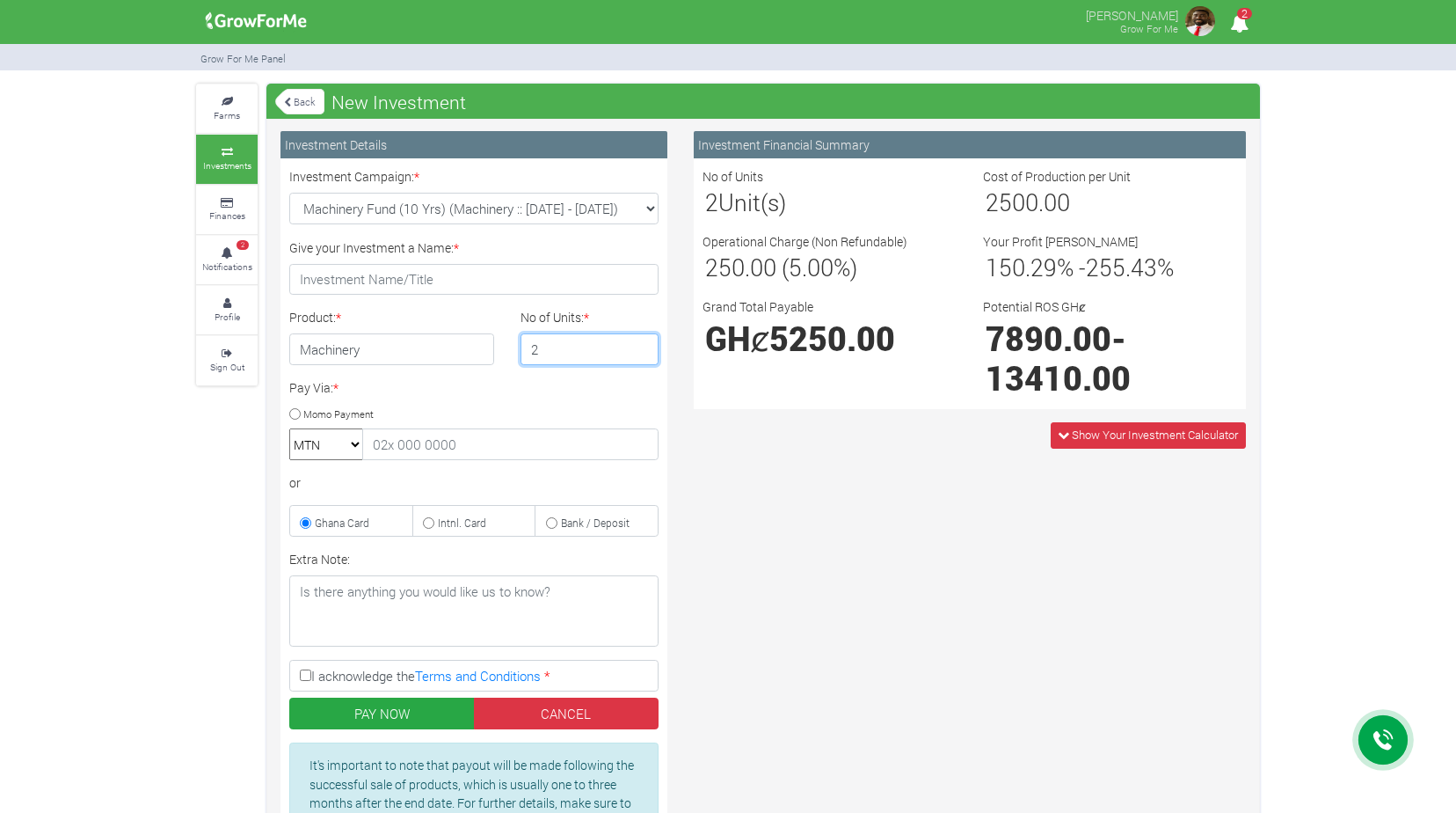
click at [642, 346] on input "2" at bounding box center [590, 349] width 139 height 32
click at [642, 346] on input "3" at bounding box center [590, 349] width 139 height 32
click at [642, 346] on input "4" at bounding box center [590, 349] width 139 height 32
click at [642, 346] on input "5" at bounding box center [590, 349] width 139 height 32
click at [642, 346] on input "6" at bounding box center [590, 349] width 139 height 32
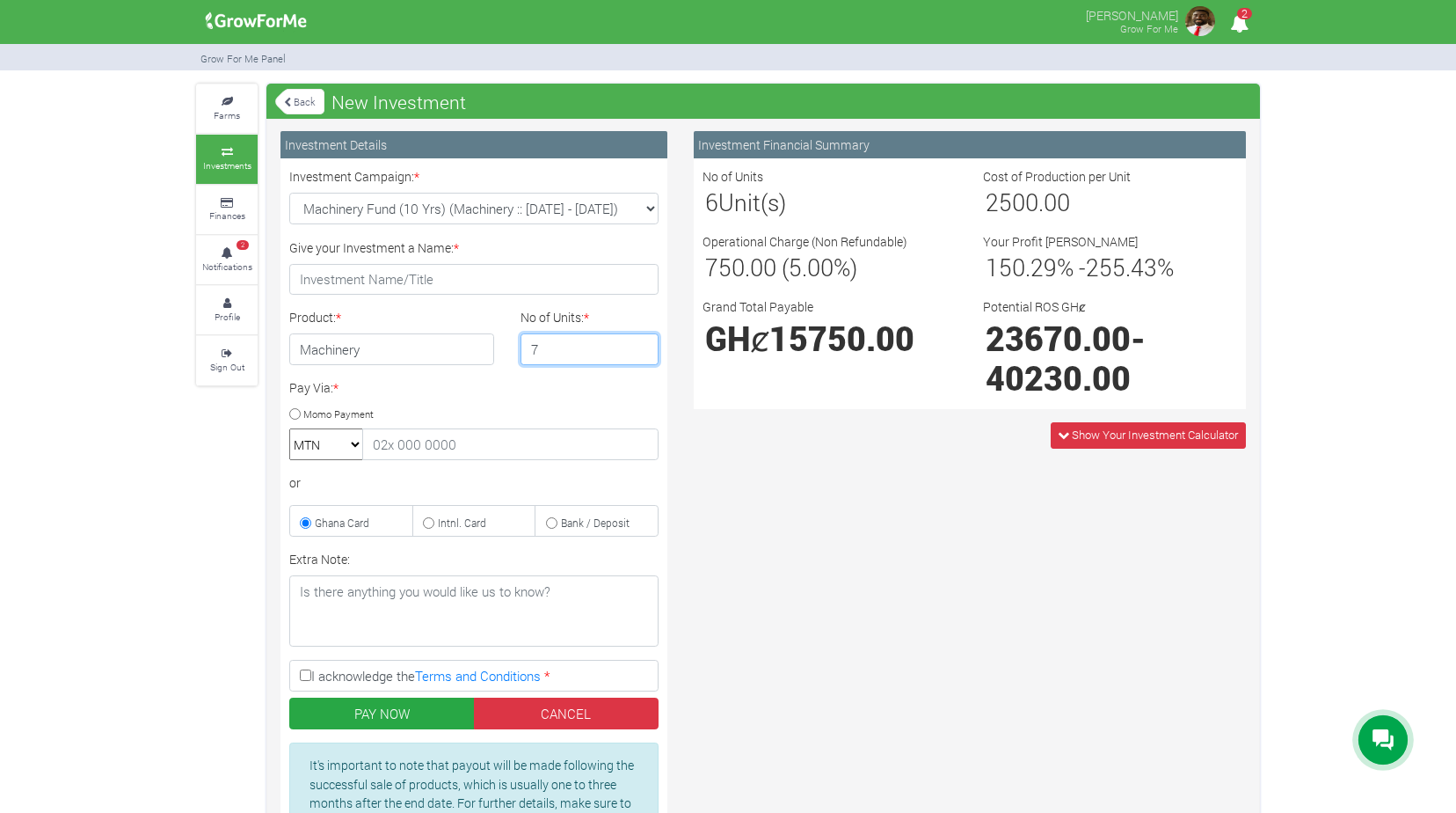
click at [642, 346] on input "7" at bounding box center [590, 349] width 139 height 32
click at [642, 346] on input "8" at bounding box center [590, 349] width 139 height 32
click at [642, 346] on input "9" at bounding box center [590, 349] width 139 height 32
type input "10"
click at [642, 346] on input "10" at bounding box center [590, 349] width 139 height 32
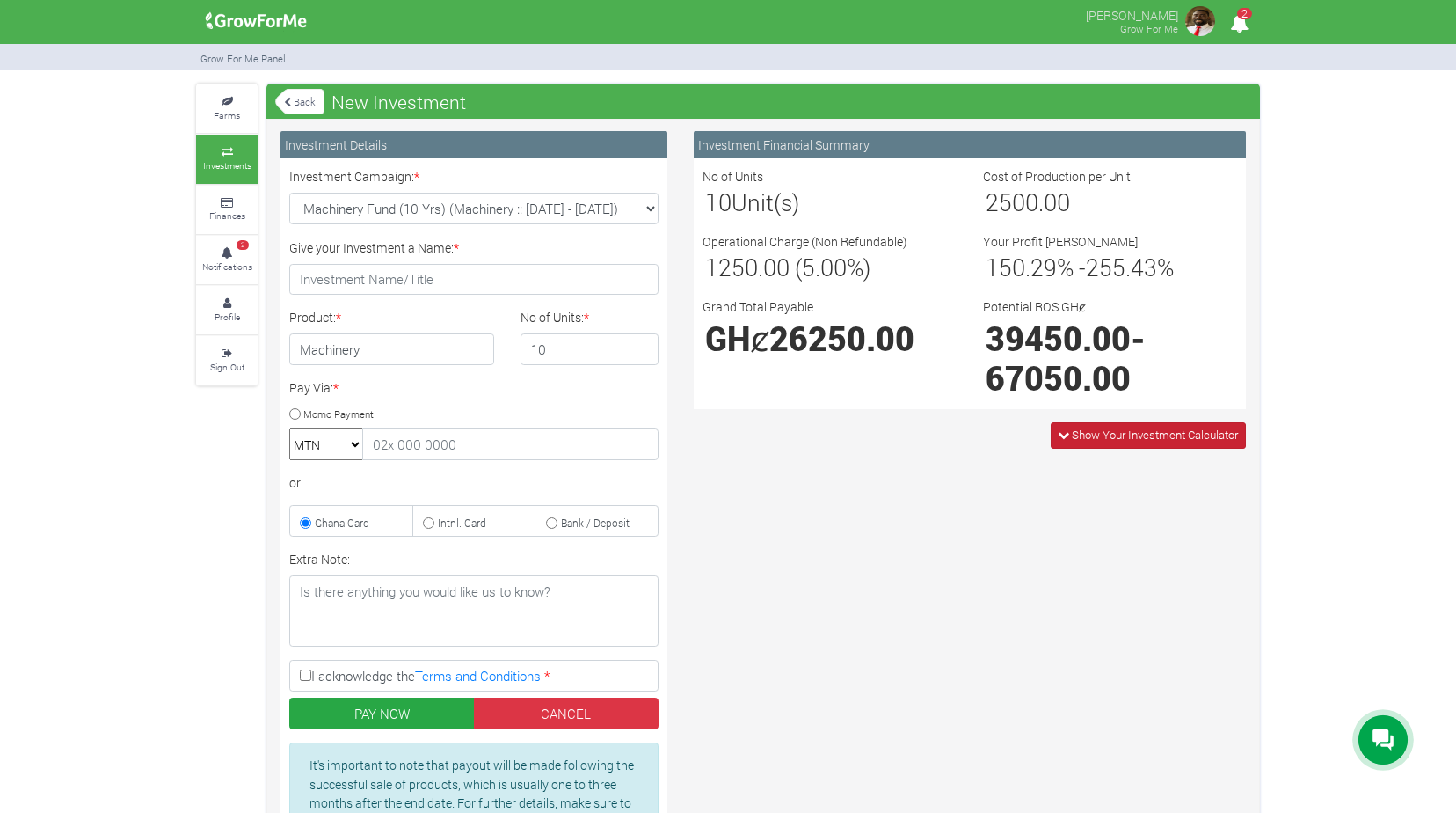
click at [1062, 435] on icon at bounding box center [1063, 435] width 12 height 12
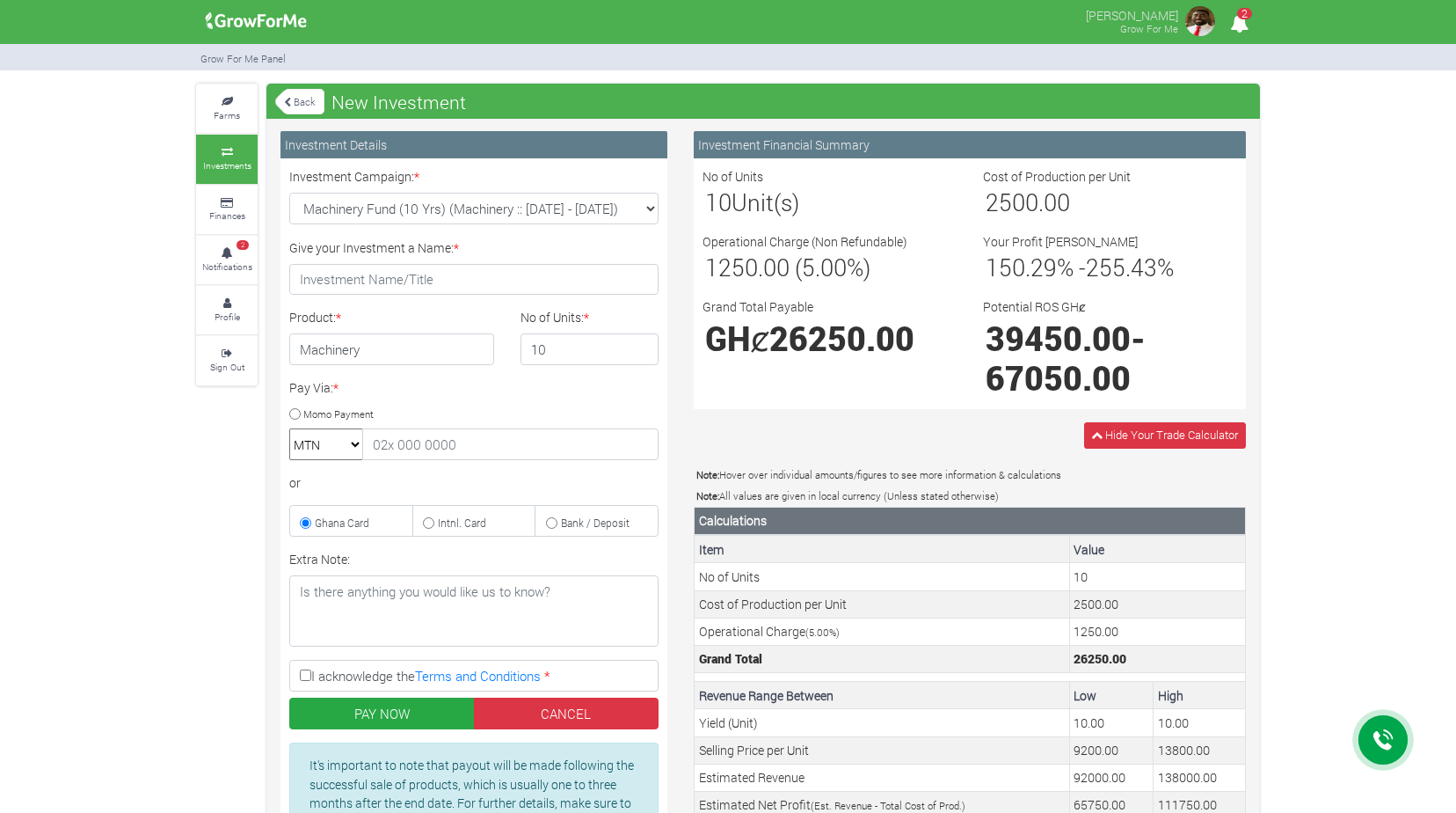
click at [1200, 32] on img at bounding box center [1199, 21] width 35 height 35
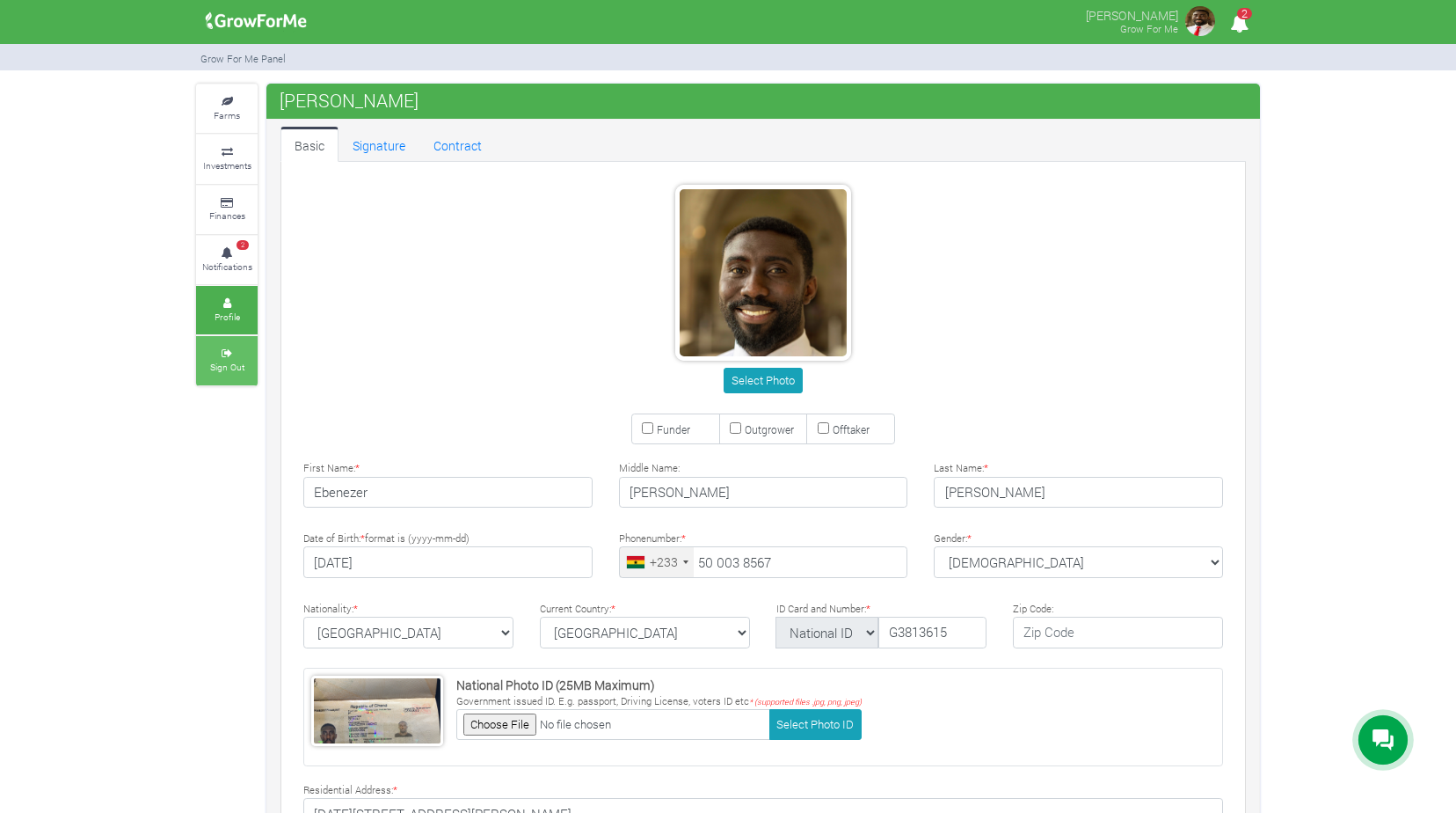
click at [248, 360] on link "Sign Out" at bounding box center [227, 360] width 61 height 49
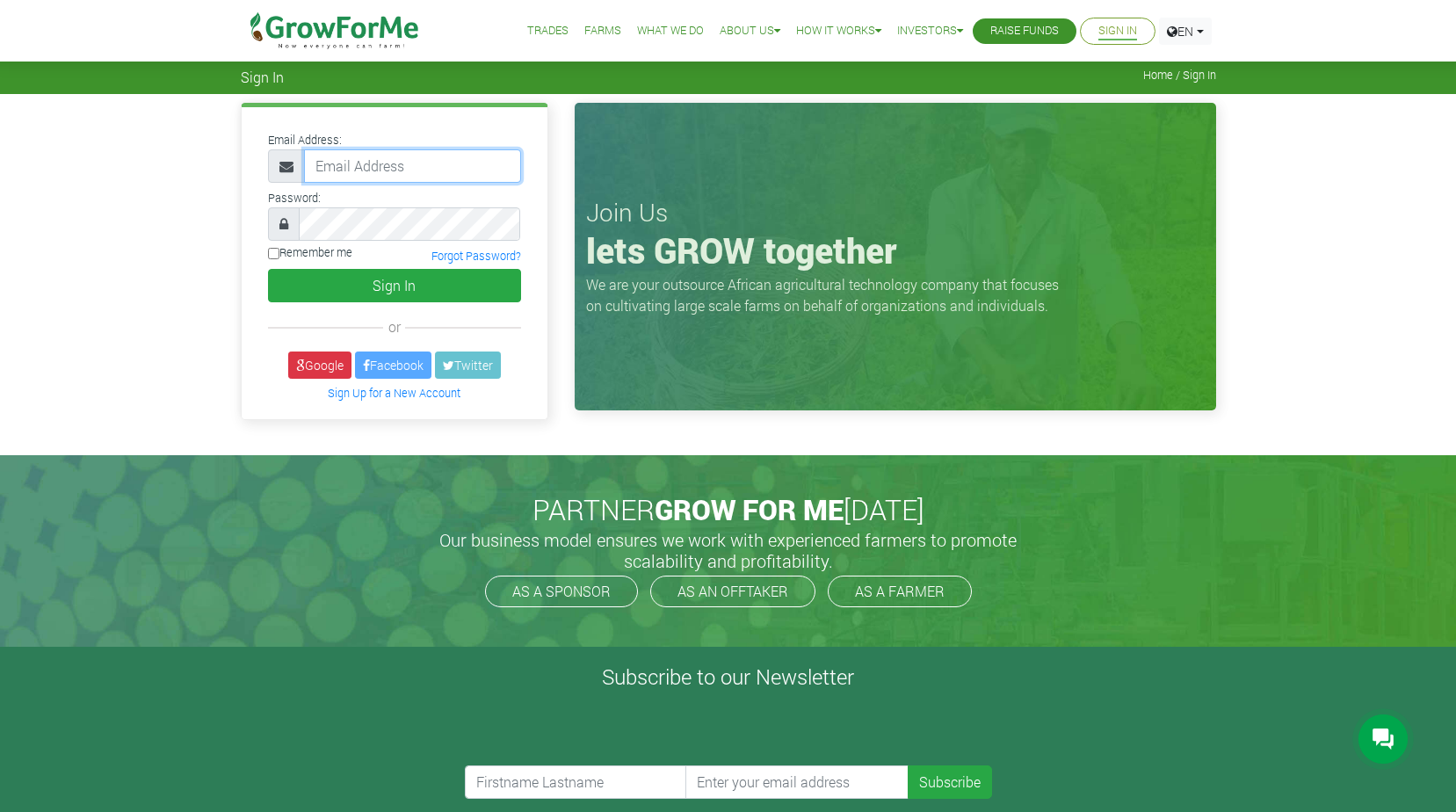
type input "[EMAIL_ADDRESS][DOMAIN_NAME]"
click at [687, 189] on div "Join Us lets GROW together We are your outsource African agricultural technolog…" at bounding box center [895, 256] width 642 height 308
